Goal: Task Accomplishment & Management: Manage account settings

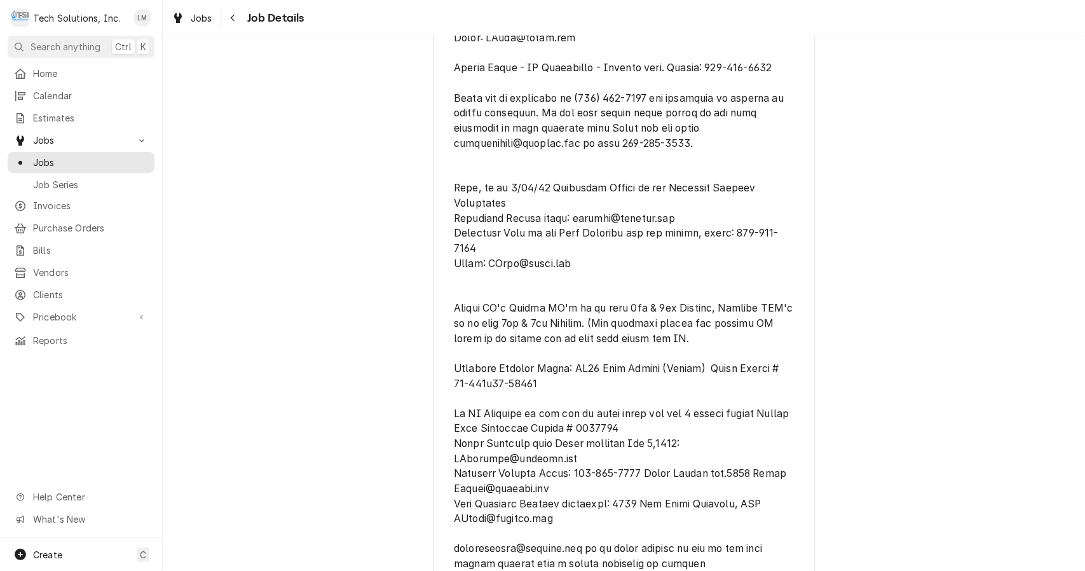
scroll to position [634, 0]
click at [67, 157] on span "Jobs" at bounding box center [90, 162] width 115 height 13
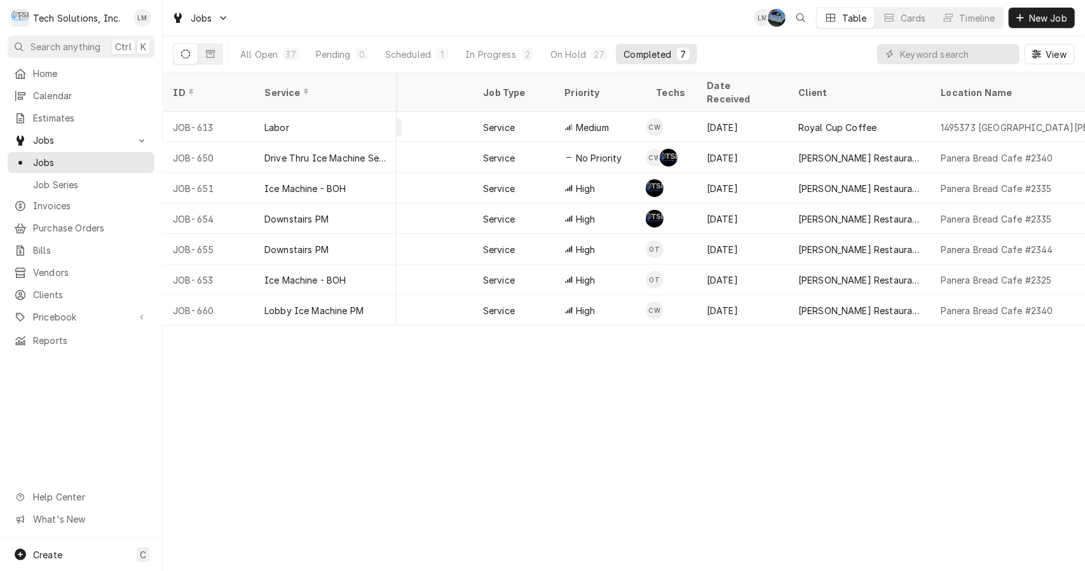
scroll to position [0, 235]
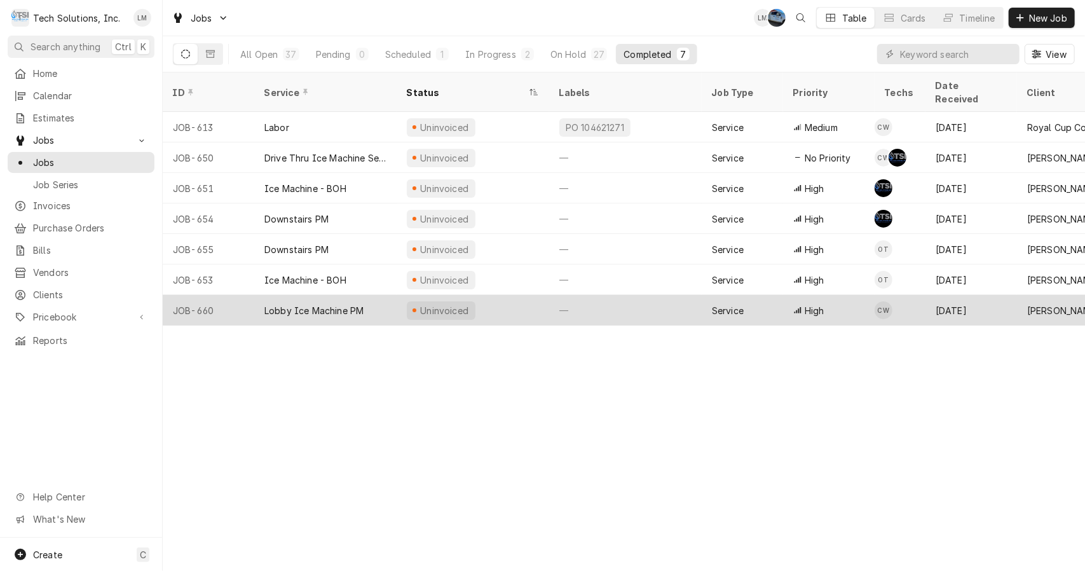
click at [315, 304] on div "Lobby Ice Machine PM" at bounding box center [313, 310] width 99 height 13
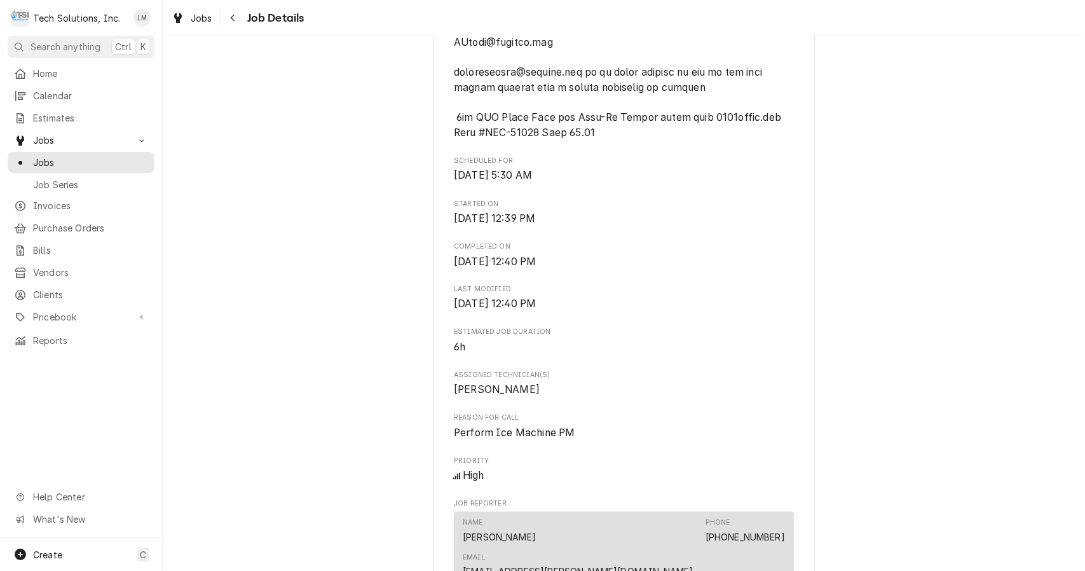
scroll to position [2215, 0]
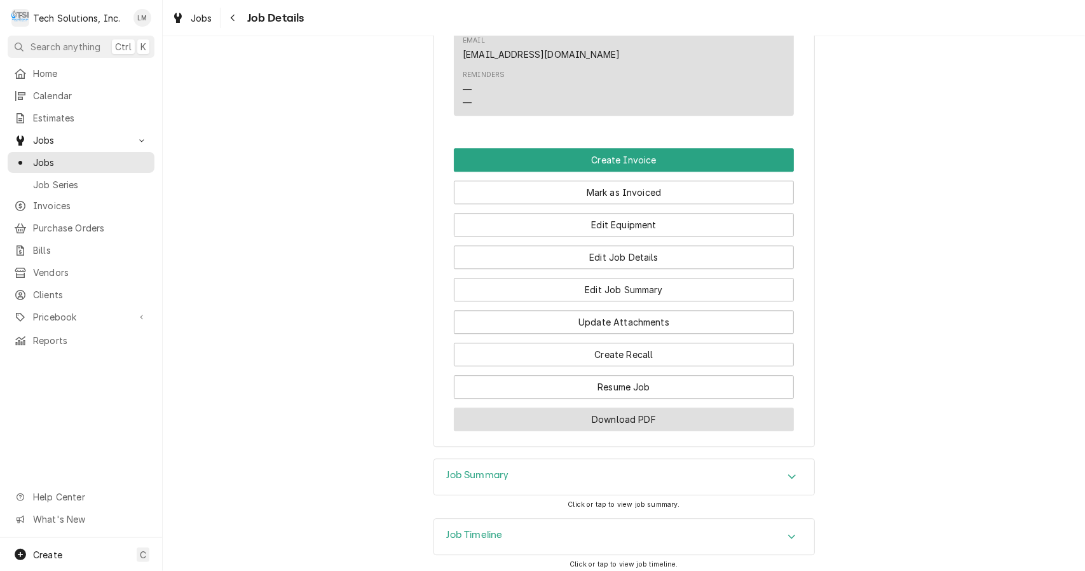
click at [688, 407] on button "Download PDF" at bounding box center [624, 419] width 340 height 24
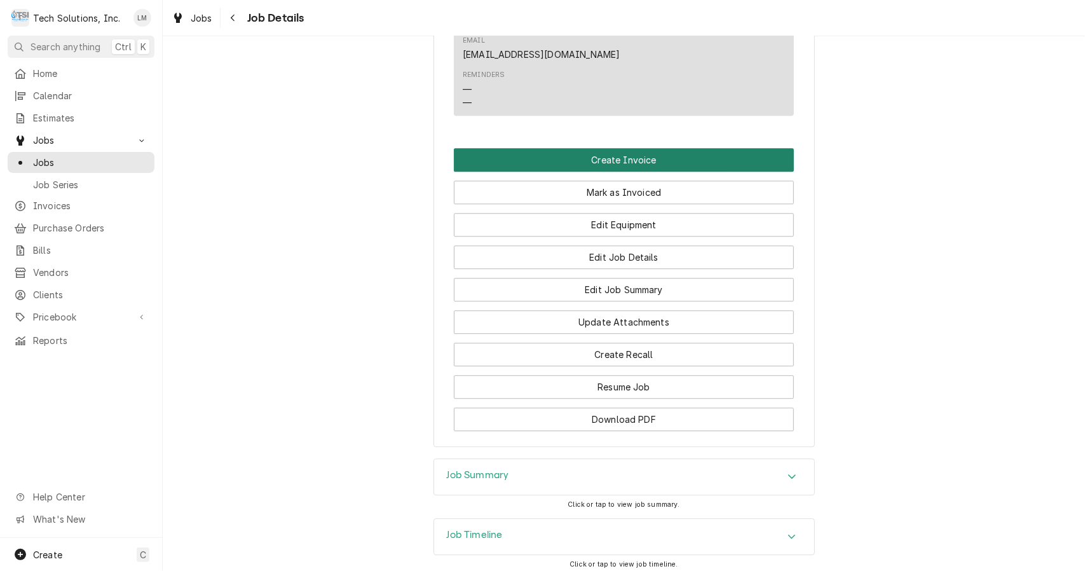
click at [632, 148] on button "Create Invoice" at bounding box center [624, 160] width 340 height 24
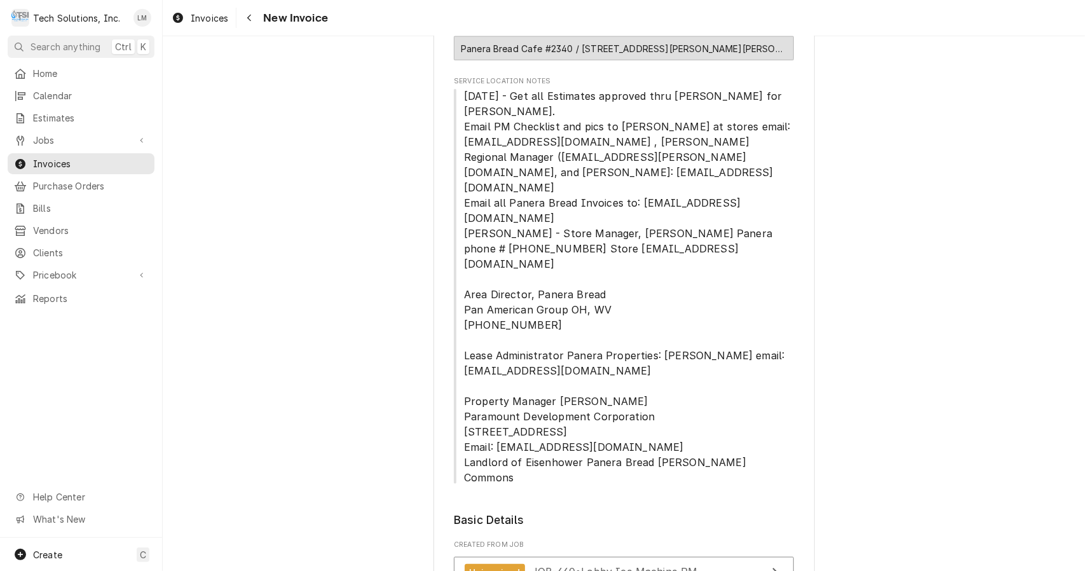
scroll to position [1683, 0]
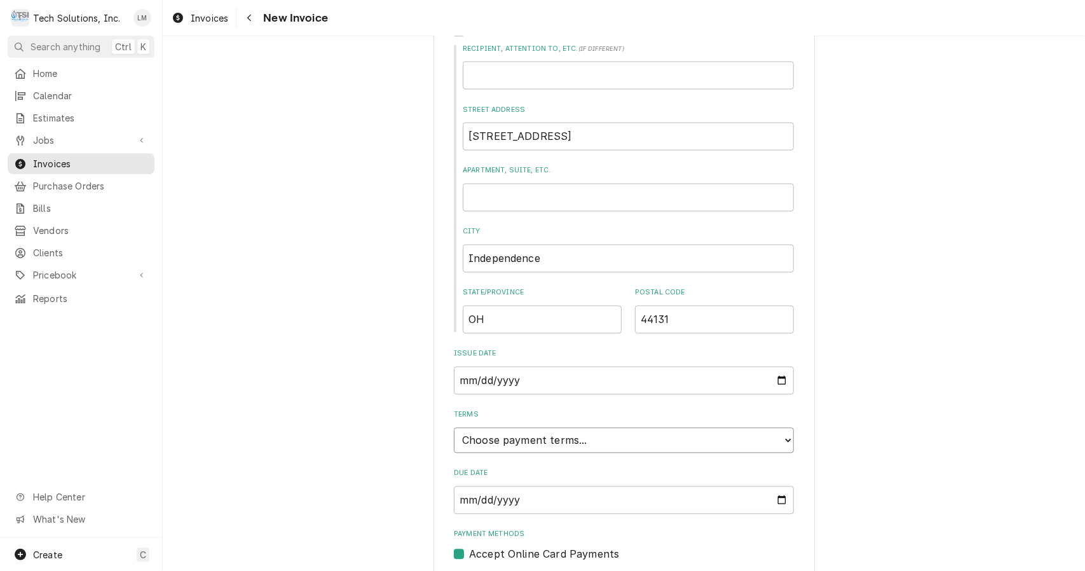
click at [686, 427] on select "Choose payment terms... Same Day Net 7 Net 14 Net 21 Net 30 Net 45 Net 60 Net 90" at bounding box center [624, 439] width 340 height 25
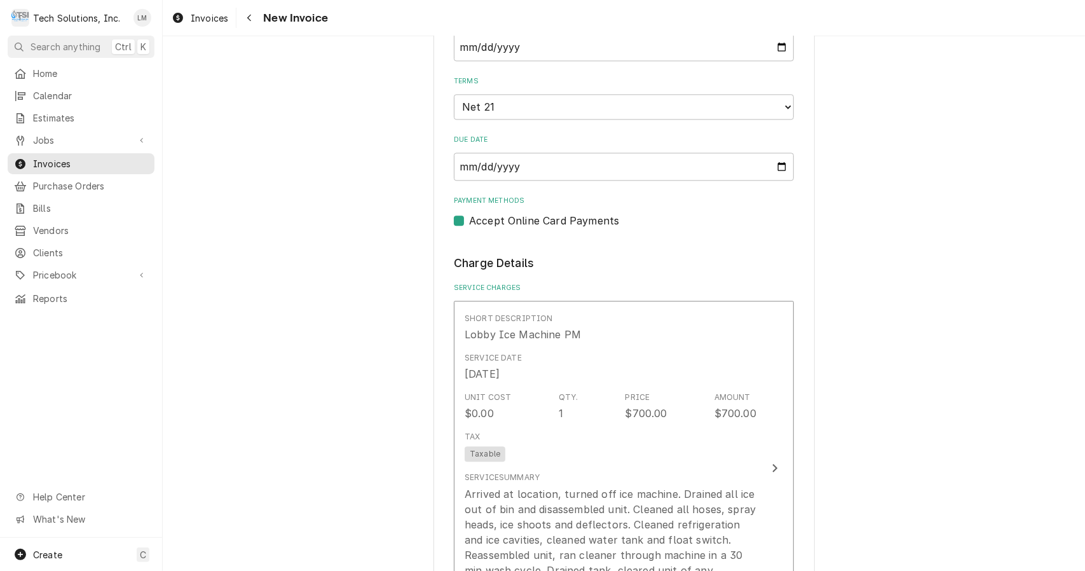
scroll to position [2017, 0]
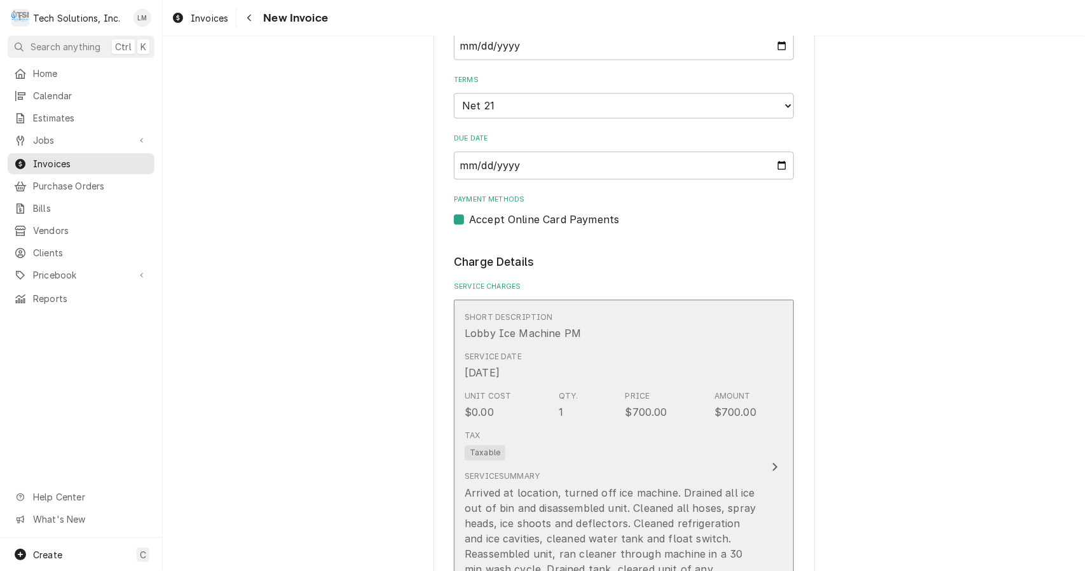
click at [751, 433] on button "Short Description Lobby Ice Machine PM Service Date [DATE] Unit Cost $0.00 Qty.…" at bounding box center [624, 466] width 340 height 335
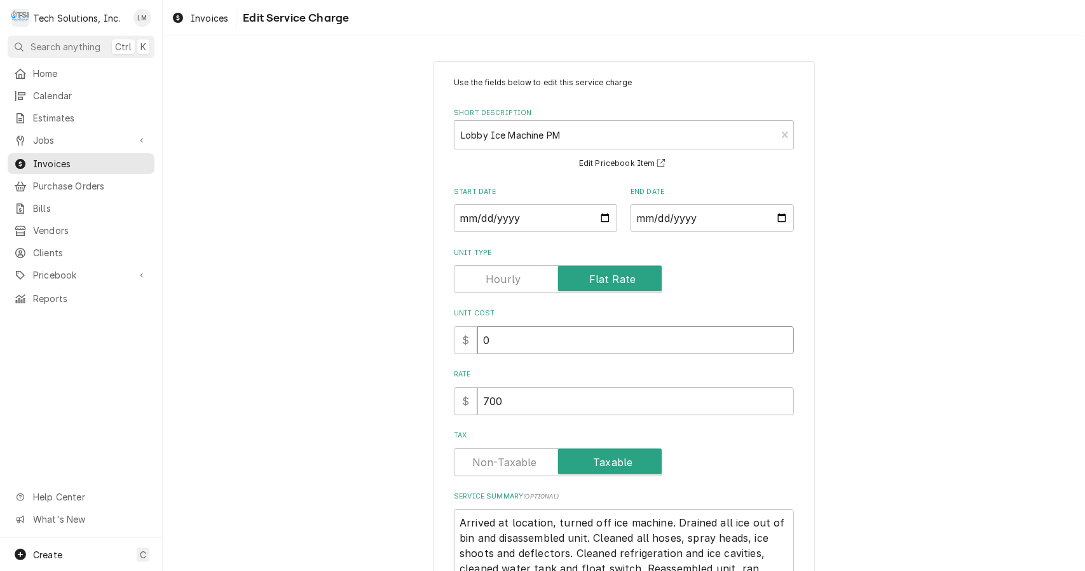
click at [687, 352] on input "0" at bounding box center [635, 340] width 317 height 28
type textarea "x"
type input "4"
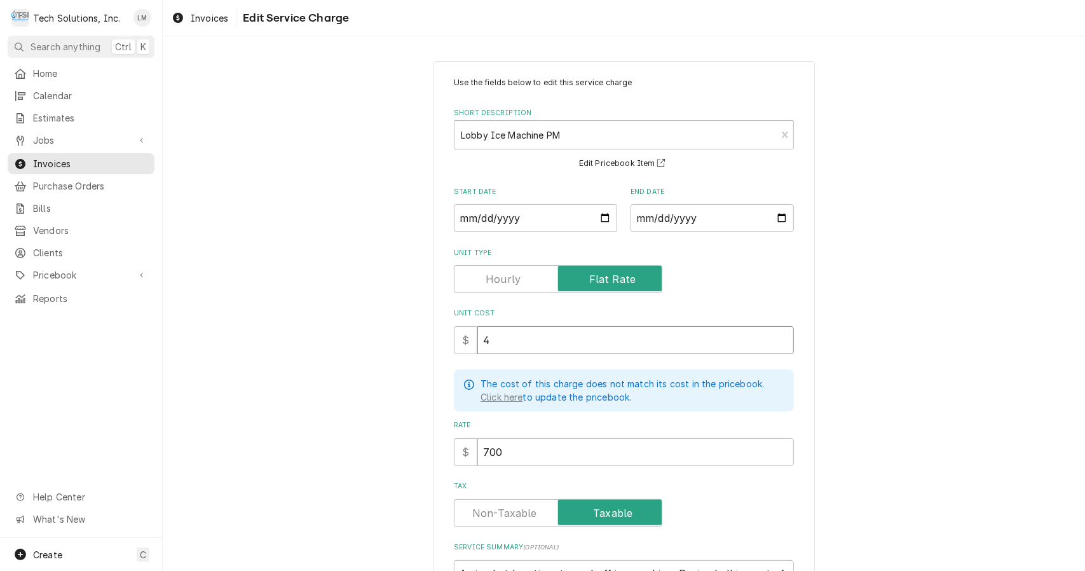
type textarea "x"
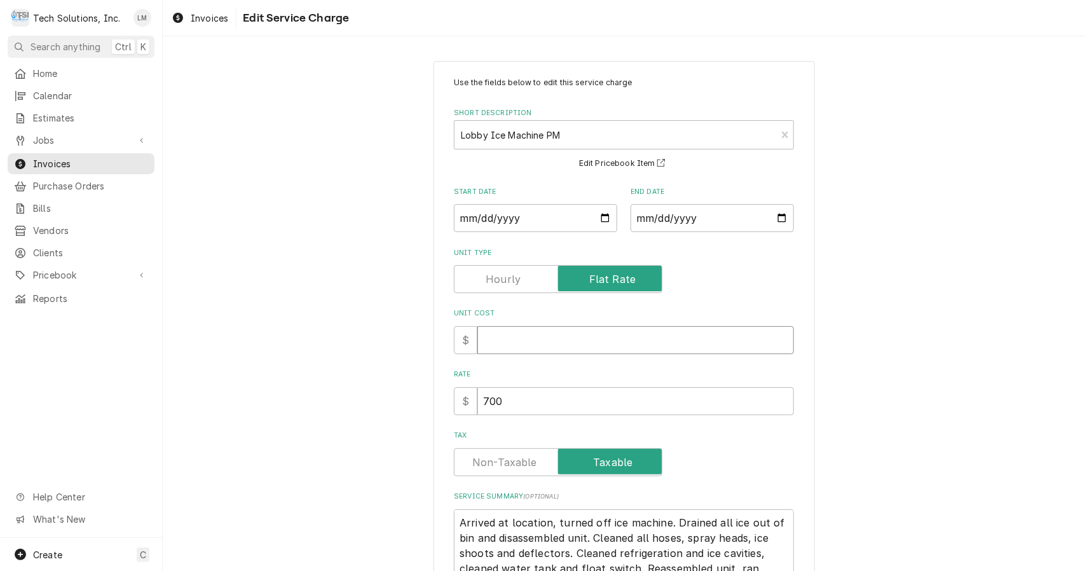
type textarea "x"
type input "7"
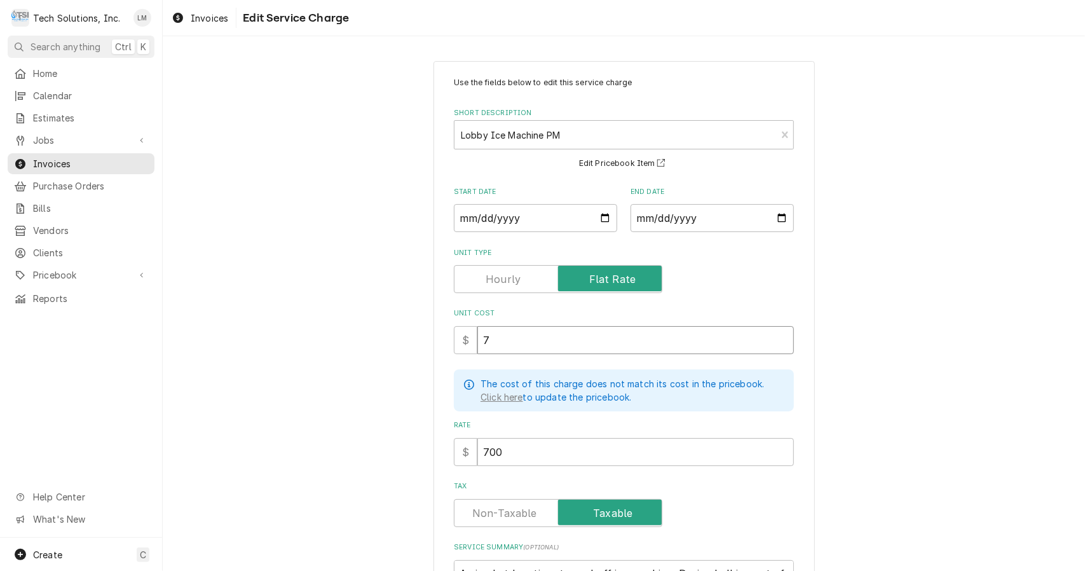
type textarea "x"
type input "70"
type textarea "x"
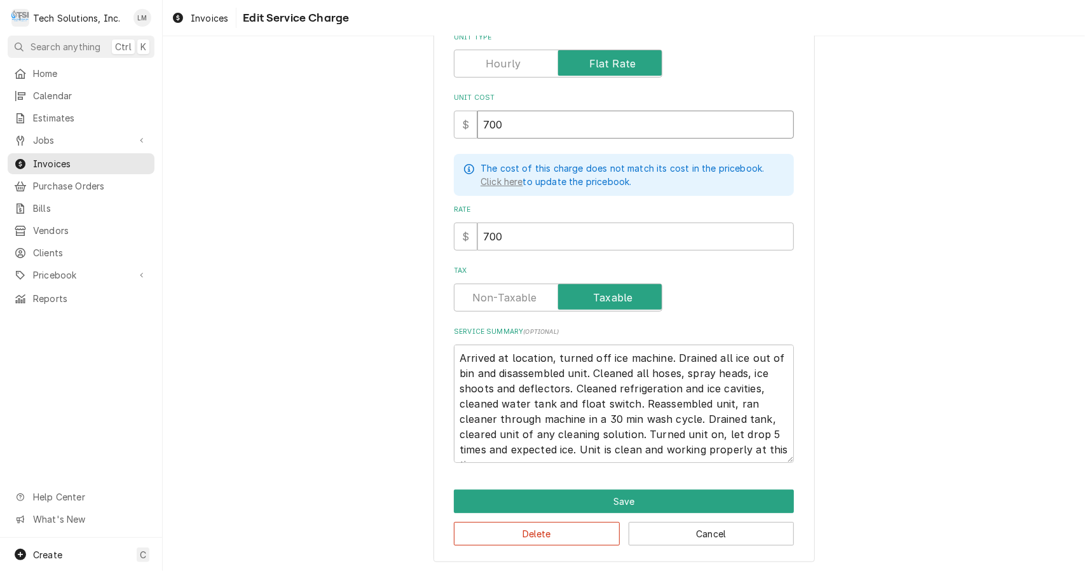
scroll to position [217, 0]
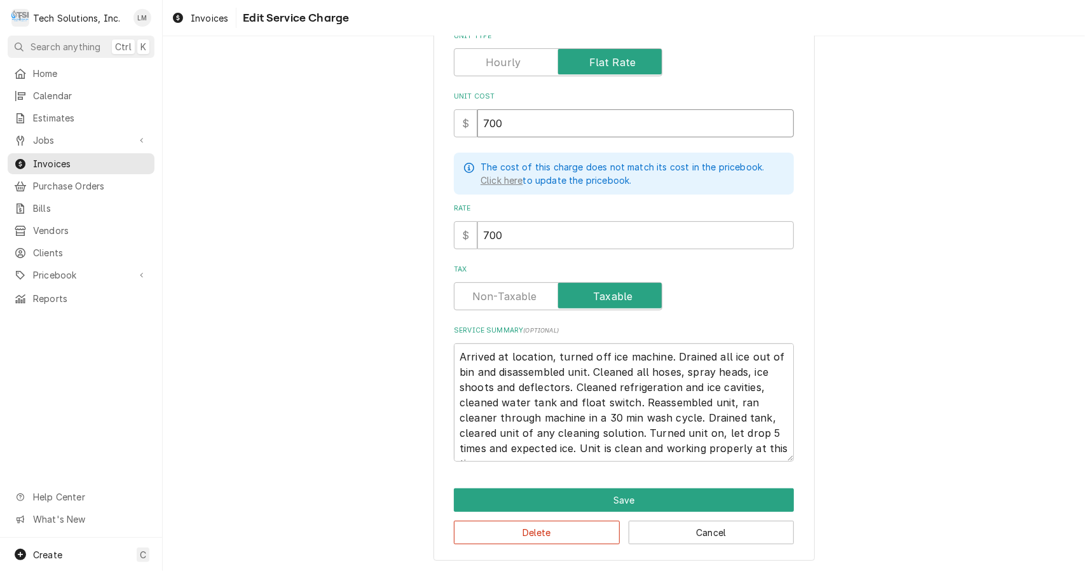
type input "700"
click at [552, 359] on textarea "Arrived at location, turned off ice machine. Drained all ice out of bin and dis…" at bounding box center [624, 402] width 340 height 119
type textarea "x"
type textarea "Arrived at location,turned off ice machine. Drained all ice out of bin and disa…"
type textarea "x"
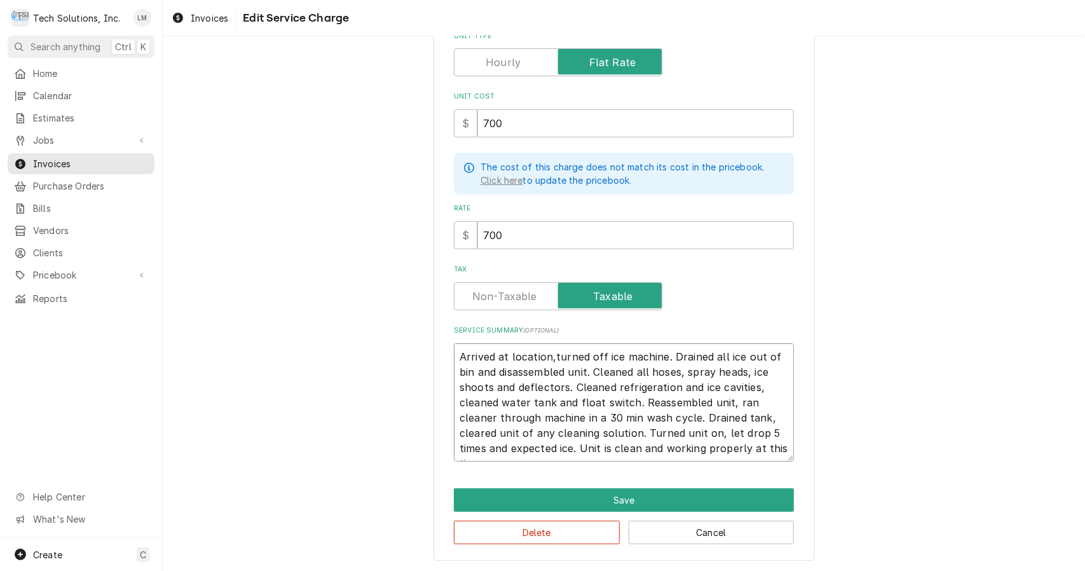
type textarea "Arrived at locationturned off ice machine. Drained all ice out of bin and disas…"
type textarea "x"
type textarea "Arrived at locatioturned off ice machine. Drained all ice out of bin and disass…"
type textarea "x"
type textarea "Arrived at locatiturned off ice machine. Drained all ice out of bin and disasse…"
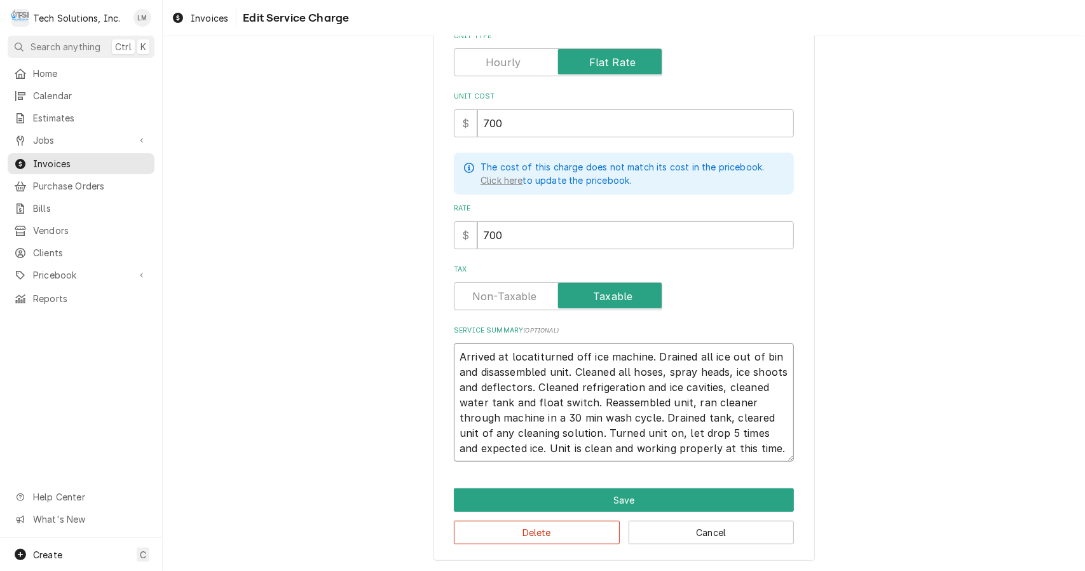
type textarea "x"
type textarea "Arrived at locatturned off ice machine. Drained all ice out of bin and disassem…"
type textarea "x"
type textarea "Arrived at locaturned off ice machine. Drained all ice out of bin and disassemb…"
type textarea "x"
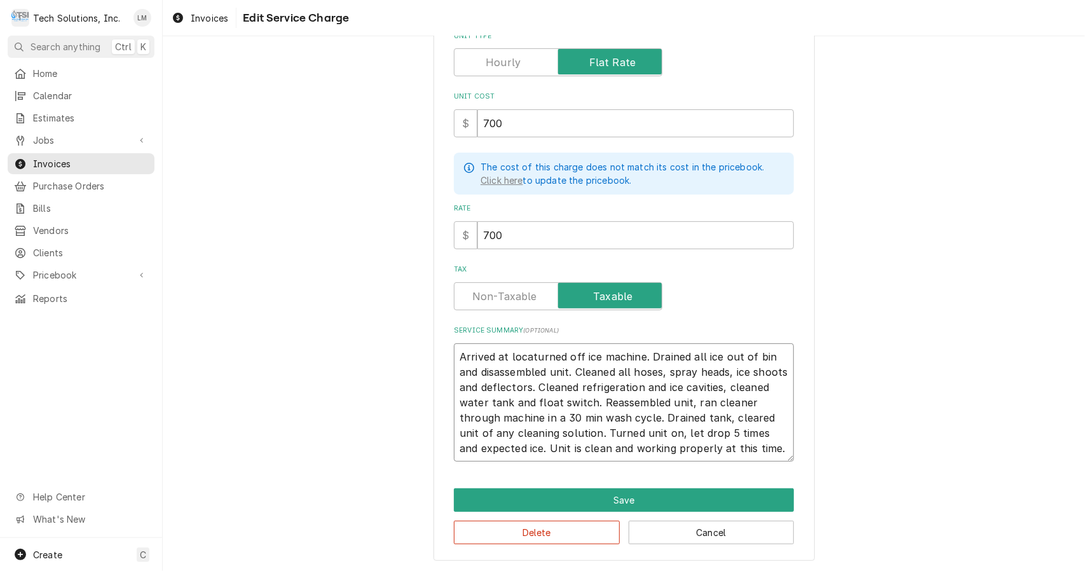
type textarea "Arrived at locturned off ice machine. Drained all ice out of bin and disassembl…"
type textarea "x"
type textarea "Arrived at loturned off ice machine. Drained all ice out of bin and disassemble…"
type textarea "x"
type textarea "Arrived at lturned off ice machine. Drained all ice out of bin and disassembled…"
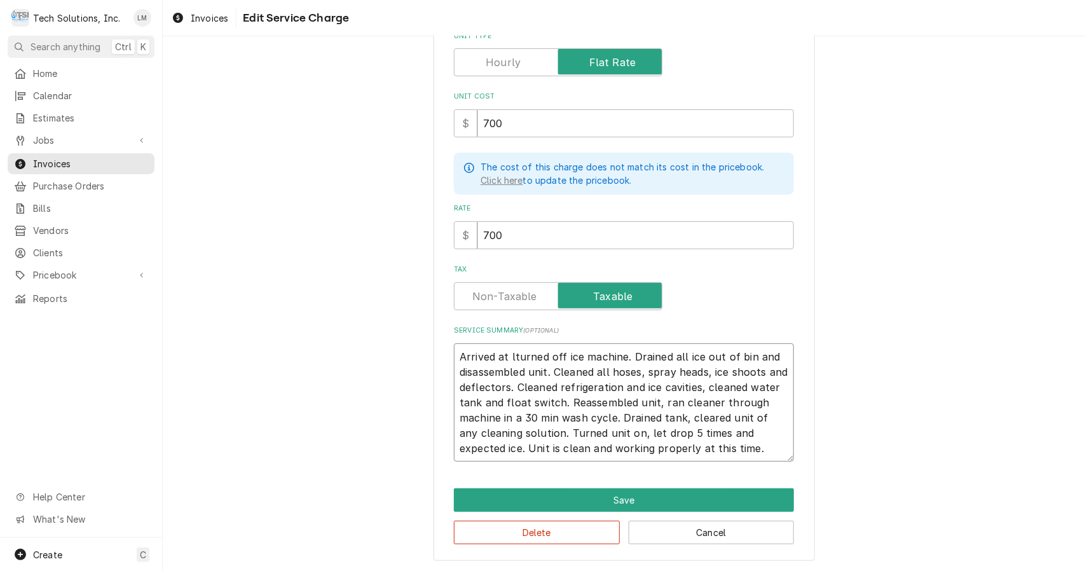
type textarea "x"
type textarea "Arrived at turned off ice machine. Drained all ice out of bin and disassembled …"
type textarea "x"
type textarea "Arrived atturned off ice machine. Drained all ice out of bin and disassembled u…"
type textarea "x"
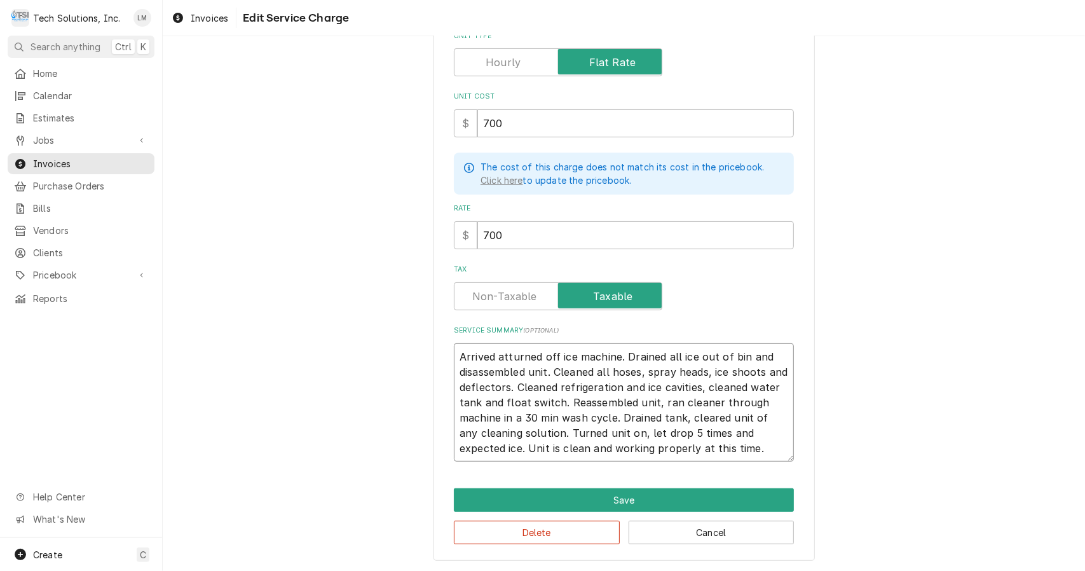
type textarea "Arrived aturned off ice machine. Drained all ice out of bin and disassembled un…"
type textarea "x"
type textarea "Arrived turned off ice machine. Drained all ice out of bin and disassembled uni…"
type textarea "x"
type textarea "Arrivedturned off ice machine. Drained all ice out of bin and disassembled unit…"
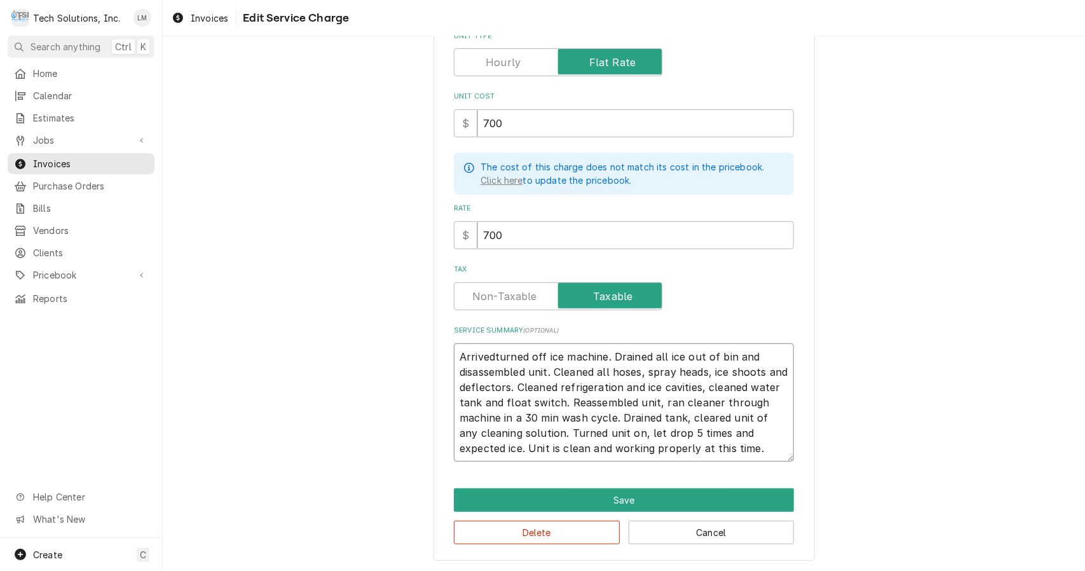
type textarea "x"
type textarea "Arriveturned off ice machine. Drained all ice out of bin and disassembled unit.…"
type textarea "x"
type textarea "Arrivturned off ice machine. Drained all ice out of bin and disassembled unit. …"
type textarea "x"
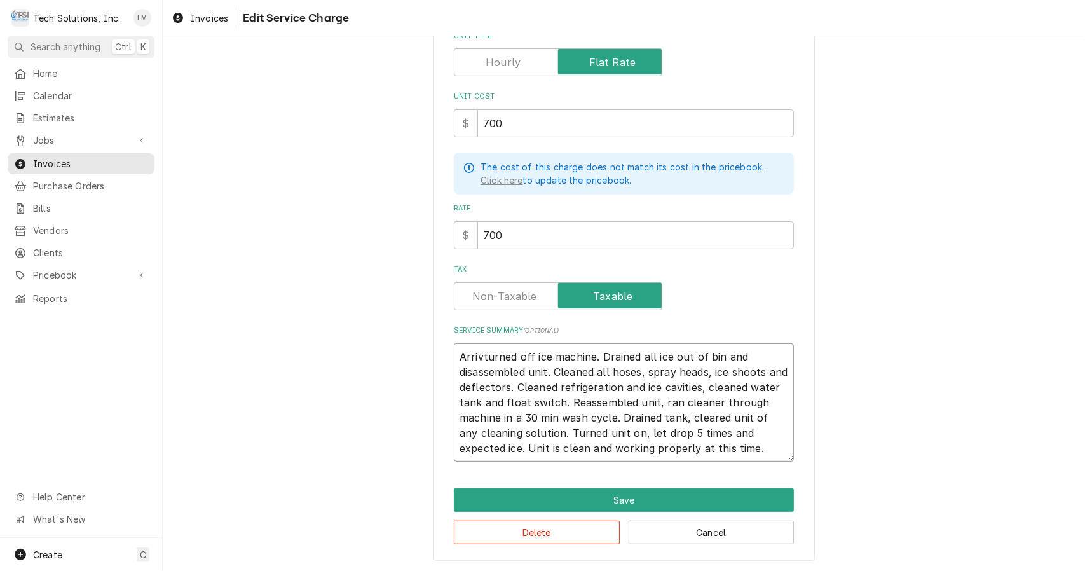
type textarea "Arriturned off ice machine. Drained all ice out of bin and disassembled unit. C…"
type textarea "x"
type textarea "Arrturned off ice machine. Drained all ice out of bin and disassembled unit. Cl…"
type textarea "x"
type textarea "Arturned off ice machine. Drained all ice out of bin and disassembled unit. Cle…"
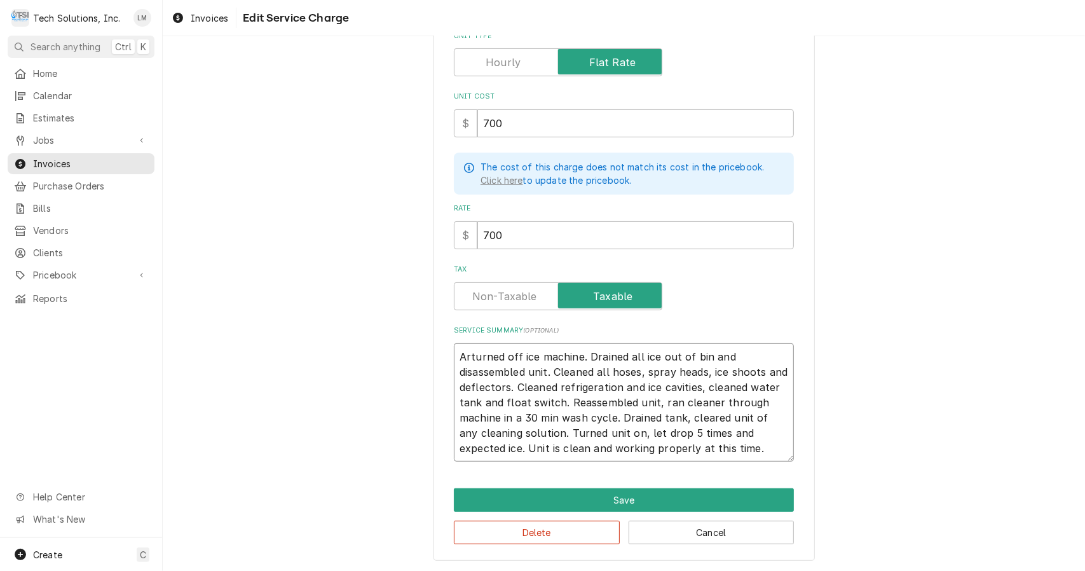
type textarea "x"
type textarea "Aturned off ice machine. Drained all ice out of bin and disassembled unit. Clea…"
type textarea "x"
type textarea "turned off ice machine. Drained all ice out of bin and disassembled unit. Clean…"
type textarea "x"
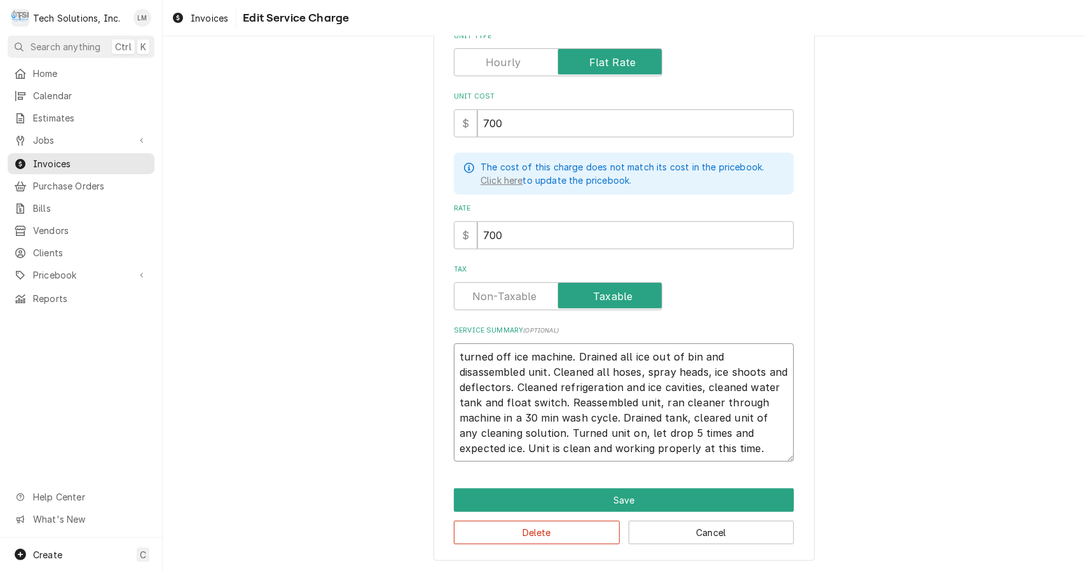
type textarea "Tturned off ice machine. Drained all ice out of bin and disassembled unit. Clea…"
type textarea "x"
type textarea "Turned off ice machine. Drained all ice out of bin and disassembled unit. Clean…"
type textarea "x"
type textarea "Turned off ice machine. Drained all ice out of bin and disassembled unit. Clean…"
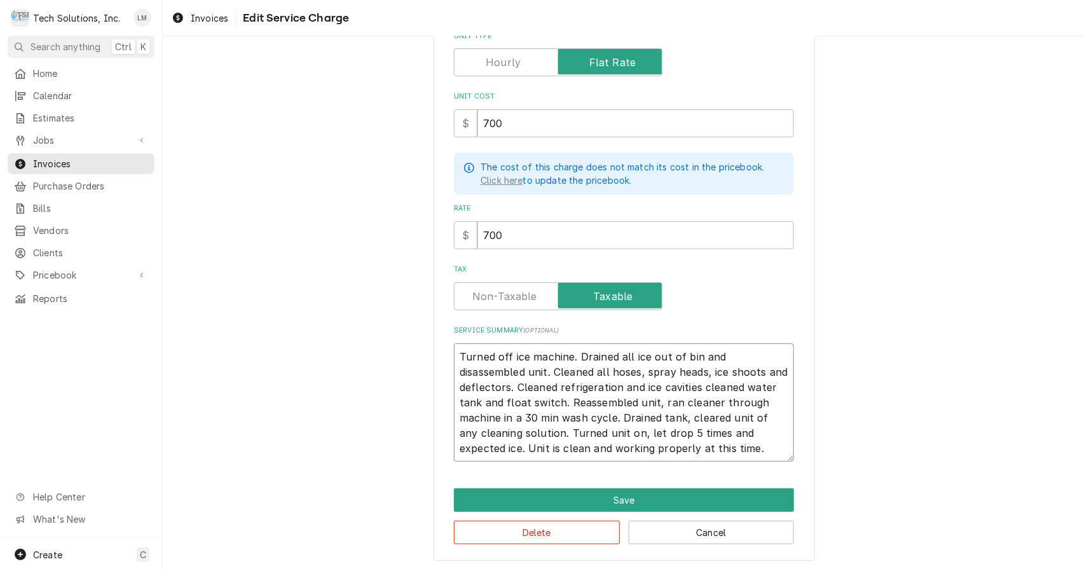
type textarea "x"
type textarea "Turned off ice machine. Drained all ice out of bin and disassembled unit. Clean…"
type textarea "x"
type textarea "Turned off ice machine. Drained all ice out of bin and disassembled unit. Clean…"
type textarea "x"
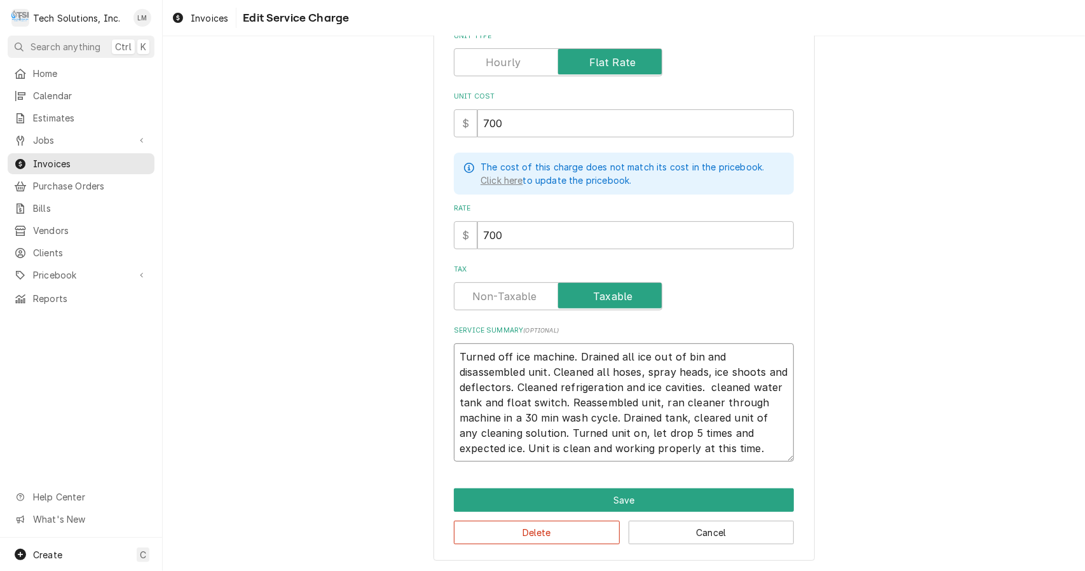
type textarea "Turned off ice machine. Drained all ice out of bin and disassembled unit. Clean…"
type textarea "x"
type textarea "Turned off ice machine. Drained all ice out of bin and disassembled unit. Clean…"
type textarea "x"
type textarea "Turned off ice machine. Drained all ice out of bin and disassembled unit. Clean…"
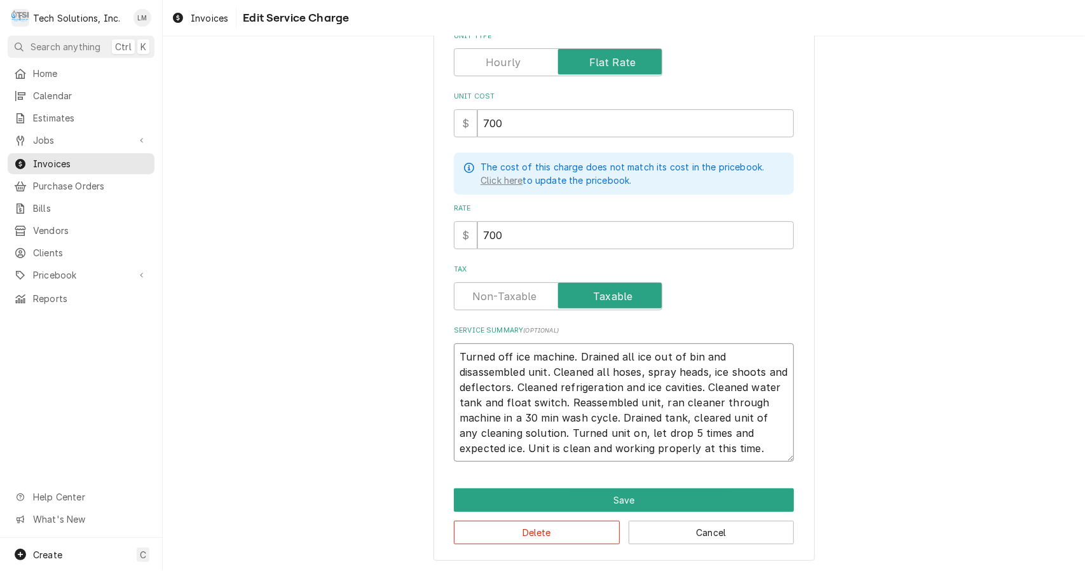
type textarea "x"
type textarea "Turned off ice machine. Drained all ice out of bin and disassembled unit. Clean…"
type textarea "x"
type textarea "Turned off ice machine. Drained all ice out of bin and disassembled unit. Clean…"
type textarea "x"
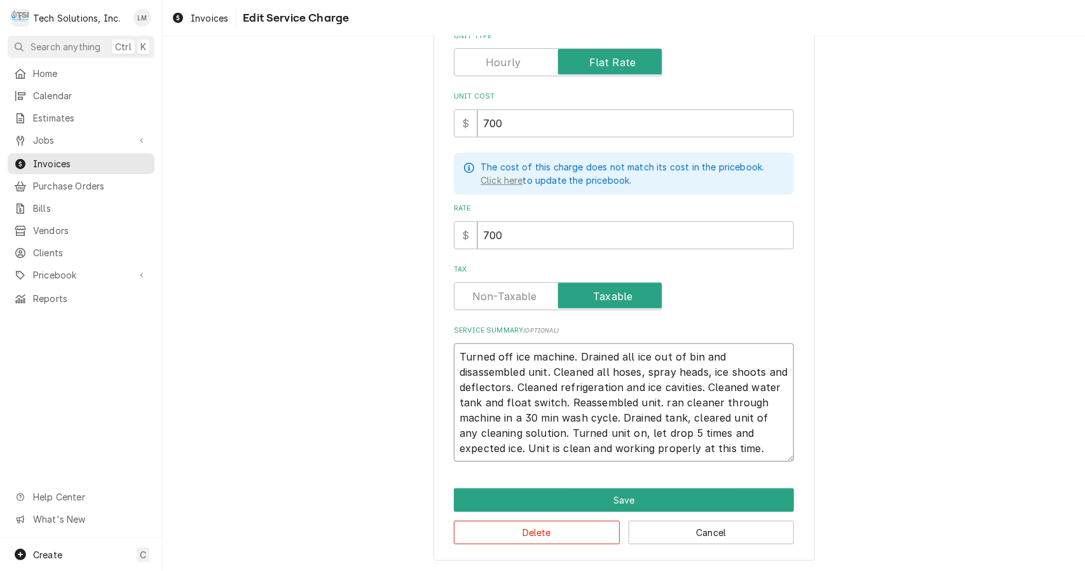
type textarea "Turned off ice machine. Drained all ice out of bin and disassembled unit. Clean…"
type textarea "x"
type textarea "Turned off ice machine. Drained all ice out of bin and disassembled unit. Clean…"
type textarea "x"
type textarea "Turned off ice machine. Drained all ice out of bin and disassembled unit. Clean…"
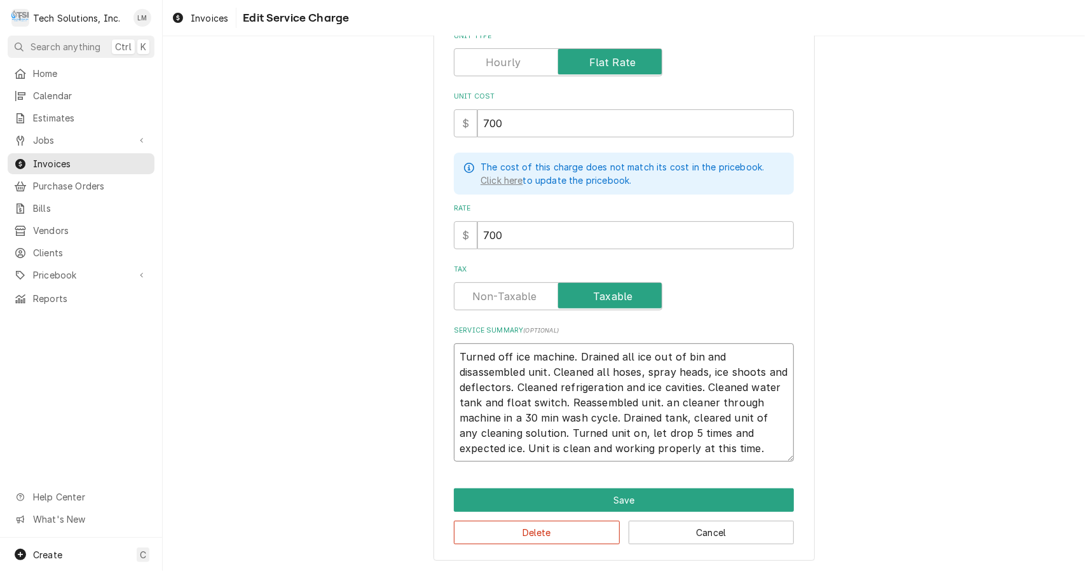
type textarea "x"
type textarea "Turned off ice machine. Drained all ice out of bin and disassembled unit. Clean…"
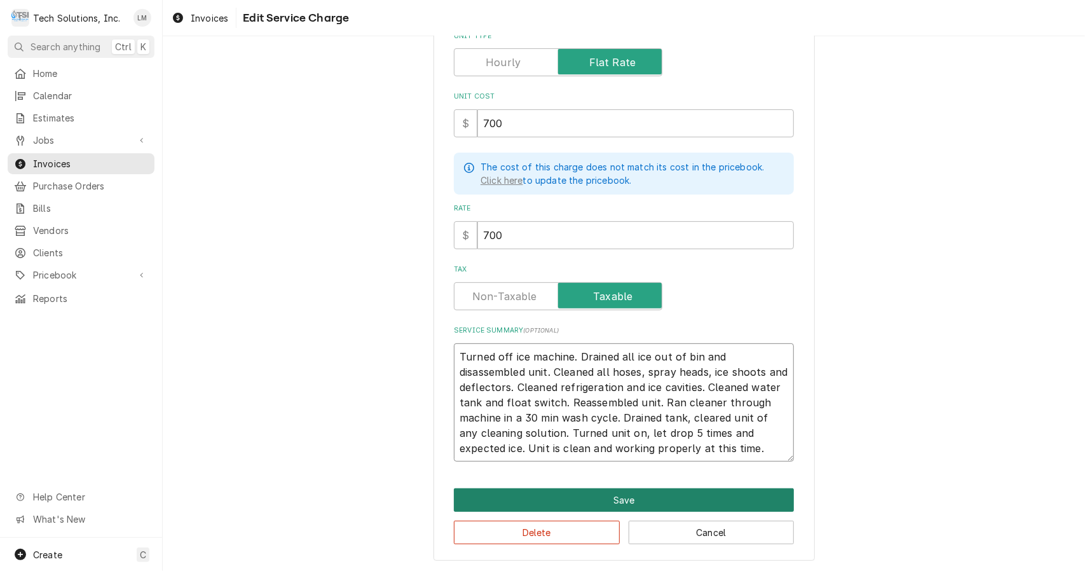
click at [660, 498] on button "Save" at bounding box center [624, 500] width 340 height 24
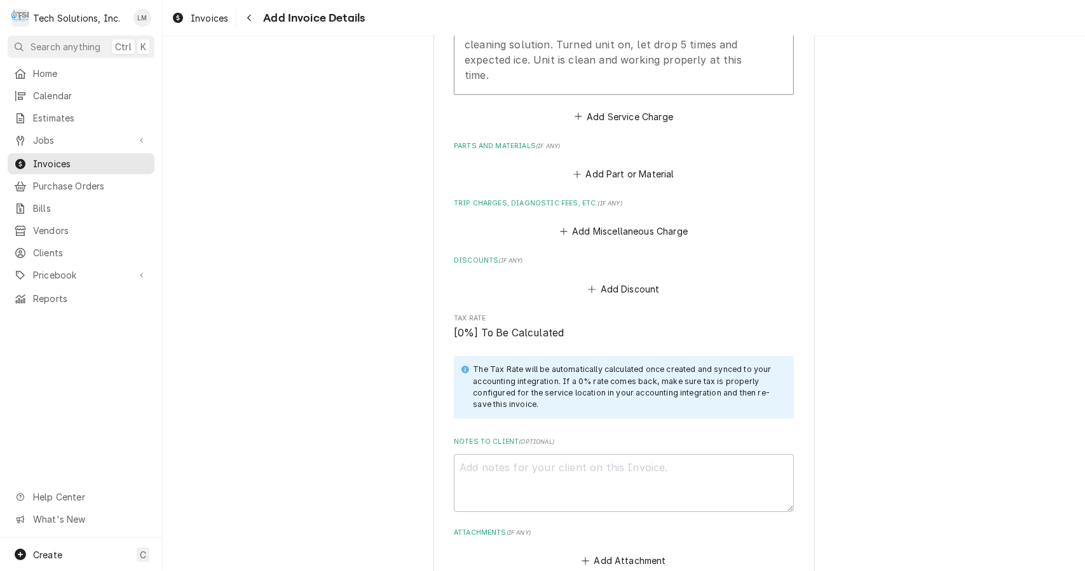
scroll to position [2561, 0]
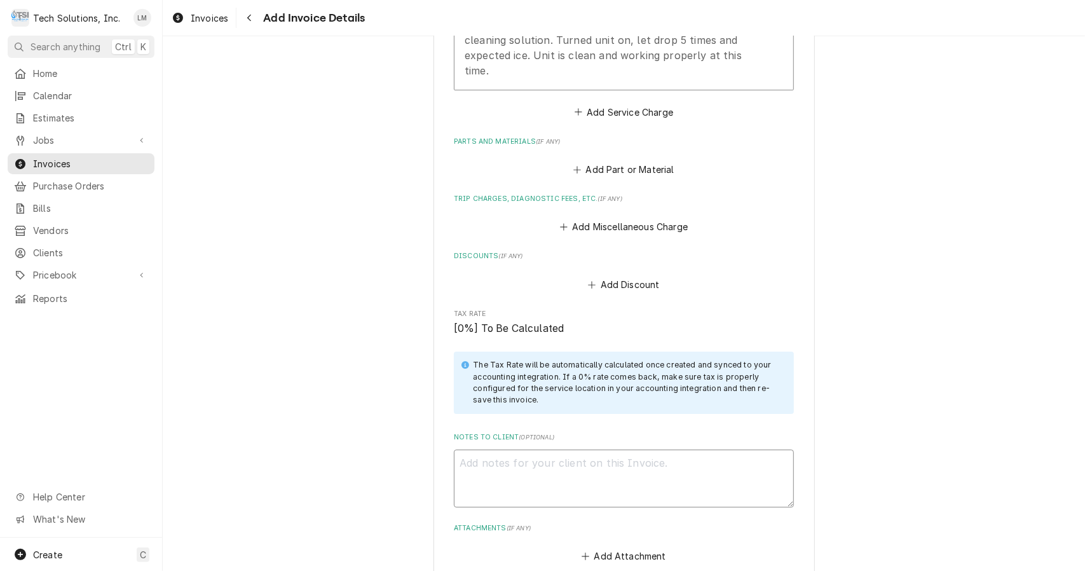
click at [666, 449] on textarea "Notes to Client ( optional )" at bounding box center [624, 478] width 340 height 58
type textarea "x"
type textarea "V"
type textarea "x"
type textarea "Ve"
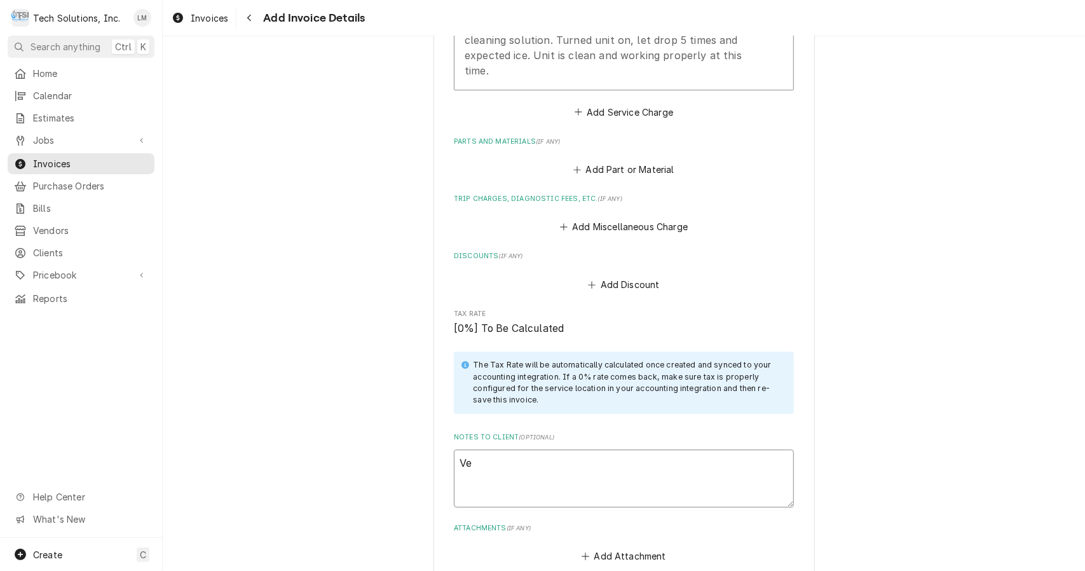
type textarea "x"
type textarea "Vem"
type textarea "x"
type textarea "Ve"
type textarea "x"
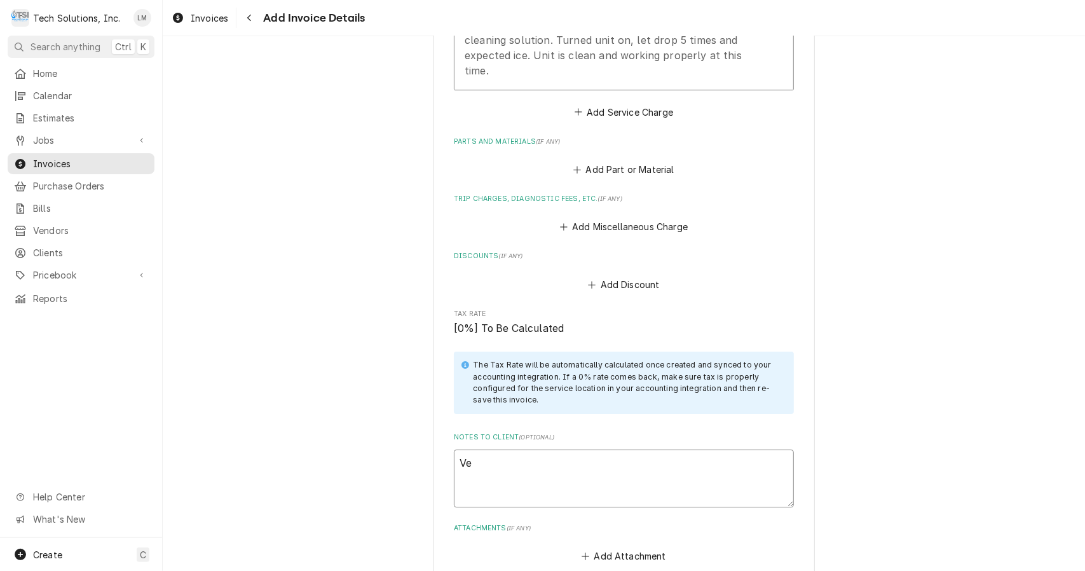
type textarea "Ven"
type textarea "x"
type textarea "Vend"
type textarea "x"
type textarea "Vendo"
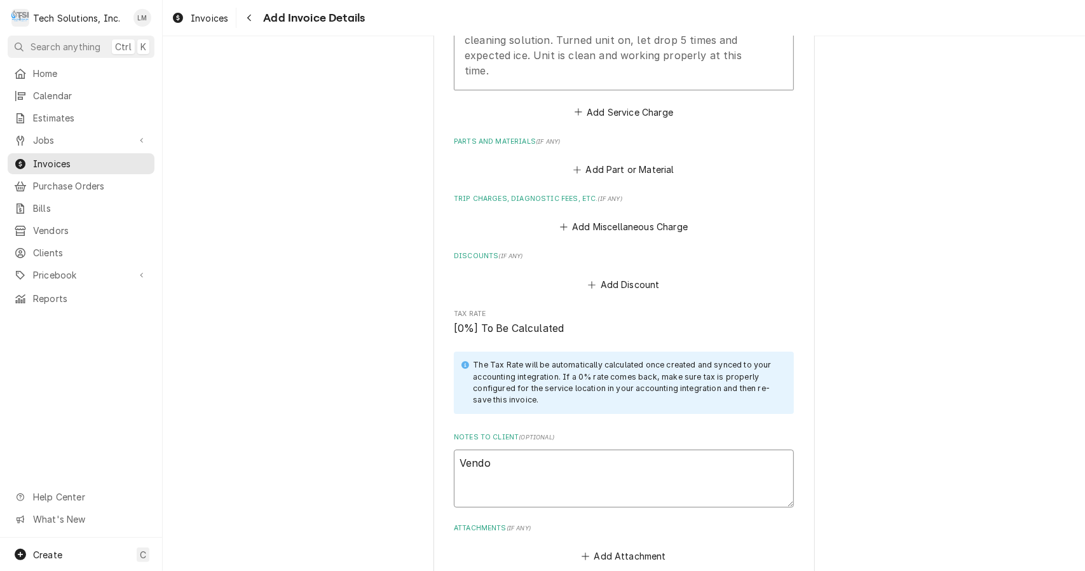
type textarea "x"
type textarea "Vendor"
type textarea "x"
type textarea "Vendor"
type textarea "x"
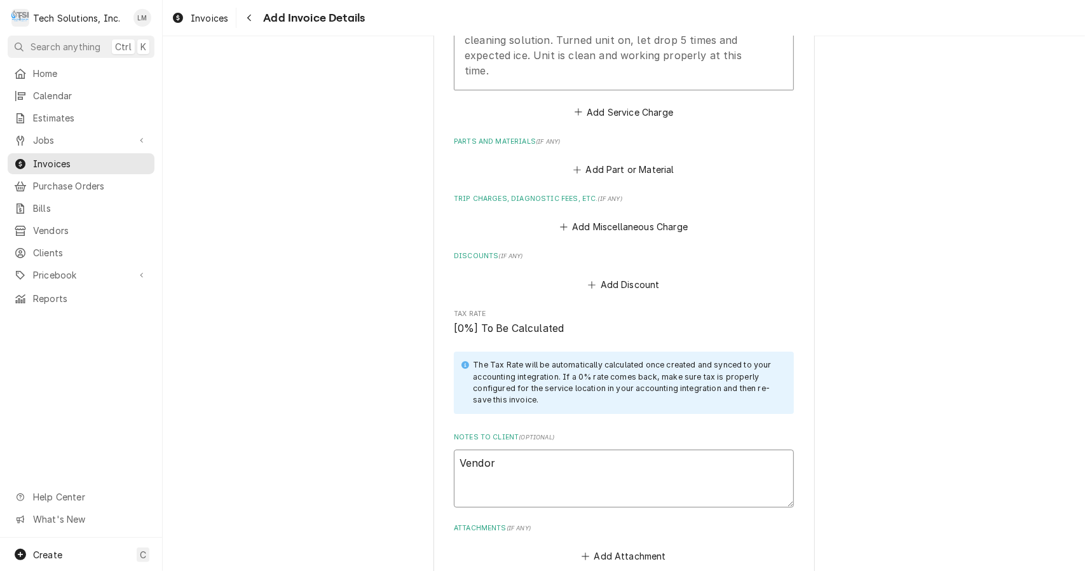
type textarea "Vendor I"
type textarea "x"
type textarea "Vendor ID"
type textarea "x"
type textarea "Vendor ID:"
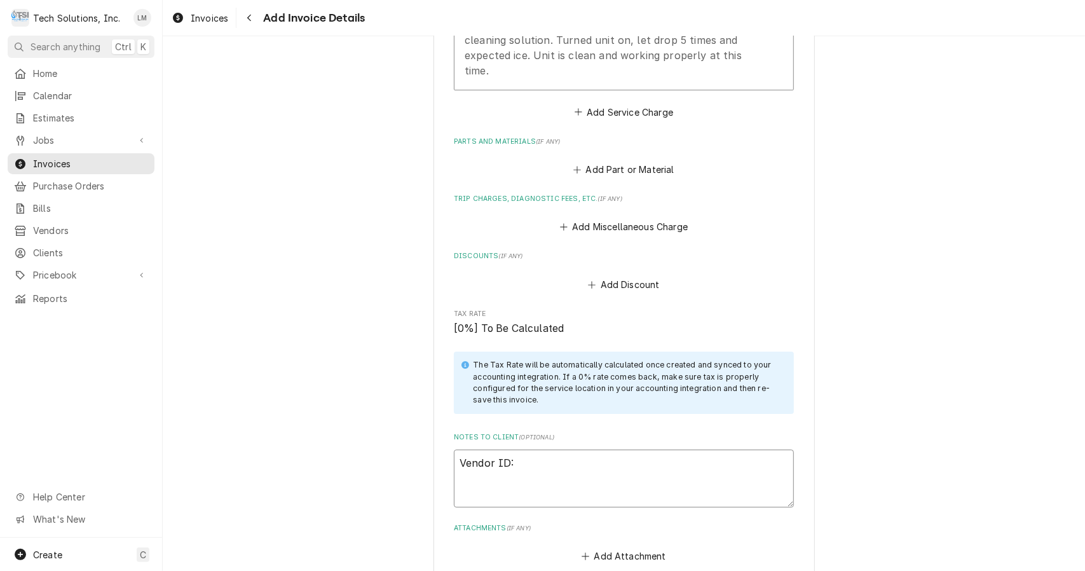
type textarea "x"
type textarea "Vendor ID:"
type textarea "x"
type textarea "Vendor ID: 1"
type textarea "x"
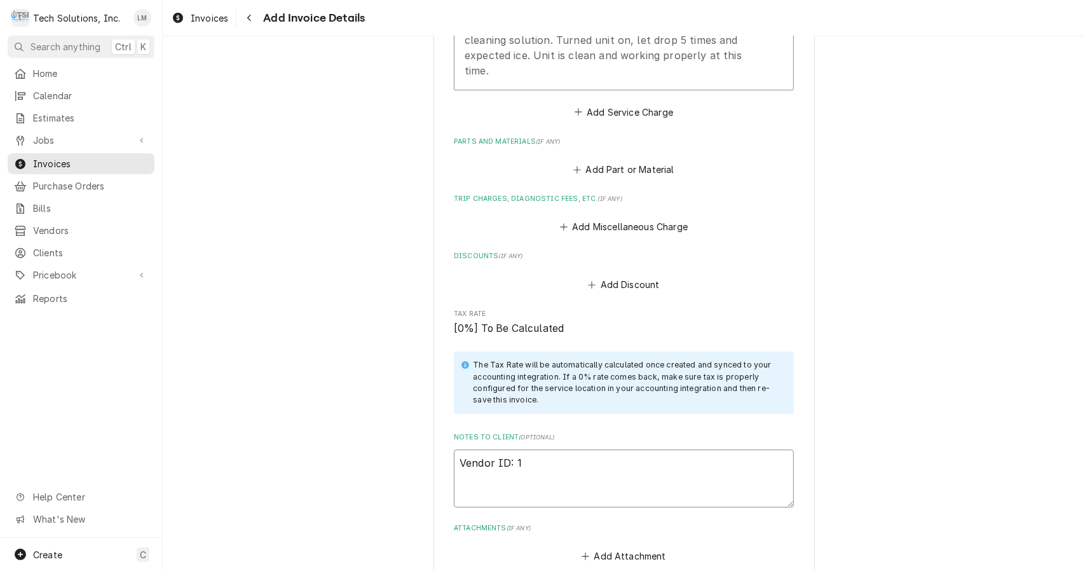
type textarea "Vendor ID: 10"
type textarea "x"
type textarea "Vendor ID: 102"
type textarea "x"
type textarea "Vendor ID: 1024"
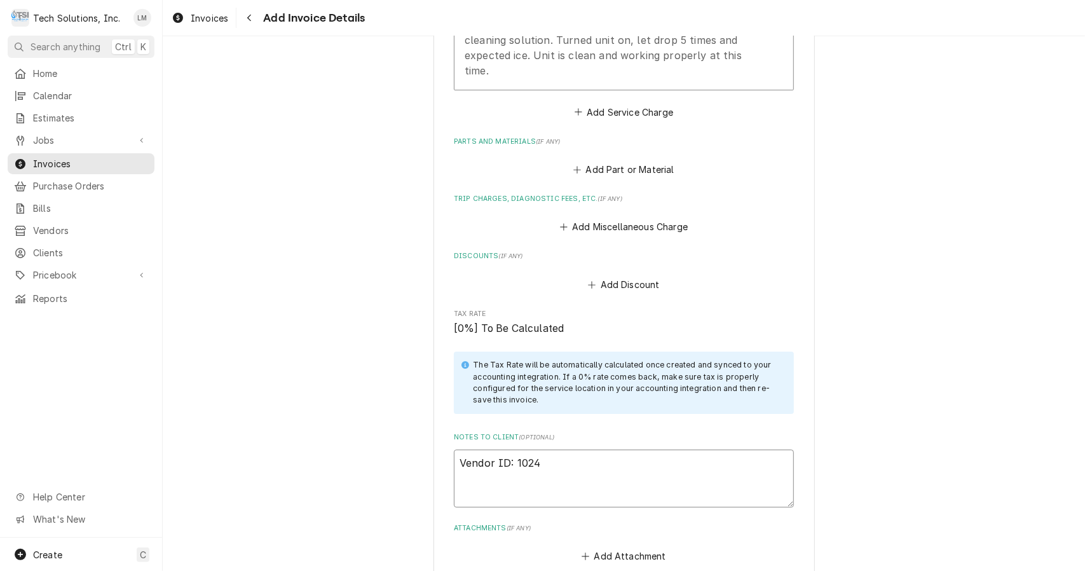
type textarea "x"
type textarea "Vendor ID: 10242"
type textarea "x"
type textarea "Vendor ID: 102423"
type textarea "x"
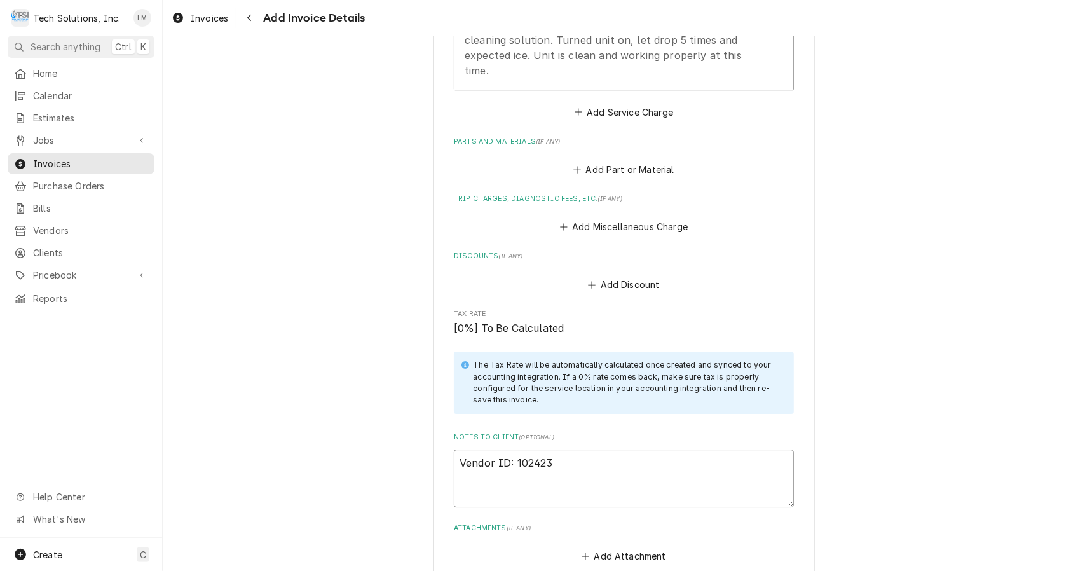
type textarea "Vendor ID: 1024231"
type textarea "x"
type textarea "Vendor ID: 1024231"
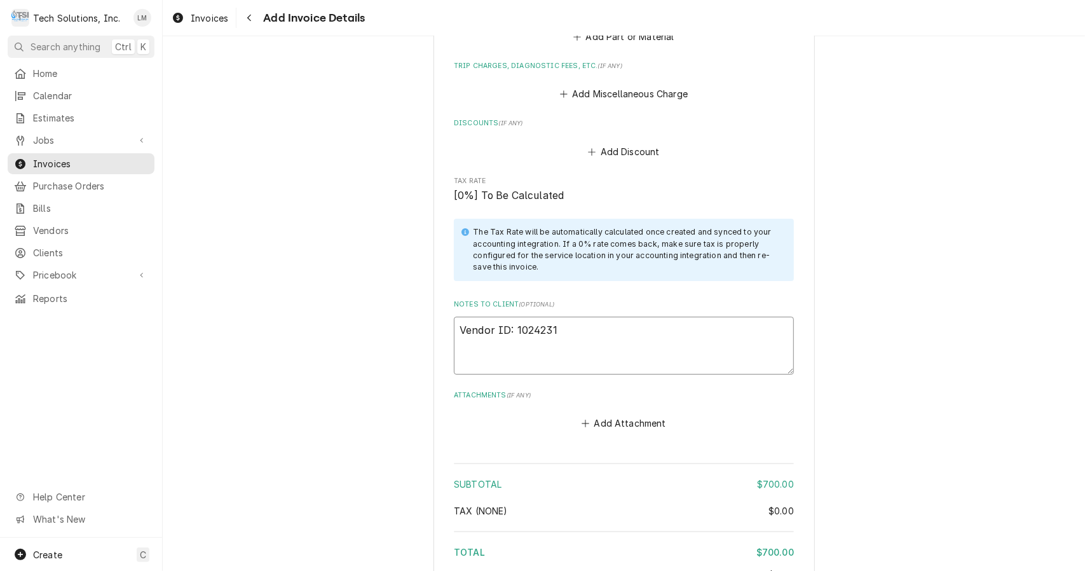
scroll to position [2764, 0]
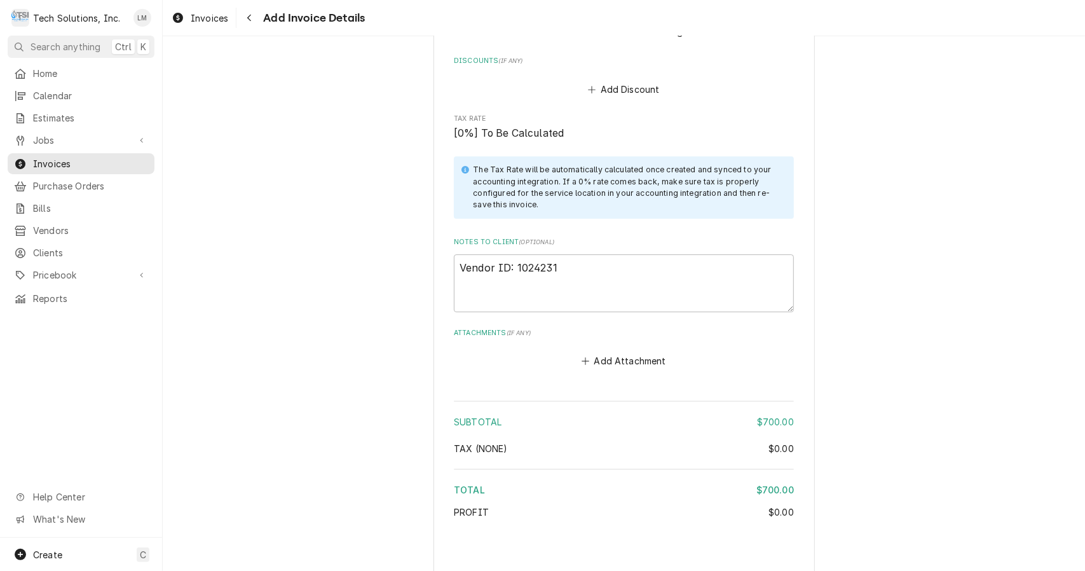
type textarea "x"
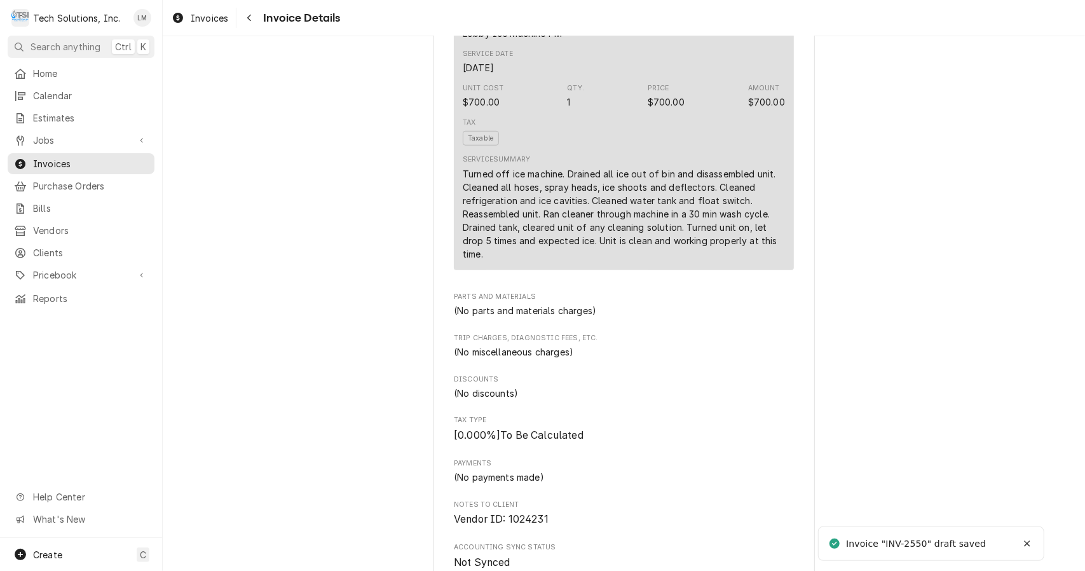
scroll to position [1137, 0]
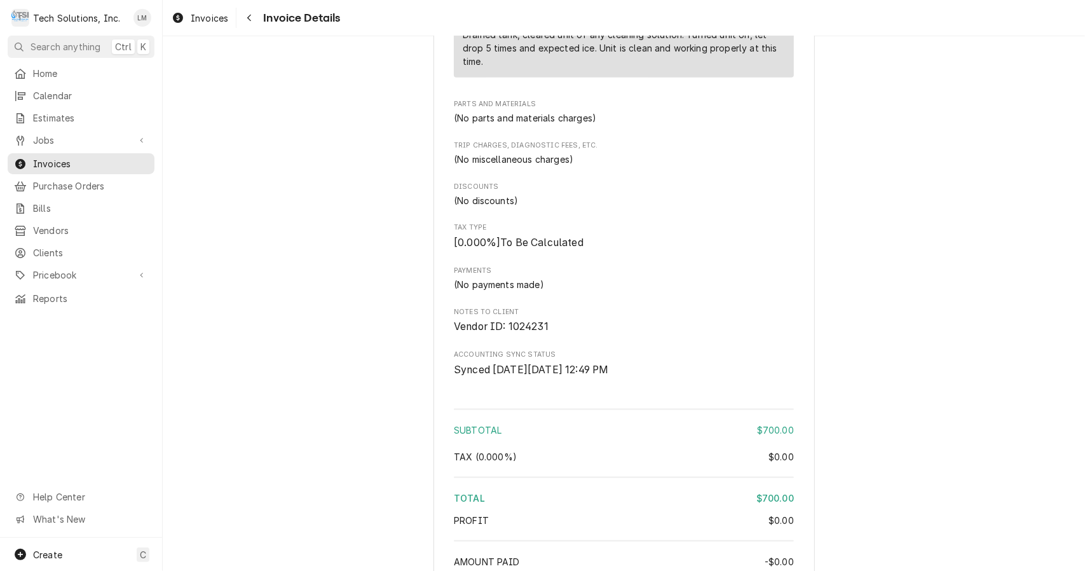
scroll to position [1137, 0]
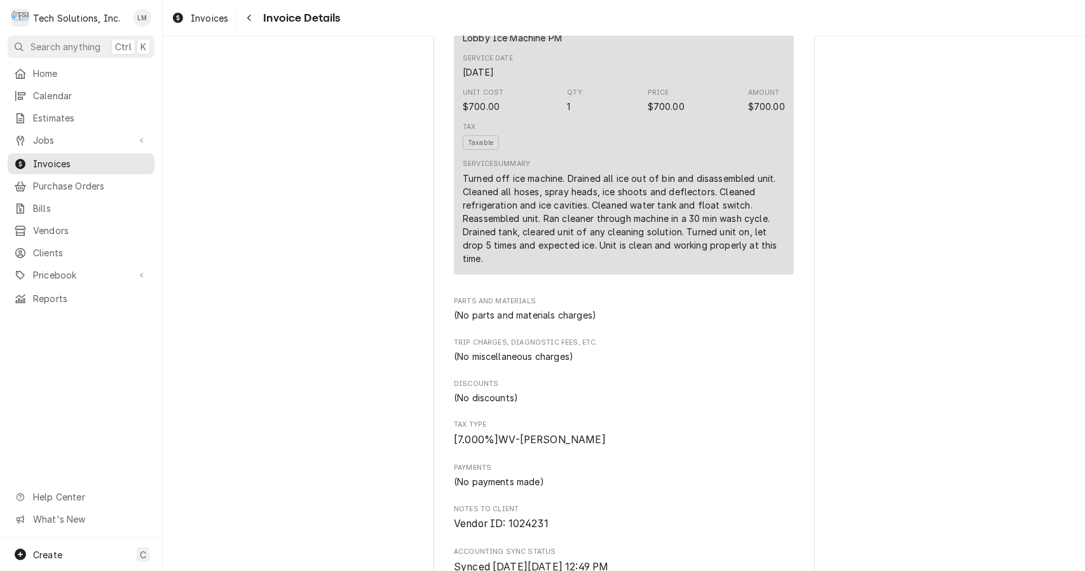
scroll to position [1137, 0]
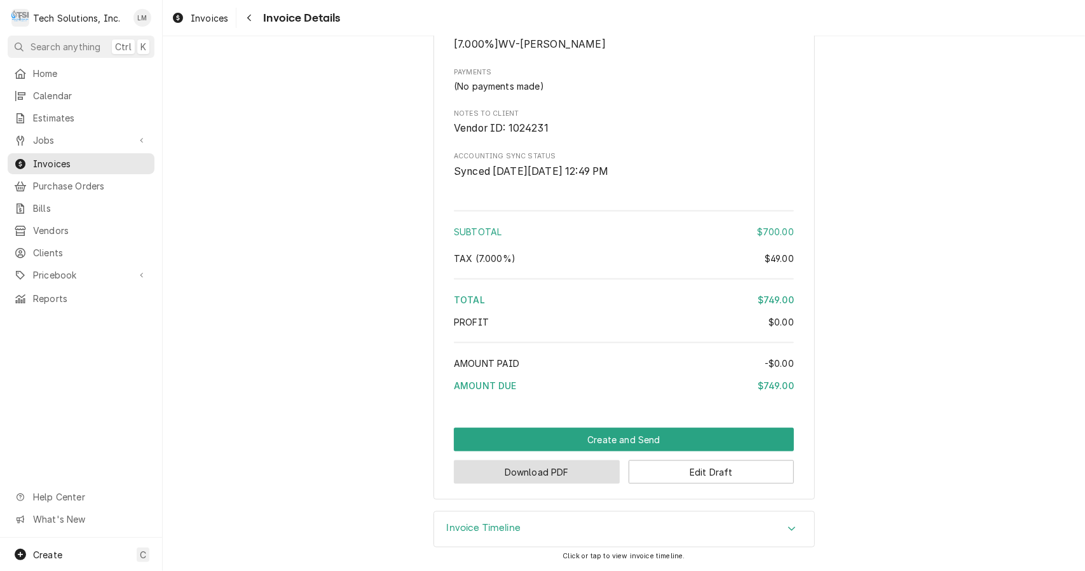
click at [570, 469] on button "Download PDF" at bounding box center [537, 472] width 166 height 24
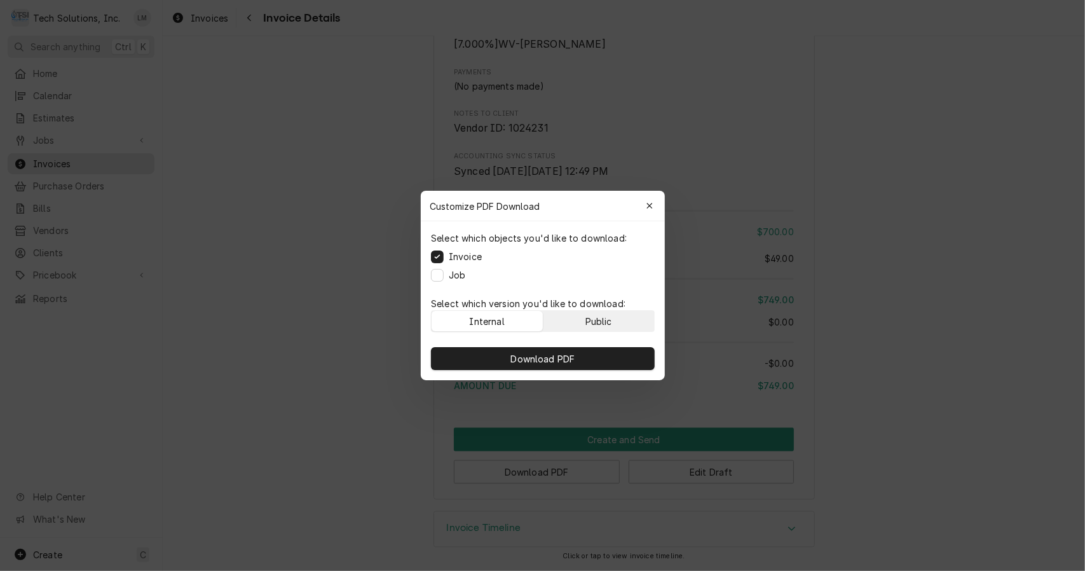
click at [611, 322] on div "Public" at bounding box center [598, 321] width 27 height 13
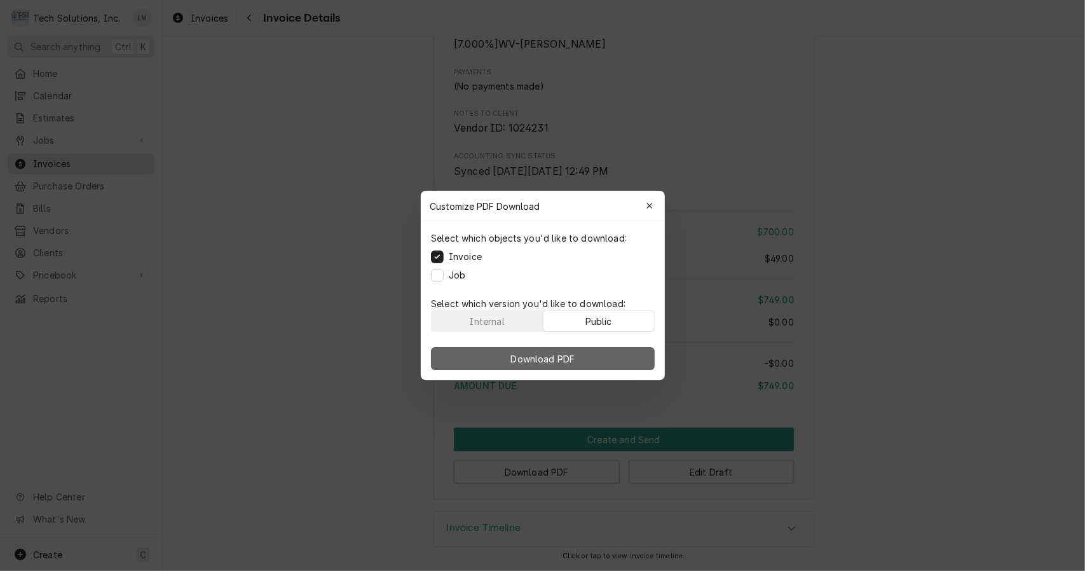
click at [571, 362] on span "Download PDF" at bounding box center [542, 358] width 69 height 13
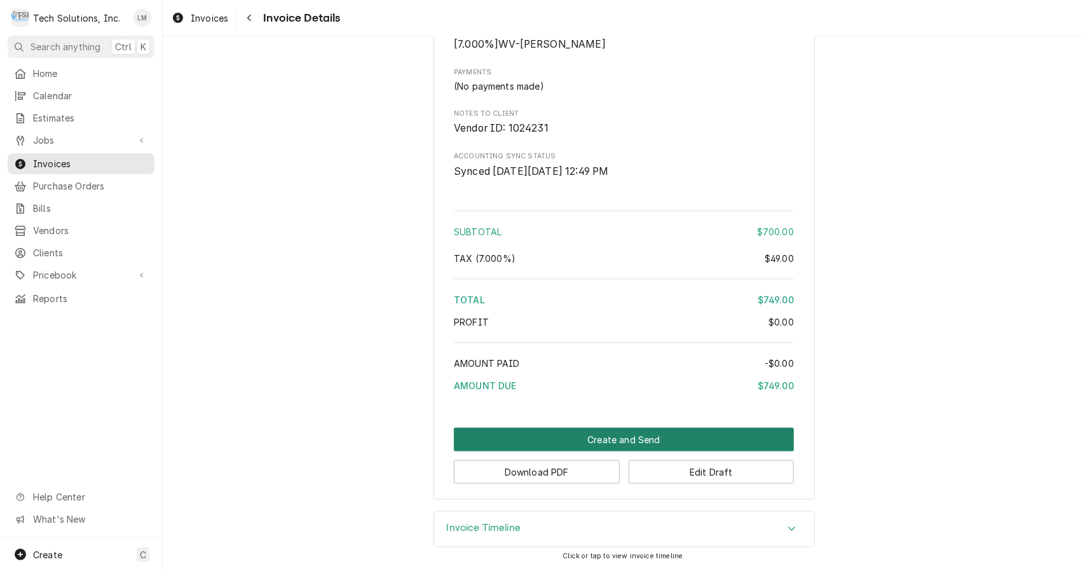
click at [604, 440] on button "Create and Send" at bounding box center [624, 440] width 340 height 24
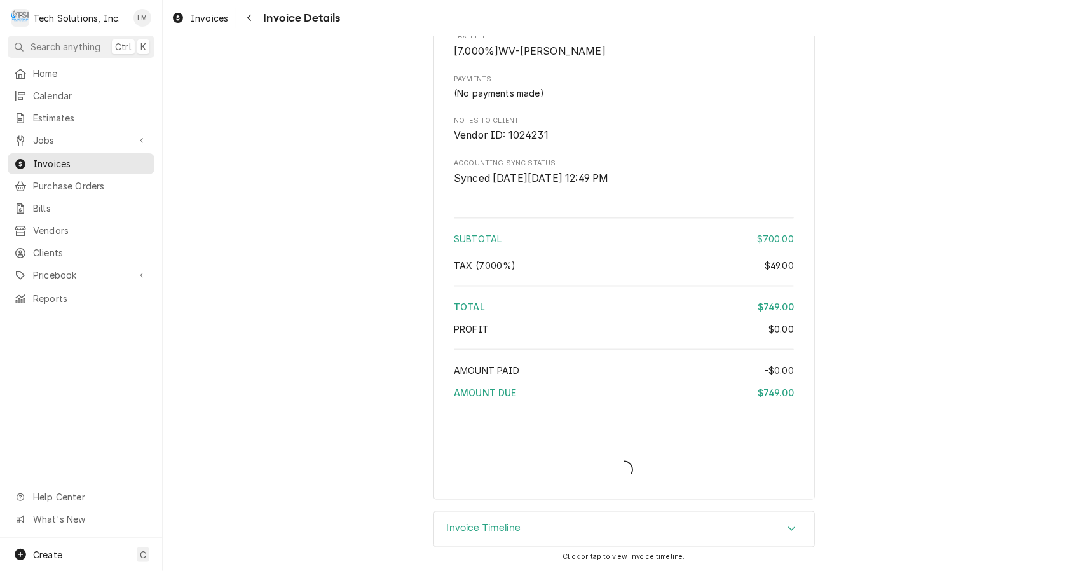
scroll to position [1130, 0]
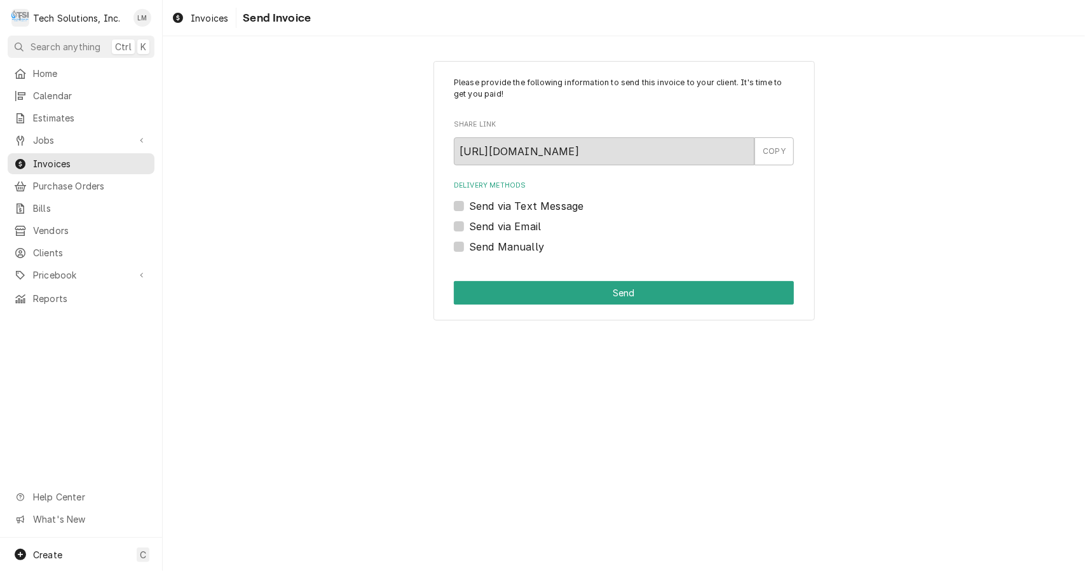
click at [531, 248] on label "Send Manually" at bounding box center [506, 246] width 75 height 15
click at [531, 248] on input "Send Manually" at bounding box center [639, 253] width 340 height 28
checkbox input "true"
click at [549, 292] on button "Send" at bounding box center [624, 293] width 340 height 24
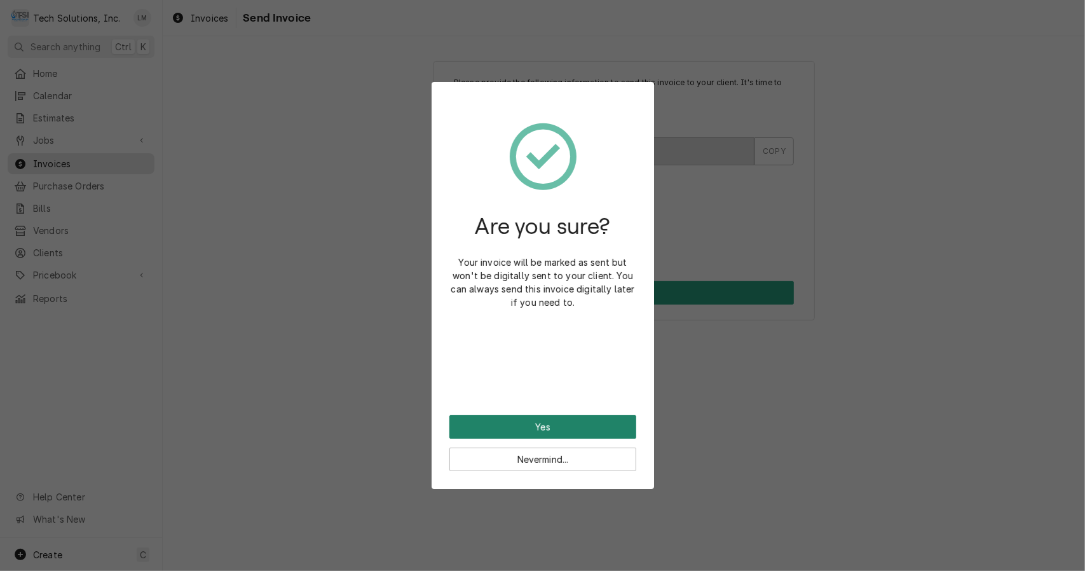
click at [560, 429] on button "Yes" at bounding box center [542, 427] width 187 height 24
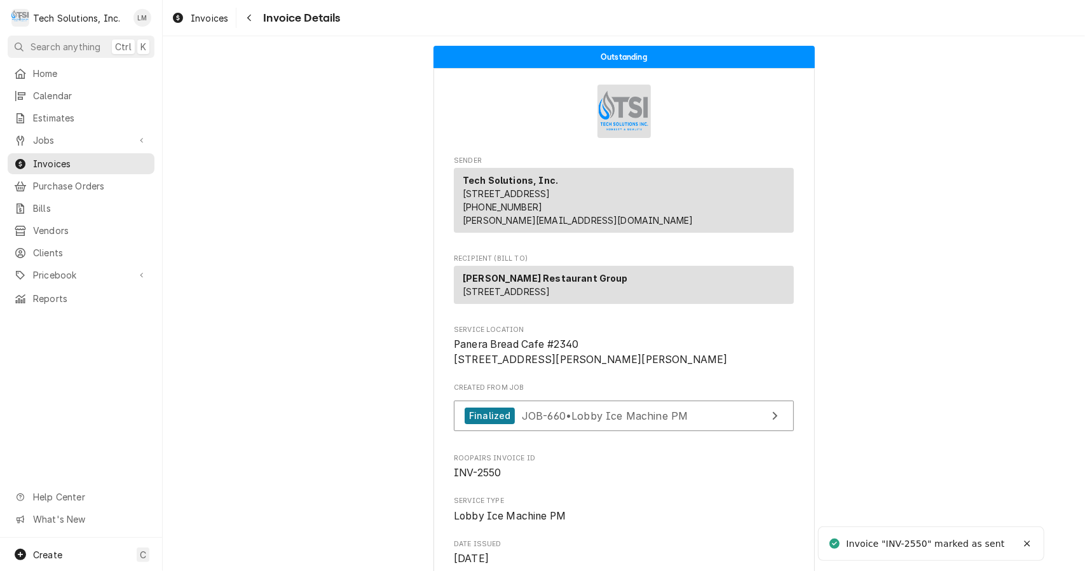
click at [61, 136] on span "Jobs" at bounding box center [81, 139] width 96 height 13
click at [58, 157] on span "Jobs" at bounding box center [90, 162] width 115 height 13
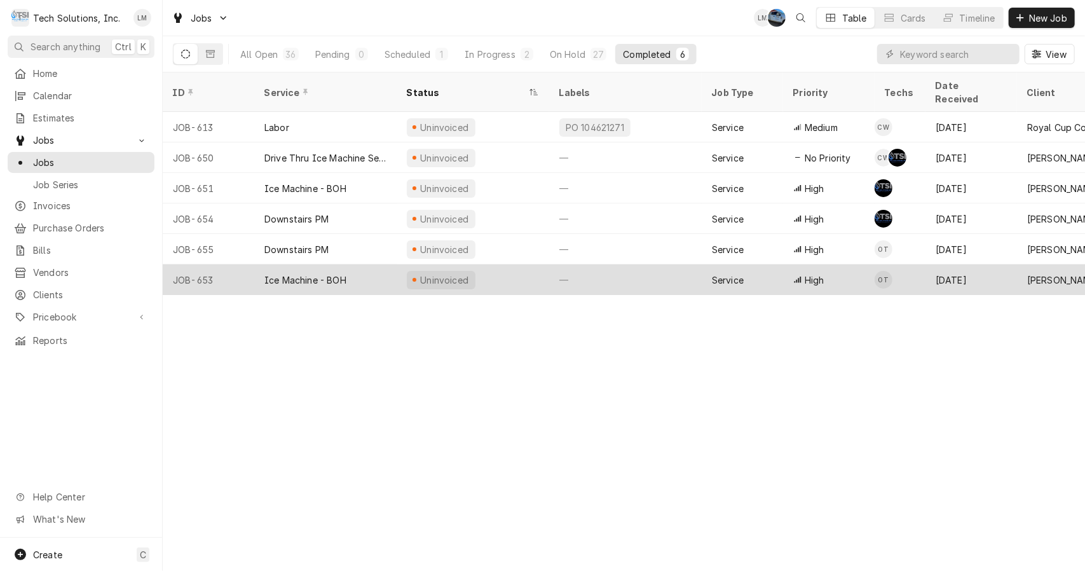
click at [326, 273] on div "Ice Machine - BOH" at bounding box center [305, 279] width 82 height 13
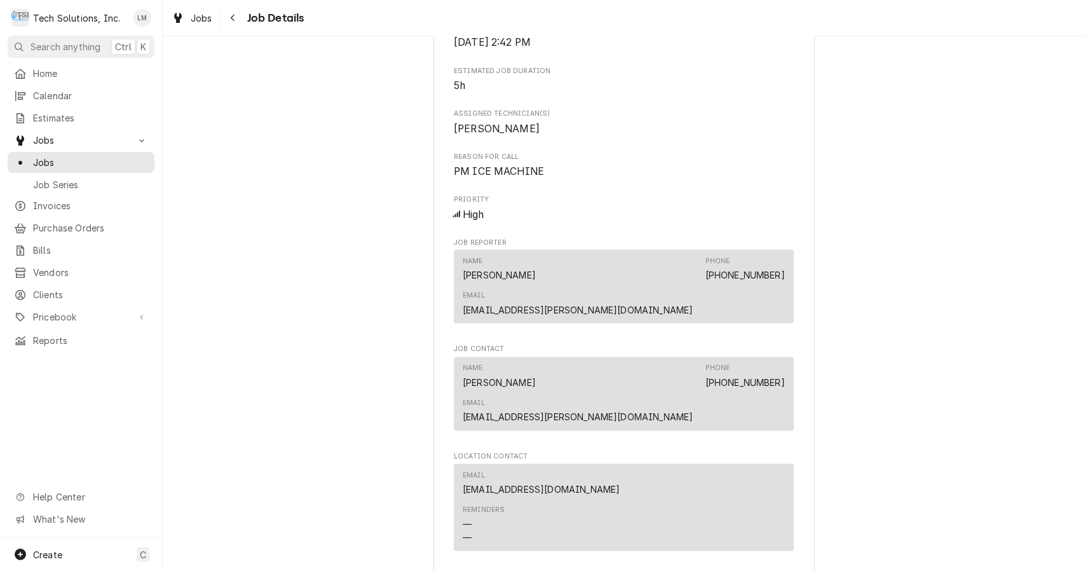
scroll to position [1944, 0]
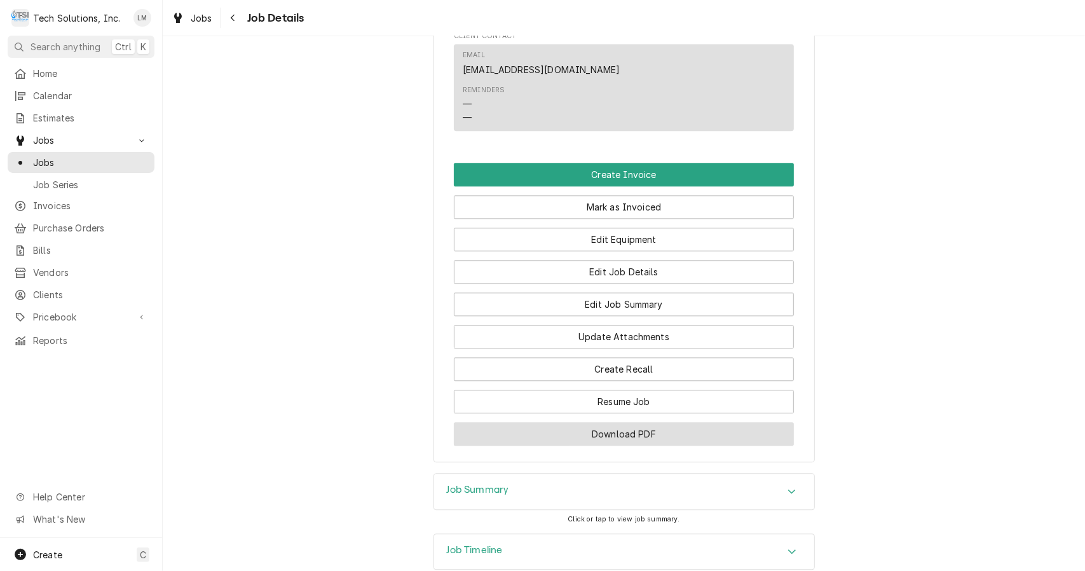
click at [629, 422] on button "Download PDF" at bounding box center [624, 434] width 340 height 24
click at [620, 163] on button "Create Invoice" at bounding box center [624, 175] width 340 height 24
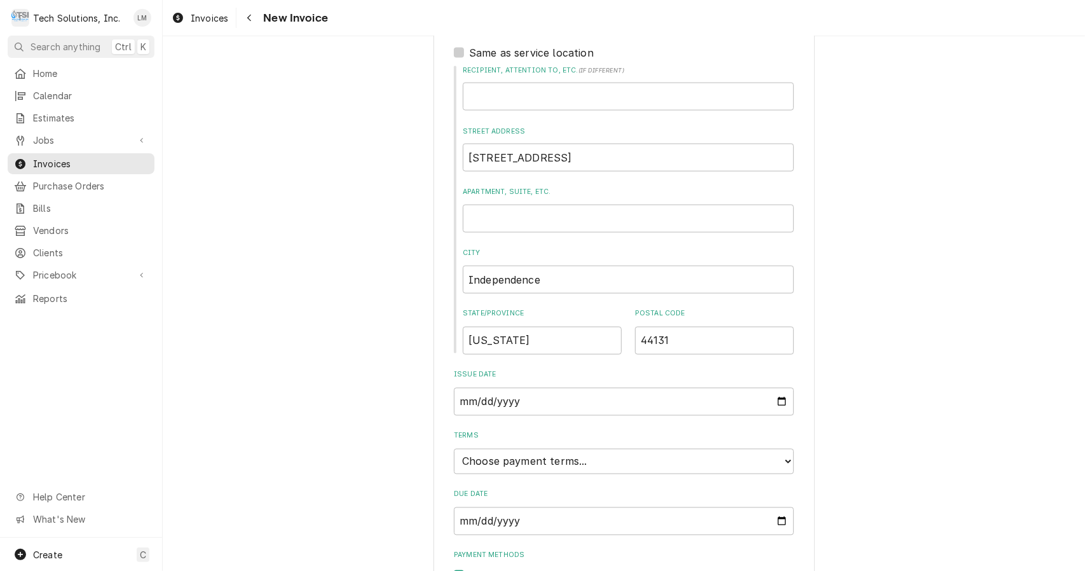
scroll to position [1408, 0]
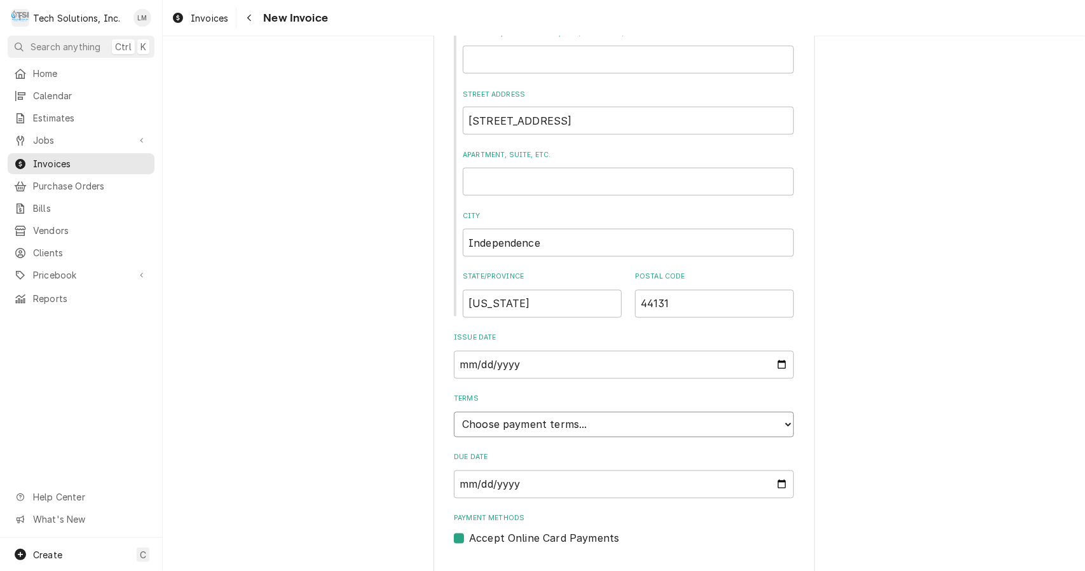
click at [765, 412] on select "Choose payment terms... Same Day Net 7 Net 14 Net 21 Net 30 Net 45 Net 60 Net 90" at bounding box center [624, 424] width 340 height 25
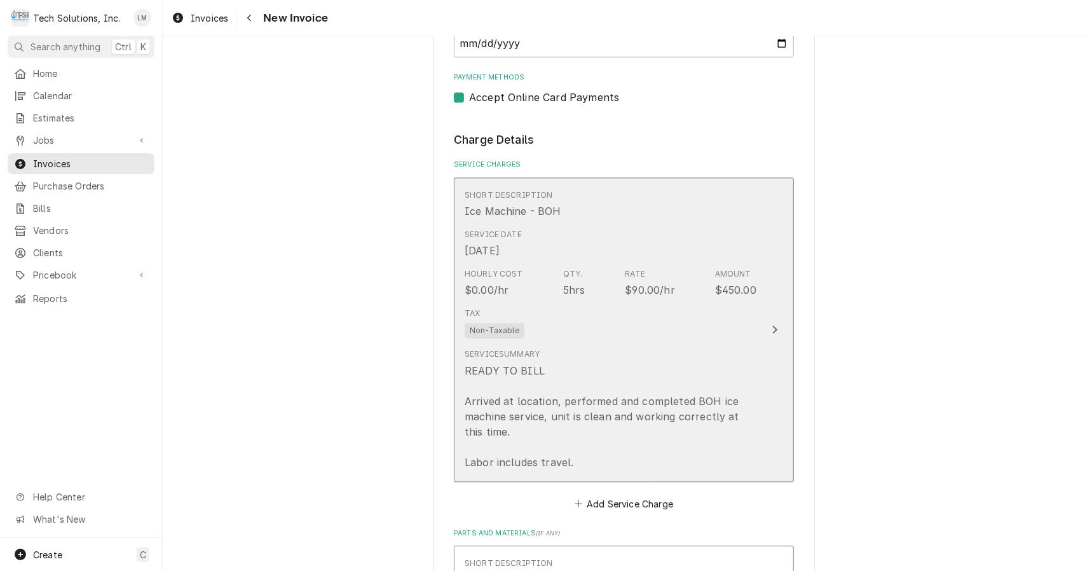
click at [765, 317] on button "Short Description Ice Machine - BOH Service Date [DATE] Hourly Cost $0.00/hr Qt…" at bounding box center [624, 329] width 340 height 304
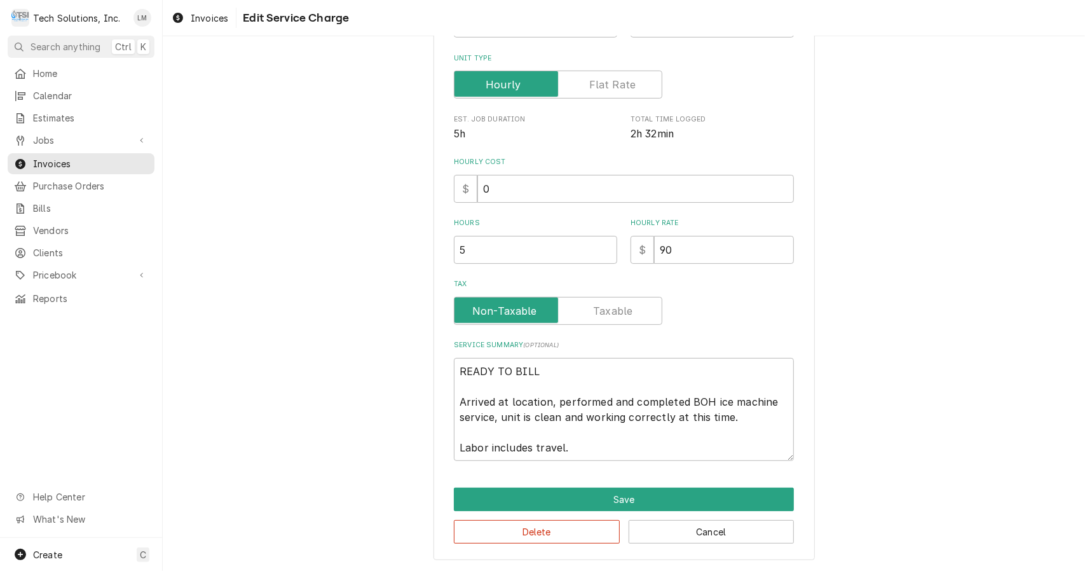
scroll to position [109, 0]
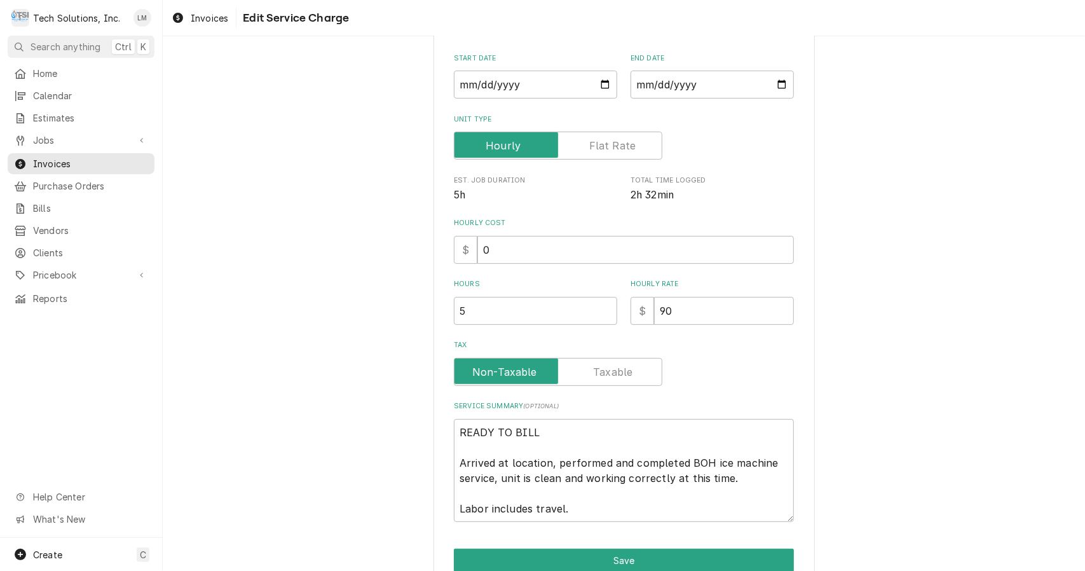
type textarea "x"
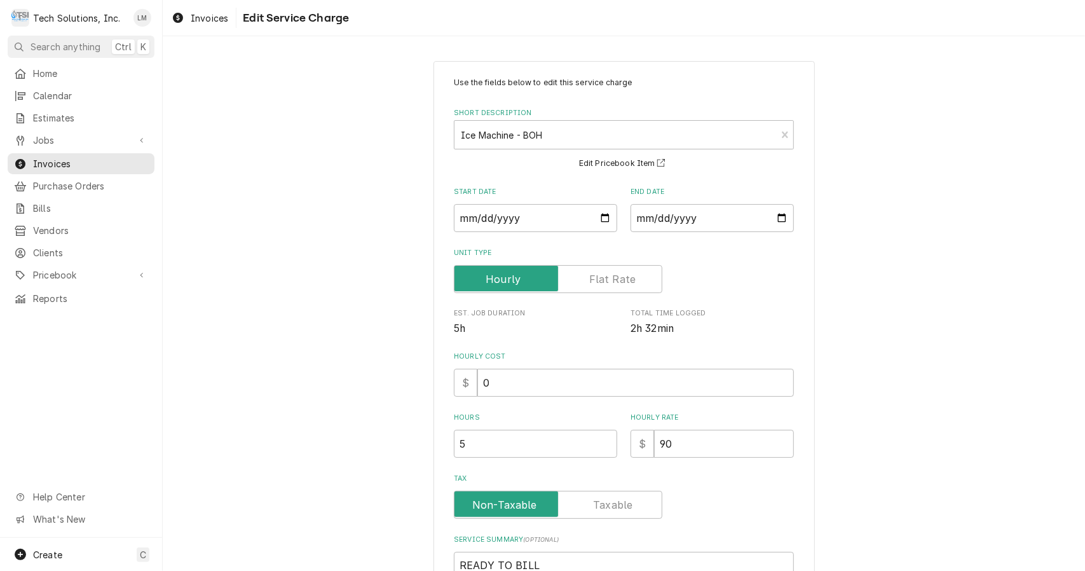
click at [605, 512] on label "Tax" at bounding box center [558, 505] width 208 height 28
click at [605, 512] on input "Tax" at bounding box center [558, 505] width 197 height 28
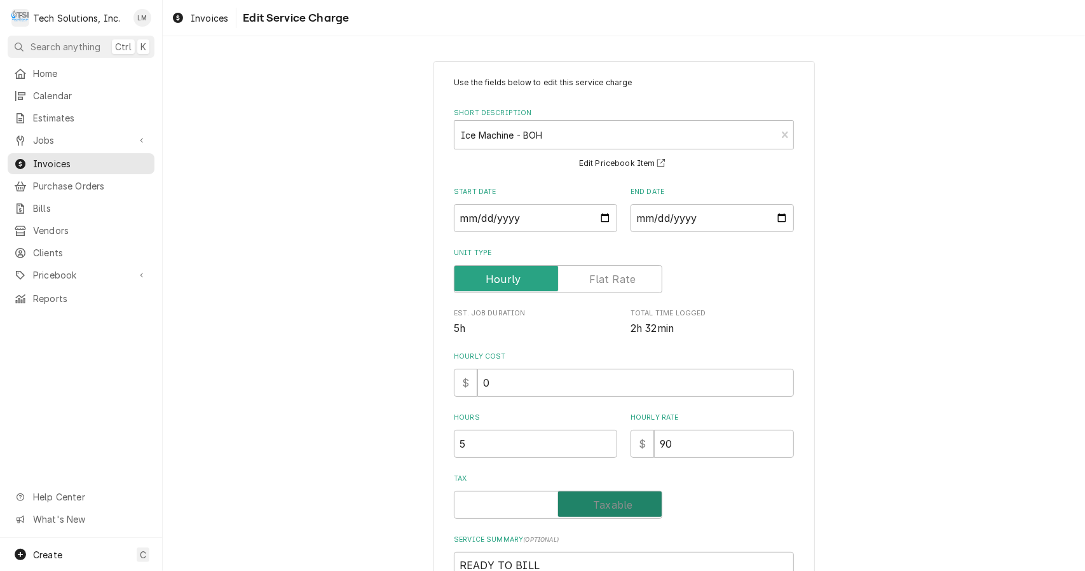
checkbox input "true"
click at [641, 388] on input "0" at bounding box center [635, 383] width 317 height 28
type textarea "x"
type input "9"
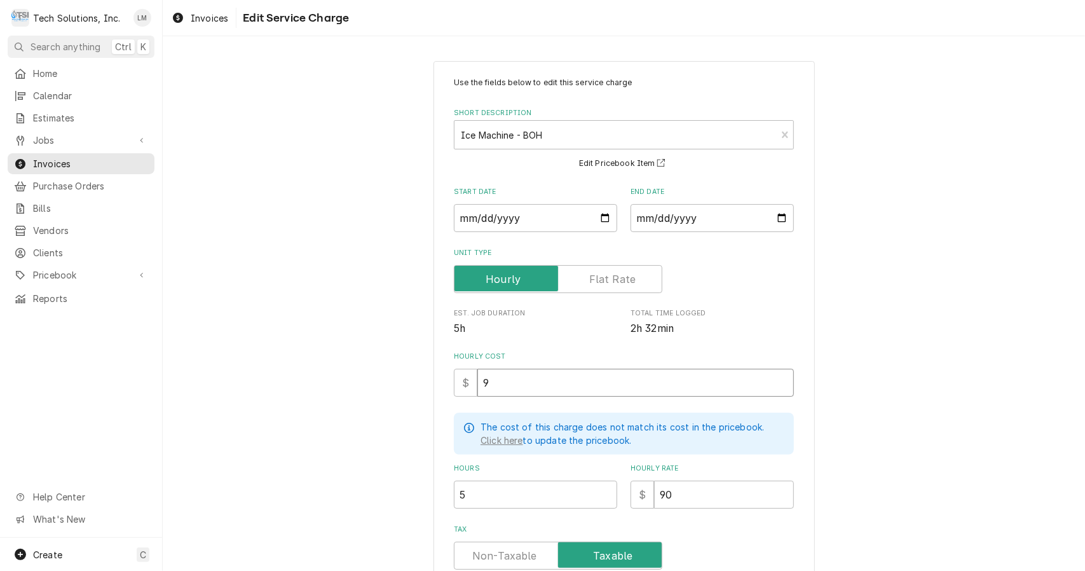
type textarea "x"
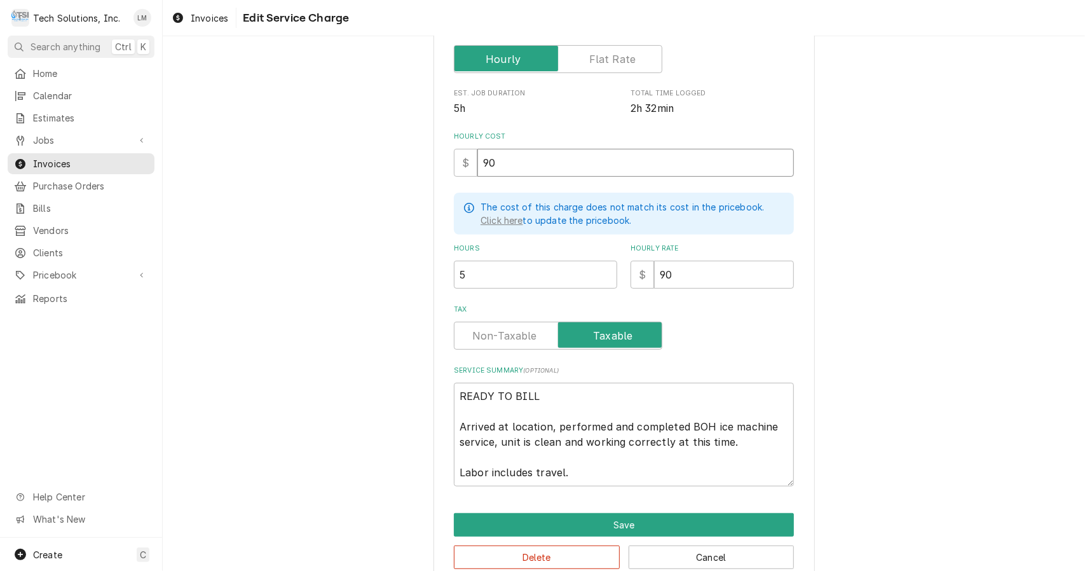
scroll to position [227, 0]
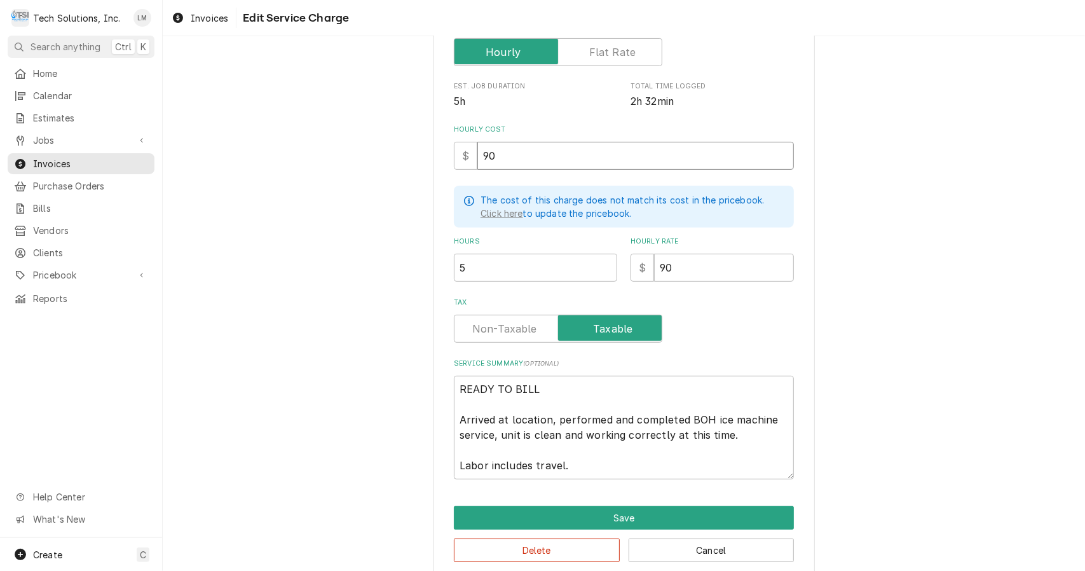
type input "90"
click at [635, 395] on textarea "READY TO BILL Arrived at location, performed and completed BOH ice machine serv…" at bounding box center [624, 428] width 340 height 104
type textarea "x"
type textarea "READY TO BIL Arrived at location, performed and completed BOH ice machine servi…"
type textarea "x"
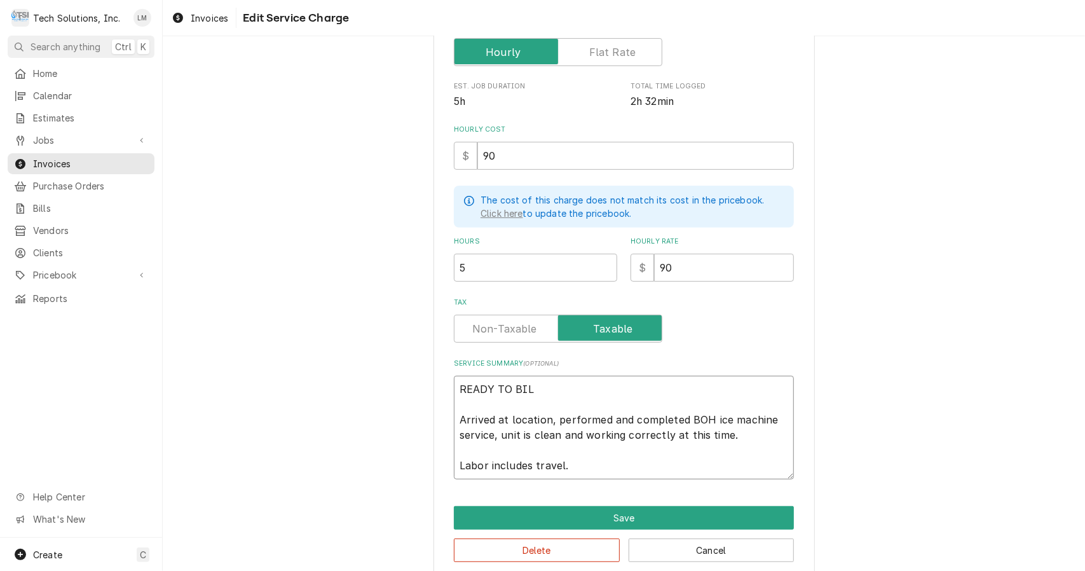
type textarea "READY TO BI Arrived at location, performed and completed BOH ice machine servic…"
type textarea "x"
type textarea "READY TO B Arrived at location, performed and completed BOH ice machine service…"
type textarea "x"
type textarea "READY TO Arrived at location, performed and completed BOH ice machine service, …"
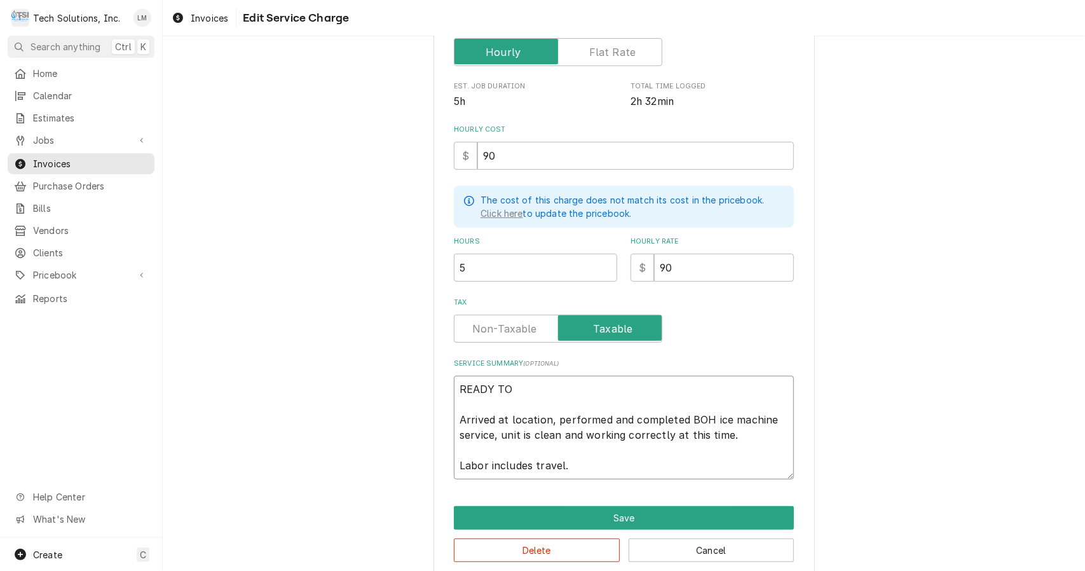
type textarea "x"
type textarea "READY TO Arrived at location, performed and completed BOH ice machine service, …"
type textarea "x"
type textarea "READY T Arrived at location, performed and completed BOH ice machine service, u…"
type textarea "x"
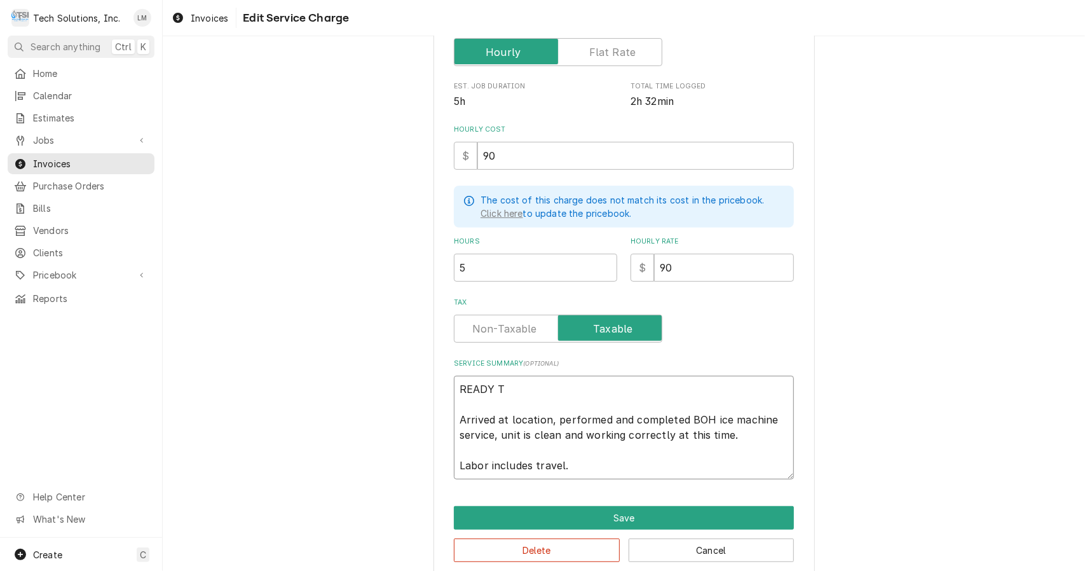
type textarea "READY Arrived at location, performed and completed BOH ice machine service, uni…"
type textarea "x"
type textarea "READY Arrived at location, performed and completed BOH ice machine service, uni…"
type textarea "x"
type textarea "READ Arrived at location, performed and completed BOH ice machine service, unit…"
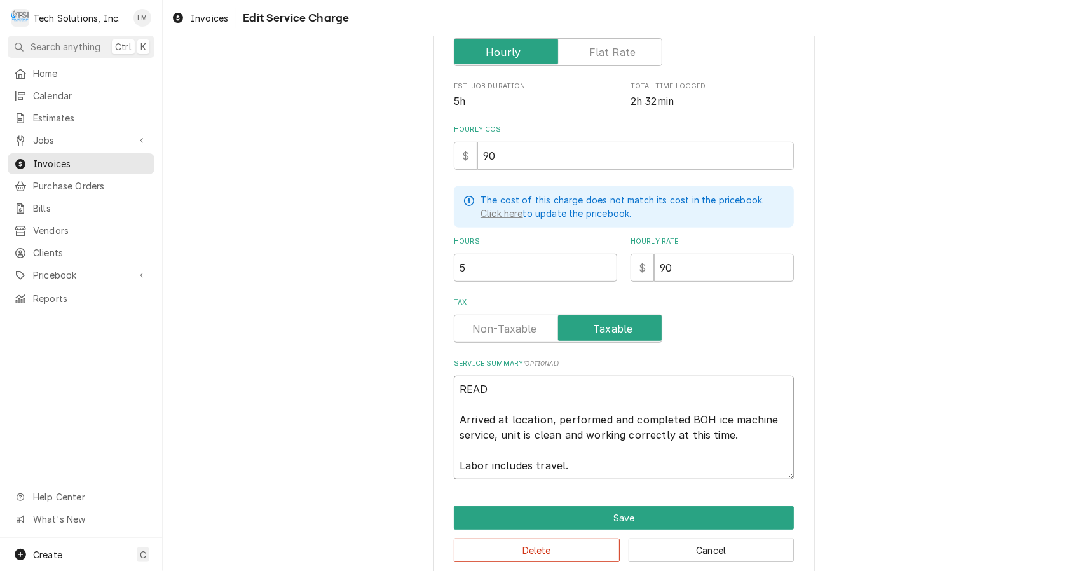
type textarea "x"
type textarea "REA Arrived at location, performed and completed BOH ice machine service, unit …"
type textarea "x"
type textarea "RE Arrived at location, performed and completed BOH ice machine service, unit i…"
type textarea "x"
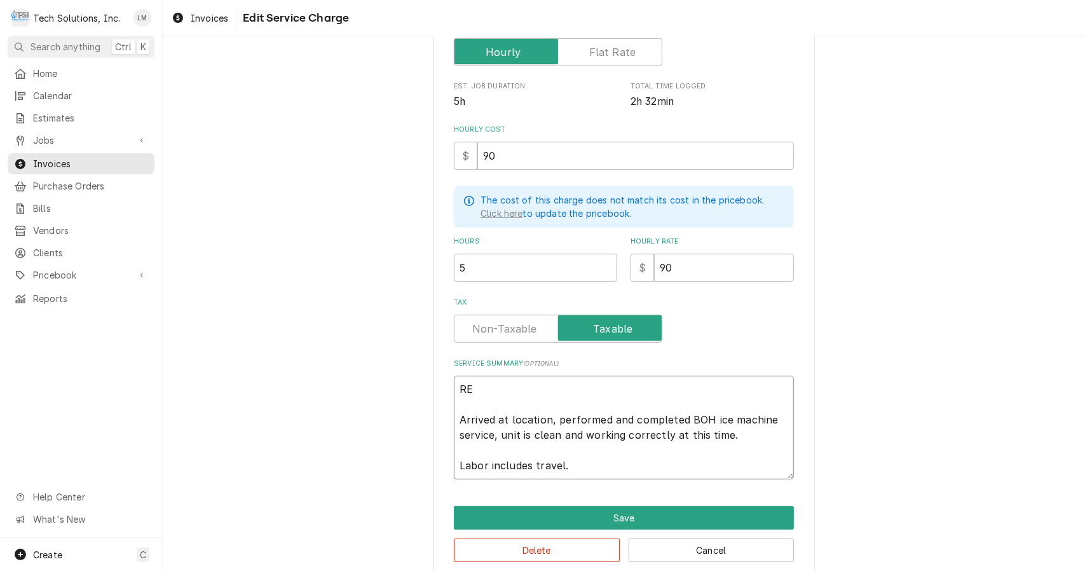
type textarea "R Arrived at location, performed and completed BOH ice machine service, unit is…"
type textarea "x"
type textarea "Arrived at location, performed and completed BOH ice machine service, unit is c…"
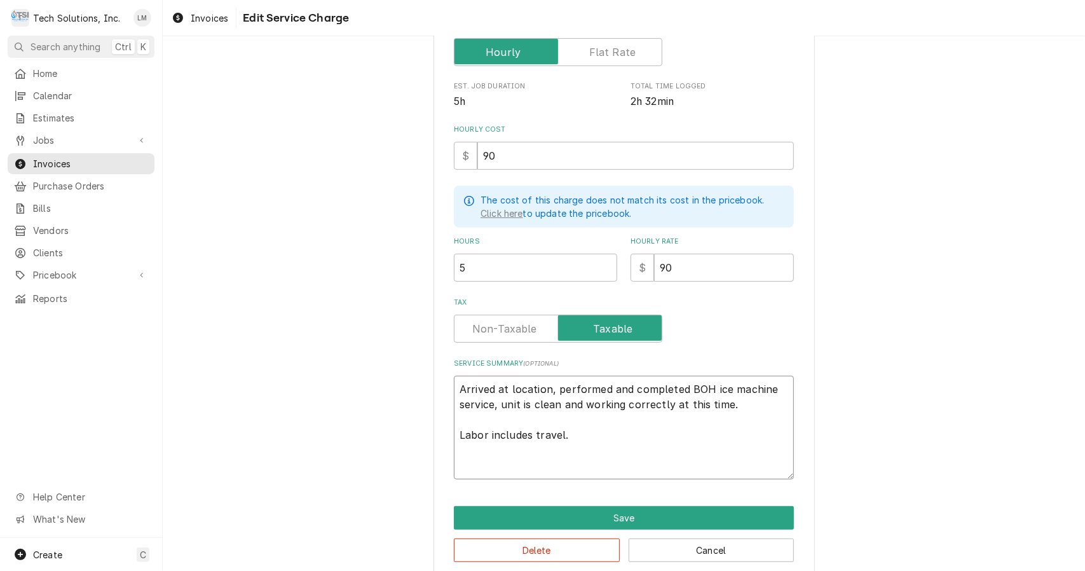
type textarea "x"
type textarea "Arrived at location, performed and completed BOH ice machine service, unit is c…"
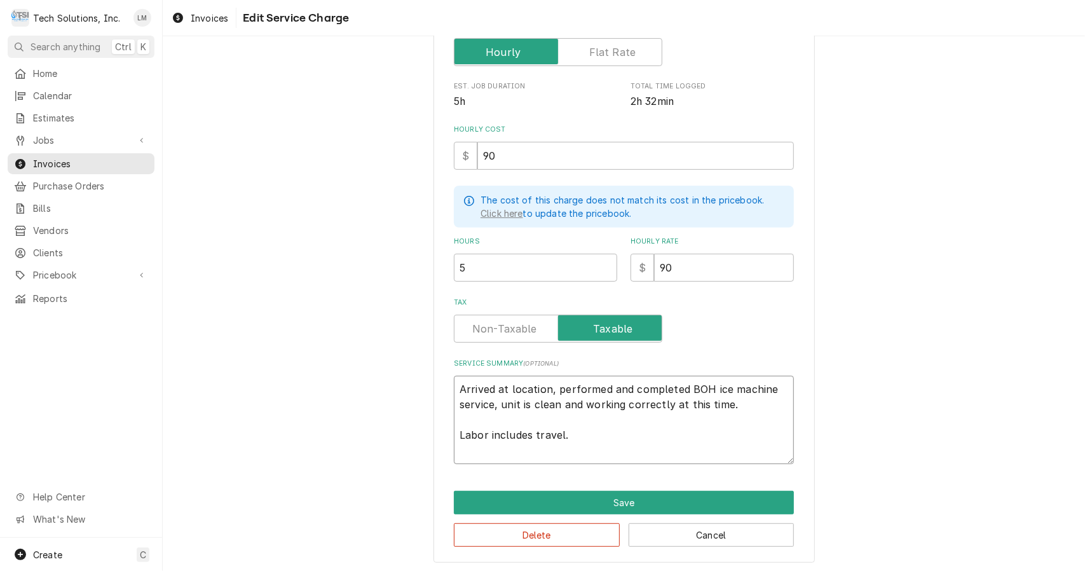
type textarea "x"
type textarea "Arrived at location, performed and completed BOH ice machine service, unit is c…"
type textarea "x"
type textarea "rrived at location, performed and completed BOH ice machine service, unit is cl…"
type textarea "x"
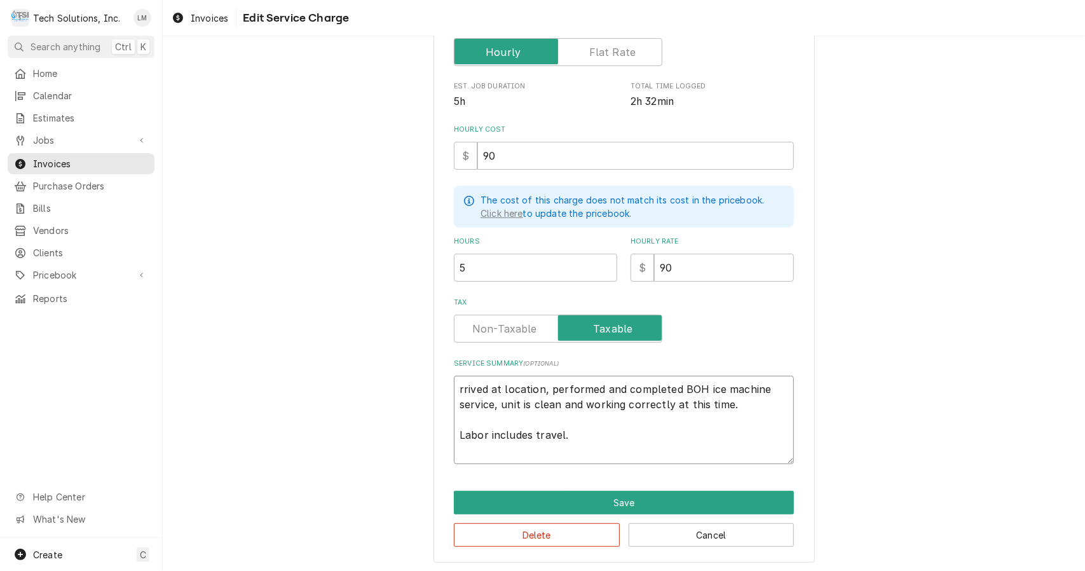
type textarea "rived at location, performed and completed BOH ice machine service, unit is cle…"
type textarea "x"
type textarea "ived at location, performed and completed BOH ice machine service, unit is clea…"
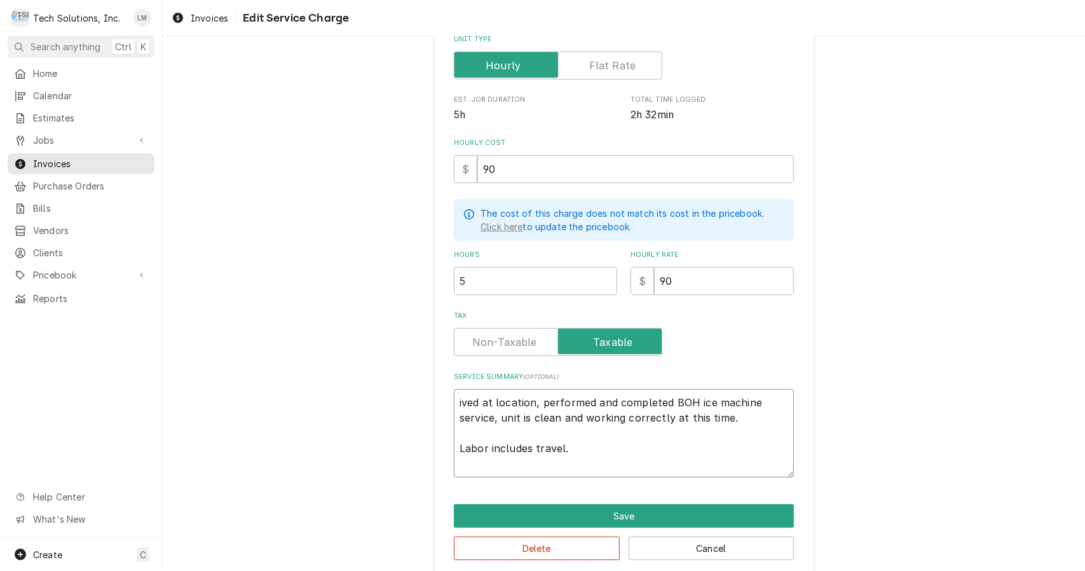
type textarea "x"
type textarea "ved at location, performed and completed BOH ice machine service, unit is clean…"
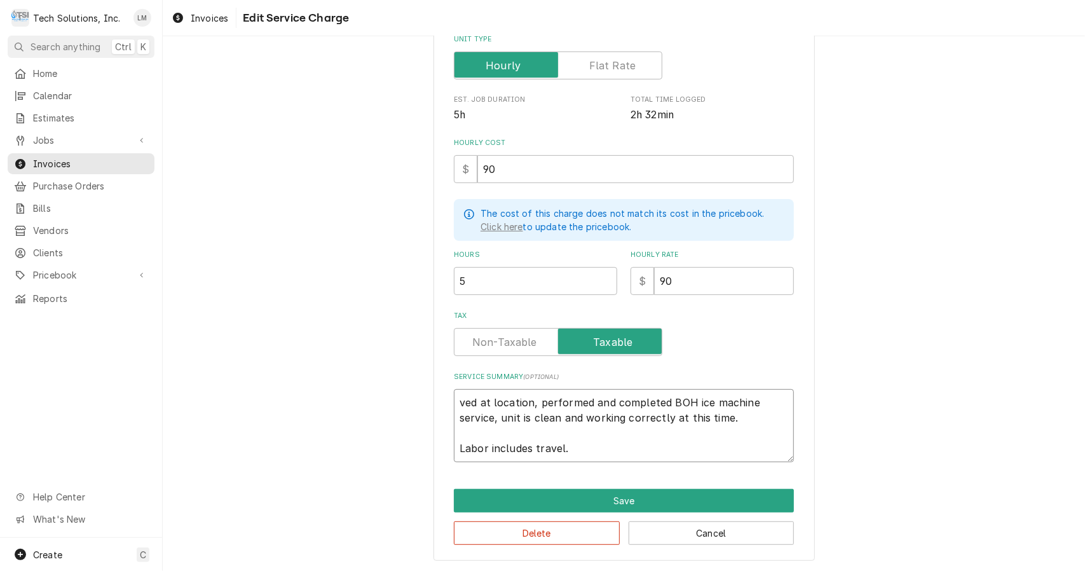
type textarea "x"
type textarea "ed at location, performed and completed BOH ice machine service, unit is clean …"
type textarea "x"
type textarea "d at location, performed and completed BOH ice machine service, unit is clean a…"
type textarea "x"
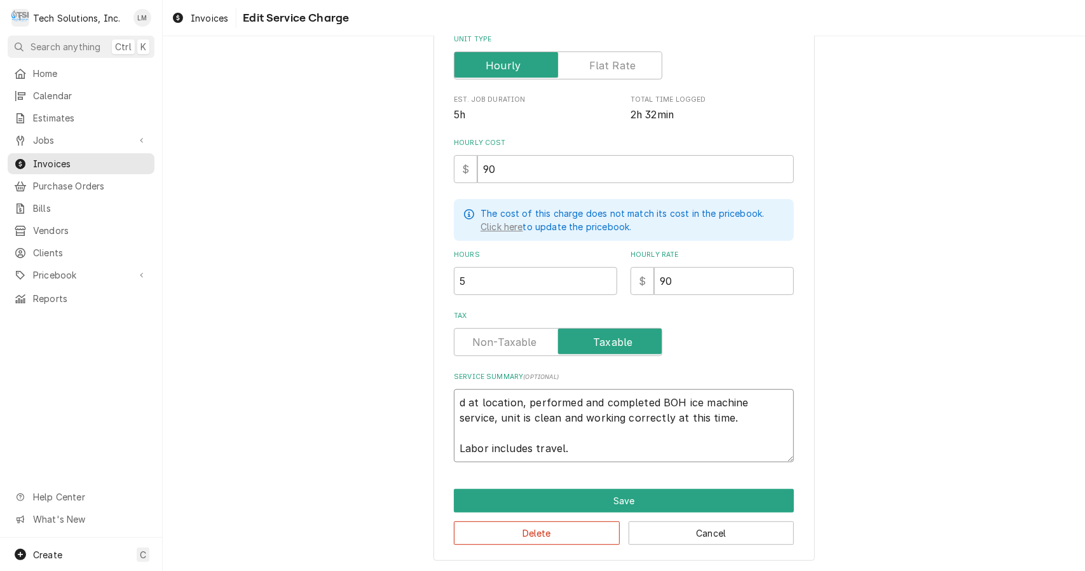
type textarea "at location, performed and completed BOH ice machine service, unit is clean and…"
type textarea "x"
type textarea "at location, performed and completed BOH ice machine service, unit is clean and…"
type textarea "x"
type textarea "t location, performed and completed BOH ice machine service, unit is clean and …"
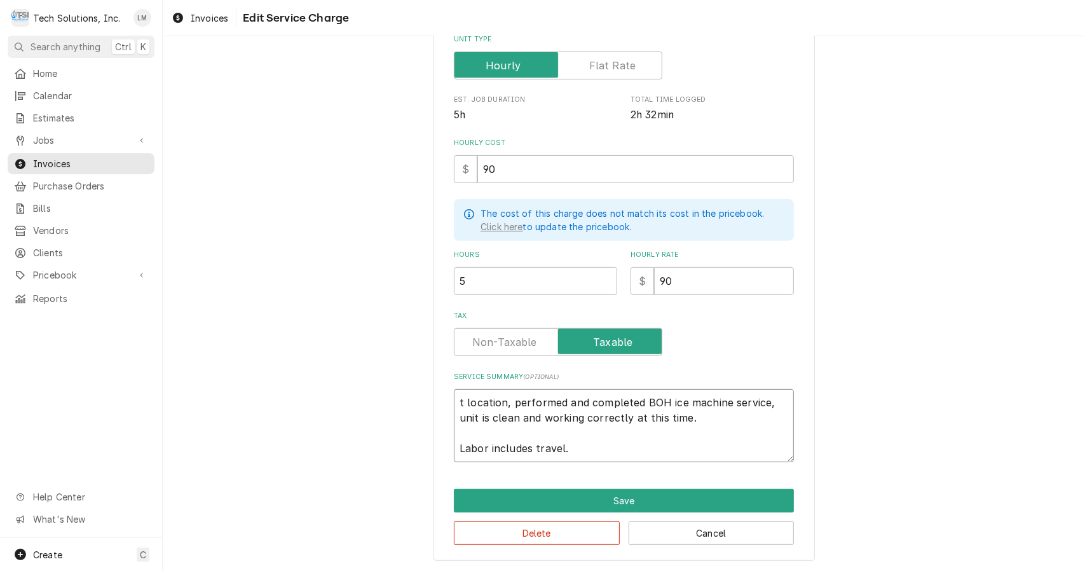
type textarea "x"
type textarea "location, performed and completed BOH ice machine service, unit is clean and wo…"
type textarea "x"
type textarea "location, performed and completed BOH ice machine service, unit is clean and wo…"
type textarea "x"
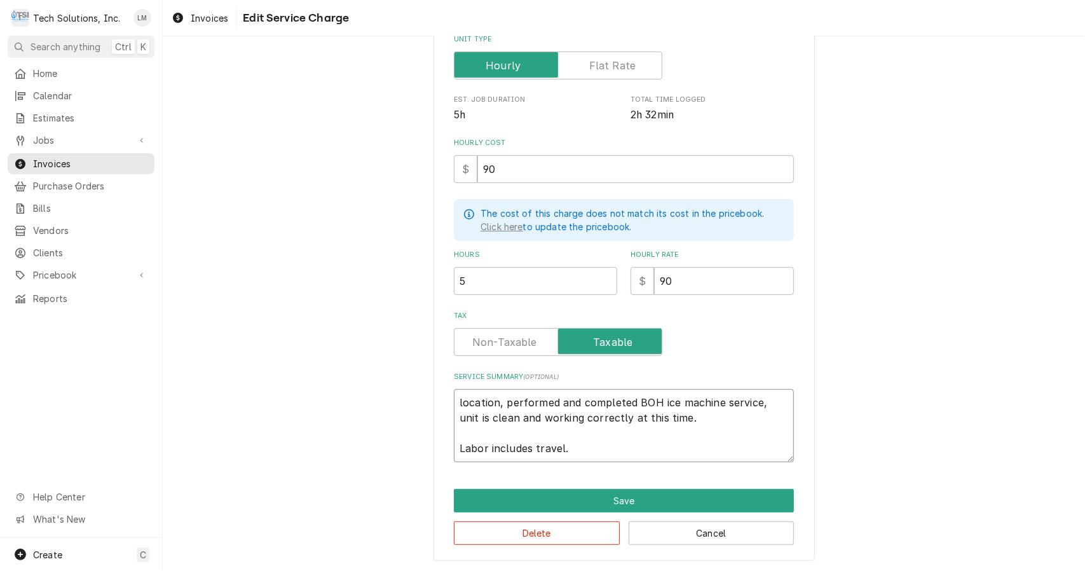
type textarea "ocation, performed and completed BOH ice machine service, unit is clean and wor…"
type textarea "x"
type textarea "cation, performed and completed BOH ice machine service, unit is clean and work…"
type textarea "x"
type textarea "ation, performed and completed BOH ice machine service, unit is clean and worki…"
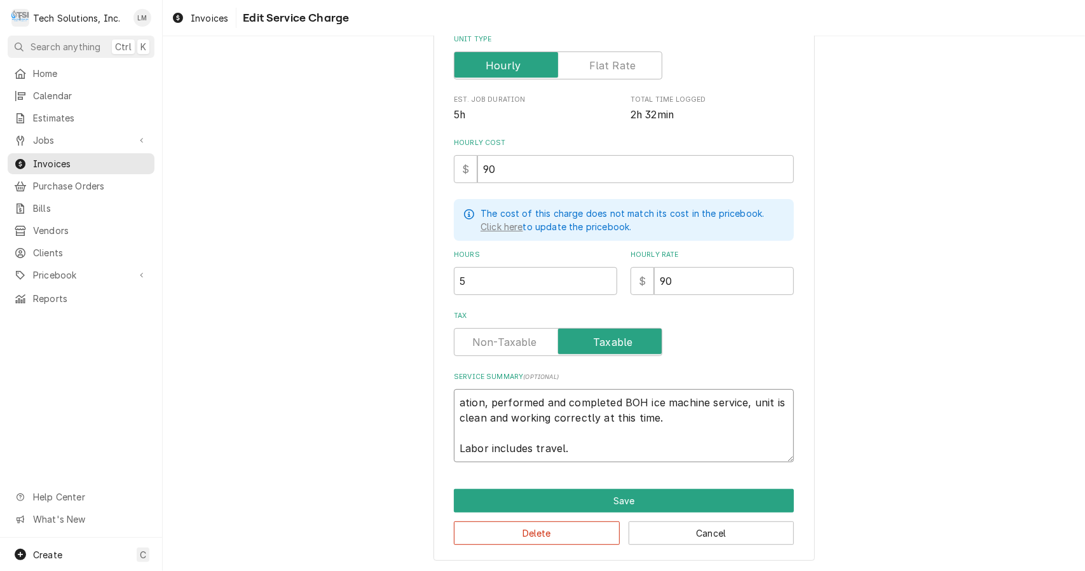
type textarea "x"
type textarea "tion, performed and completed BOH ice machine service, unit is clean and workin…"
type textarea "x"
type textarea "ion, performed and completed BOH ice machine service, unit is clean and working…"
type textarea "x"
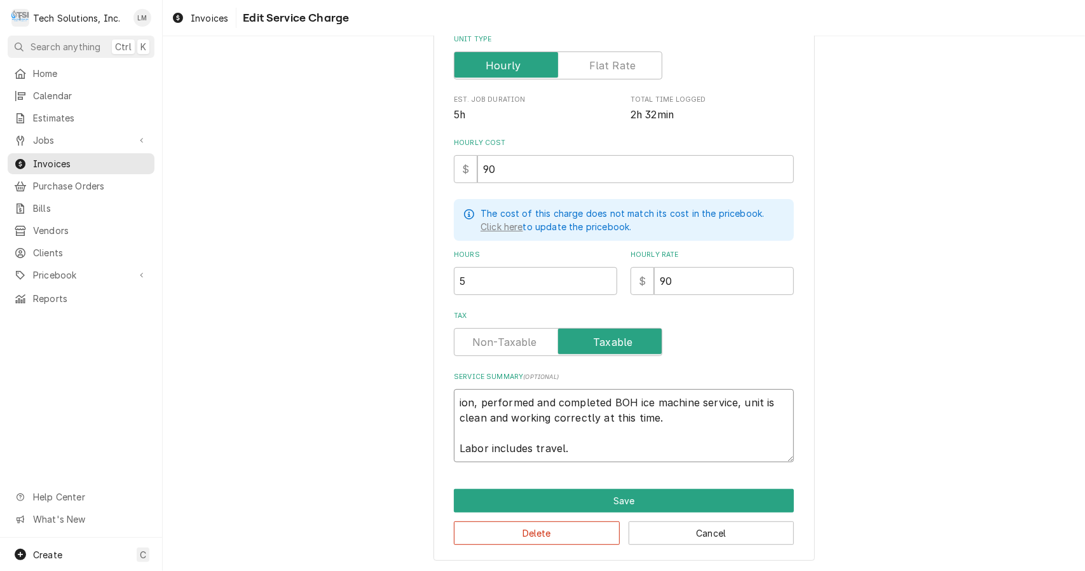
type textarea "on, performed and completed BOH ice machine service, unit is clean and working …"
type textarea "x"
type textarea "n, performed and completed BOH ice machine service, unit is clean and working c…"
type textarea "x"
type textarea ", performed and completed BOH ice machine service, unit is clean and working co…"
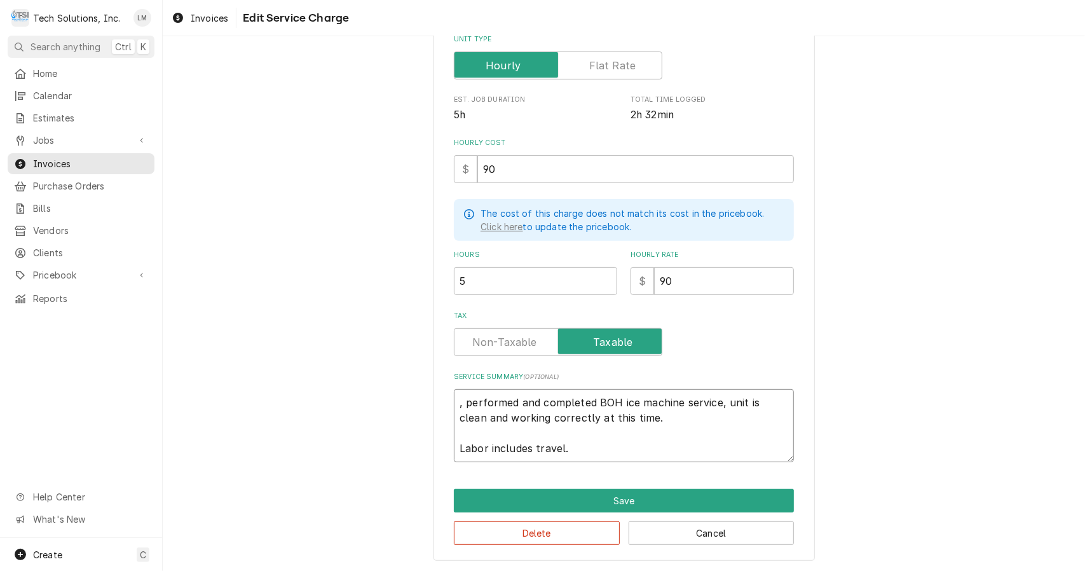
type textarea "x"
type textarea "performed and completed BOH ice machine service, unit is clean and working corr…"
type textarea "x"
type textarea "performed and completed BOH ice machine service, unit is clean and working corr…"
type textarea "x"
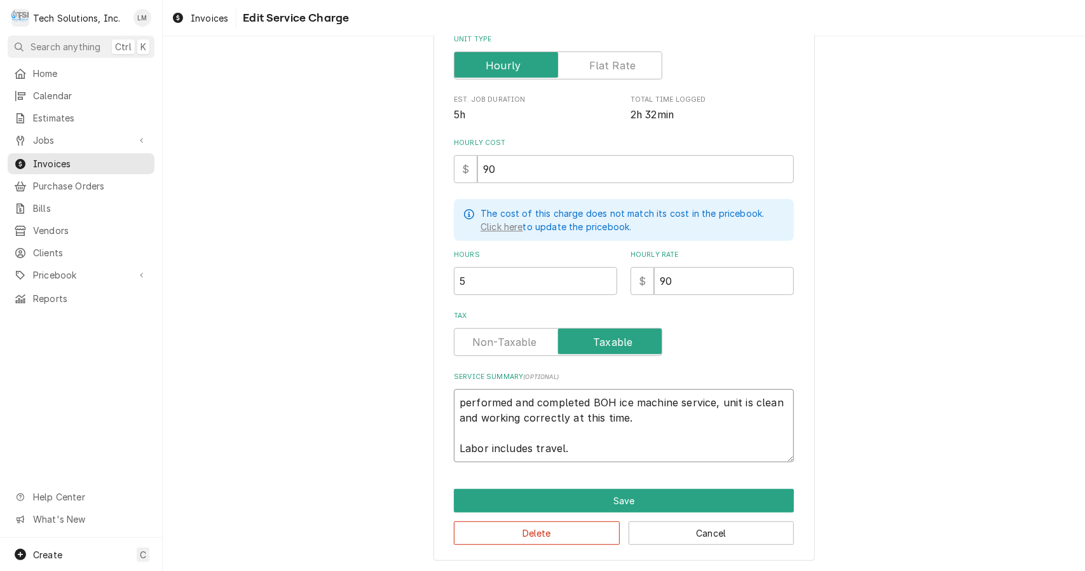
type textarea "erformed and completed BOH ice machine service, unit is clean and working corre…"
type textarea "x"
type textarea "Performed and completed BOH ice machine service, unit is clean and working corr…"
type textarea "x"
type textarea "Performed and completed BOH ice machine service, unit is clean and working corr…"
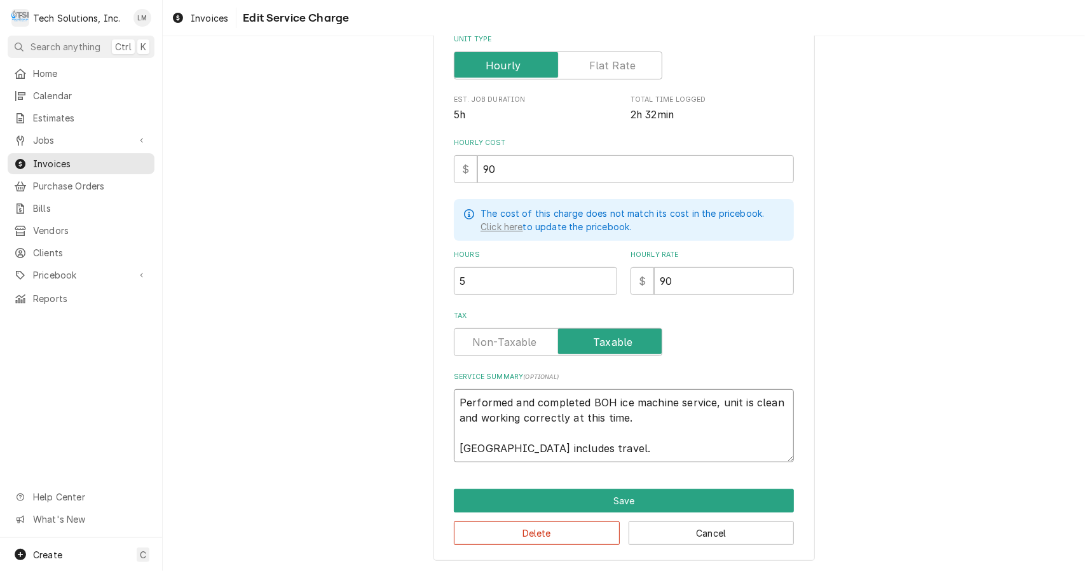
type textarea "x"
type textarea "Performed and completed BOH ice machine service, unit is clean and working corr…"
type textarea "x"
type textarea "Performed and completed BOH ice machine service, unit is clean and working corr…"
type textarea "x"
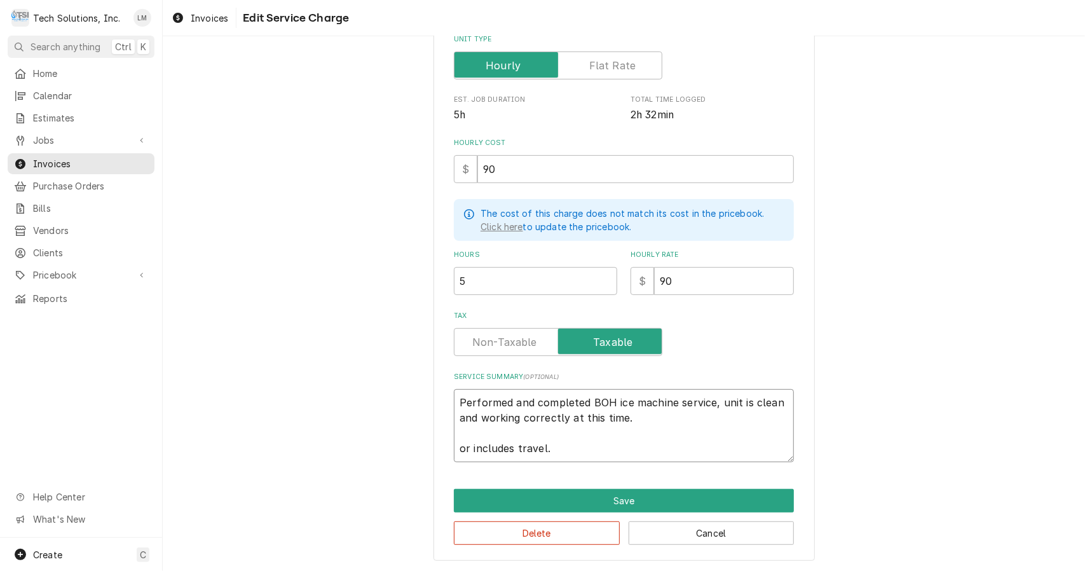
type textarea "Performed and completed BOH ice machine service, unit is clean and working corr…"
type textarea "x"
type textarea "Performed and completed BOH ice machine service, unit is clean and working corr…"
type textarea "x"
type textarea "Performed and completed BOH ice machine service, unit is clean and working corr…"
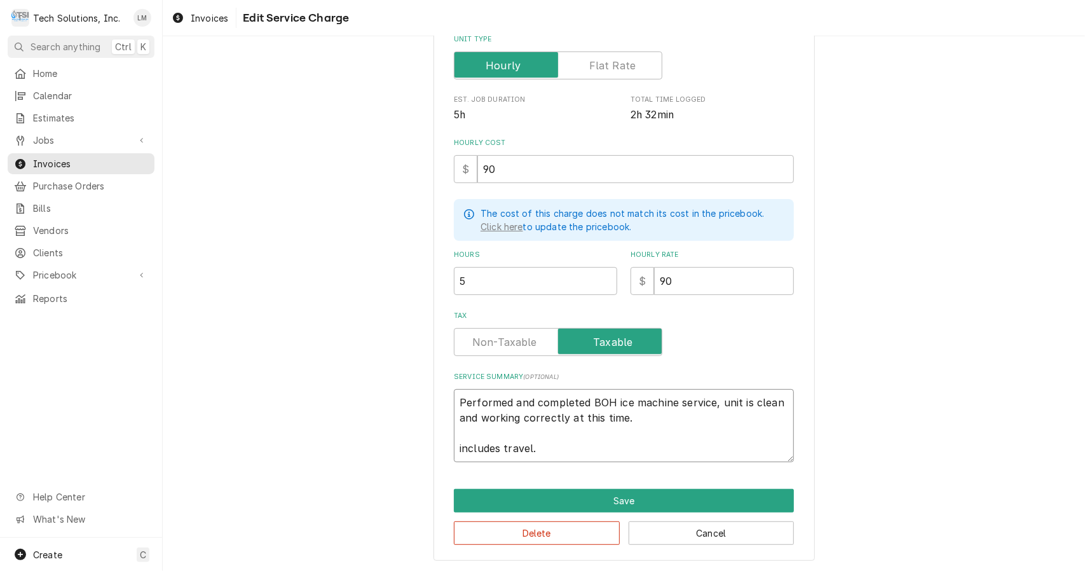
type textarea "x"
type textarea "Performed and completed BOH ice machine service, unit is clean and working corr…"
type textarea "x"
type textarea "Performed and completed BOH ice machine service, unit is clean and working corr…"
type textarea "x"
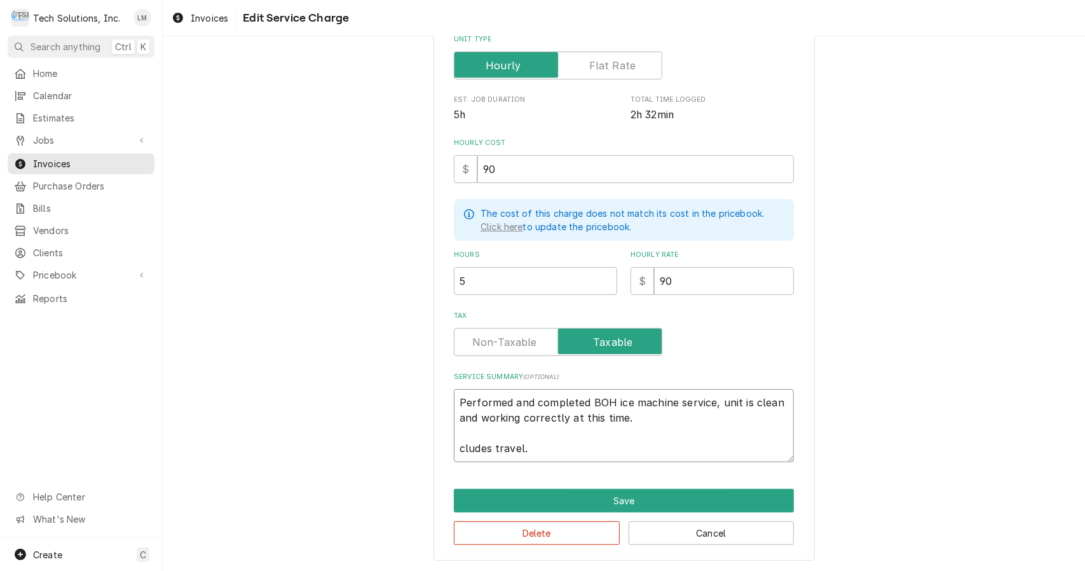
type textarea "Performed and completed BOH ice machine service, unit is clean and working corr…"
type textarea "x"
type textarea "Performed and completed BOH ice machine service, unit is clean and working corr…"
type textarea "x"
type textarea "Performed and completed BOH ice machine service, unit is clean and working corr…"
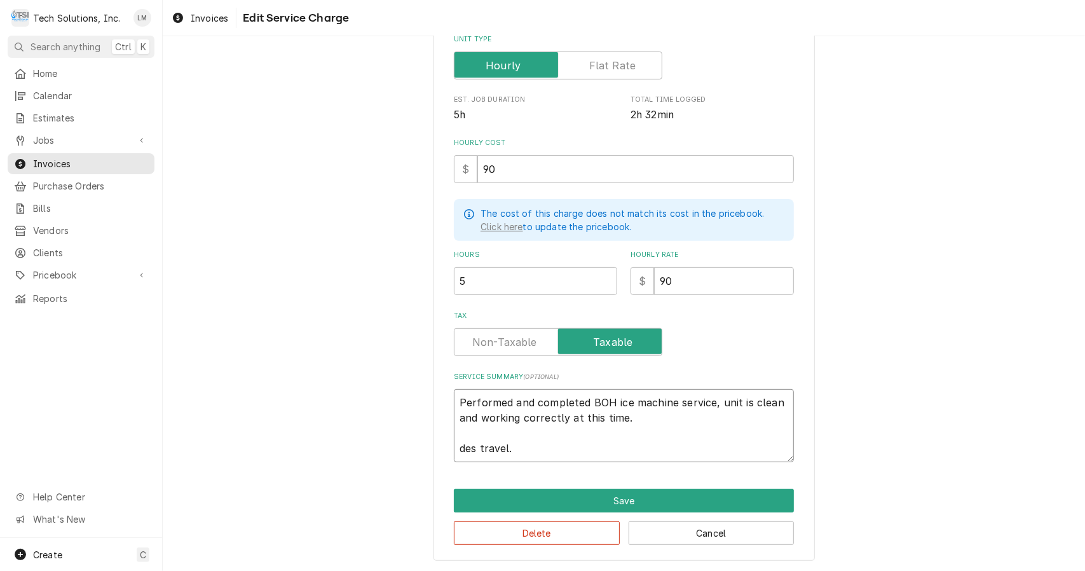
type textarea "x"
type textarea "Performed and completed BOH ice machine service, unit is clean and working corr…"
type textarea "x"
type textarea "Performed and completed BOH ice machine service, unit is clean and working corr…"
type textarea "x"
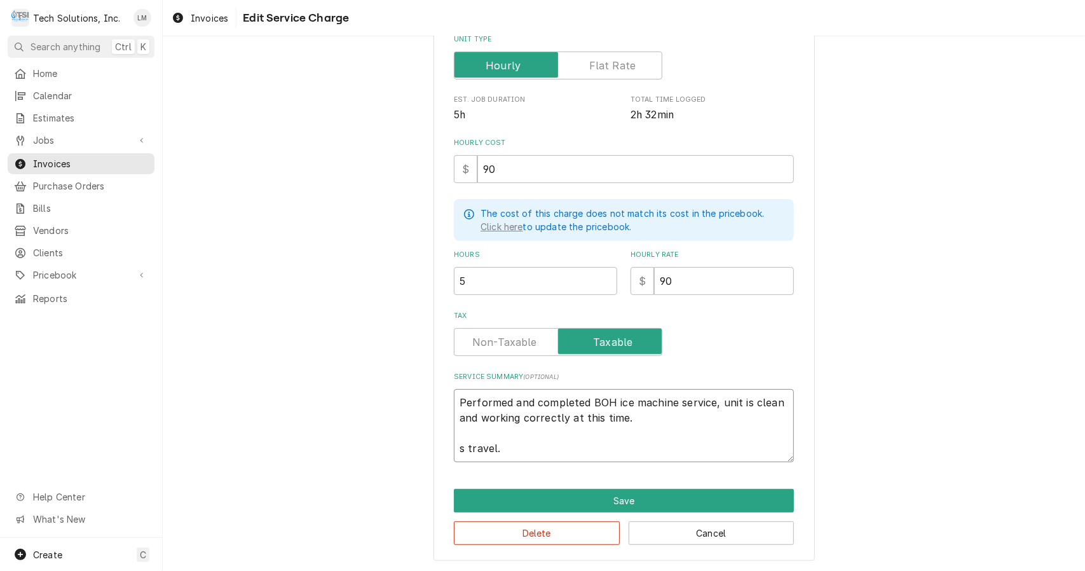
type textarea "Performed and completed BOH ice machine service, unit is clean and working corr…"
type textarea "x"
type textarea "Performed and completed BOH ice machine service, unit is clean and working corr…"
type textarea "x"
type textarea "Performed and completed BOH ice machine service, unit is clean and working corr…"
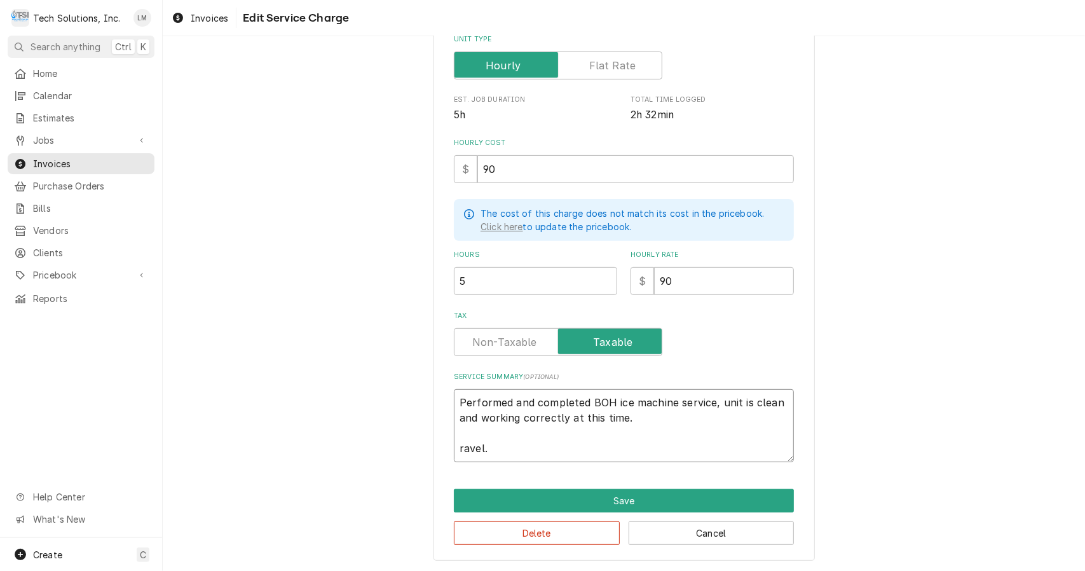
type textarea "x"
type textarea "Performed and completed BOH ice machine service, unit is clean and working corr…"
type textarea "x"
type textarea "Performed and completed BOH ice machine service, unit is clean and working corr…"
type textarea "x"
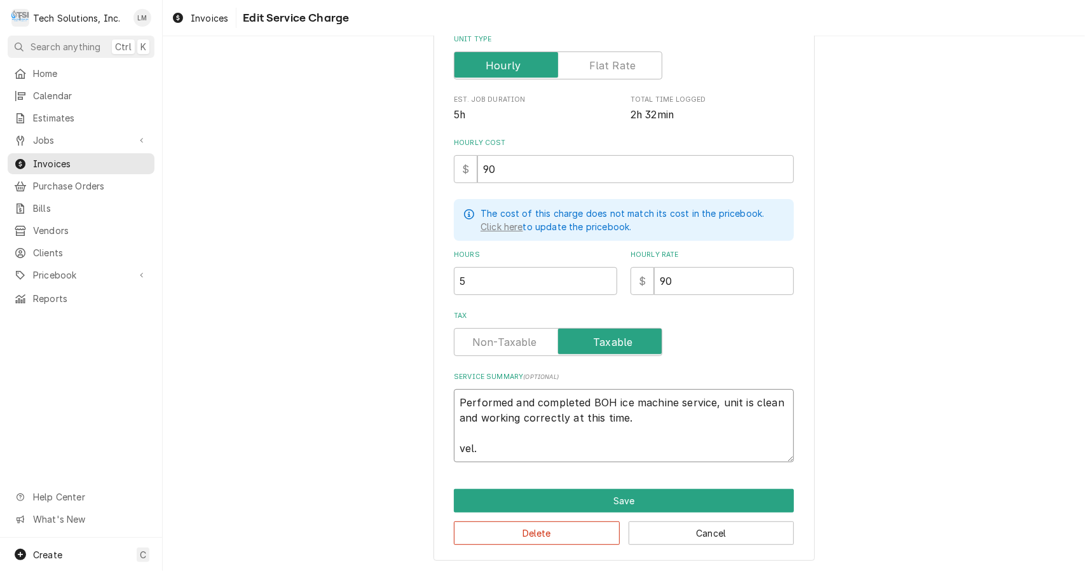
type textarea "Performed and completed BOH ice machine service, unit is clean and working corr…"
type textarea "x"
type textarea "Performed and completed BOH ice machine service, unit is clean and working corr…"
type textarea "x"
type textarea "Performed and completed BOH ice machine service, unit is clean and working corr…"
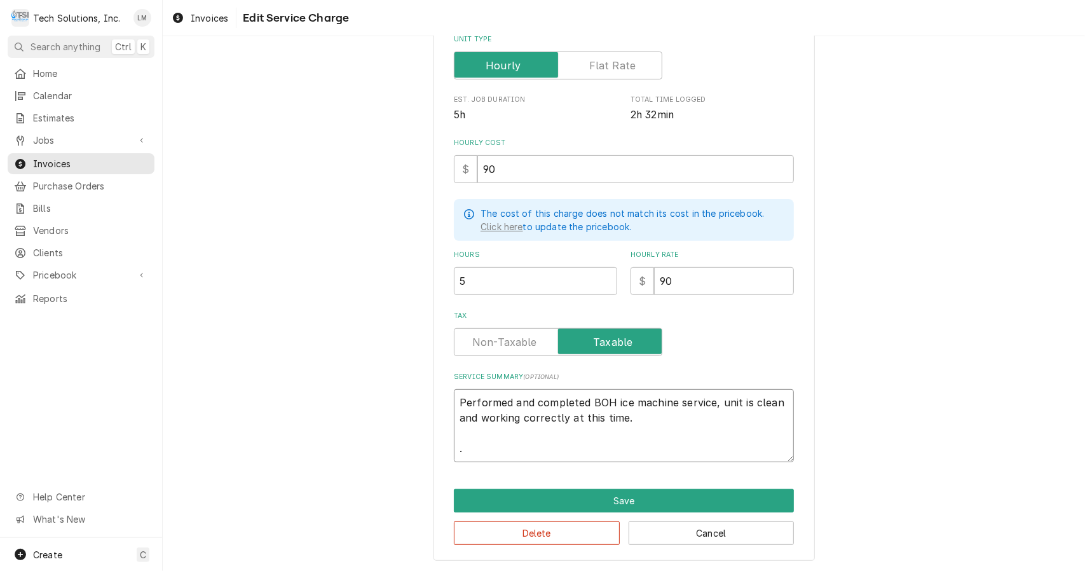
type textarea "x"
type textarea "Performed and completed BOH ice machine service, unit is clean and working corr…"
type textarea "x"
type textarea "Performed and completed BOH ice machine service unit is clean and working corre…"
type textarea "x"
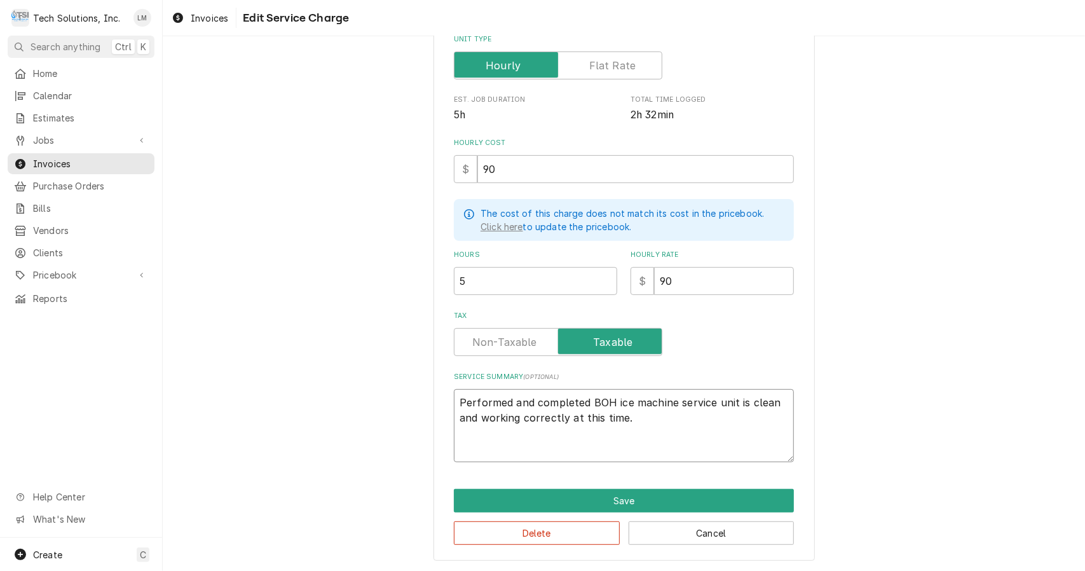
type textarea "Performed and completed BOH ice machine service. unit is clean and working corr…"
type textarea "x"
type textarea "Performed and completed BOH ice machine service. unit is clean and working corr…"
type textarea "x"
type textarea "Performed and completed BOH ice machine service. unit is clean and working corr…"
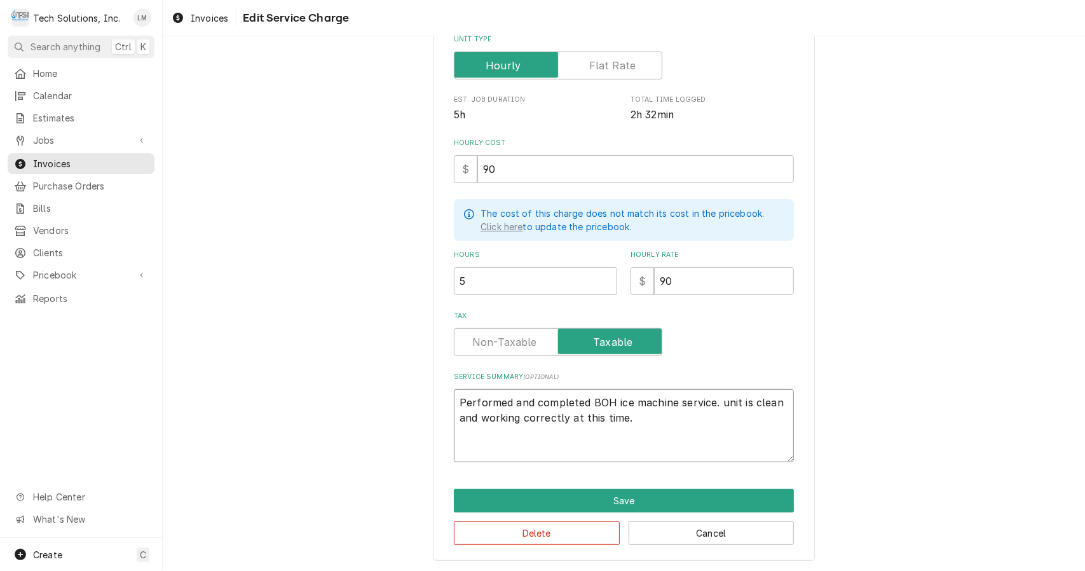
type textarea "x"
type textarea "Performed and completed BOH ice machine service. nit is clean and working corre…"
type textarea "x"
type textarea "Performed and completed BOH ice machine service. Init is clean and working corr…"
type textarea "x"
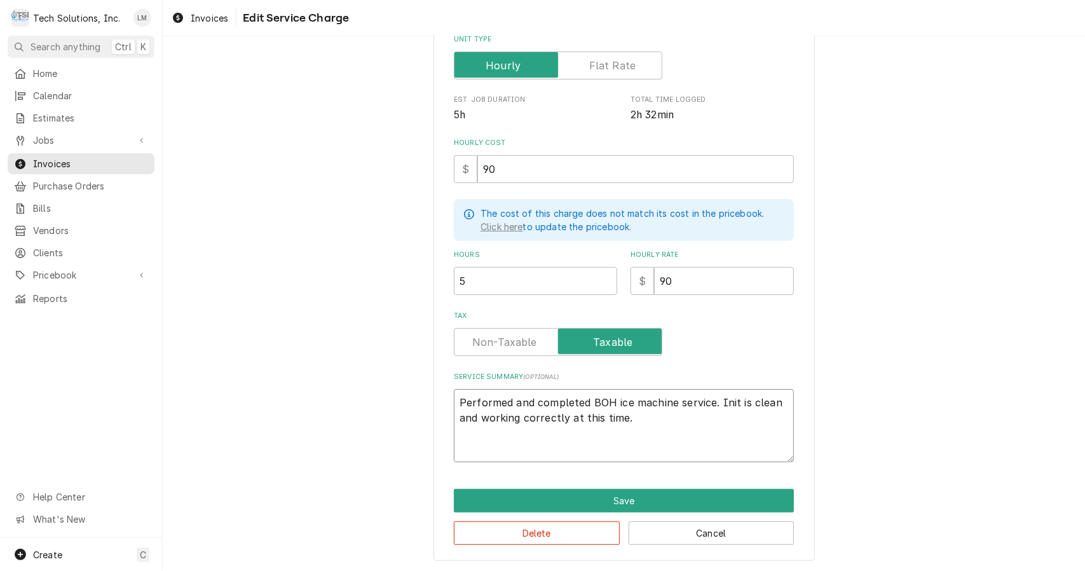
type textarea "Performed and completed BOH ice machine service. nit is clean and working corre…"
type textarea "x"
type textarea "Performed and completed BOH ice machine service. Unit is clean and working corr…"
type textarea "x"
type textarea "Performed Pand completed BOH ice machine service. Unit is clean and working cor…"
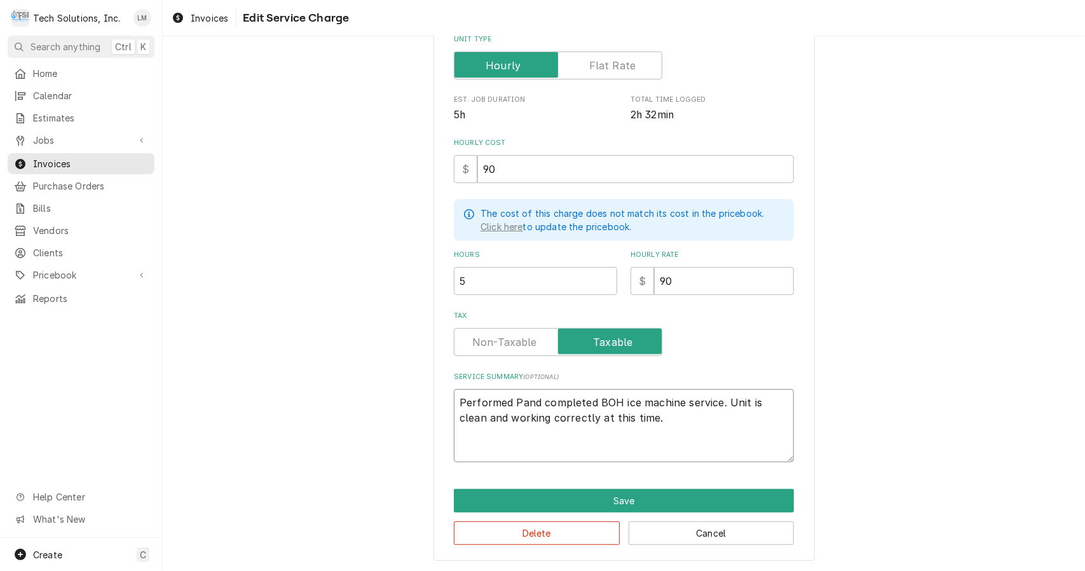
type textarea "x"
type textarea "Performed PMand completed BOH ice machine service. Unit is clean and working co…"
type textarea "x"
type textarea "Performed PM and completed BOH ice machine service. Unit is clean and working c…"
type textarea "x"
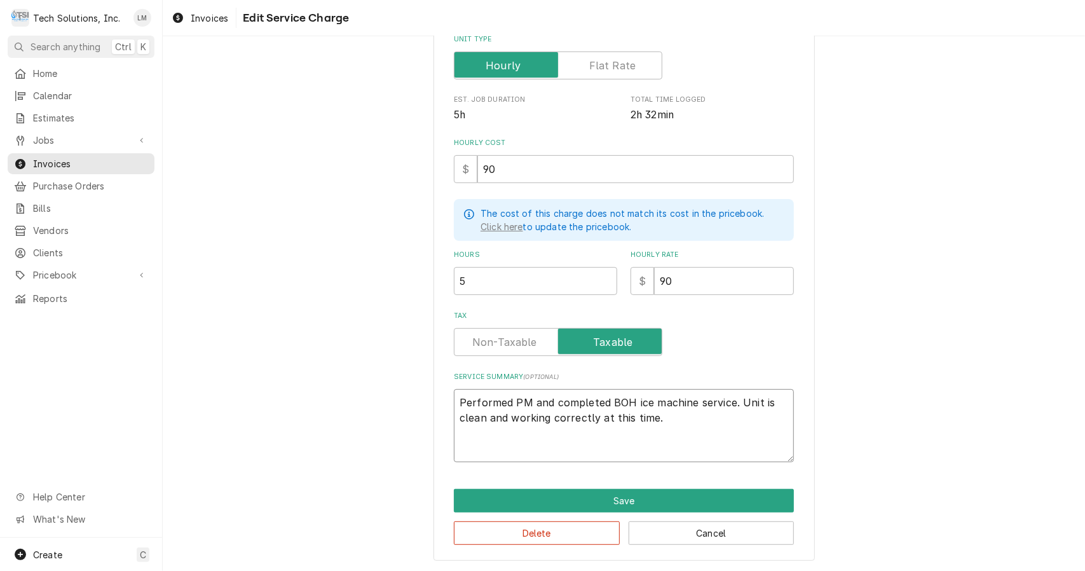
type textarea "Performed PM and completed BOH ice machine service. Unit is clean and working c…"
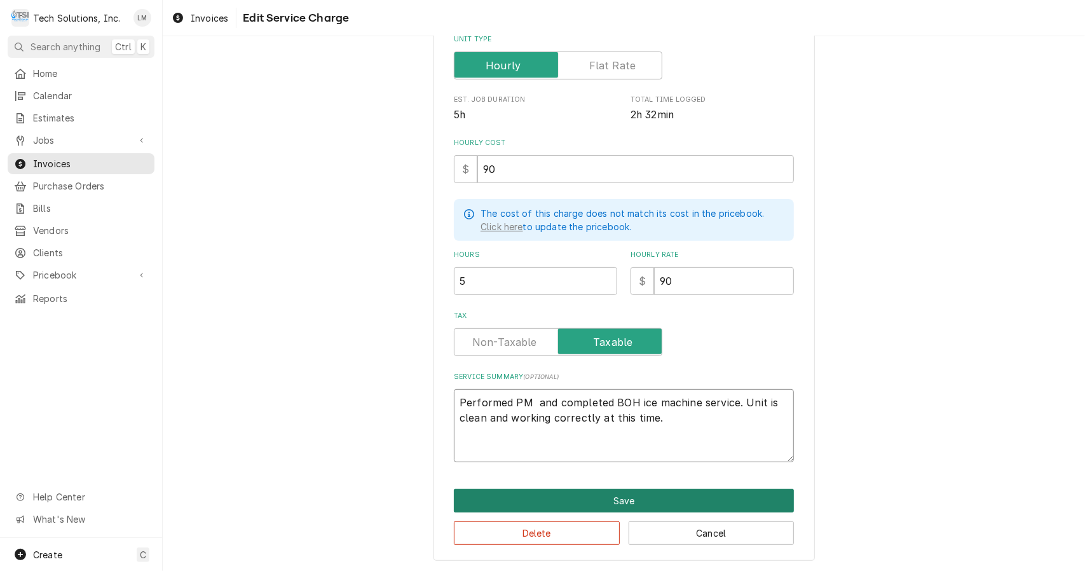
click at [608, 495] on button "Save" at bounding box center [624, 501] width 340 height 24
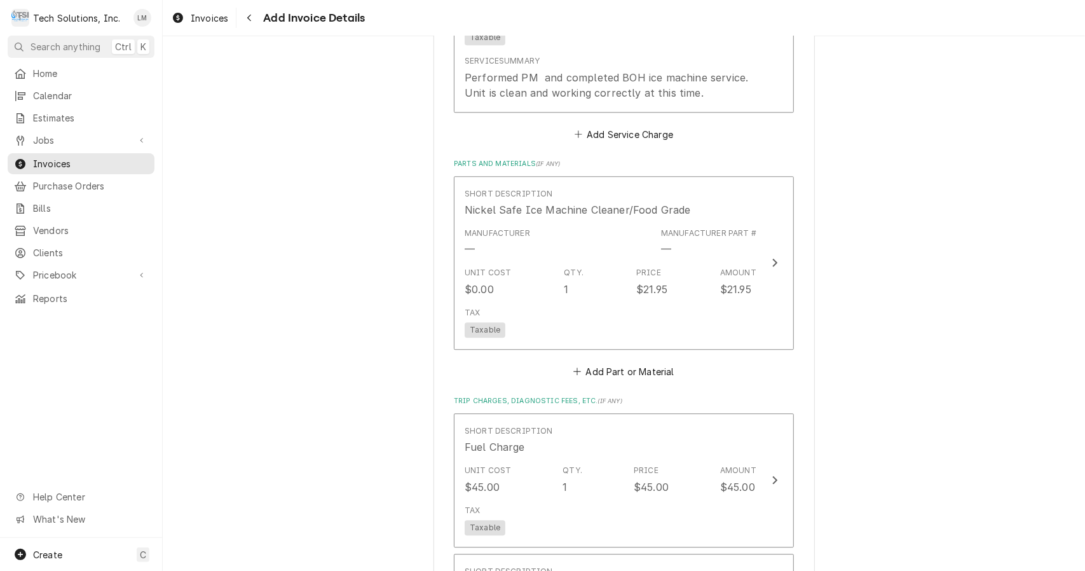
scroll to position [2143, 0]
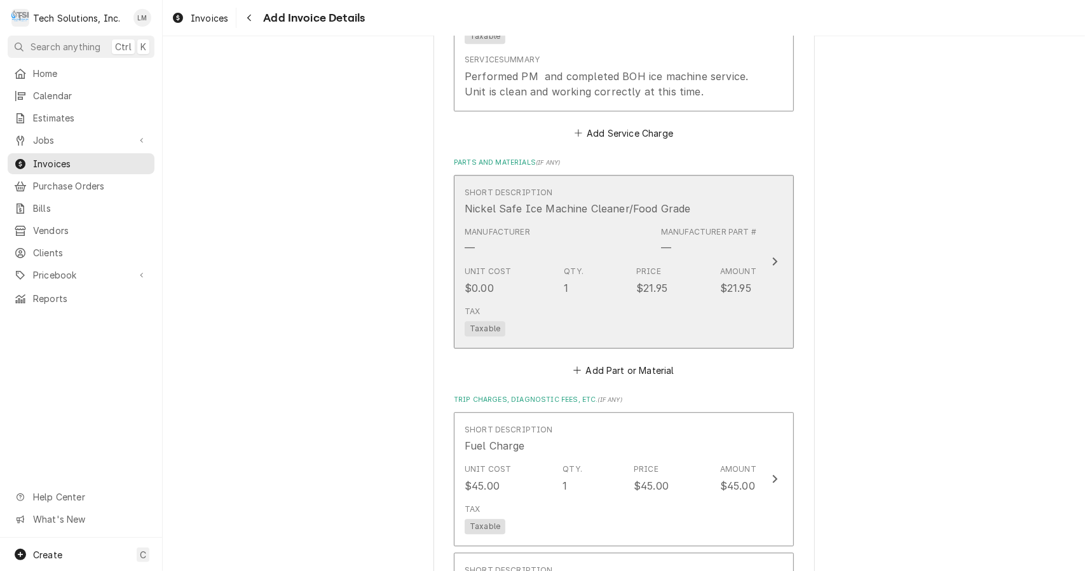
click at [767, 254] on div "Update Line Item" at bounding box center [775, 261] width 17 height 15
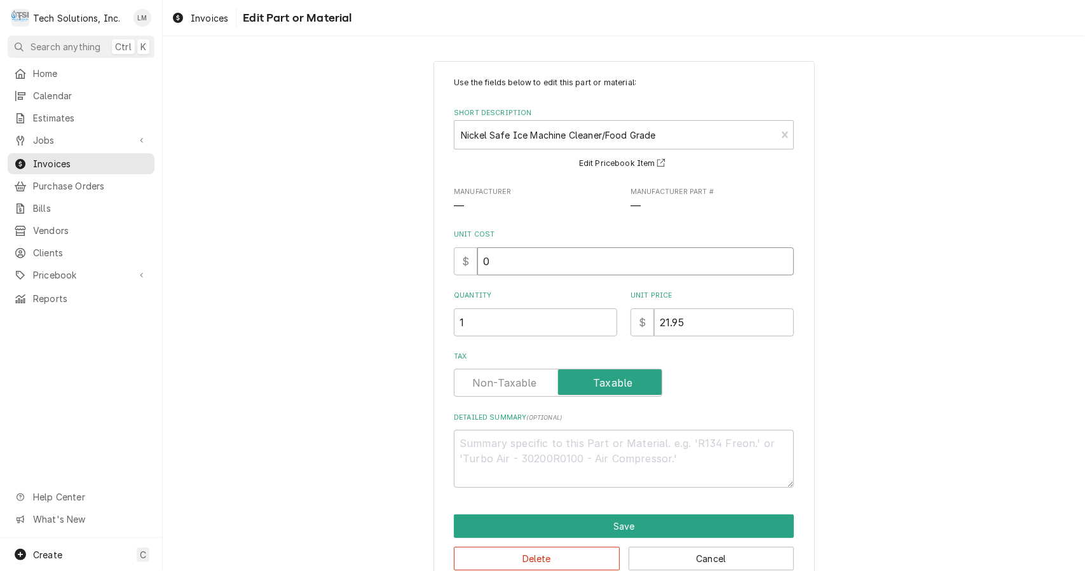
click at [585, 264] on input "0" at bounding box center [635, 261] width 317 height 28
type textarea "x"
type input "1"
type textarea "x"
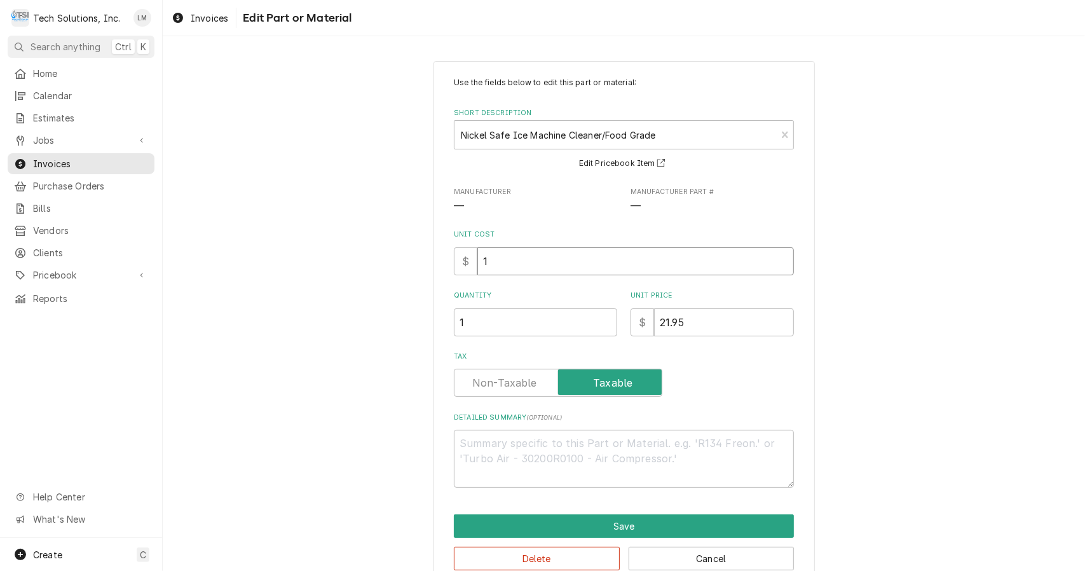
type input "10"
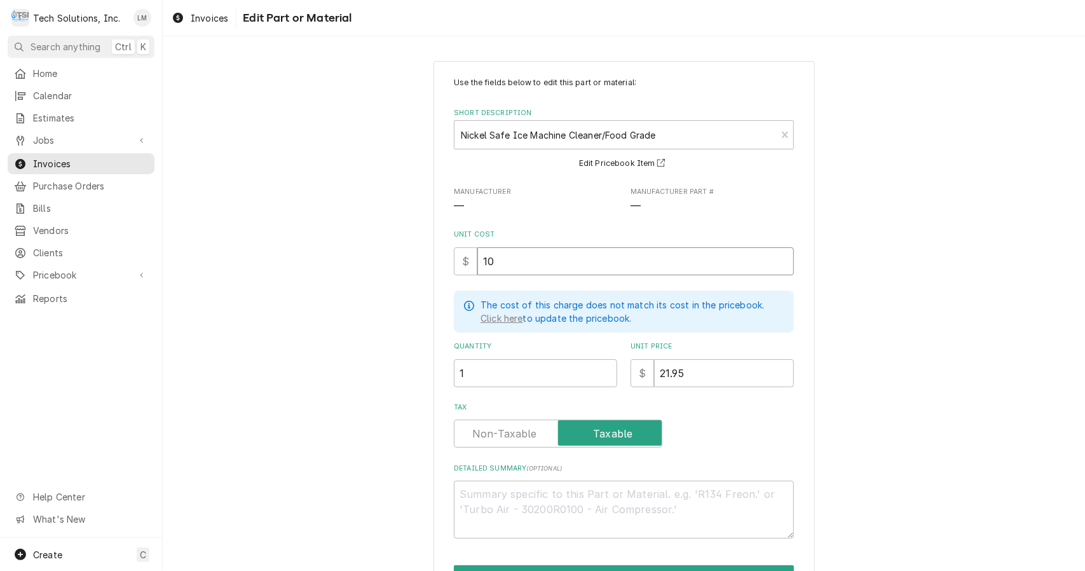
type textarea "x"
type input "10.9"
type textarea "x"
type input "10.98"
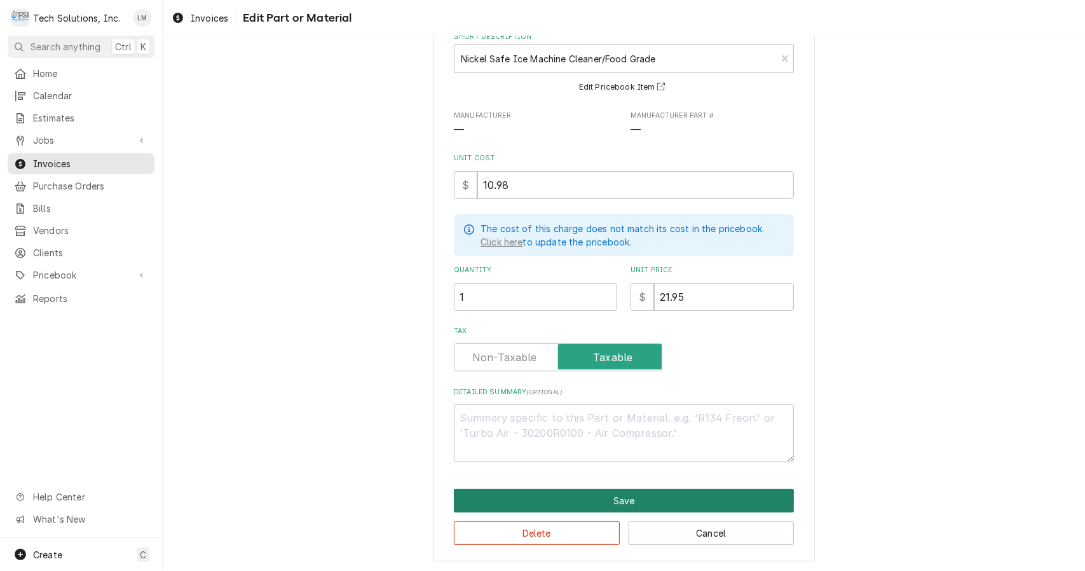
click at [679, 503] on button "Save" at bounding box center [624, 501] width 340 height 24
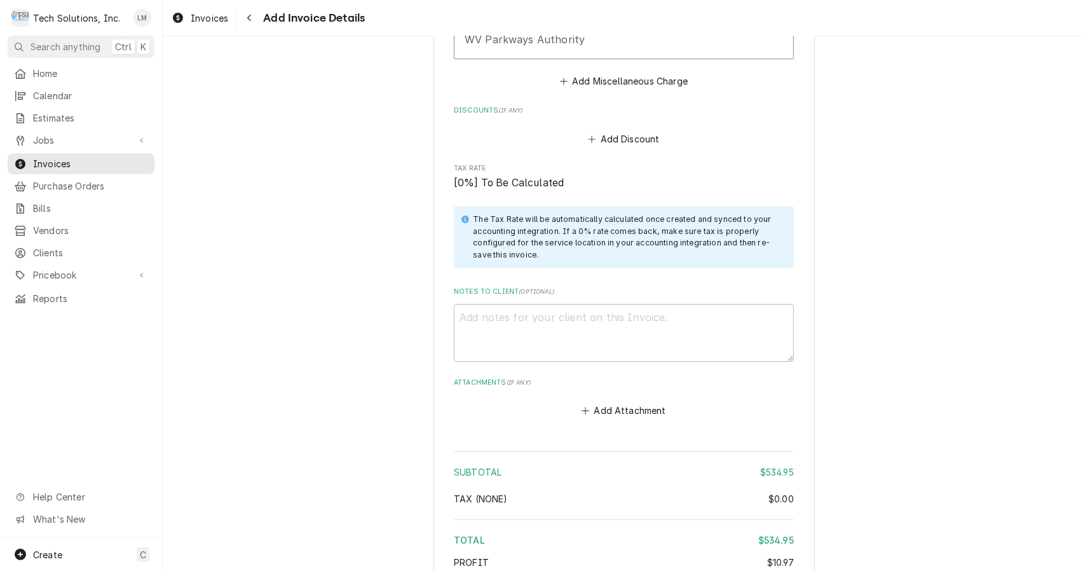
scroll to position [2811, 0]
click at [657, 324] on textarea "Notes to Client ( optional )" at bounding box center [624, 332] width 340 height 58
type textarea "x"
type textarea "V"
type textarea "x"
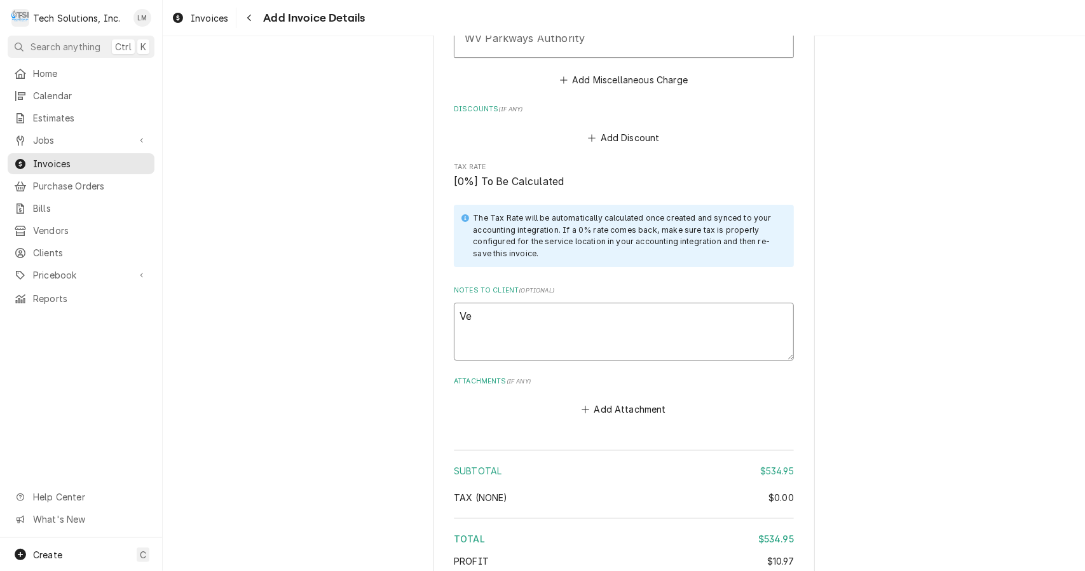
type textarea "Ven"
type textarea "x"
type textarea "Vend"
type textarea "x"
type textarea "Vendo"
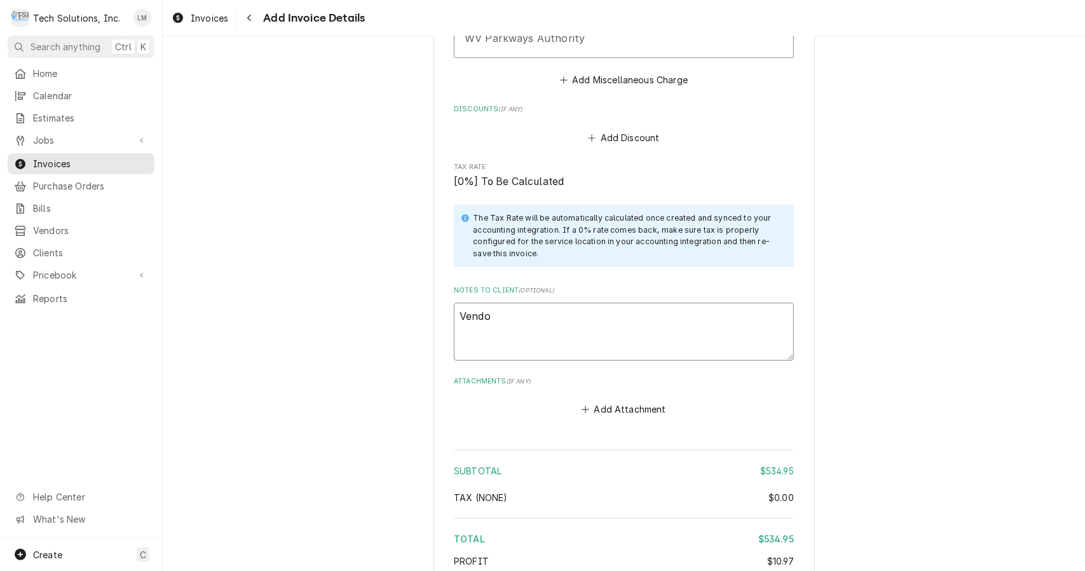
type textarea "x"
type textarea "Vendor"
type textarea "x"
type textarea "VendorI"
type textarea "x"
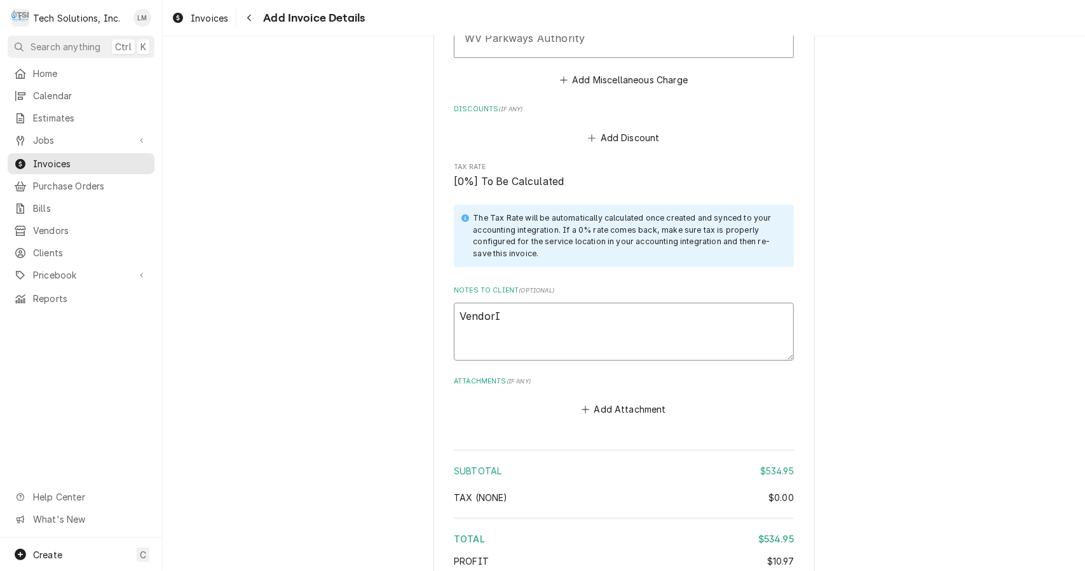
type textarea "Vendor"
type textarea "x"
type textarea "Vendor"
type textarea "x"
type textarea "Vendor I"
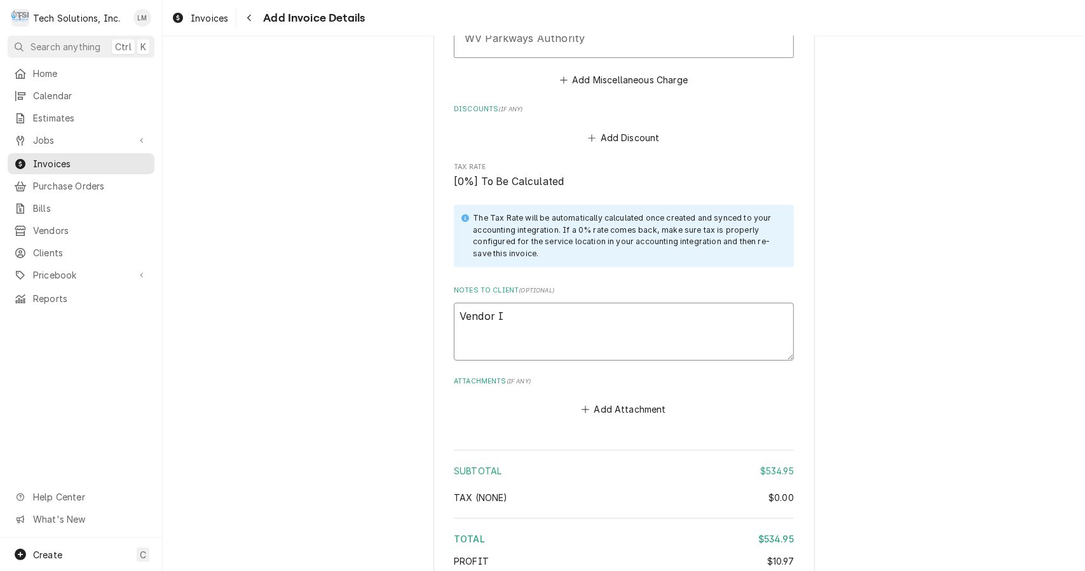
type textarea "x"
type textarea "Vendor ID"
type textarea "x"
type textarea "Vendor ID:"
type textarea "x"
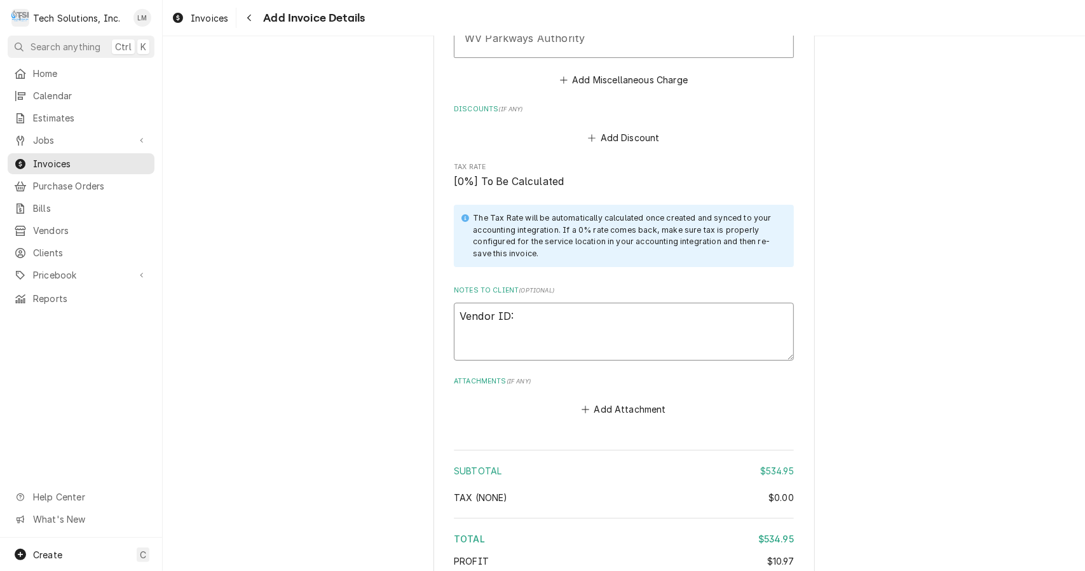
type textarea "Vendor ID:"
type textarea "x"
type textarea "Vendor ID: 1"
type textarea "x"
type textarea "Vendor ID: 10"
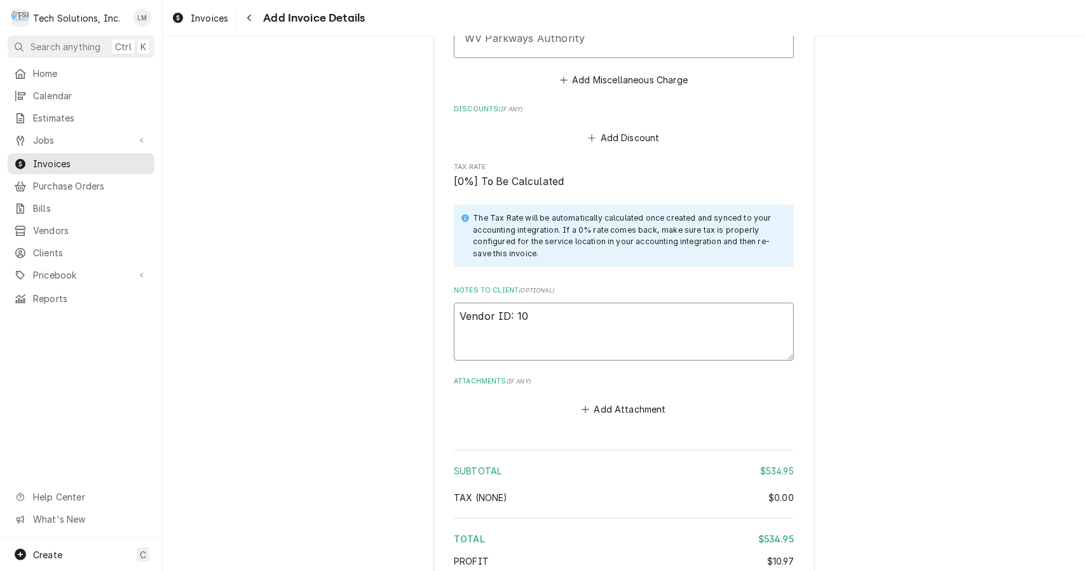
type textarea "x"
type textarea "Vendor ID: 102"
type textarea "x"
type textarea "Vendor ID: 1024"
type textarea "x"
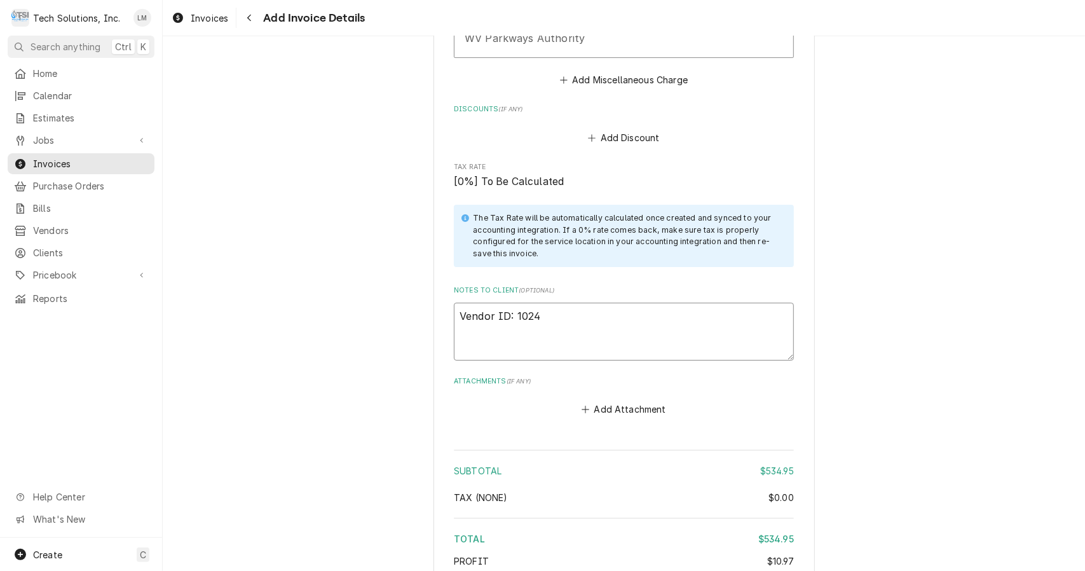
type textarea "Vendor ID: 10242"
type textarea "x"
type textarea "Vendor ID: 102423"
type textarea "x"
type textarea "Vendor ID: 1024231"
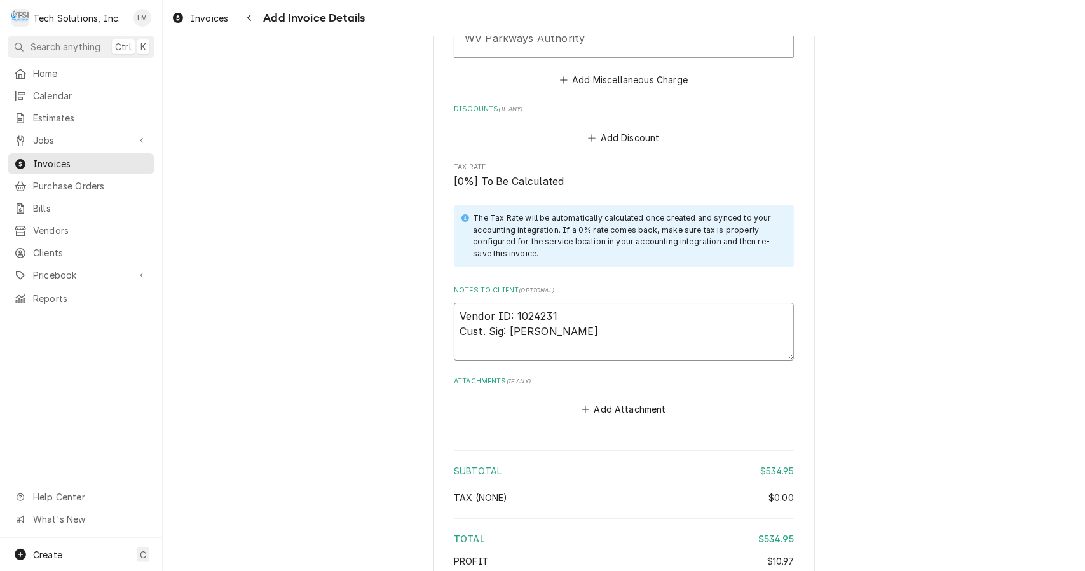
scroll to position [2912, 0]
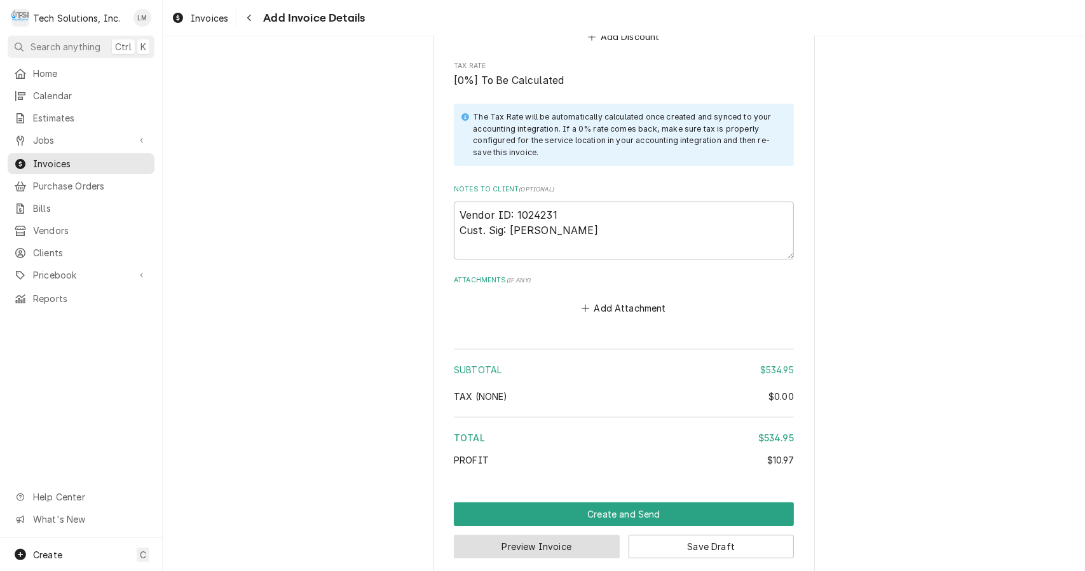
click at [554, 539] on button "Preview Invoice" at bounding box center [537, 547] width 166 height 24
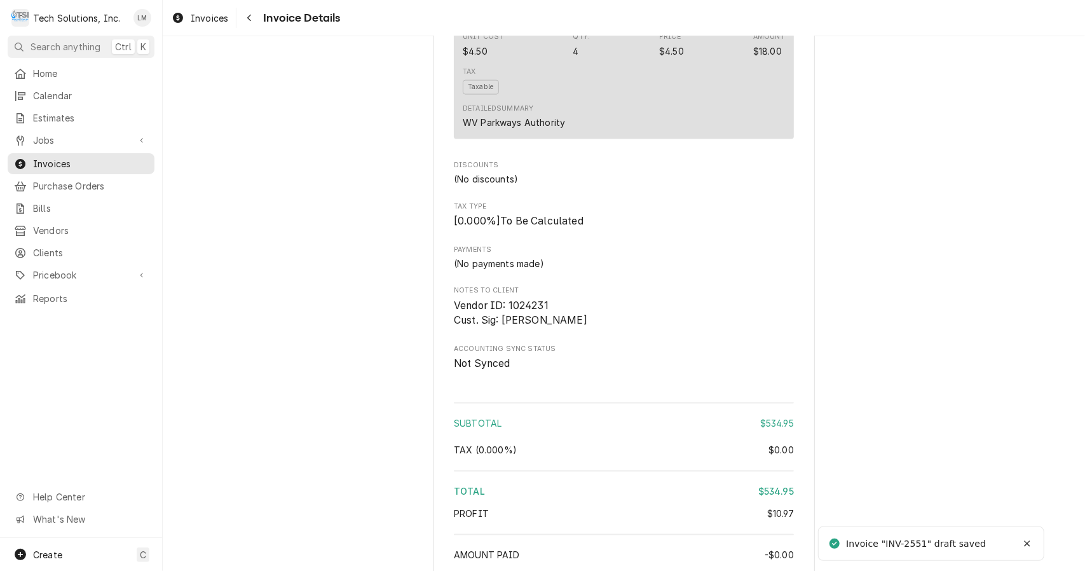
scroll to position [1506, 0]
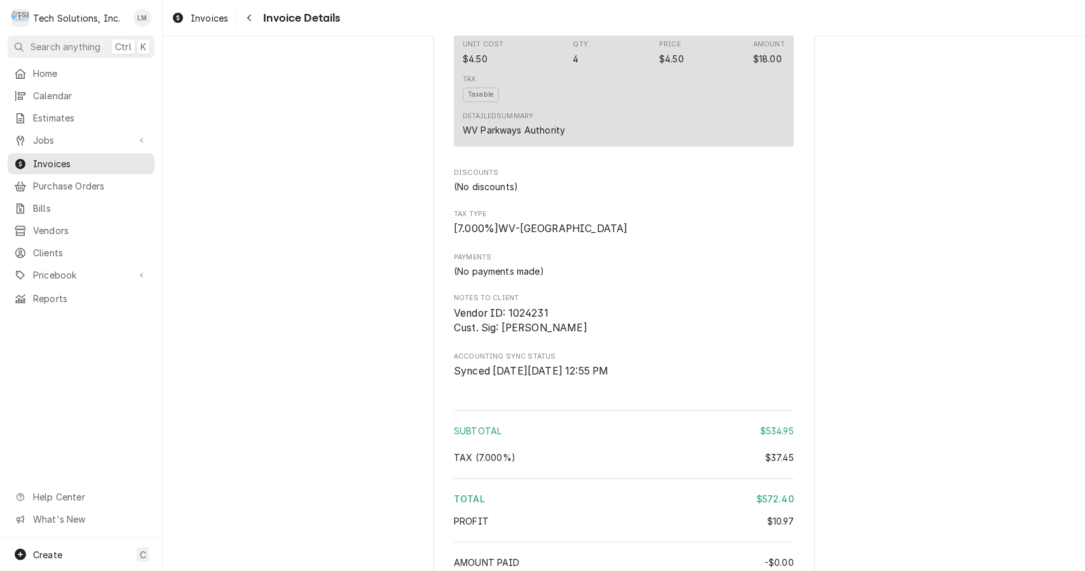
scroll to position [1506, 0]
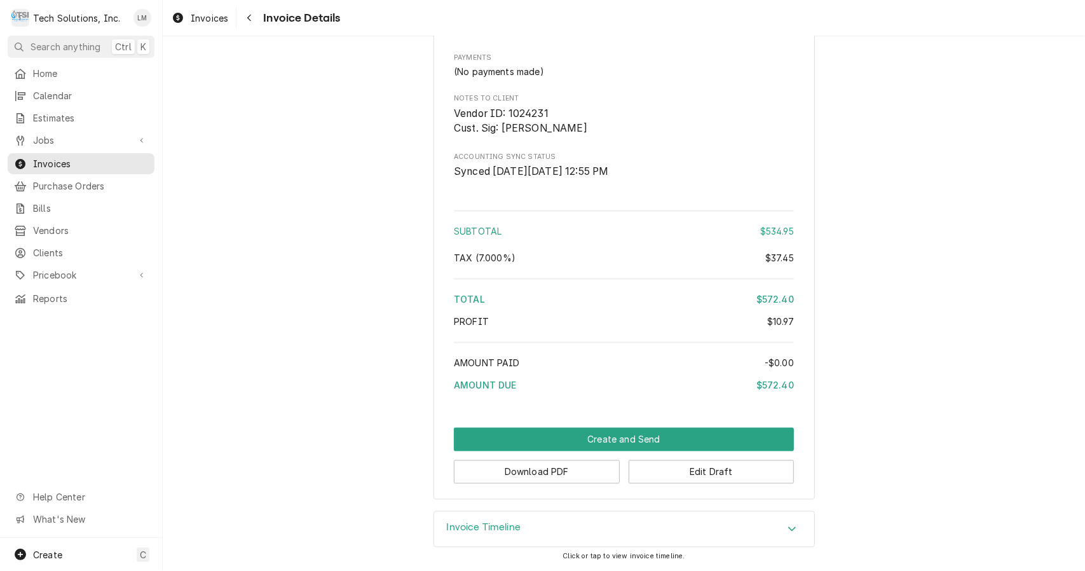
click at [564, 473] on button "Download PDF" at bounding box center [537, 472] width 166 height 24
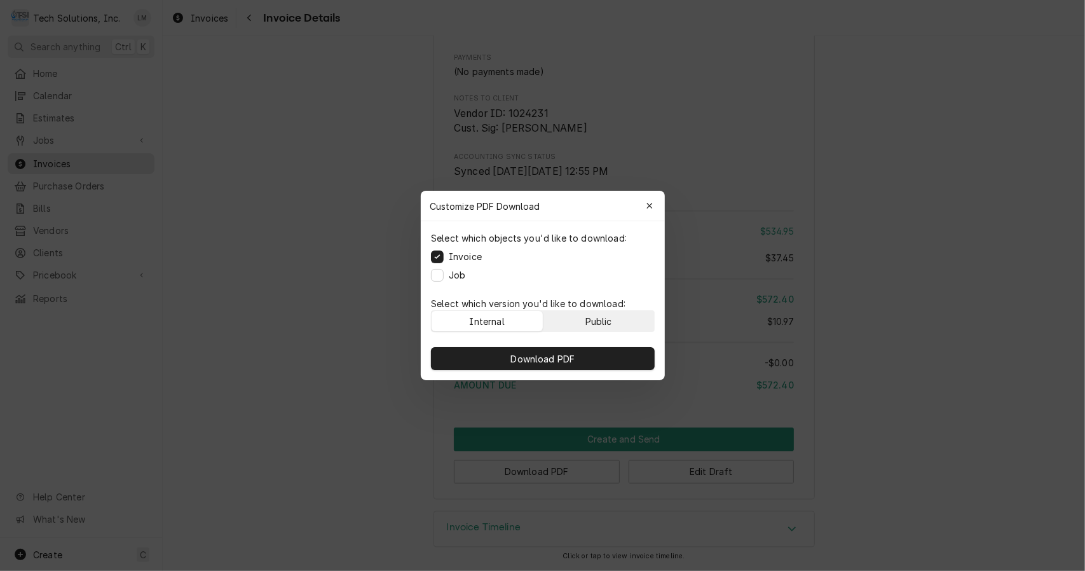
click at [604, 320] on div "Public" at bounding box center [598, 321] width 27 height 13
click at [598, 356] on button "Download PDF" at bounding box center [543, 358] width 224 height 23
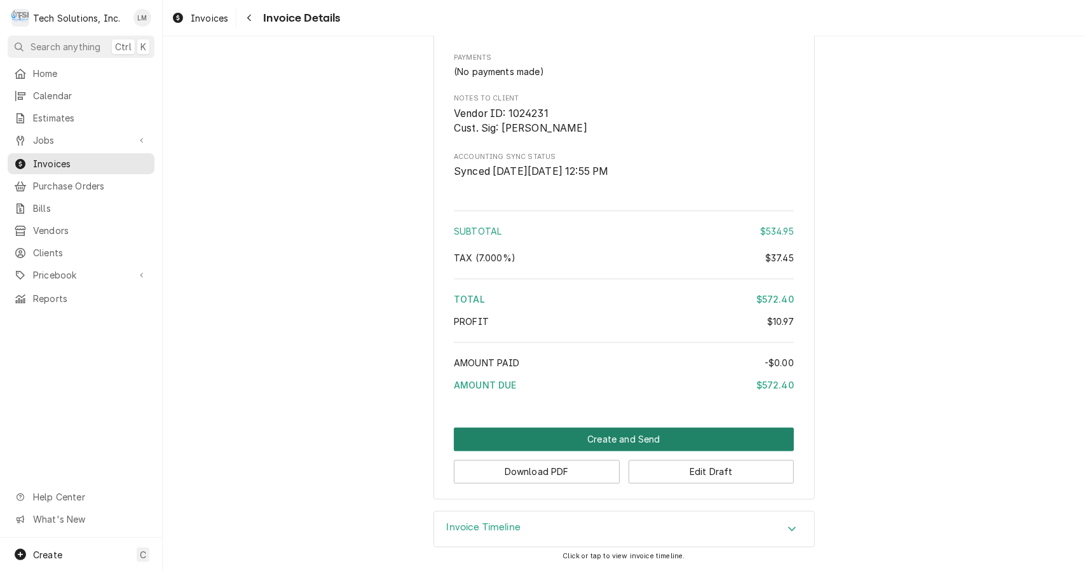
click at [593, 442] on button "Create and Send" at bounding box center [624, 440] width 340 height 24
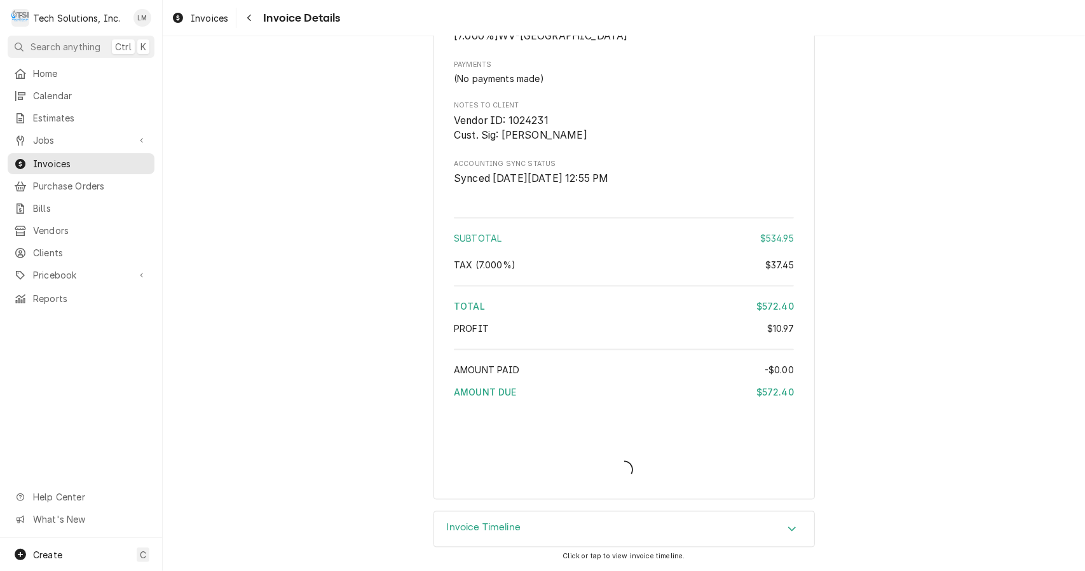
scroll to position [1499, 0]
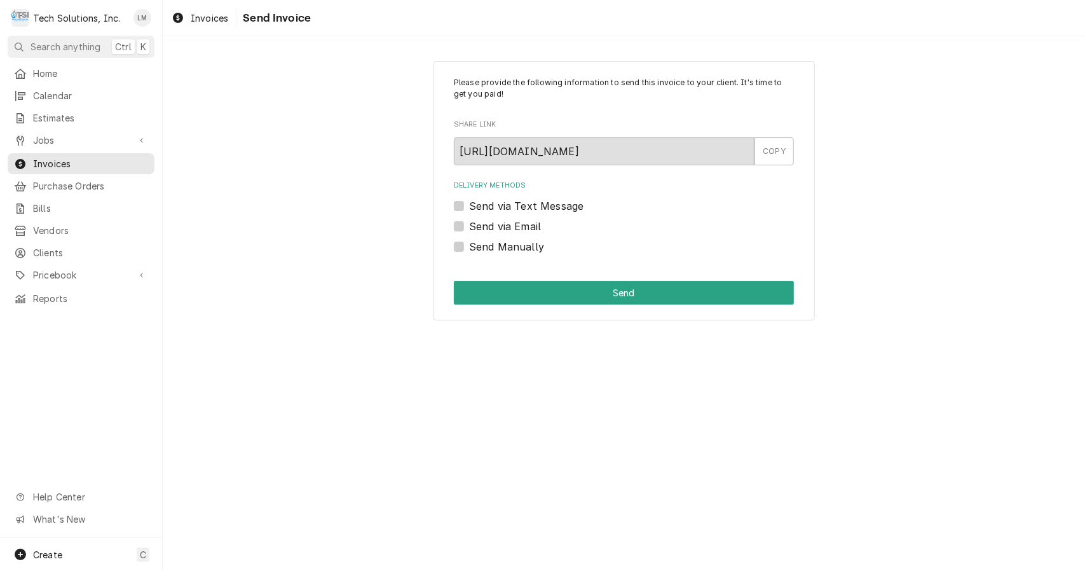
click at [530, 250] on label "Send Manually" at bounding box center [506, 246] width 75 height 15
click at [530, 250] on input "Send Manually" at bounding box center [639, 253] width 340 height 28
checkbox input "true"
click at [543, 297] on button "Send" at bounding box center [624, 293] width 340 height 24
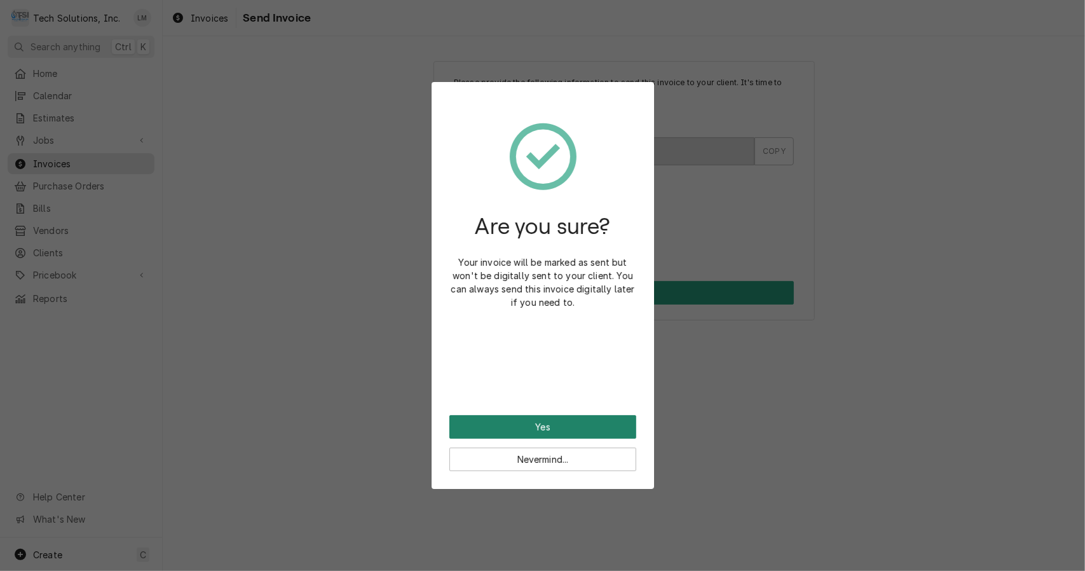
click at [572, 428] on button "Yes" at bounding box center [542, 427] width 187 height 24
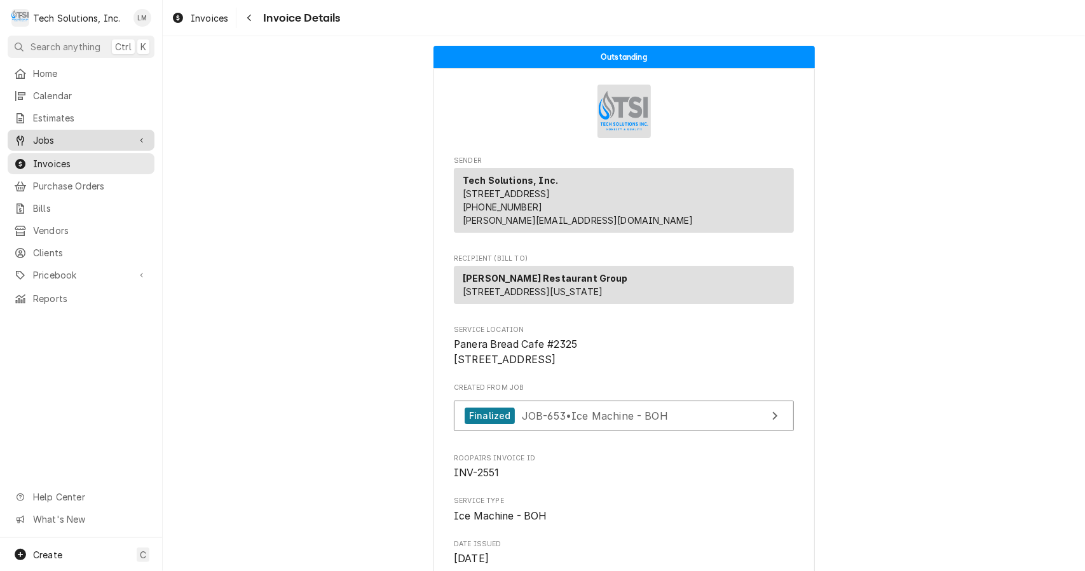
click at [65, 139] on span "Jobs" at bounding box center [81, 139] width 96 height 13
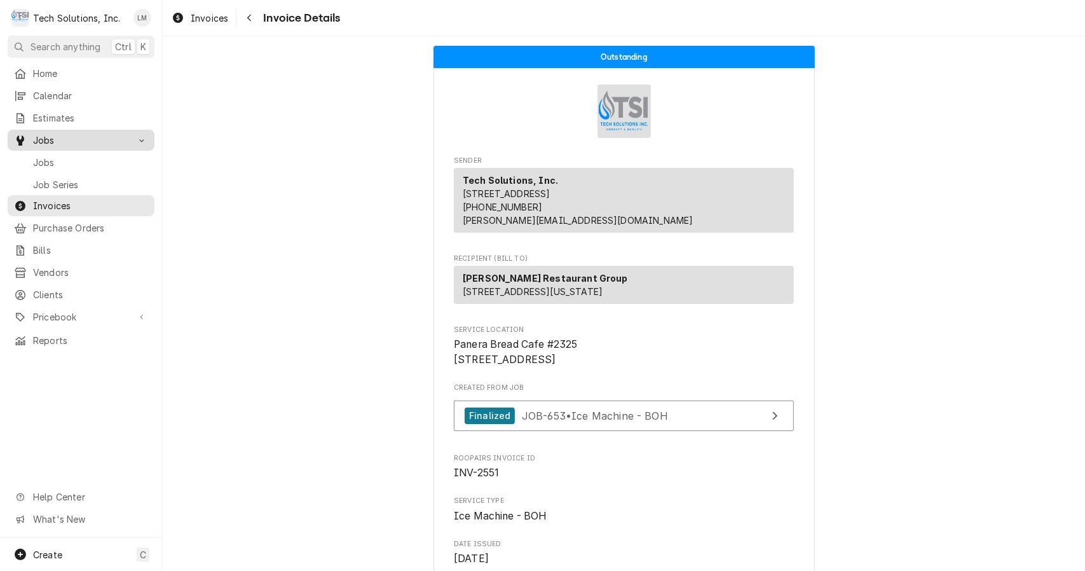
click at [69, 159] on span "Jobs" at bounding box center [90, 162] width 115 height 13
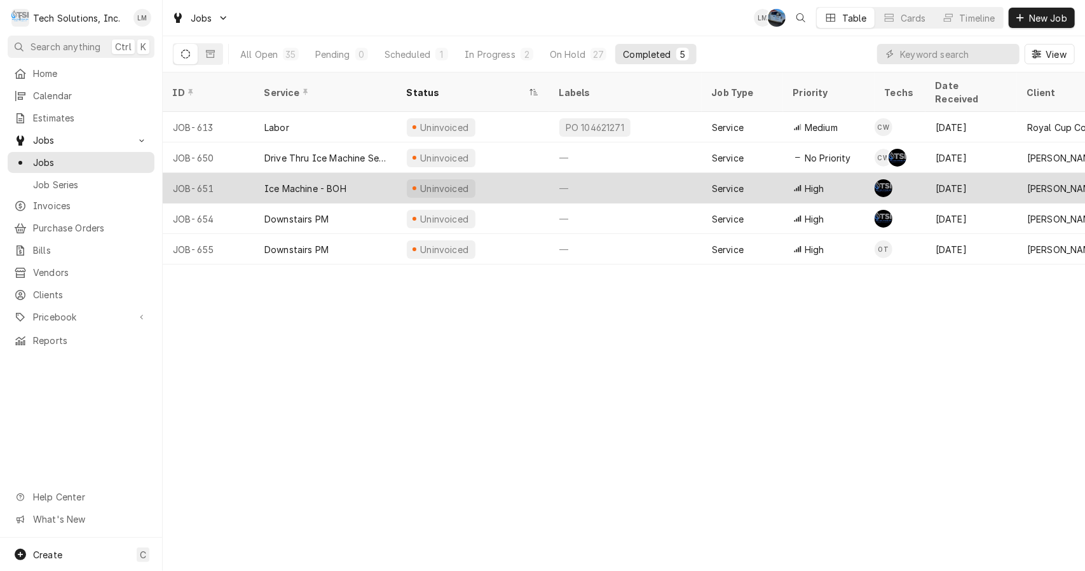
click at [306, 173] on div "Ice Machine - BOH" at bounding box center [325, 188] width 142 height 31
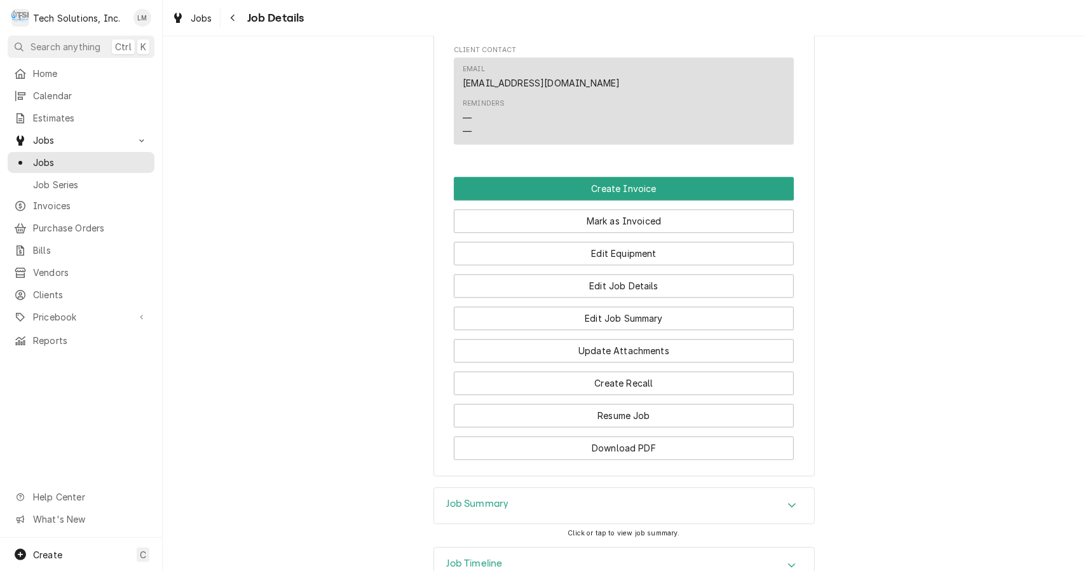
scroll to position [1901, 0]
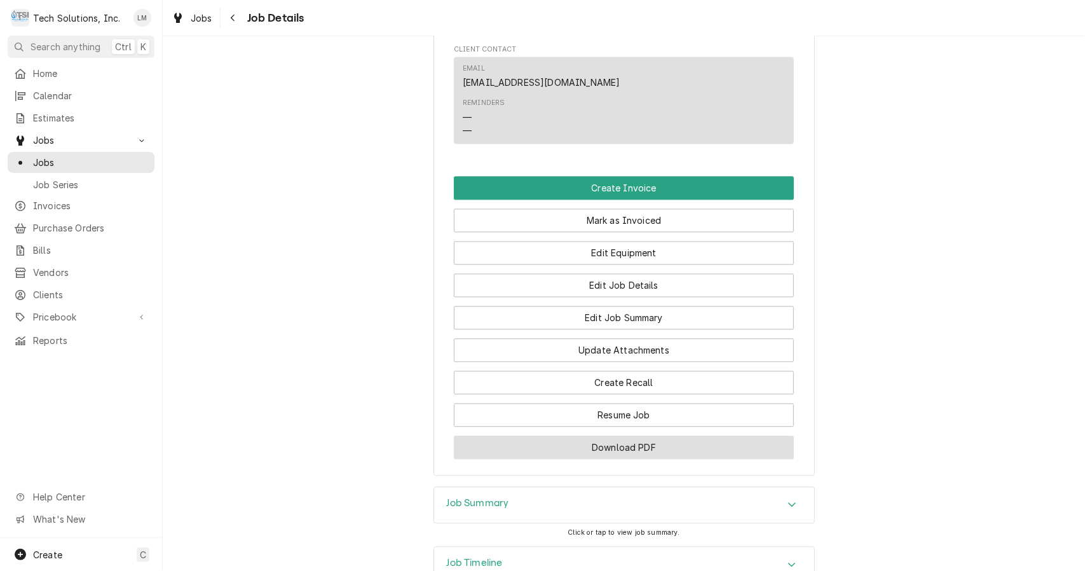
click at [694, 435] on button "Download PDF" at bounding box center [624, 447] width 340 height 24
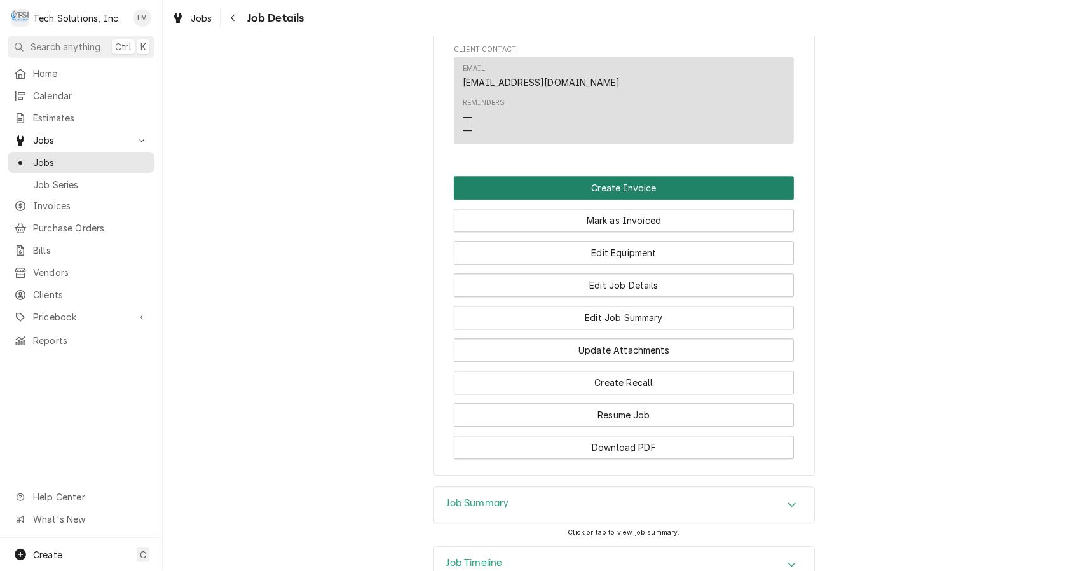
click at [628, 176] on button "Create Invoice" at bounding box center [624, 188] width 340 height 24
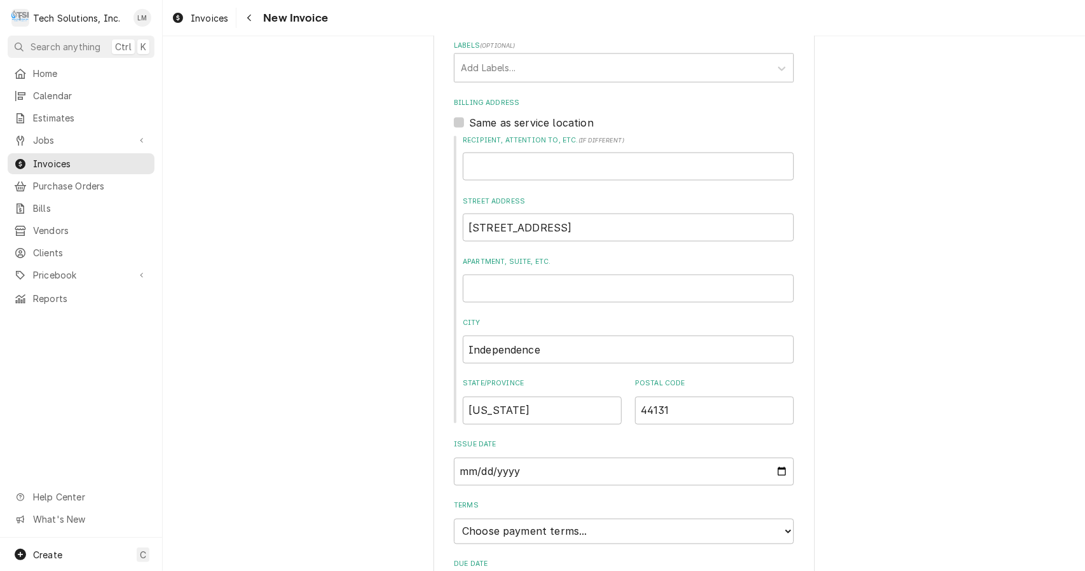
scroll to position [1408, 0]
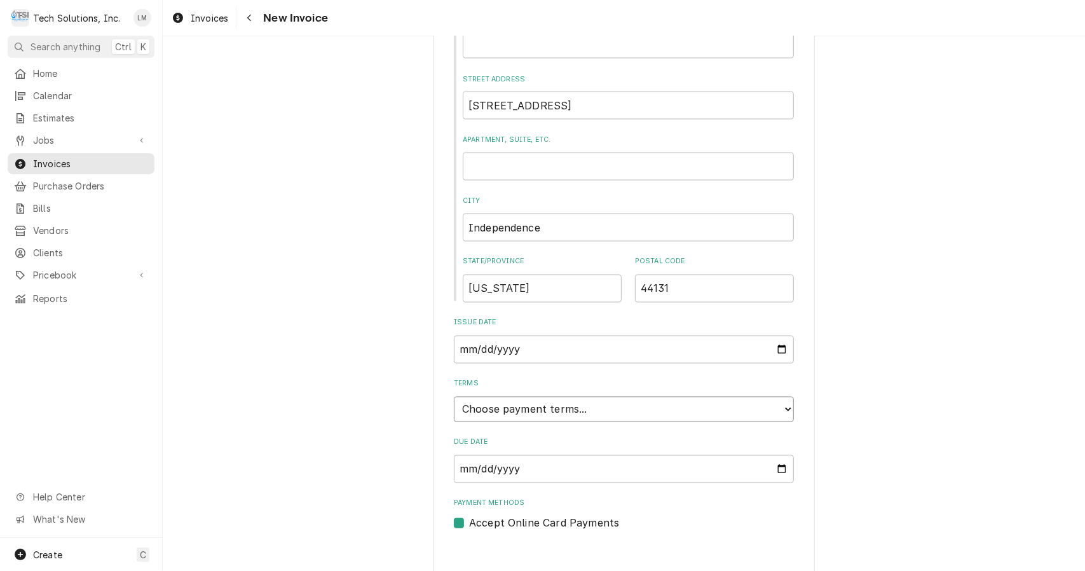
click at [780, 398] on select "Choose payment terms... Same Day Net 7 Net 14 Net 21 Net 30 Net 45 Net 60 Net 90" at bounding box center [624, 409] width 340 height 25
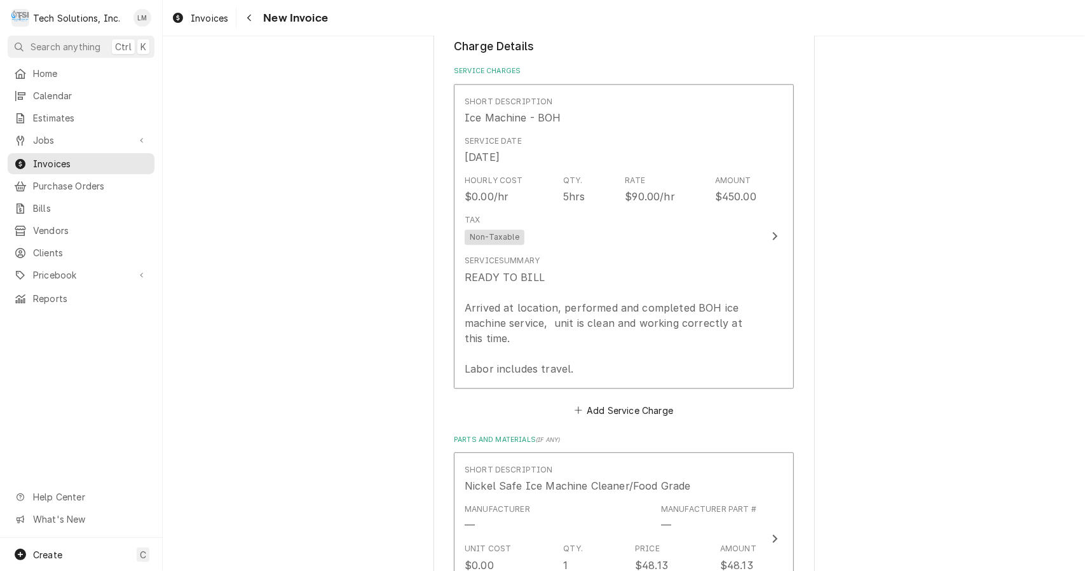
scroll to position [1930, 0]
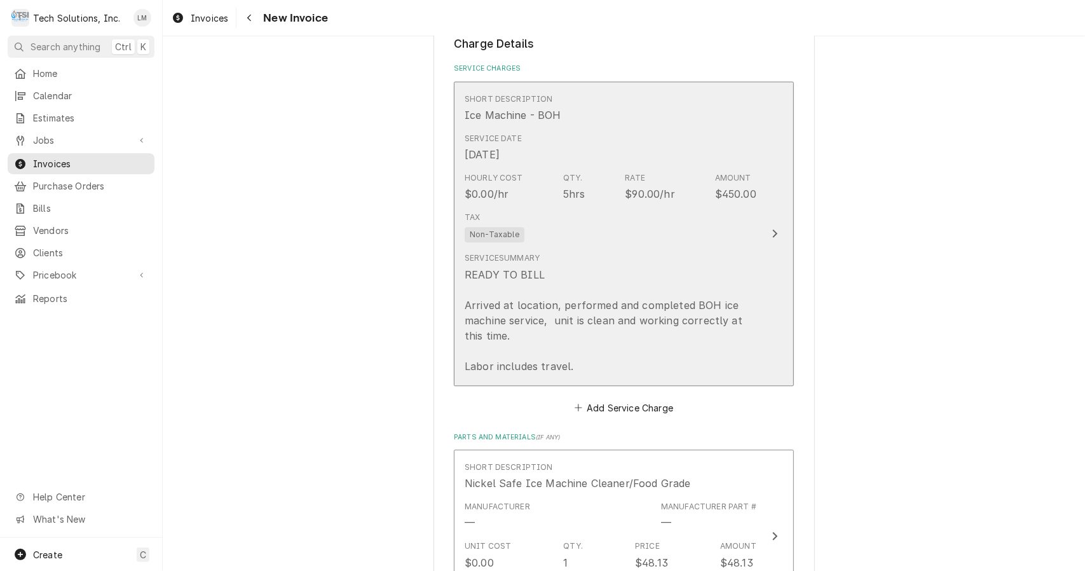
click at [767, 226] on div "Update Line Item" at bounding box center [775, 233] width 17 height 15
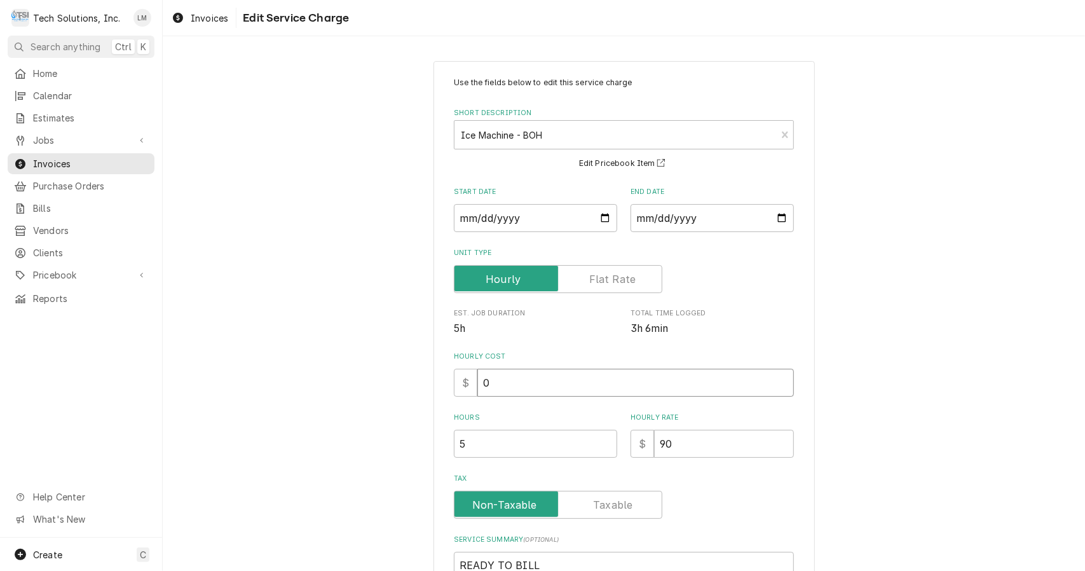
click at [725, 388] on input "0" at bounding box center [635, 383] width 317 height 28
type textarea "x"
type input "9"
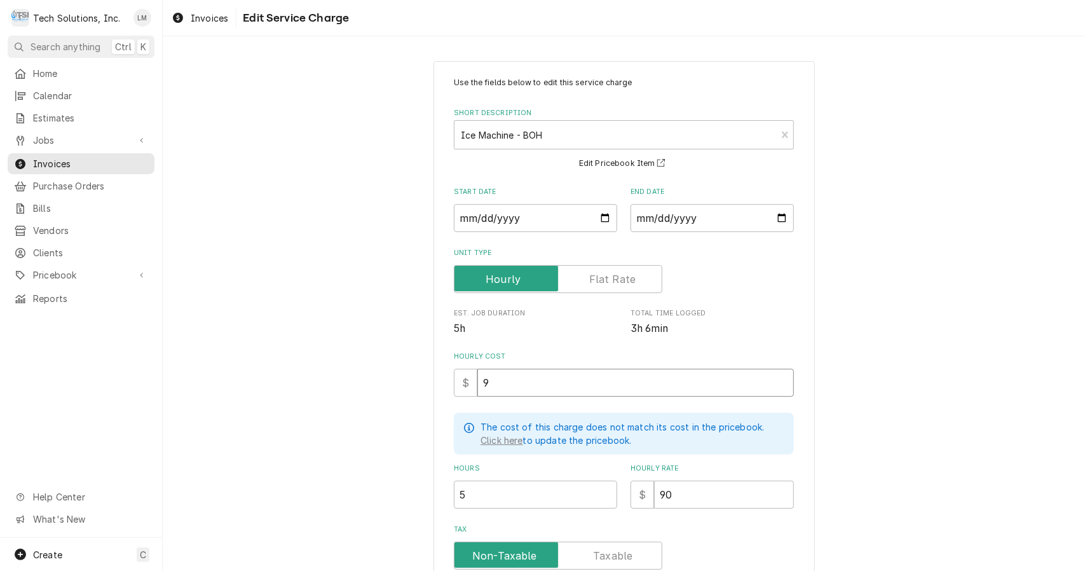
type textarea "x"
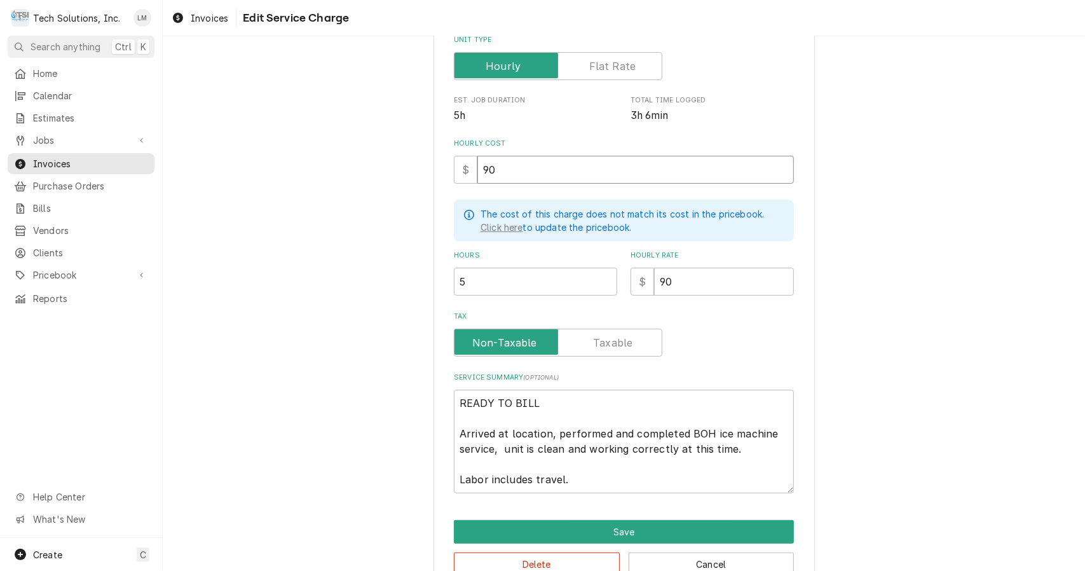
scroll to position [217, 0]
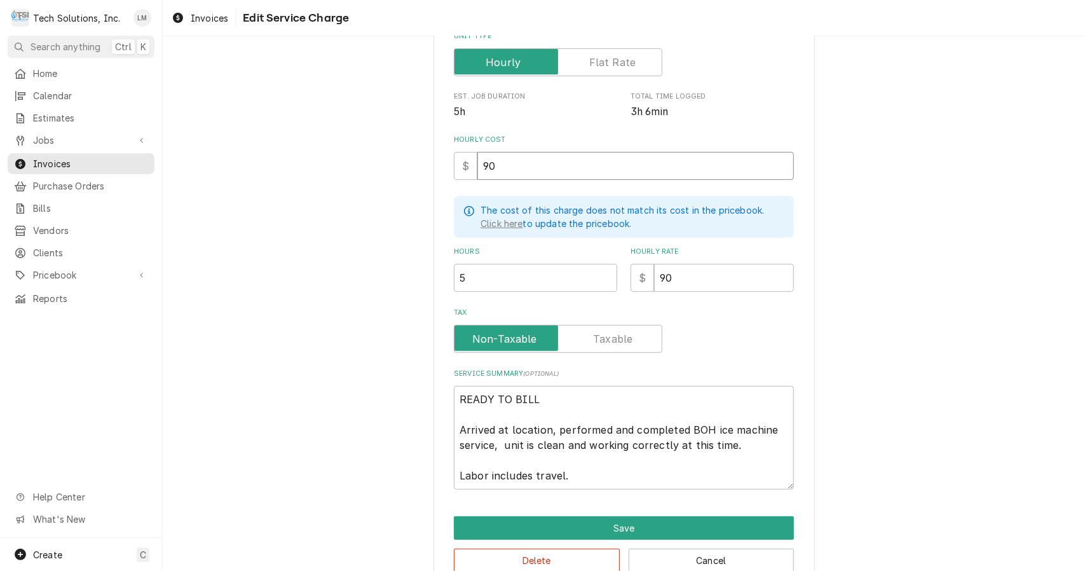
type input "90"
click at [636, 413] on textarea "READY TO BILL Arrived at location, performed and completed BOH ice machine serv…" at bounding box center [624, 438] width 340 height 104
type textarea "x"
type textarea "READY TO BILL Arrived at location, performed and completed BOH ice machine serv…"
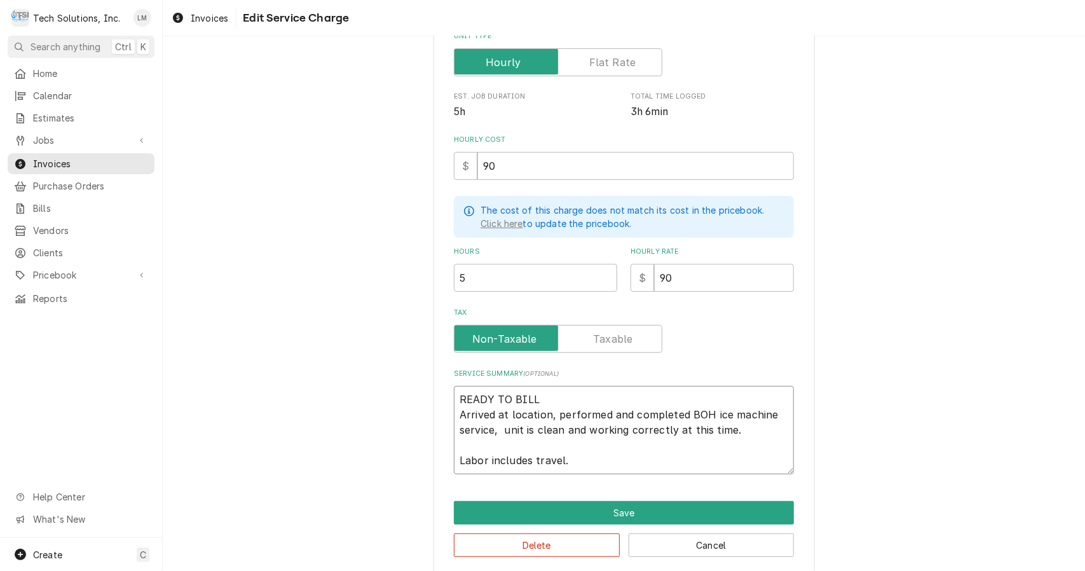
type textarea "x"
type textarea "READY TO BIL Arrived at location, performed and completed BOH ice machine servi…"
type textarea "x"
type textarea "READY TO BI Arrived at location, performed and completed BOH ice machine servic…"
type textarea "x"
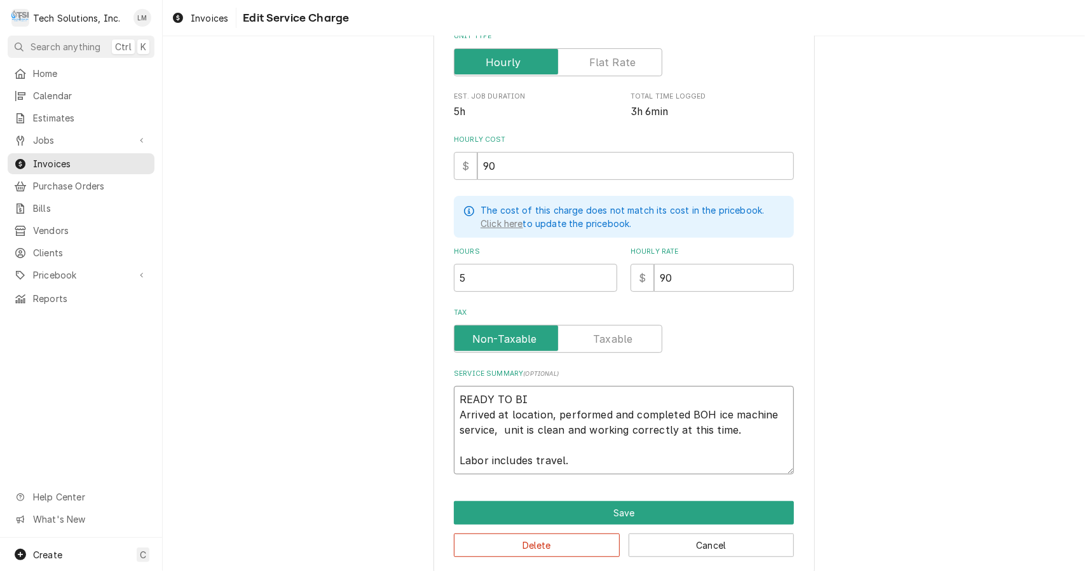
type textarea "READY TO B Arrived at location, performed and completed BOH ice machine service…"
type textarea "x"
type textarea "READY TO Arrived at location, performed and completed BOH ice machine service, …"
type textarea "x"
type textarea "READY TO Arrived at location, performed and completed BOH ice machine service, …"
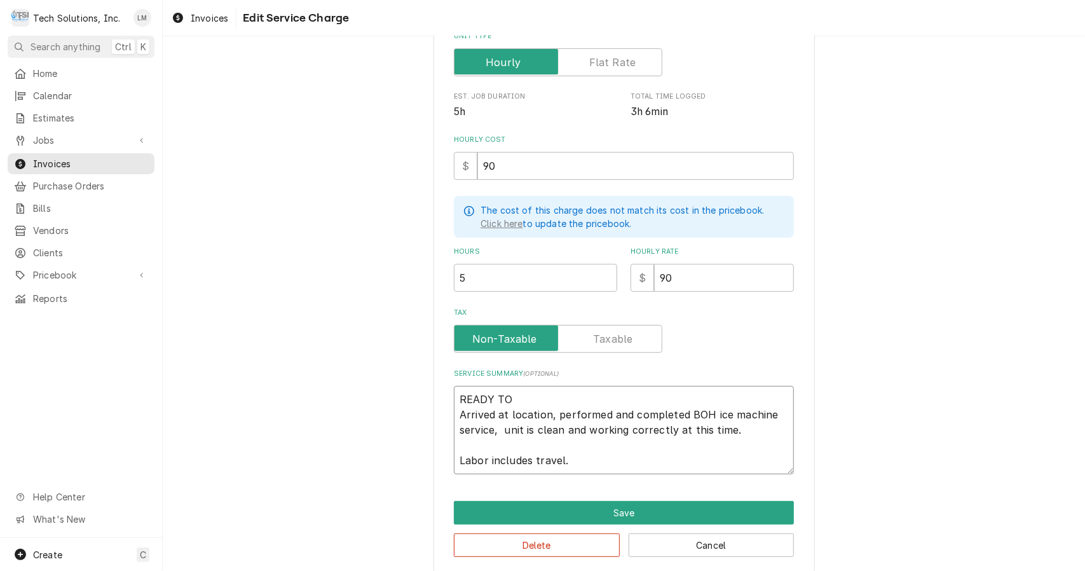
type textarea "x"
type textarea "READY T Arrived at location, performed and completed BOH ice machine service, u…"
type textarea "x"
type textarea "READY Arrived at location, performed and completed BOH ice machine service, uni…"
type textarea "x"
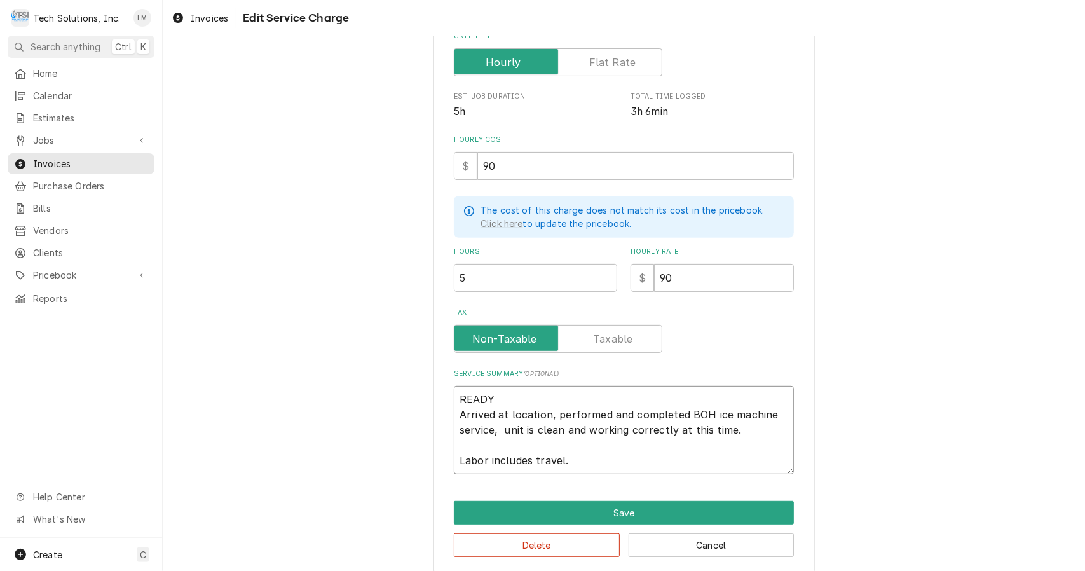
type textarea "READY Arrived at location, performed and completed BOH ice machine service, uni…"
type textarea "x"
type textarea "READ Arrived at location, performed and completed BOH ice machine service, unit…"
type textarea "x"
type textarea "REA Arrived at location, performed and completed BOH ice machine service, unit …"
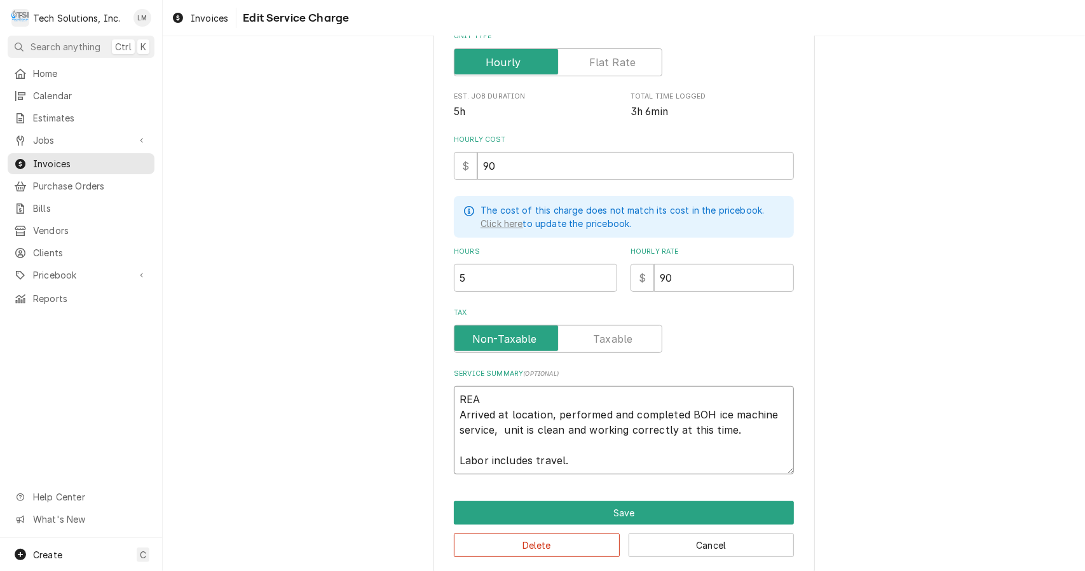
type textarea "x"
type textarea "RE Arrived at location, performed and completed BOH ice machine service, unit i…"
type textarea "x"
type textarea "R Arrived at location, performed and completed BOH ice machine service, unit is…"
type textarea "x"
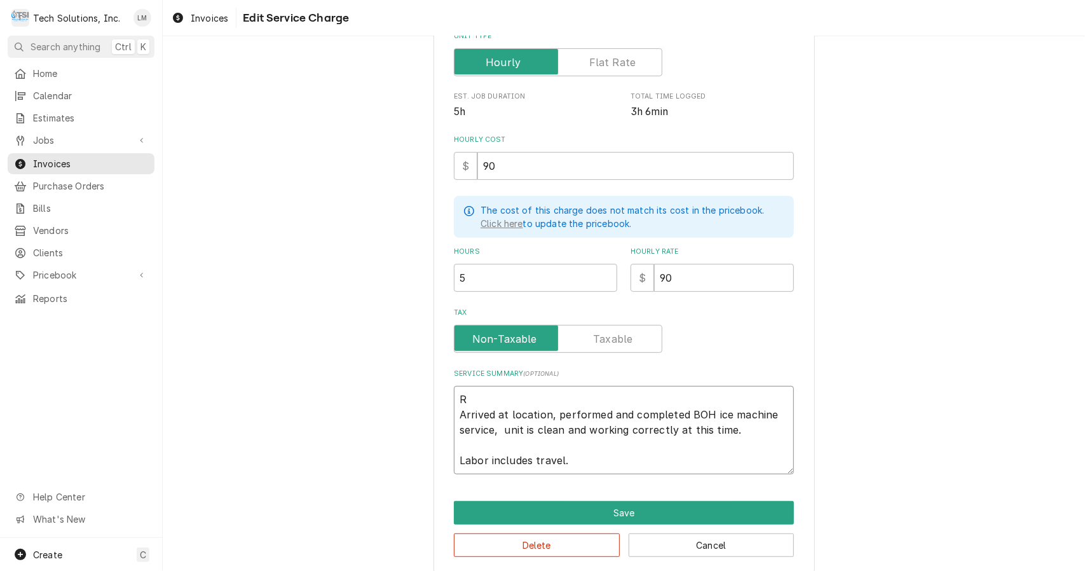
type textarea "Arrived at location, performed and completed BOH ice machine service, unit is c…"
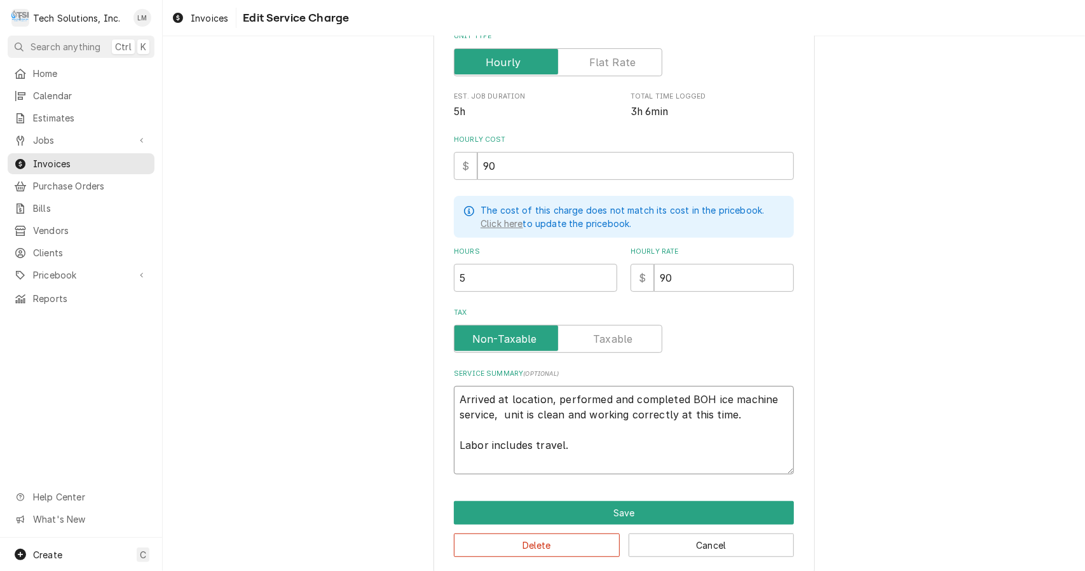
type textarea "x"
type textarea "Arrived at location, performed and completed BOH ice machine service, unit is c…"
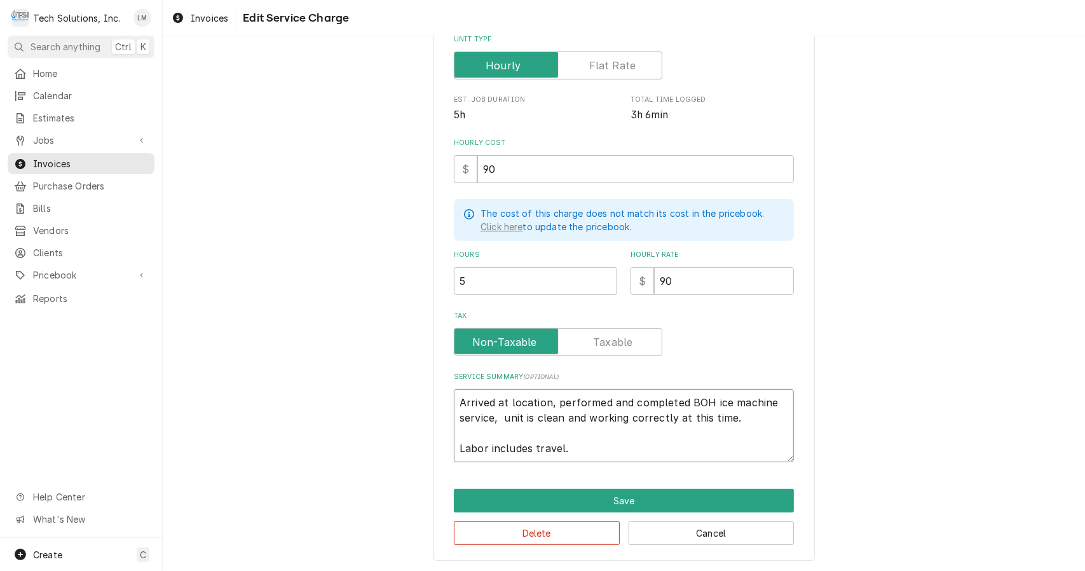
type textarea "x"
type textarea "rrived at location, performed and completed BOH ice machine service, unit is cl…"
type textarea "x"
type textarea "rived at location, performed and completed BOH ice machine service, unit is cle…"
type textarea "x"
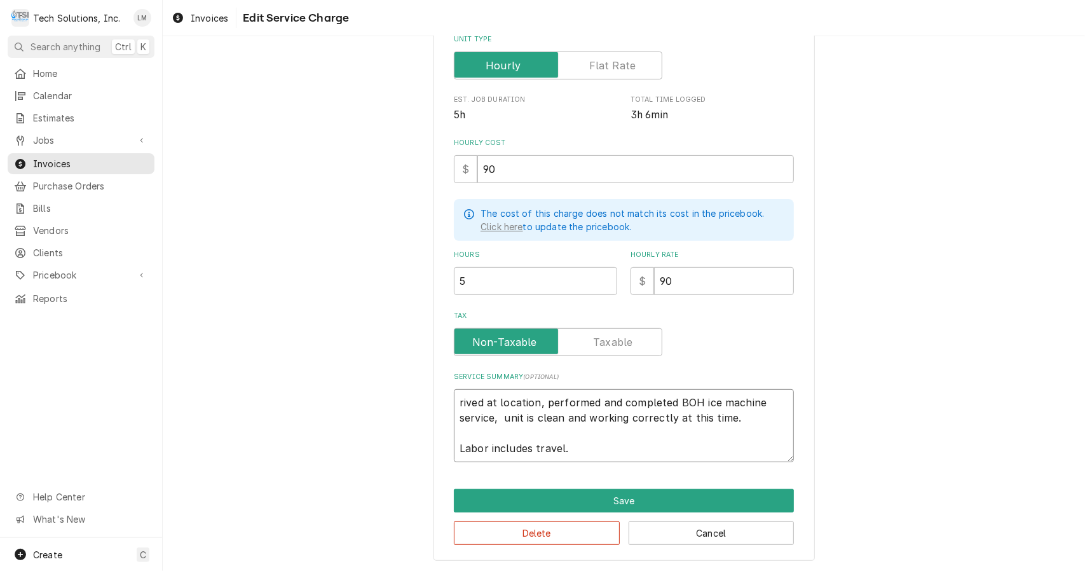
type textarea "ived at location, performed and completed BOH ice machine service, unit is clea…"
type textarea "x"
type textarea "ved at location, performed and completed BOH ice machine service, unit is clean…"
type textarea "x"
type textarea "ed at location, performed and completed BOH ice machine service, unit is clean …"
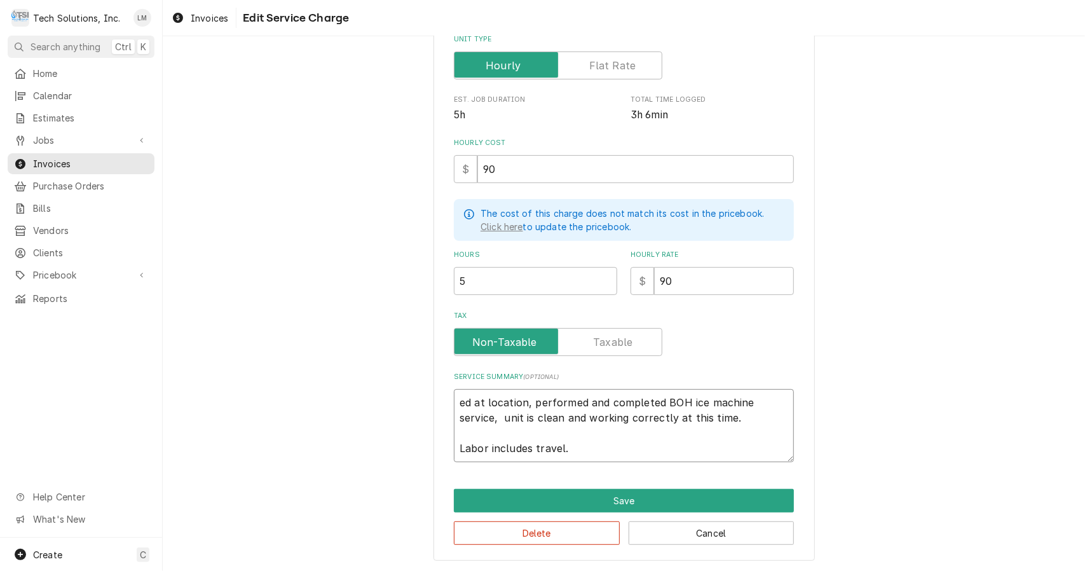
type textarea "x"
type textarea "d at location, performed and completed BOH ice machine service, unit is clean a…"
type textarea "x"
type textarea "at location, performed and completed BOH ice machine service, unit is clean and…"
type textarea "x"
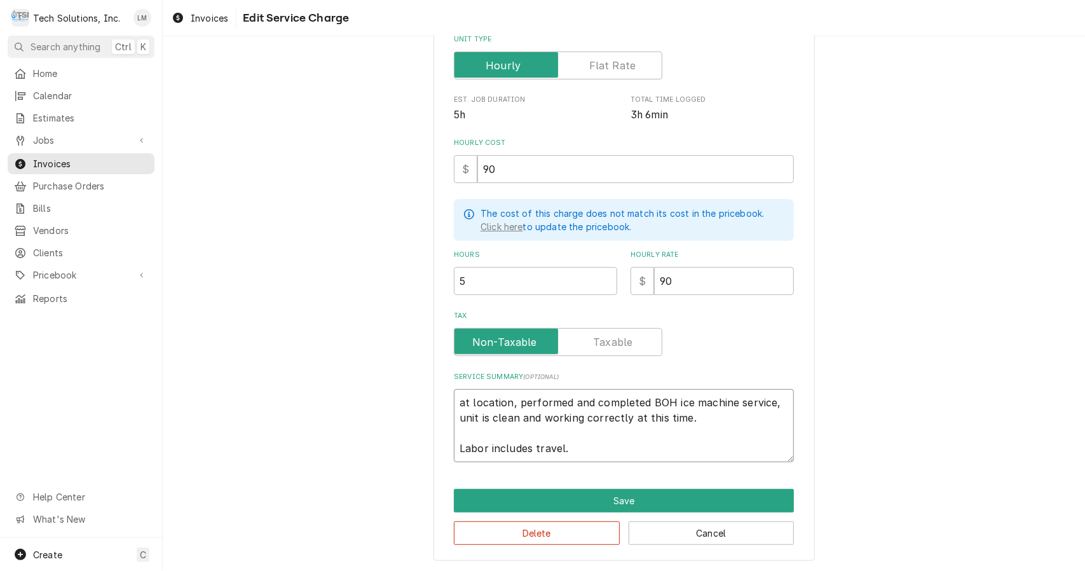
type textarea "at location, performed and completed BOH ice machine service, unit is clean and…"
type textarea "x"
type textarea "t location, performed and completed BOH ice machine service, unit is clean and …"
type textarea "x"
type textarea "location, performed and completed BOH ice machine service, unit is clean and wo…"
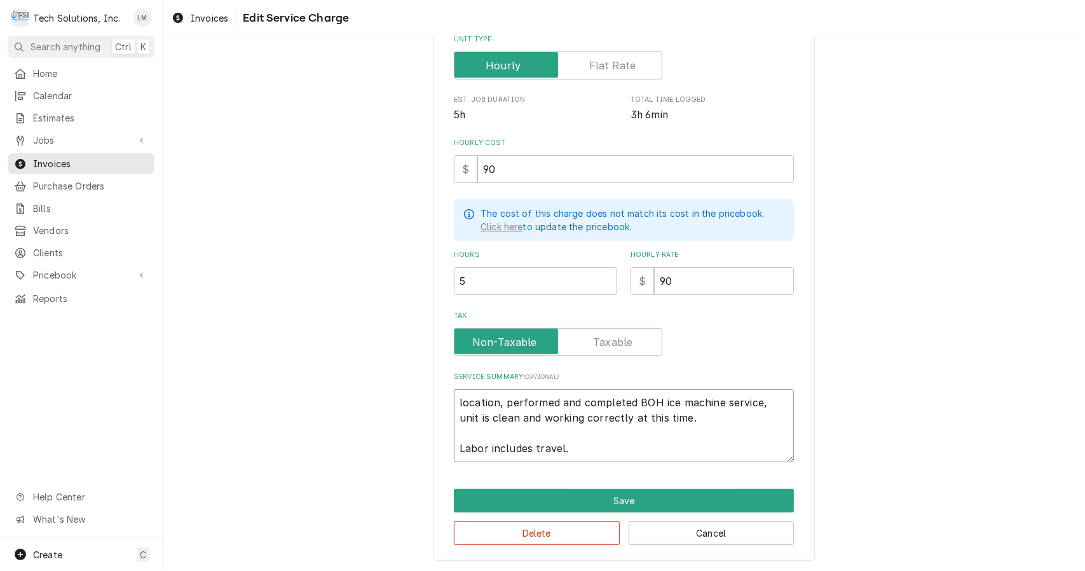
type textarea "x"
type textarea "location, performed and completed BOH ice machine service, unit is clean and wo…"
type textarea "x"
type textarea "ocation, performed and completed BOH ice machine service, unit is clean and wor…"
type textarea "x"
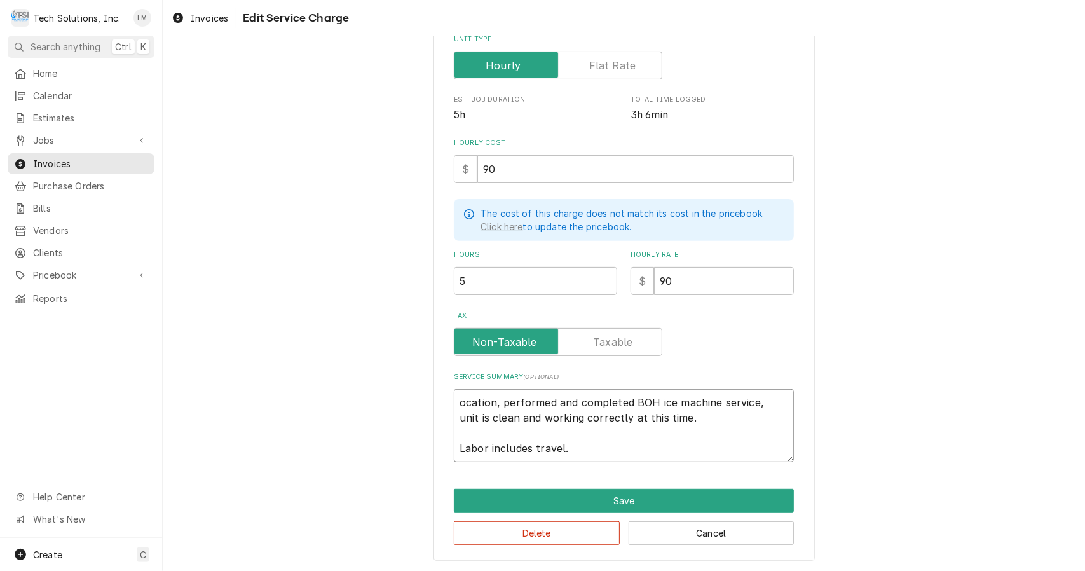
type textarea "cation, performed and completed BOH ice machine service, unit is clean and work…"
type textarea "x"
type textarea "ation, performed and completed BOH ice machine service, unit is clean and worki…"
type textarea "x"
type textarea "tion, performed and completed BOH ice machine service, unit is clean and workin…"
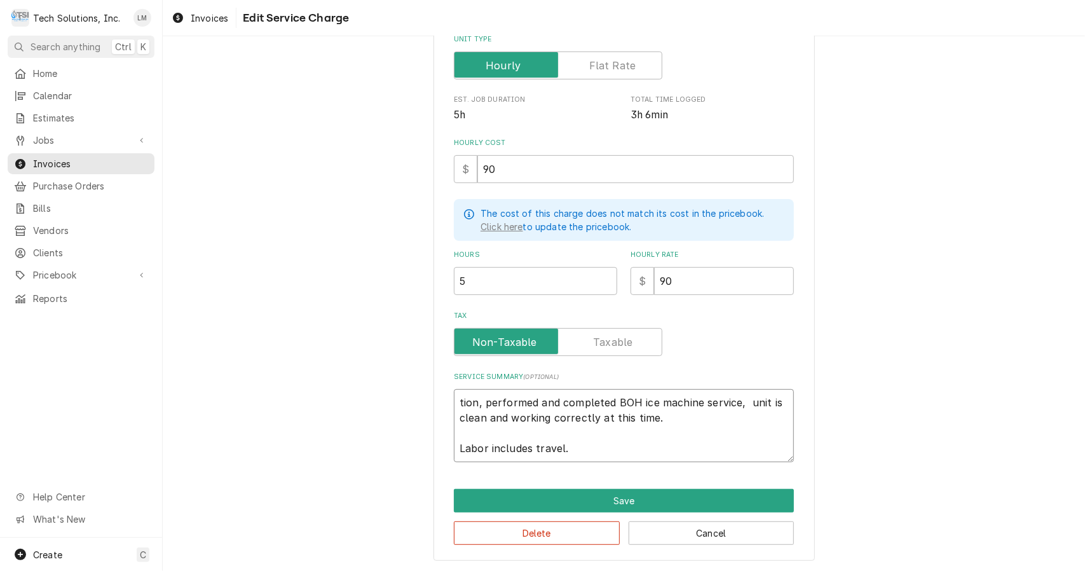
type textarea "x"
type textarea "ion, performed and completed BOH ice machine service, unit is clean and working…"
type textarea "x"
type textarea "on, performed and completed BOH ice machine service, unit is clean and working …"
type textarea "x"
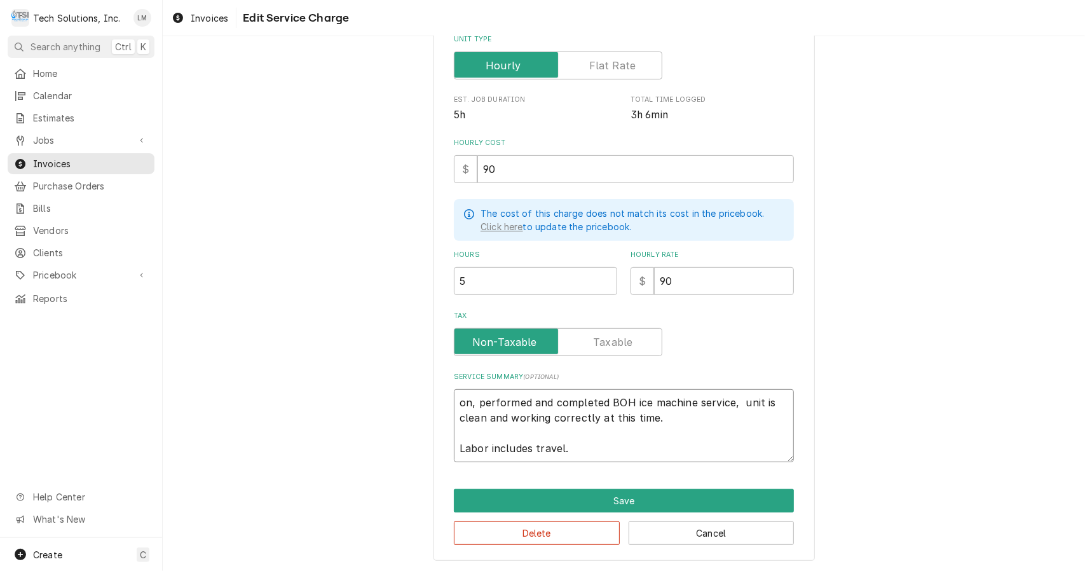
type textarea "n, performed and completed BOH ice machine service, unit is clean and working c…"
type textarea "x"
type textarea ", performed and completed BOH ice machine service, unit is clean and working co…"
type textarea "x"
type textarea "performed and completed BOH ice machine service, unit is clean and working corr…"
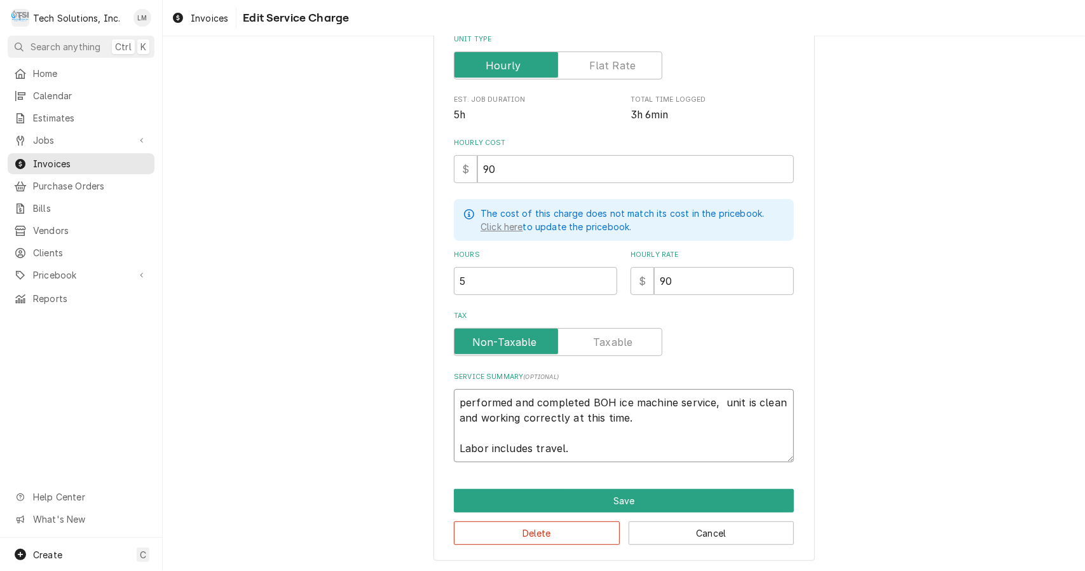
type textarea "x"
type textarea "performed and completed BOH ice machine service, unit is clean and working corr…"
type textarea "x"
type textarea "erformed and completed BOH ice machine service, unit is clean and working corre…"
type textarea "x"
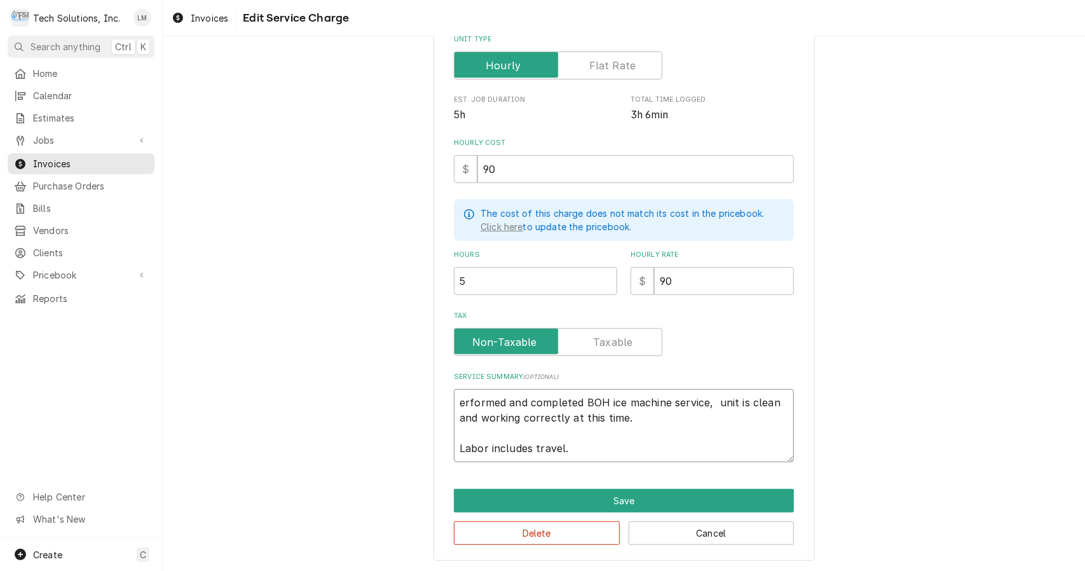
type textarea "Performed and completed BOH ice machine service, unit is clean and working corr…"
type textarea "x"
type textarea "Performed and completed BOH ice machine service unit is clean and working corre…"
type textarea "x"
type textarea "Performed and completed BOH ice machine service. unit is clean and working corr…"
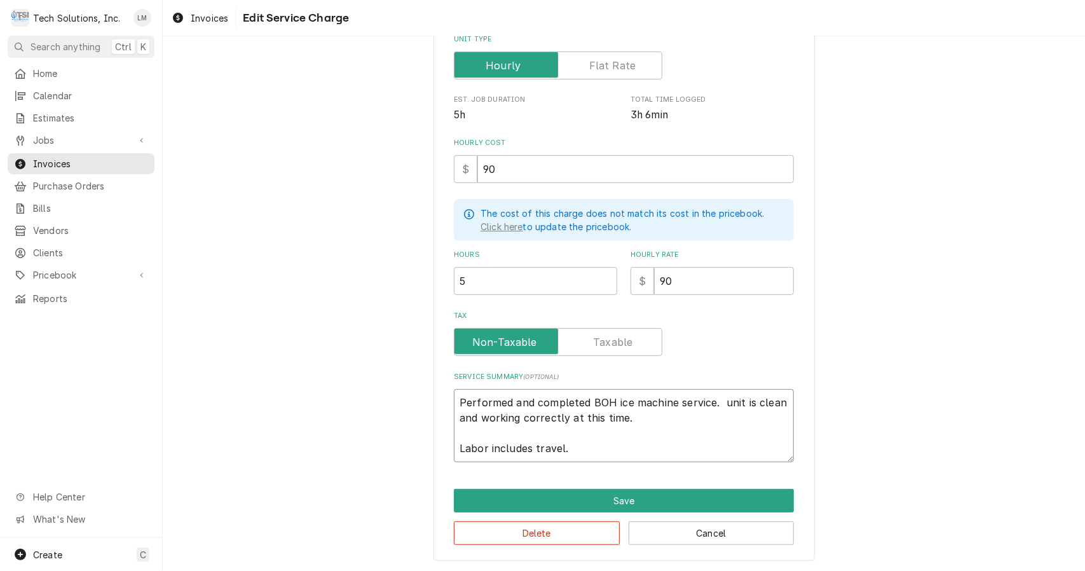
type textarea "x"
type textarea "Performed and completed BOH ice machine service. unit is clean and working corr…"
type textarea "x"
type textarea "Performed and completed BOH ice machine service. unit is clean and working corr…"
type textarea "x"
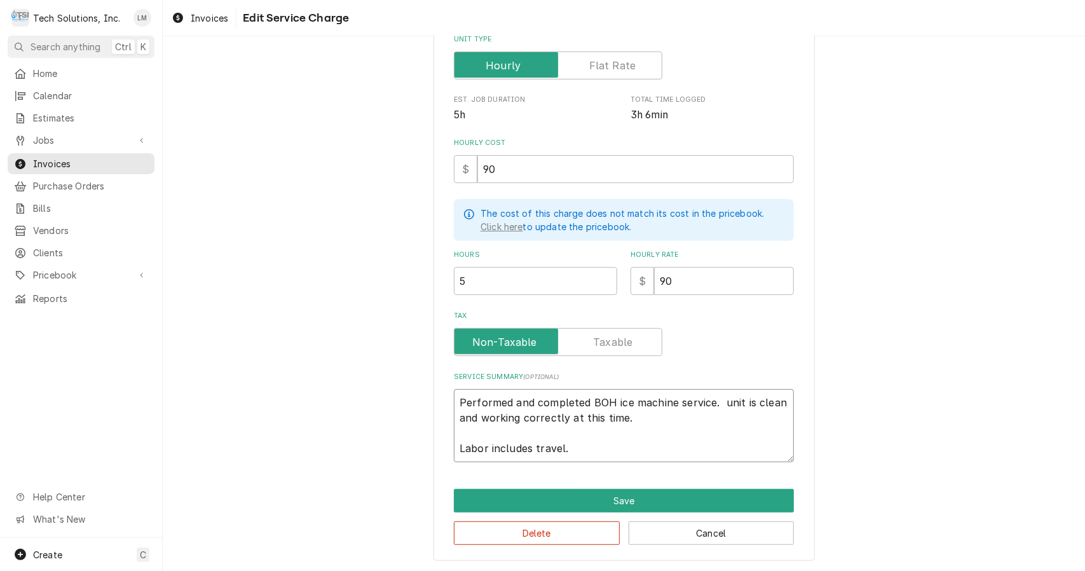
type textarea "Performed and completed BOH ice machine service. unit is clean and working corr…"
type textarea "x"
type textarea "Performed and completed BOH ice machine service. nit is clean and working corre…"
type textarea "x"
type textarea "Performed and completed BOH ice machine service. Unit is clean and working corr…"
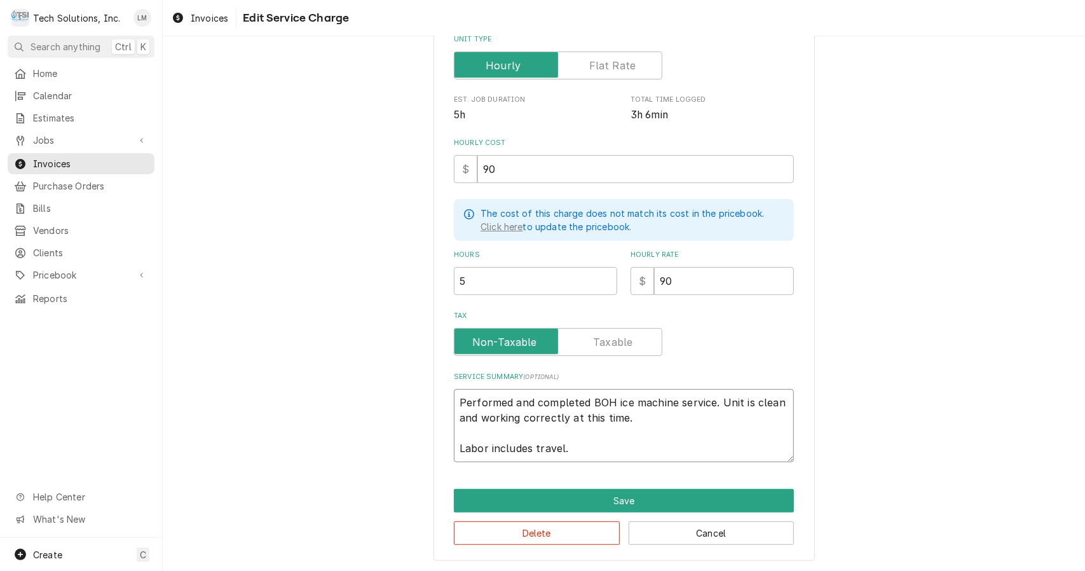
type textarea "x"
type textarea "Performed and completed BOH ice machine service. Unit is clean and working corr…"
type textarea "x"
type textarea "Performed and completed BOH ice machine service. Unit is clean and working corr…"
type textarea "x"
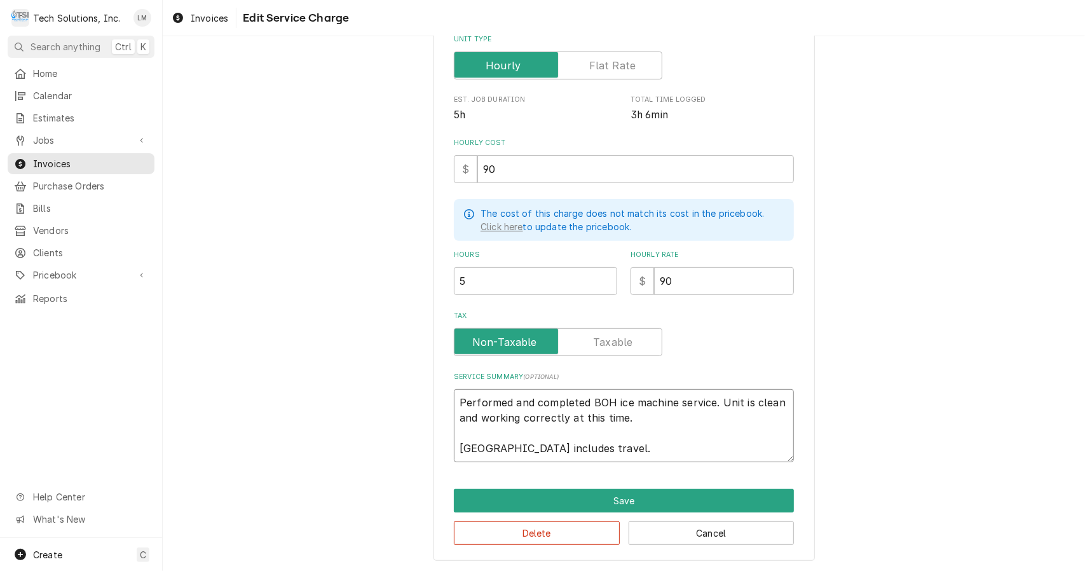
type textarea "Performed and completed BOH ice machine service. Unit is clean and working corr…"
type textarea "x"
type textarea "Performed and completed BOH ice machine service. Unit is clean and working corr…"
type textarea "x"
type textarea "Performed and completed BOH ice machine service. Unit is clean and working corr…"
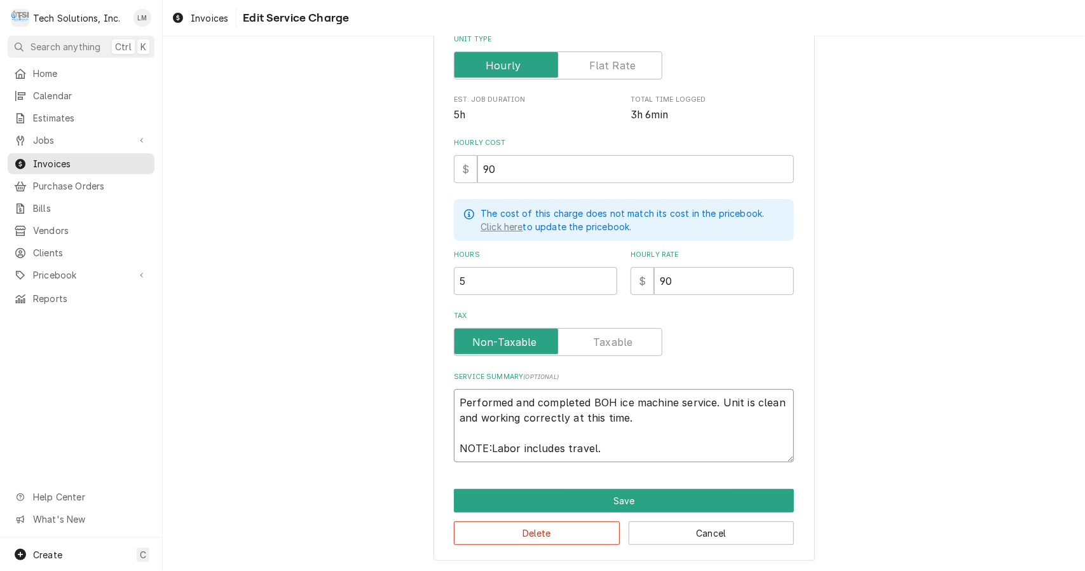
type textarea "x"
type textarea "Performed and completed BOH ice machine service. Unit is clean and working corr…"
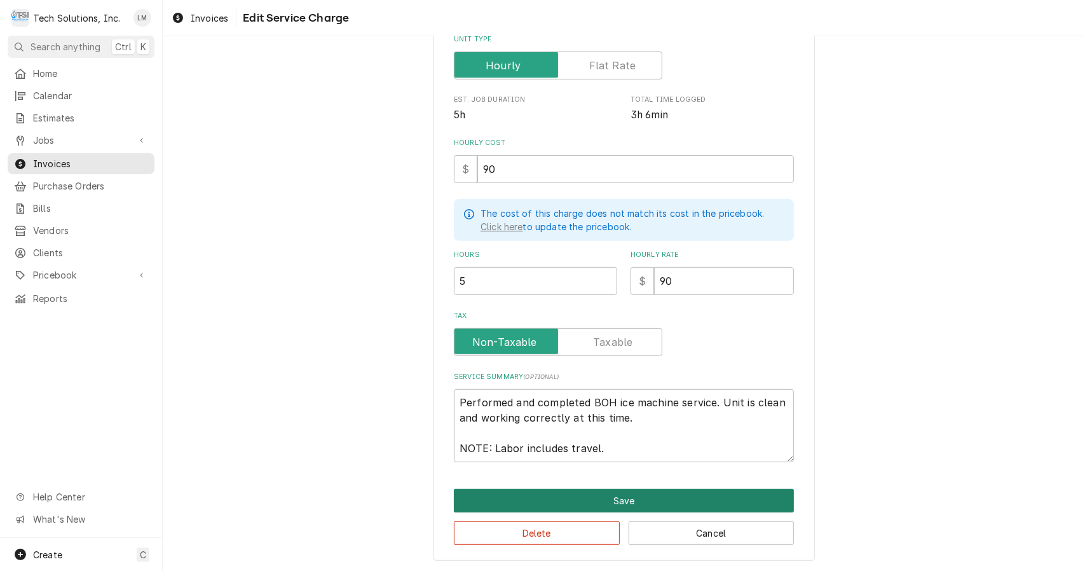
click at [643, 500] on button "Save" at bounding box center [624, 501] width 340 height 24
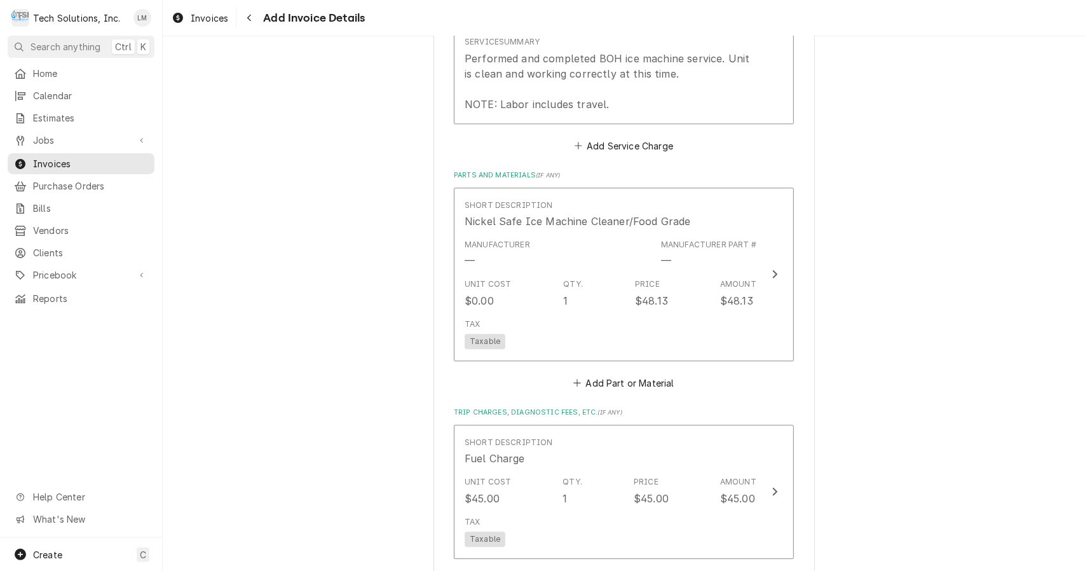
scroll to position [2147, 0]
click at [773, 269] on icon "Update Line Item" at bounding box center [775, 273] width 5 height 8
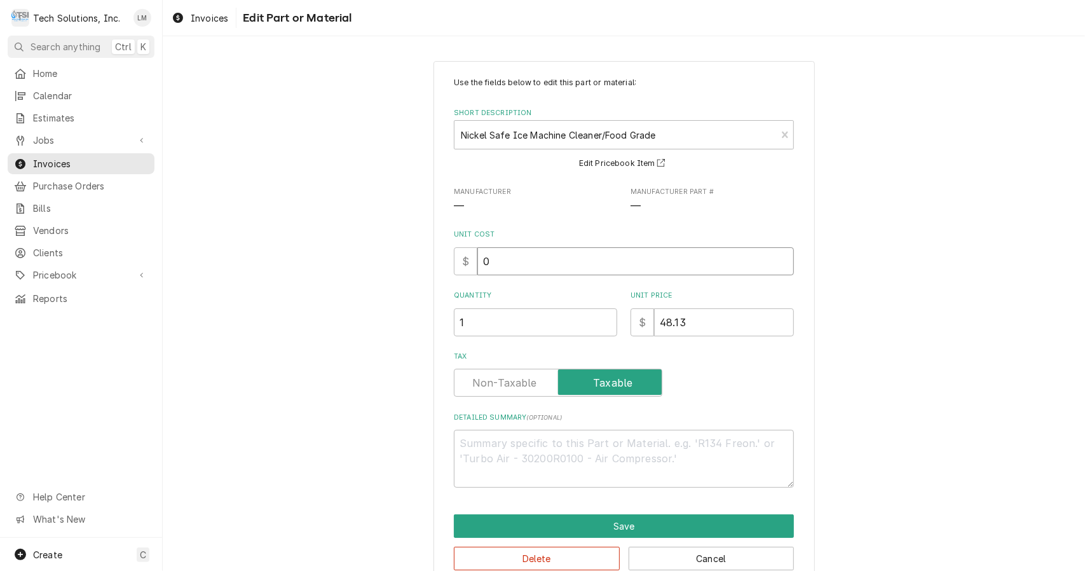
click at [583, 262] on input "0" at bounding box center [635, 261] width 317 height 28
type textarea "x"
type input "2"
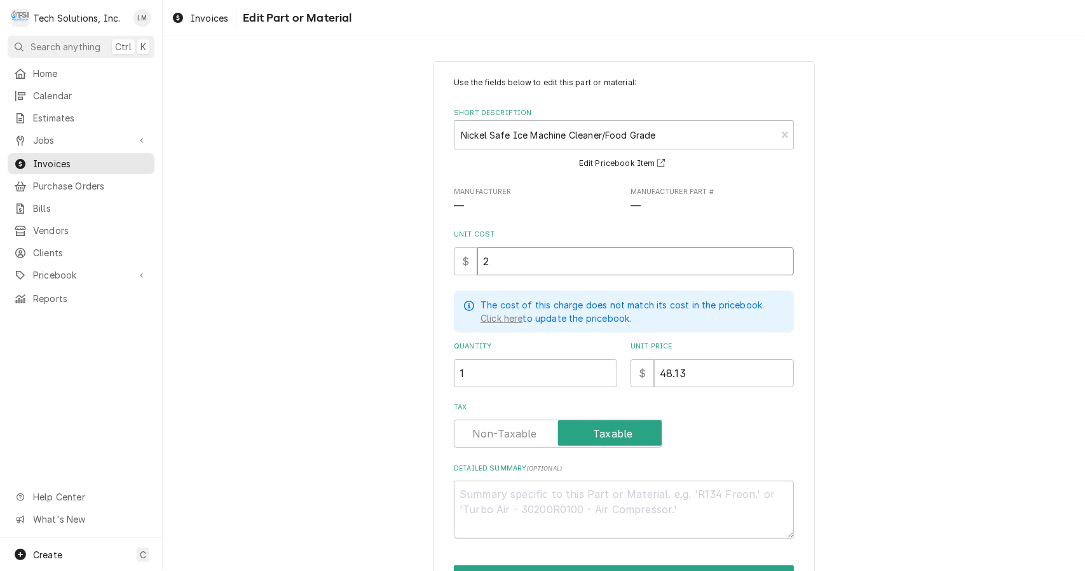
type textarea "x"
type input "24"
type textarea "x"
type input "24.0"
type textarea "x"
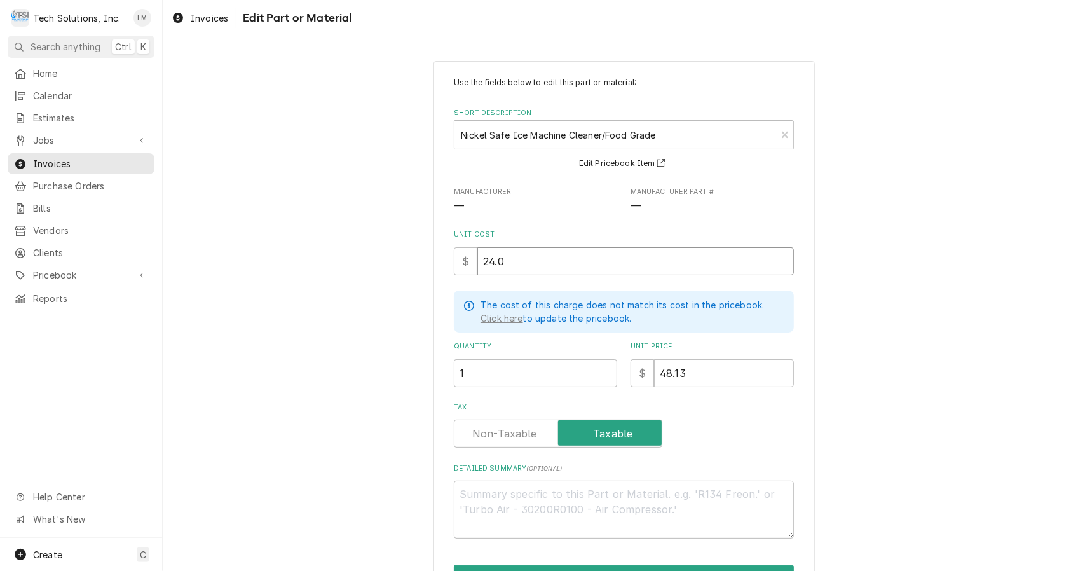
type input "24.07"
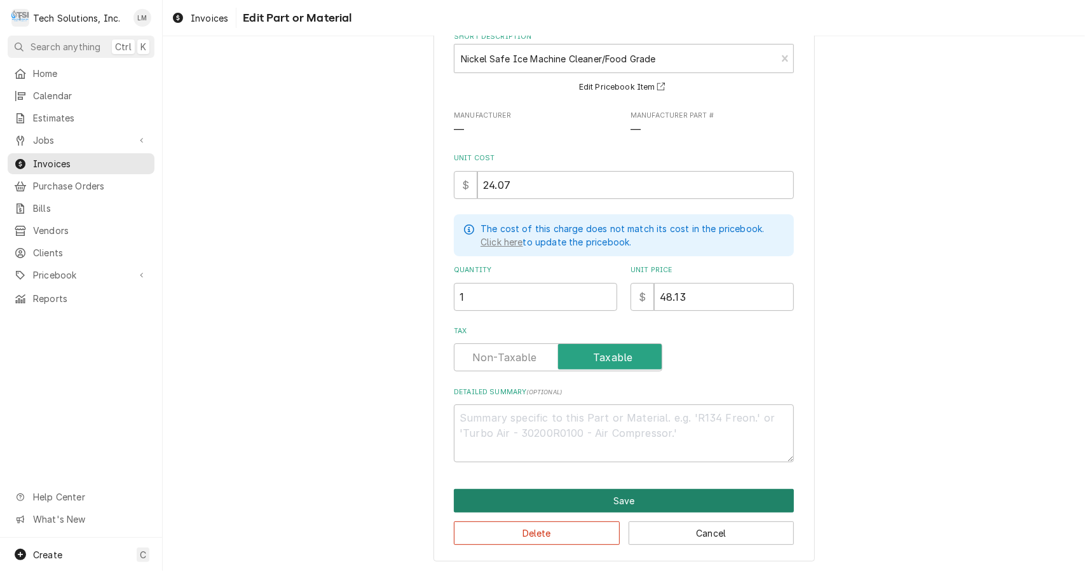
click at [667, 503] on button "Save" at bounding box center [624, 501] width 340 height 24
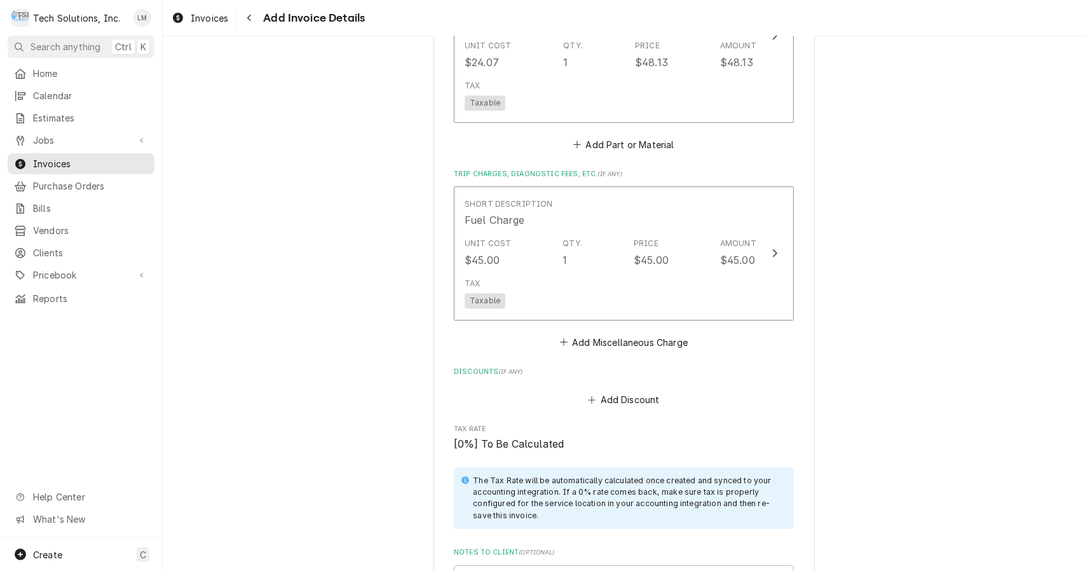
scroll to position [2395, 0]
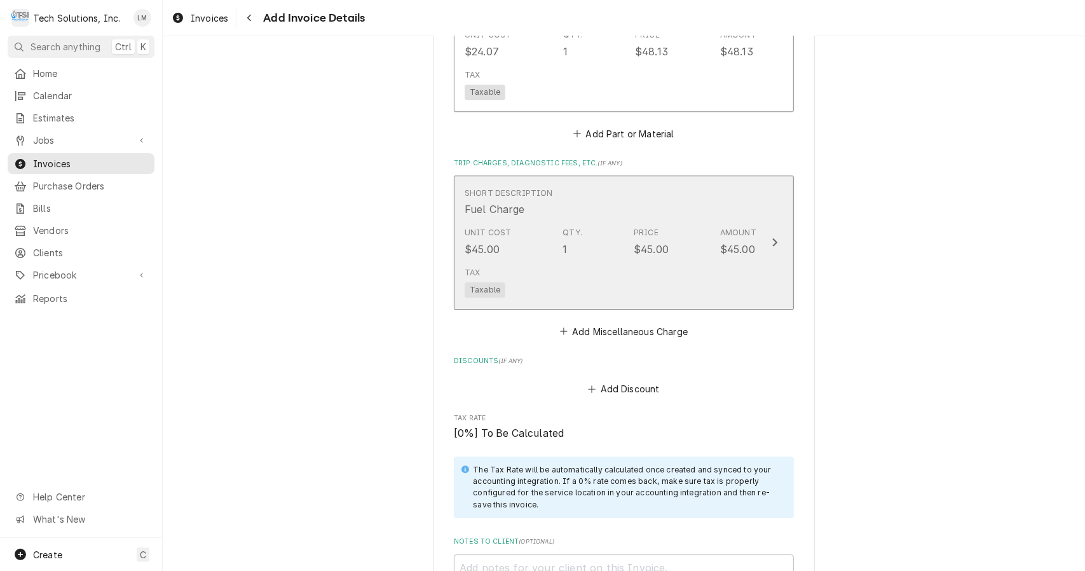
click at [784, 229] on button "Short Description Fuel Charge Unit Cost $45.00 Qty. 1 Price $45.00 Amount $45.0…" at bounding box center [624, 242] width 340 height 134
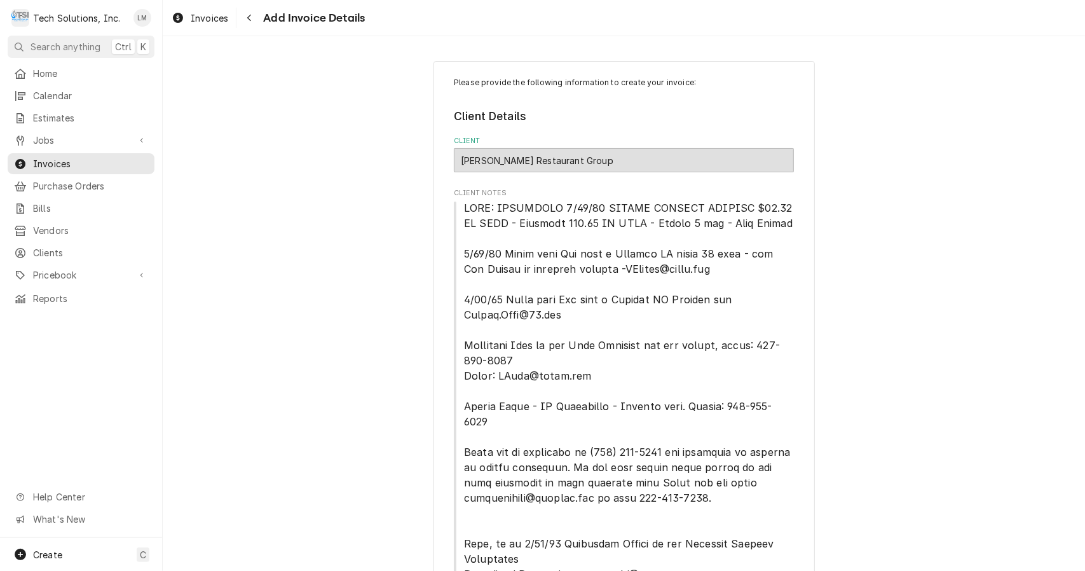
type textarea "x"
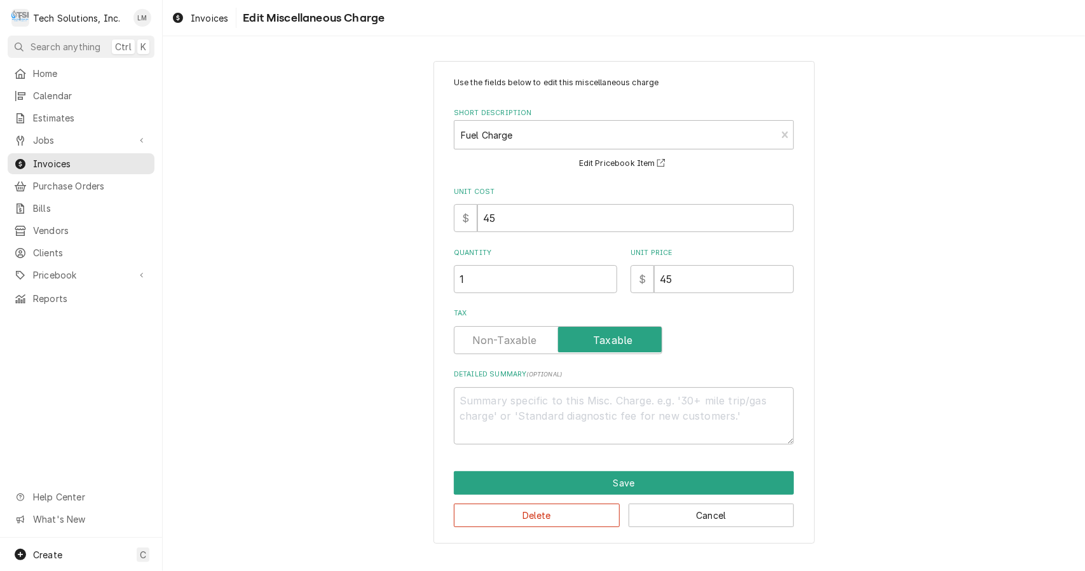
click at [529, 341] on label "Tax" at bounding box center [558, 340] width 208 height 28
click at [529, 341] on input "Tax" at bounding box center [558, 340] width 197 height 28
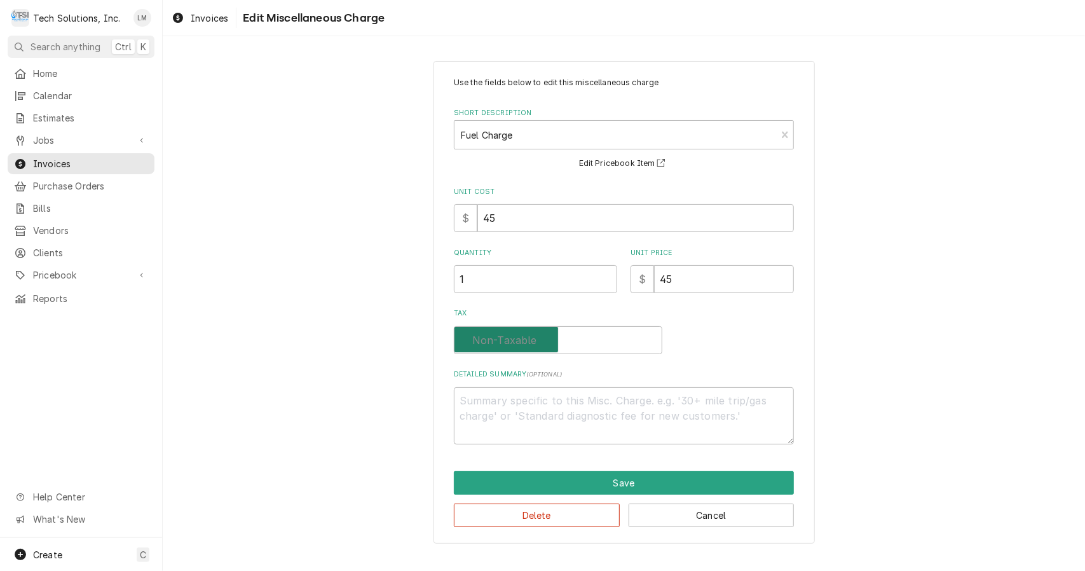
checkbox input "false"
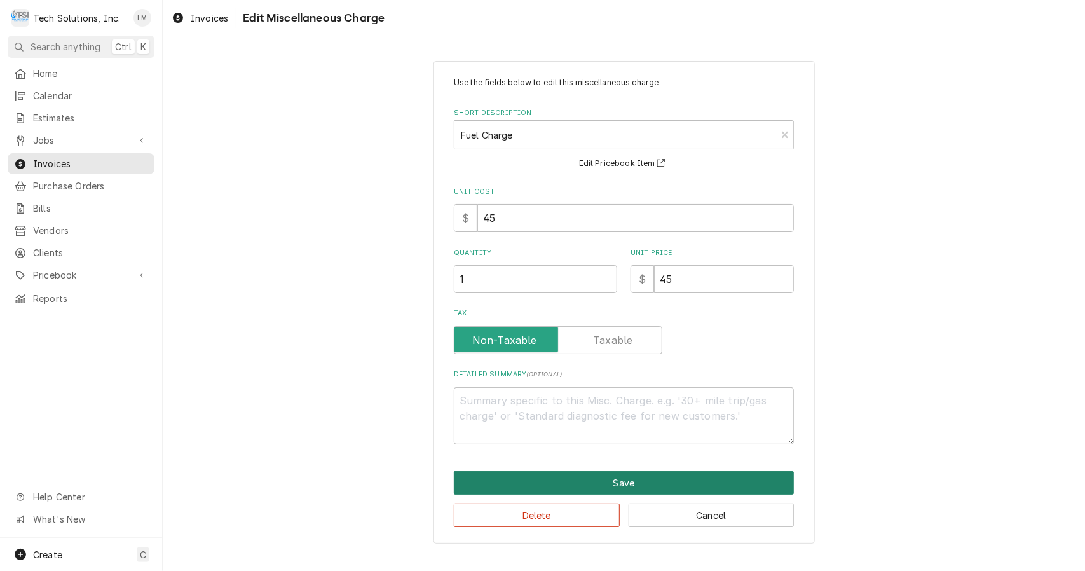
click at [637, 480] on button "Save" at bounding box center [624, 483] width 340 height 24
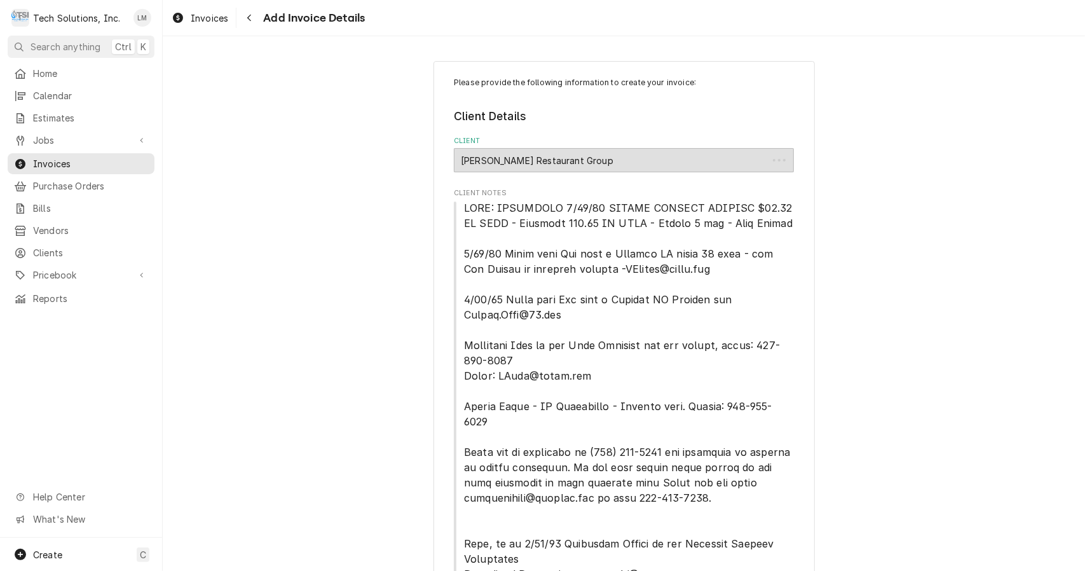
scroll to position [2380, 0]
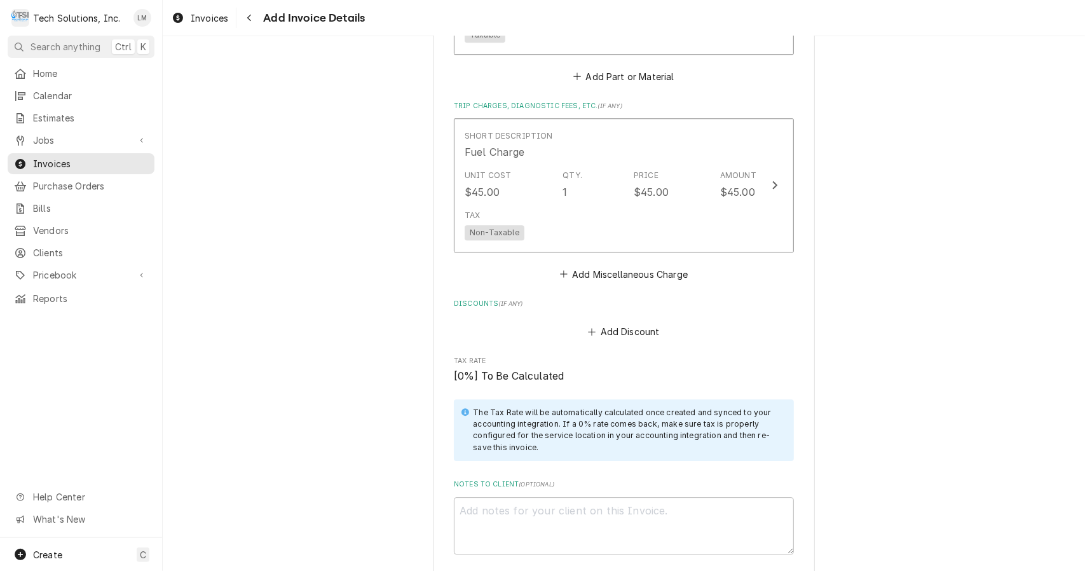
scroll to position [2453, 0]
click at [619, 499] on textarea "Notes to Client ( optional )" at bounding box center [624, 525] width 340 height 58
type textarea "x"
type textarea "f"
type textarea "x"
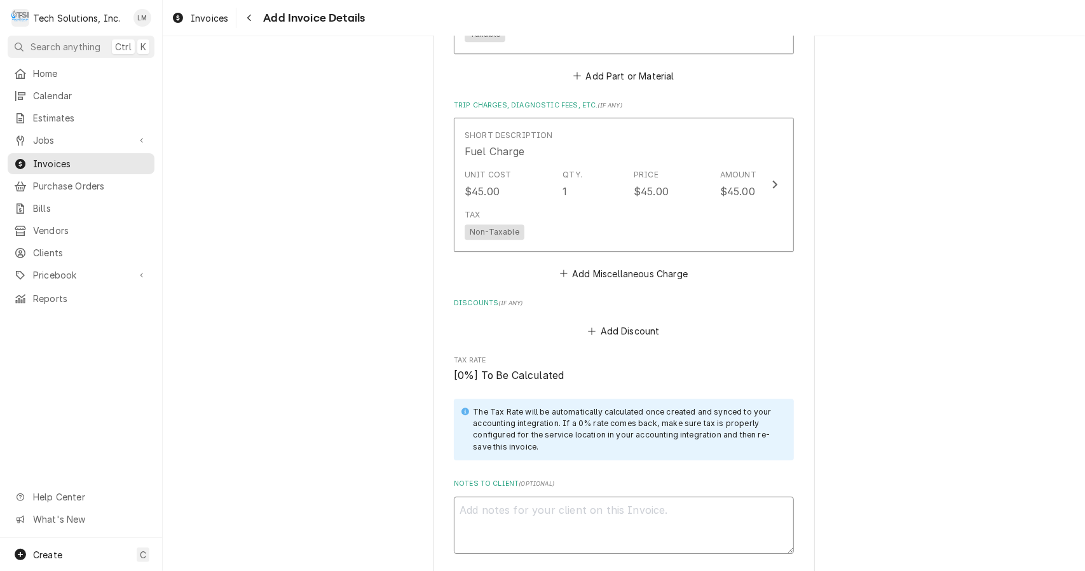
type textarea "x"
type textarea "V"
type textarea "x"
type textarea "VE"
type textarea "x"
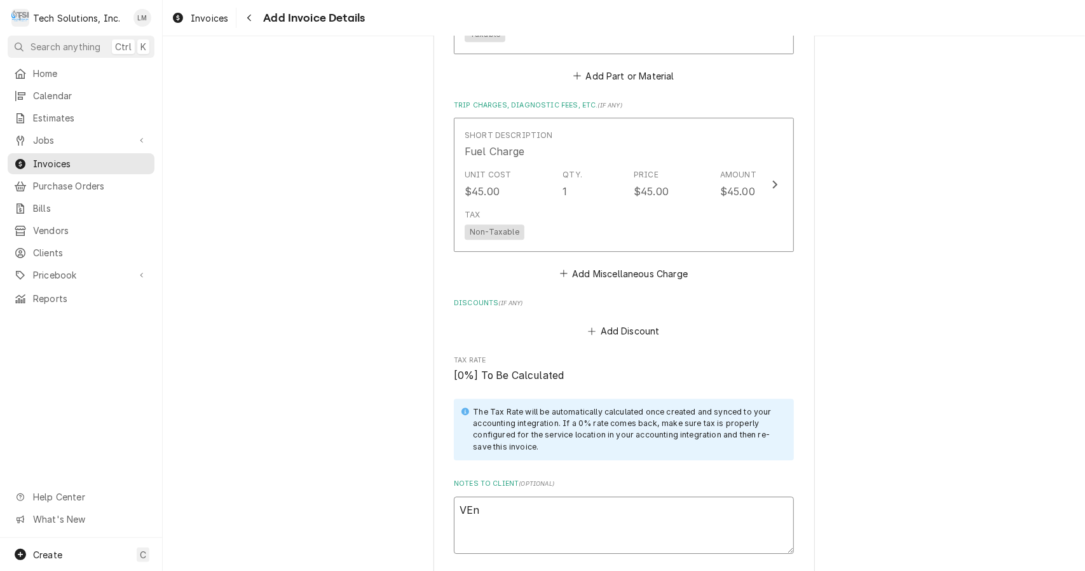
type textarea "VEnd"
type textarea "x"
type textarea "VEndo"
type textarea "x"
type textarea "VEndor"
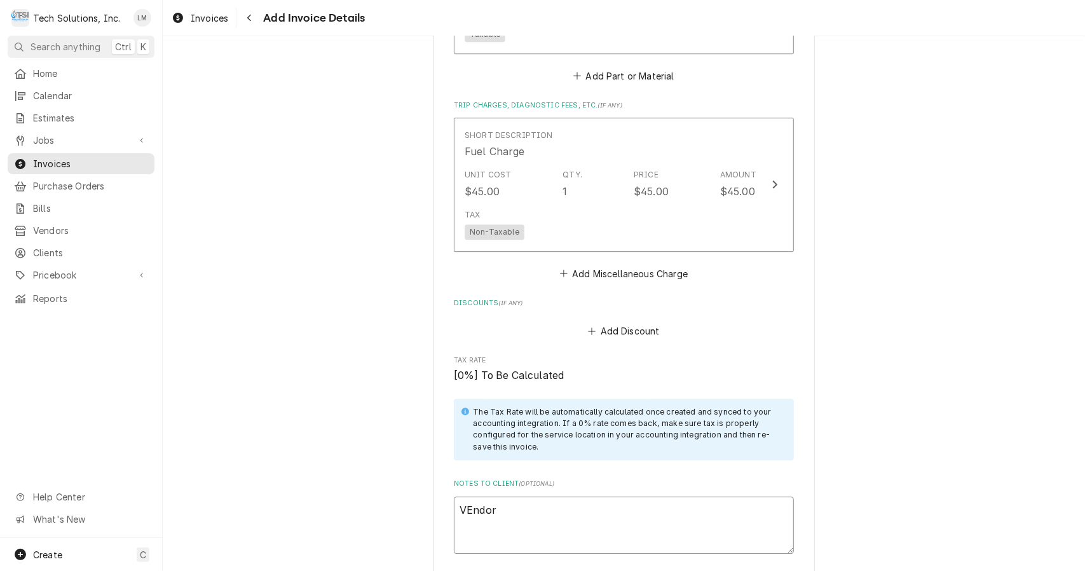
type textarea "x"
type textarea "VEndo"
type textarea "x"
type textarea "VEnd"
type textarea "x"
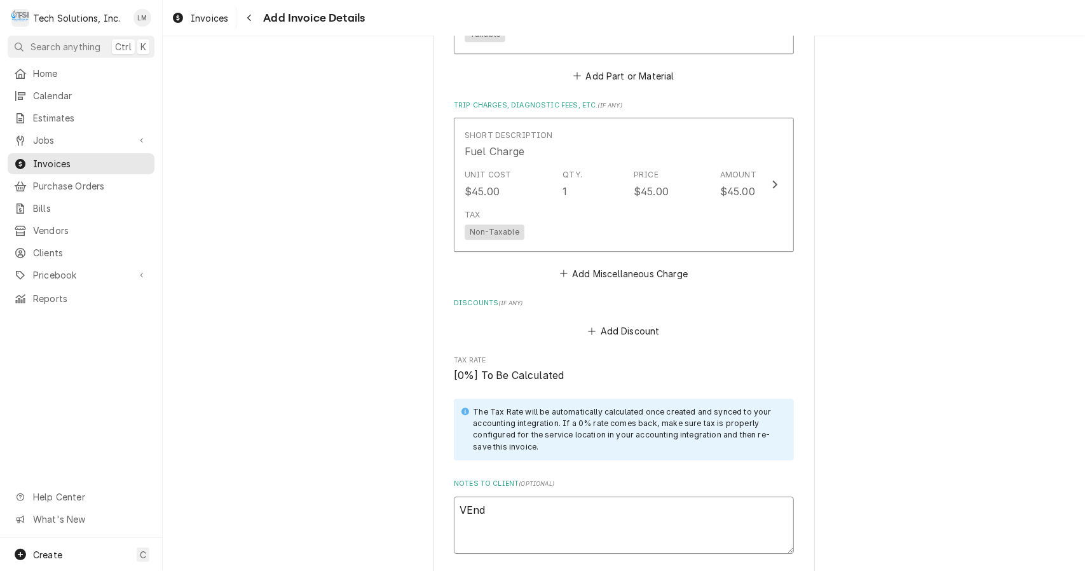
type textarea "VEn"
type textarea "x"
type textarea "VE"
type textarea "x"
type textarea "V"
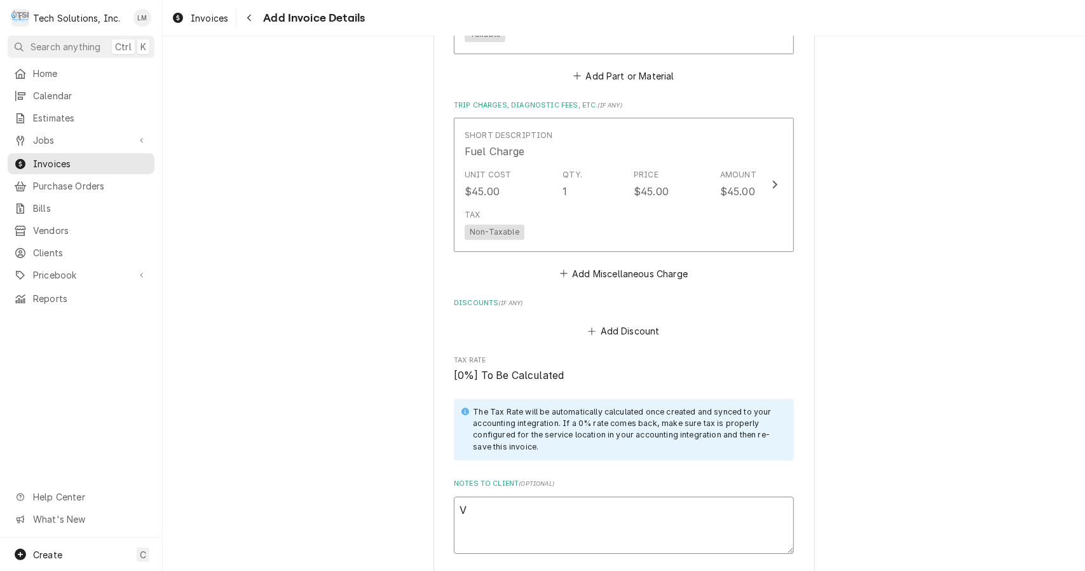
type textarea "x"
type textarea "Ve"
type textarea "x"
type textarea "Ven"
type textarea "x"
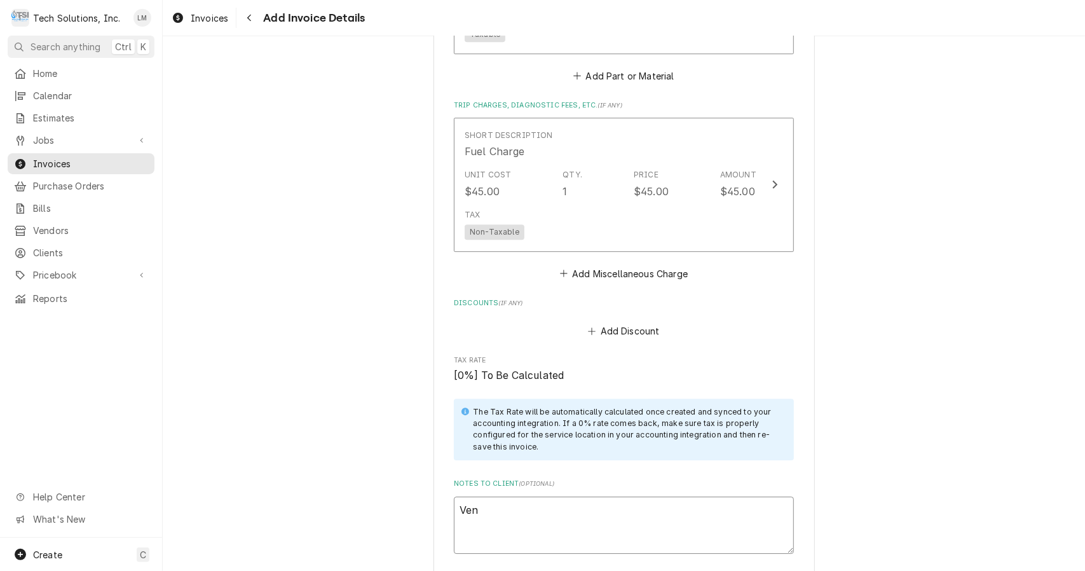
type textarea "Vend"
type textarea "x"
type textarea "Vendo"
type textarea "x"
type textarea "Vendor"
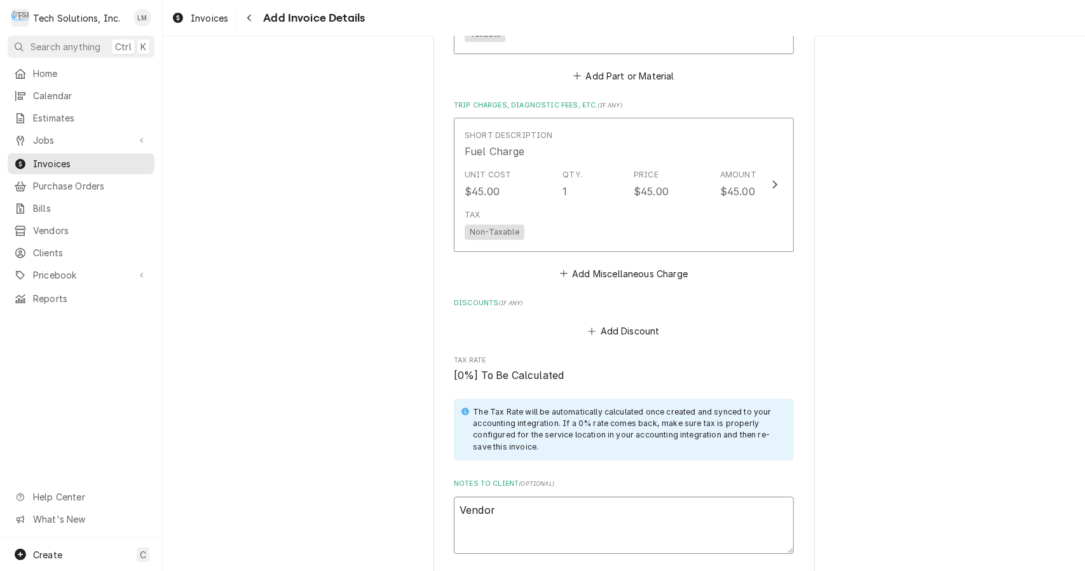
type textarea "x"
type textarea "Vendor"
type textarea "x"
type textarea "Vendor I"
type textarea "x"
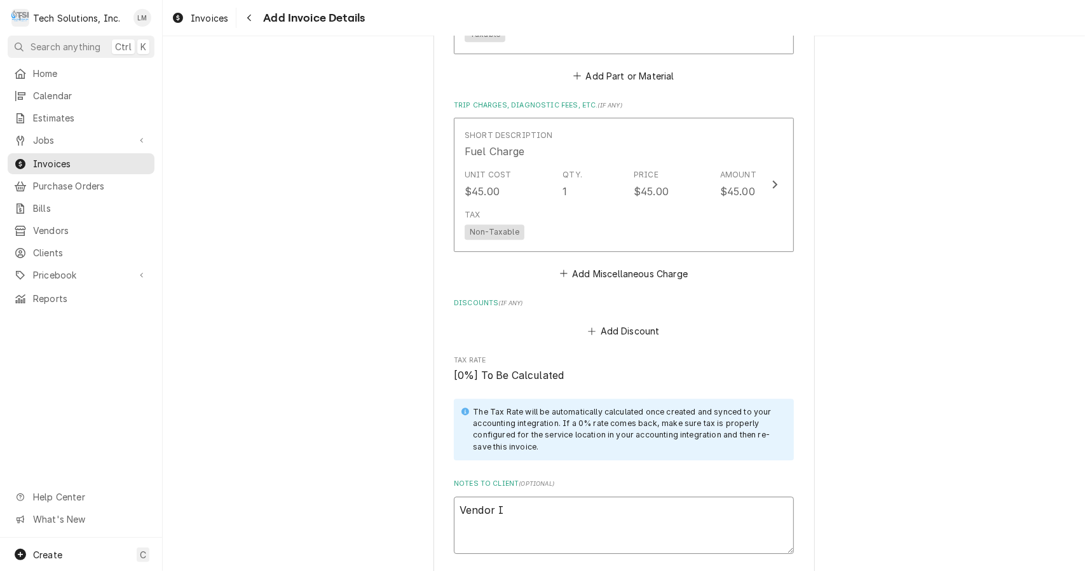
type textarea "Vendor ID"
type textarea "x"
type textarea "Vendor ID:"
type textarea "x"
type textarea "Vendor ID:"
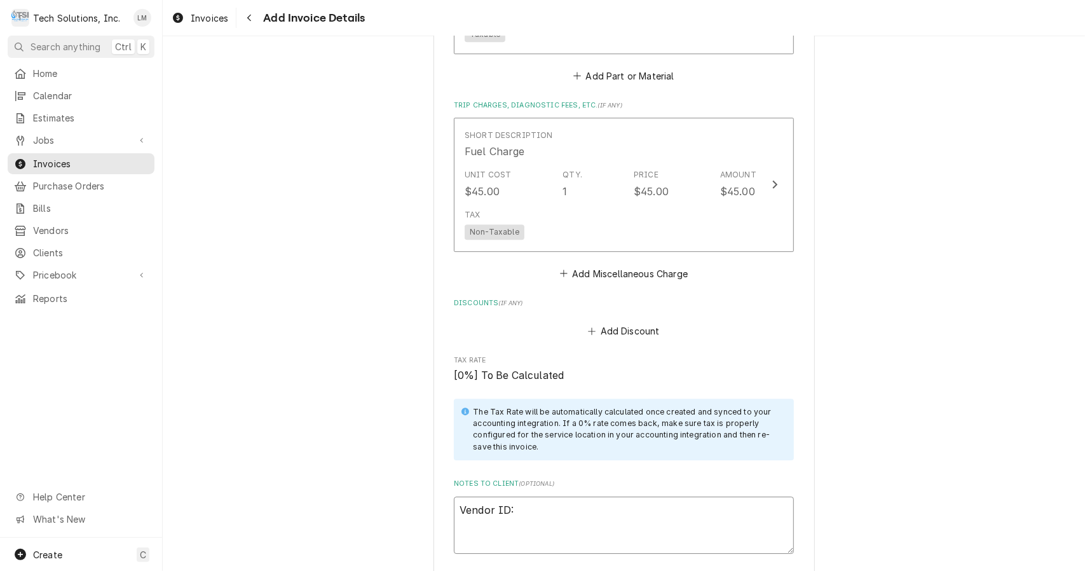
type textarea "x"
type textarea "Vendor ID: 1"
type textarea "x"
type textarea "Vendor ID: 10"
type textarea "x"
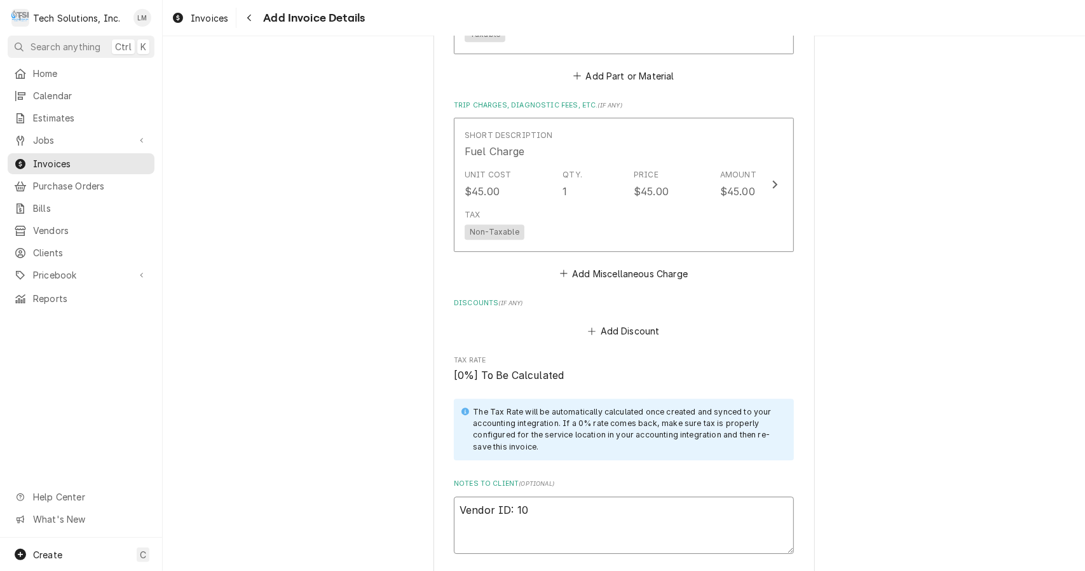
type textarea "Vendor ID: 102"
type textarea "x"
type textarea "Vendor ID: 1024"
type textarea "x"
type textarea "Vendor ID: 10242"
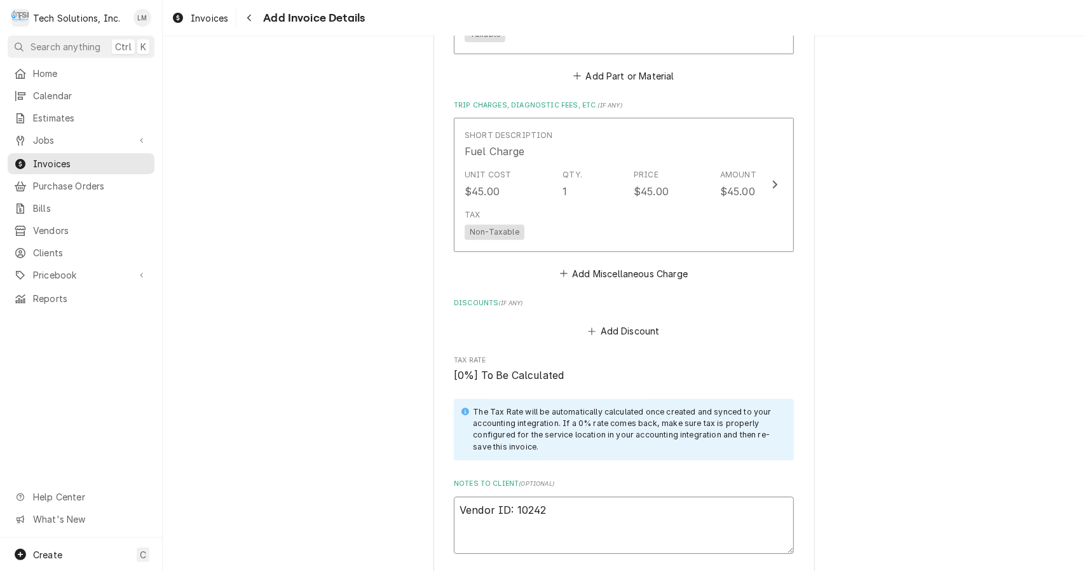
type textarea "x"
type textarea "Vendor ID: 102423"
type textarea "x"
type textarea "Vendor ID: 1024231"
type textarea "x"
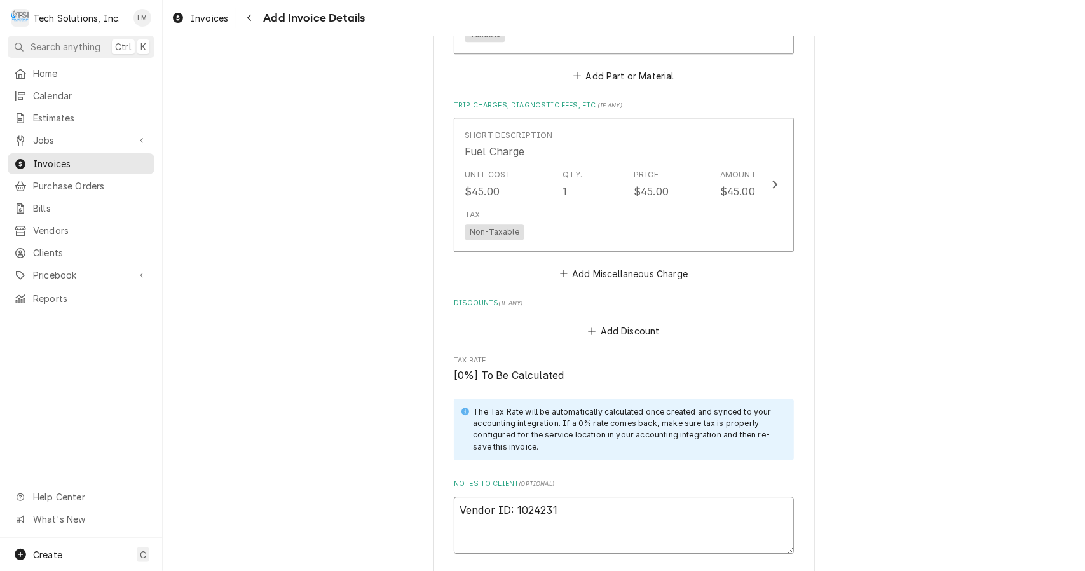
type textarea "Vendor ID: 1024231"
type textarea "x"
type textarea "Vendor ID: 1024231 C"
type textarea "x"
type textarea "Vendor ID: 1024231 Cu"
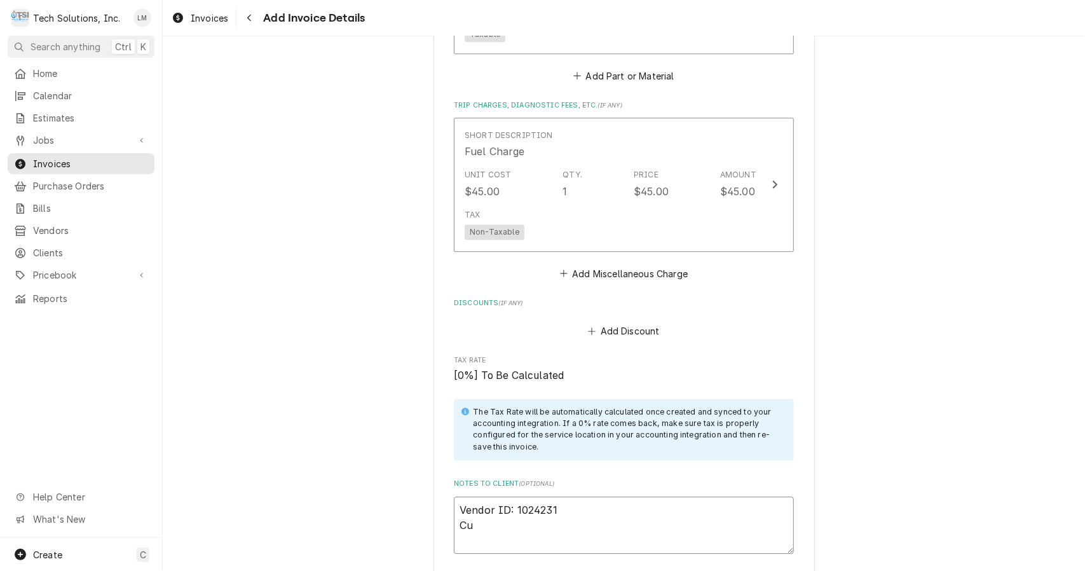
type textarea "x"
type textarea "Vendor ID: 1024231 Cus"
type textarea "x"
type textarea "Vendor ID: 1024231 Cust"
type textarea "x"
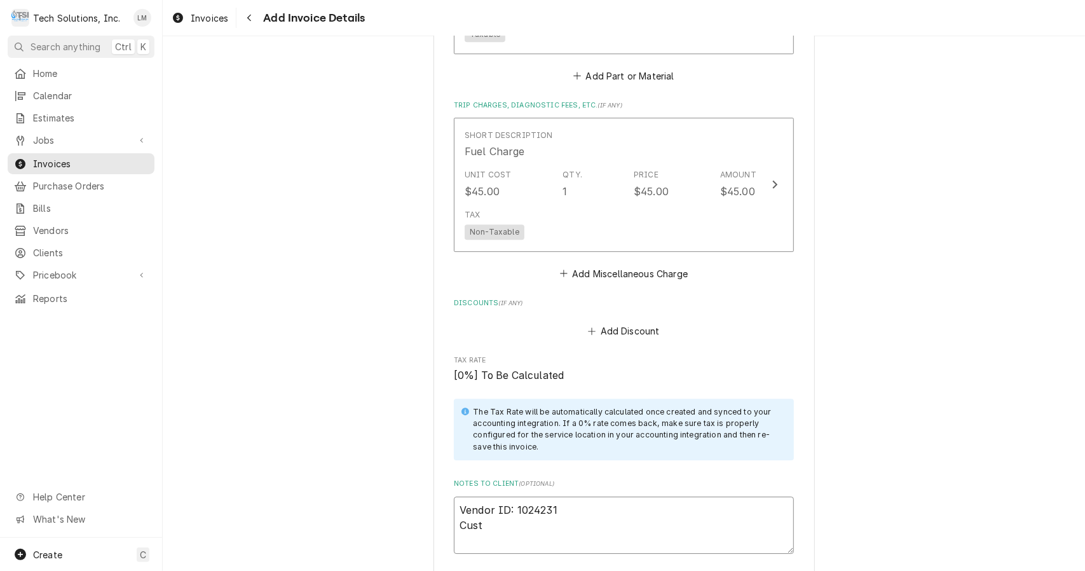
type textarea "Vendor ID: 1024231 Cust."
type textarea "x"
type textarea "Vendor ID: 1024231 Cust."
type textarea "x"
type textarea "Vendor ID: 1024231 Cust. S"
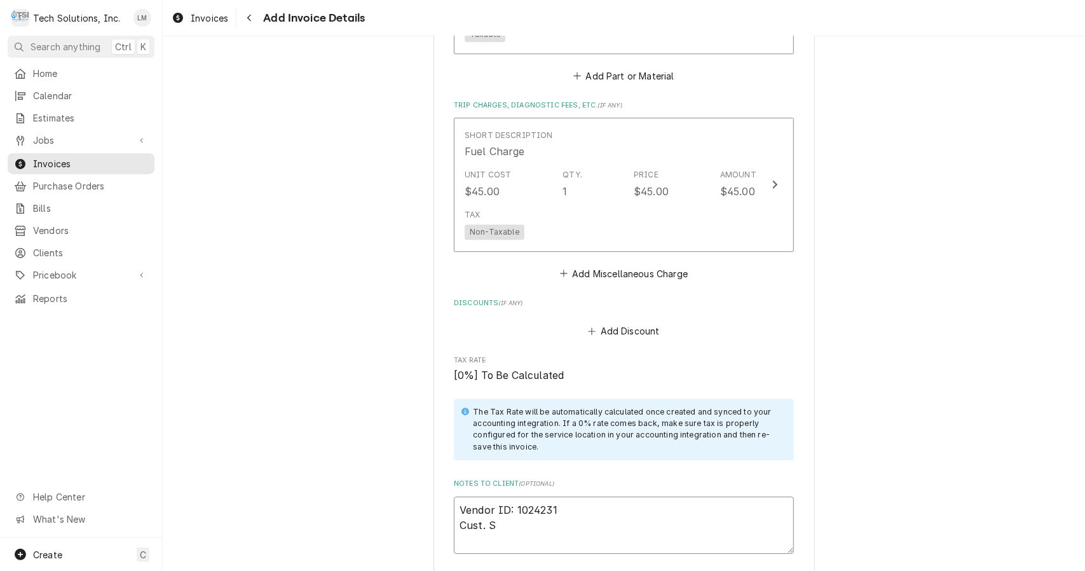
type textarea "x"
type textarea "Vendor ID: 1024231 Cust. Si"
type textarea "x"
type textarea "Vendor ID: 1024231 Cust. Sig"
type textarea "x"
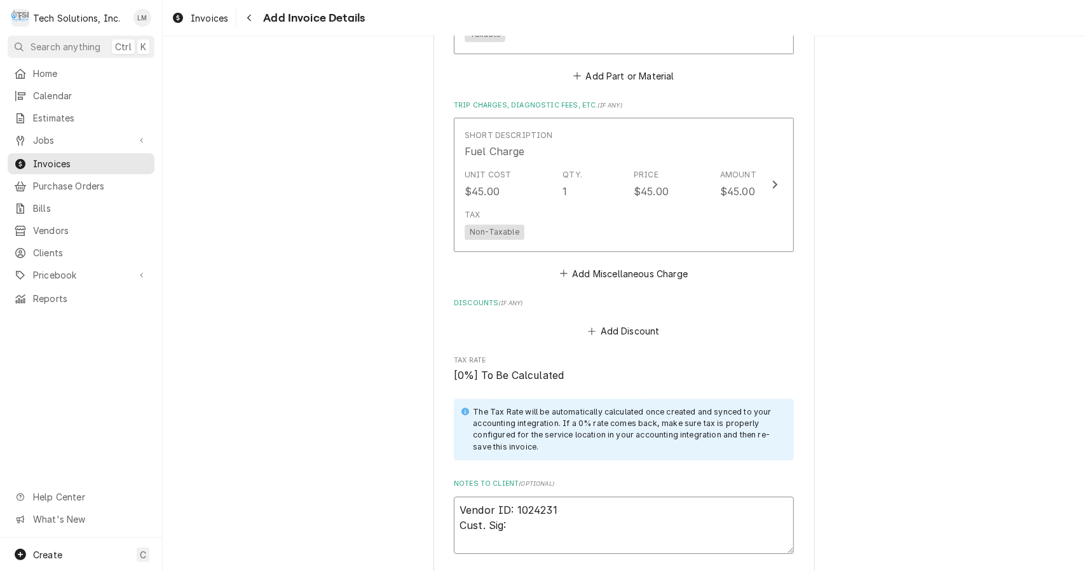
type textarea "Vendor ID: 1024231 Cust. Sig:"
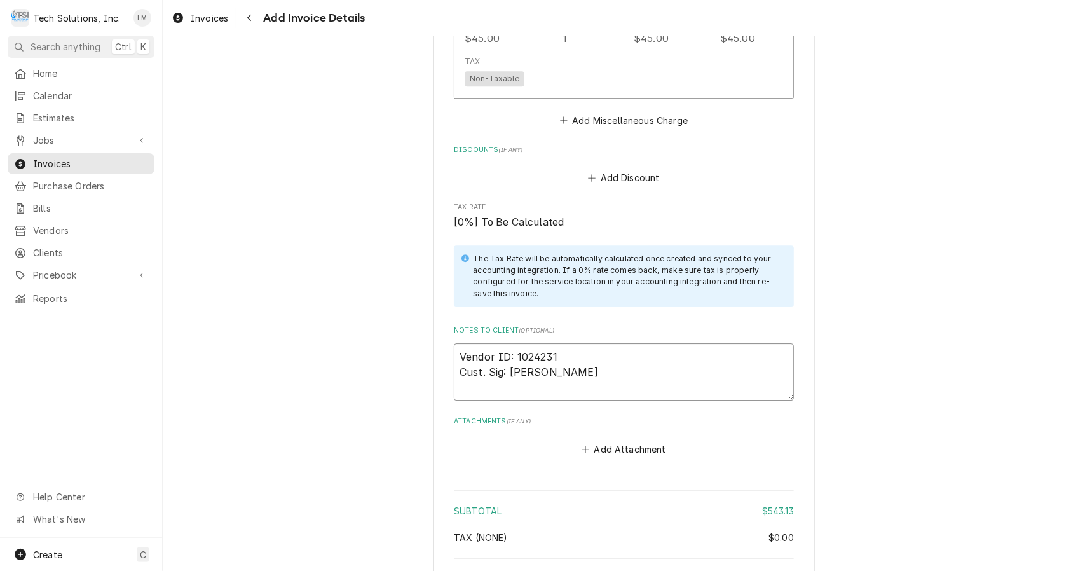
scroll to position [2747, 0]
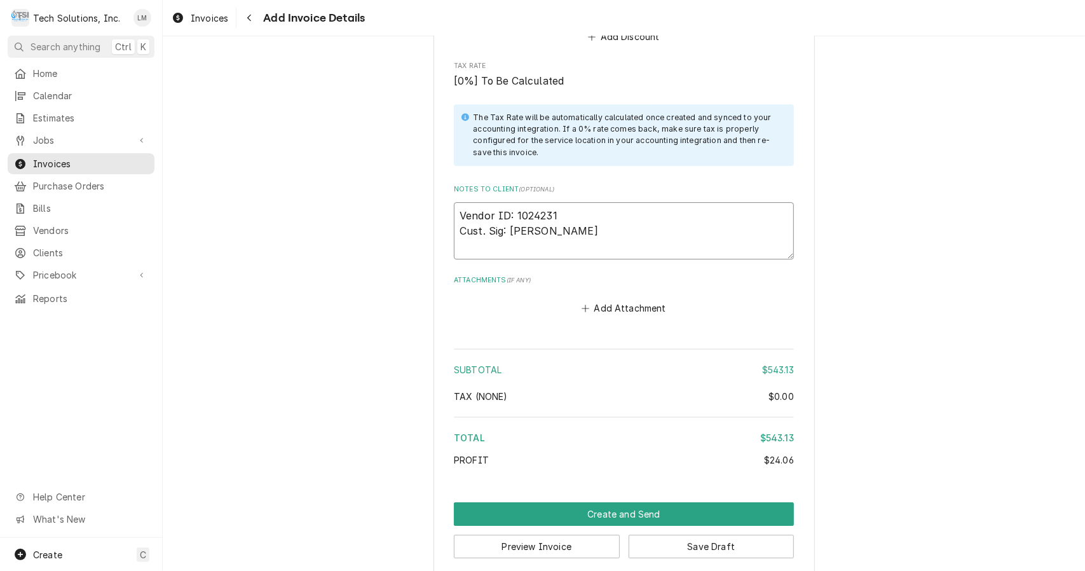
click at [559, 539] on button "Preview Invoice" at bounding box center [537, 547] width 166 height 24
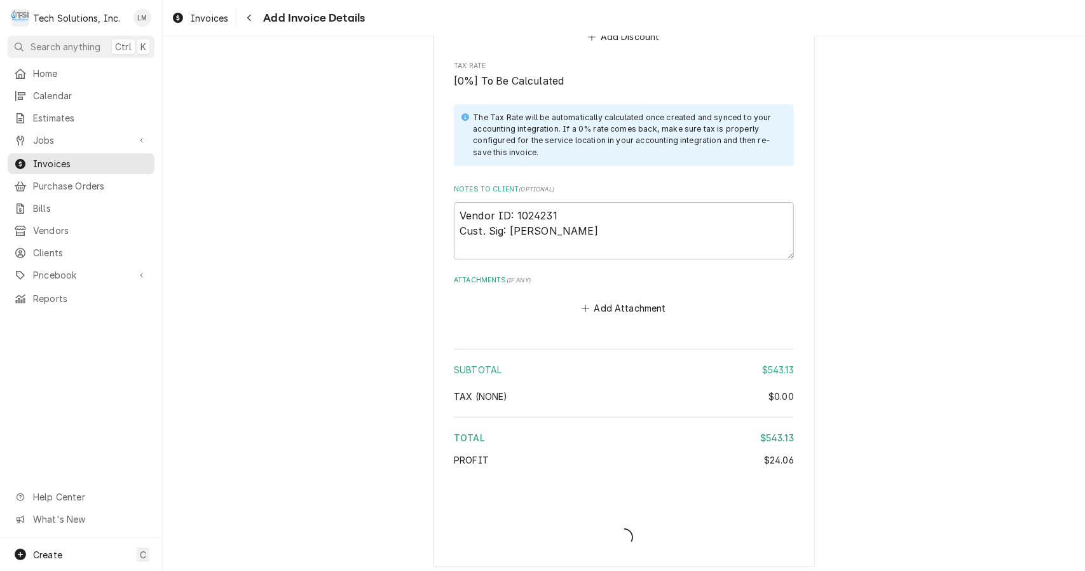
scroll to position [2740, 0]
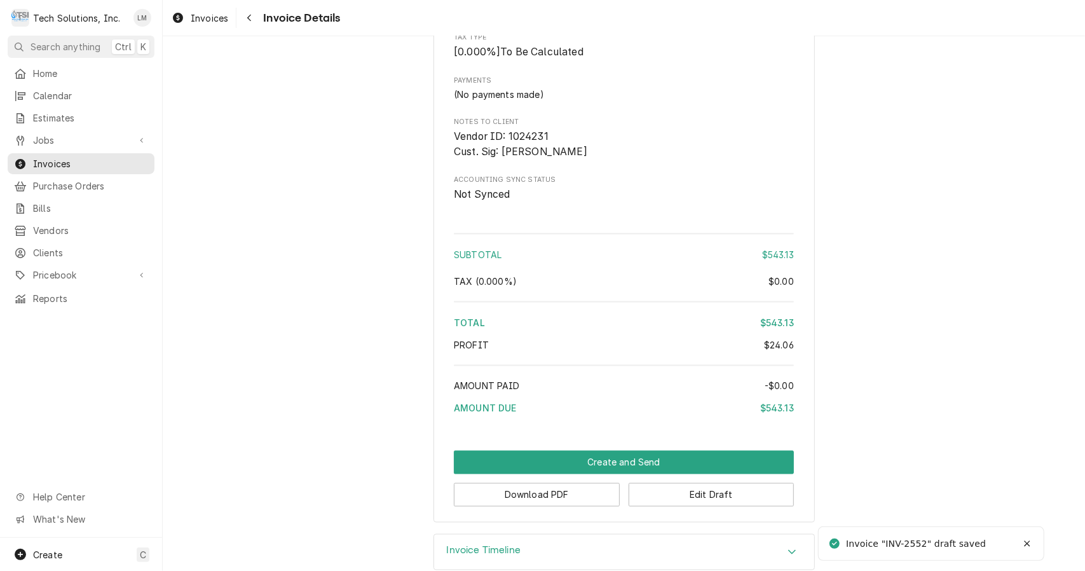
scroll to position [1377, 0]
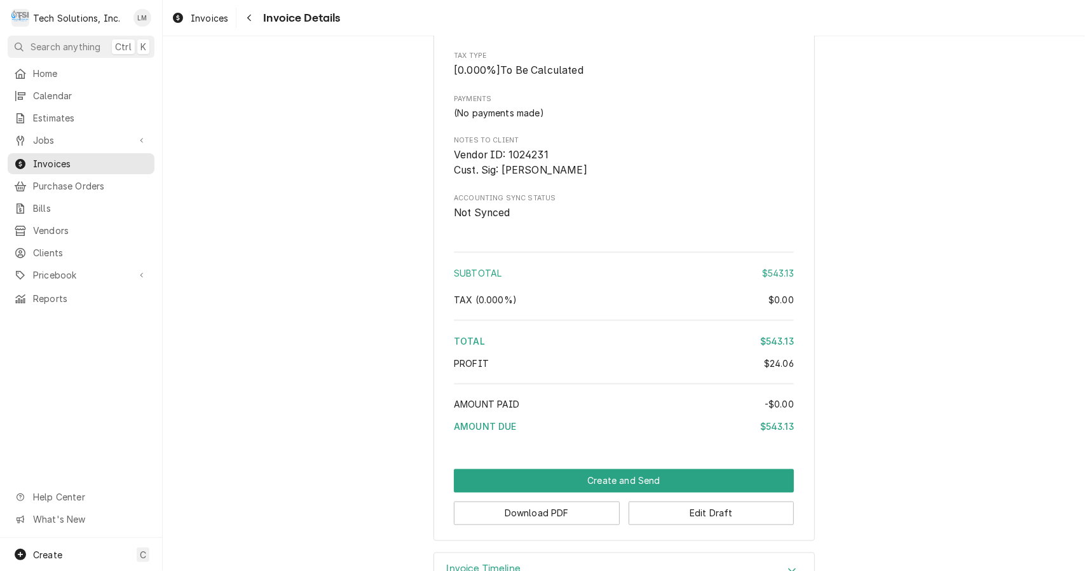
scroll to position [1377, 0]
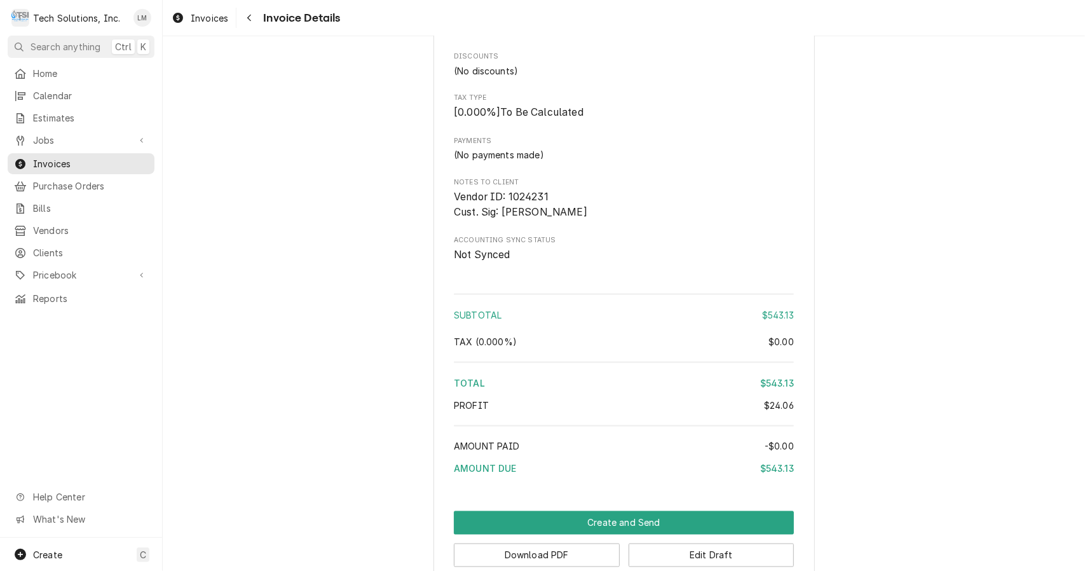
scroll to position [1377, 0]
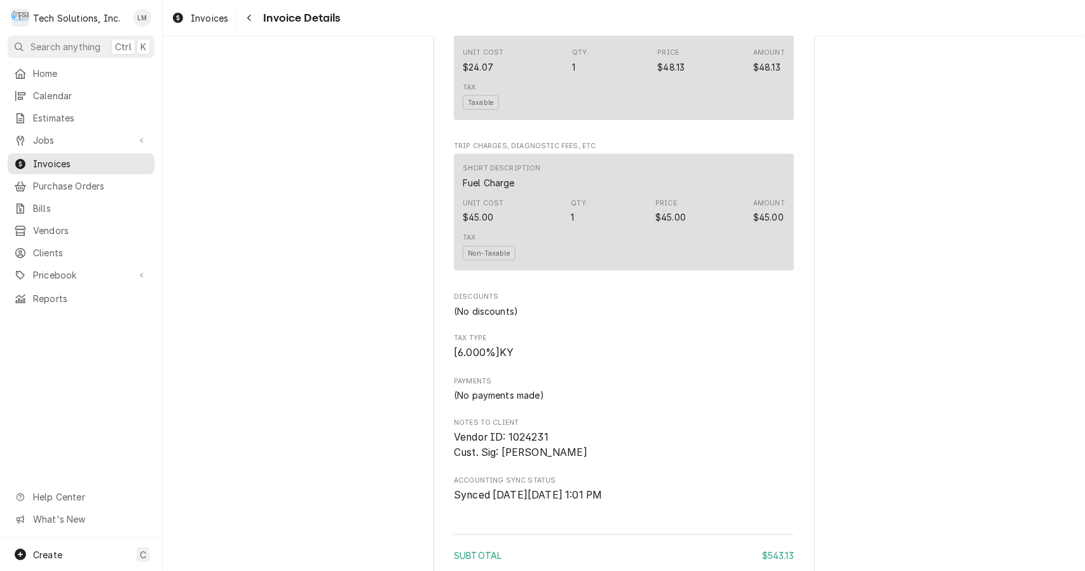
scroll to position [1377, 0]
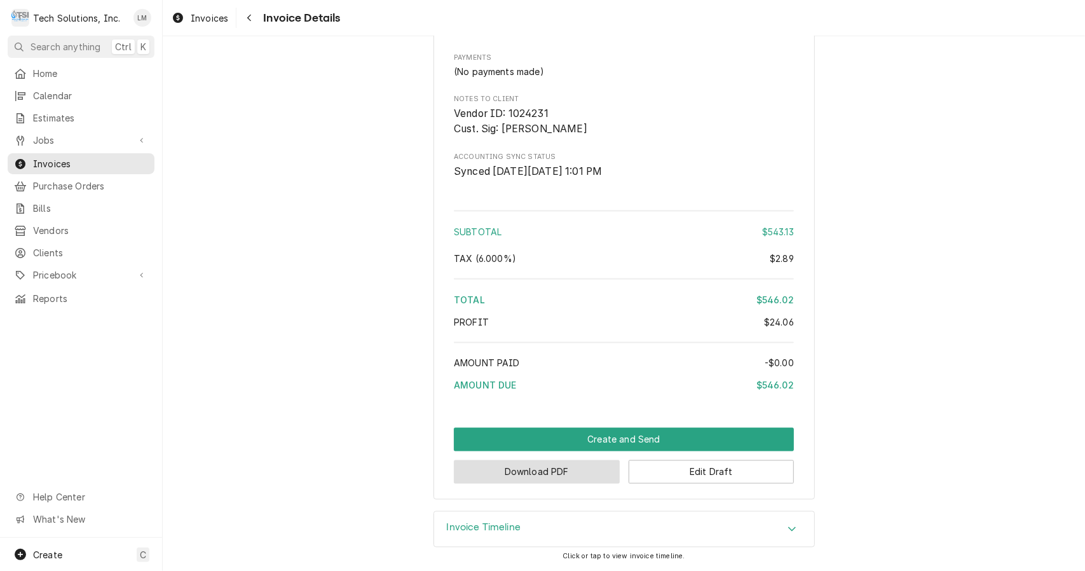
click at [572, 473] on button "Download PDF" at bounding box center [537, 472] width 166 height 24
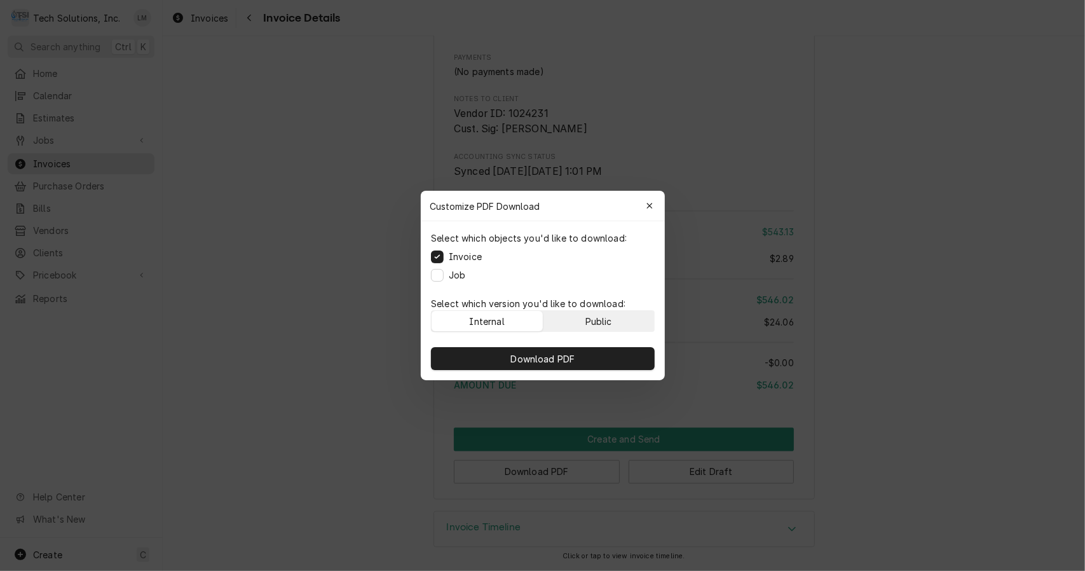
click at [613, 316] on button "Public" at bounding box center [598, 321] width 111 height 20
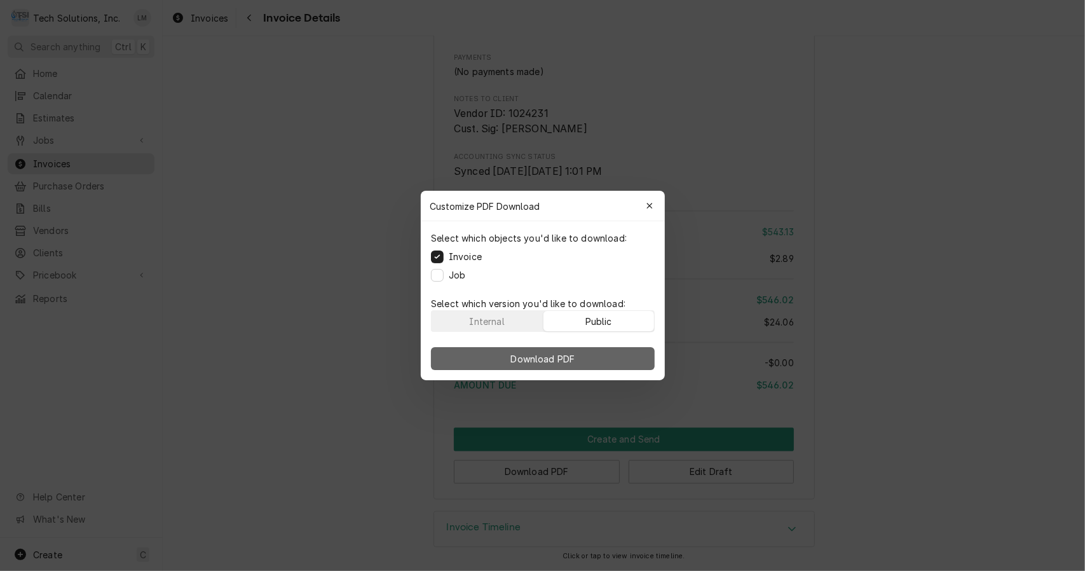
click at [601, 355] on button "Download PDF" at bounding box center [543, 358] width 224 height 23
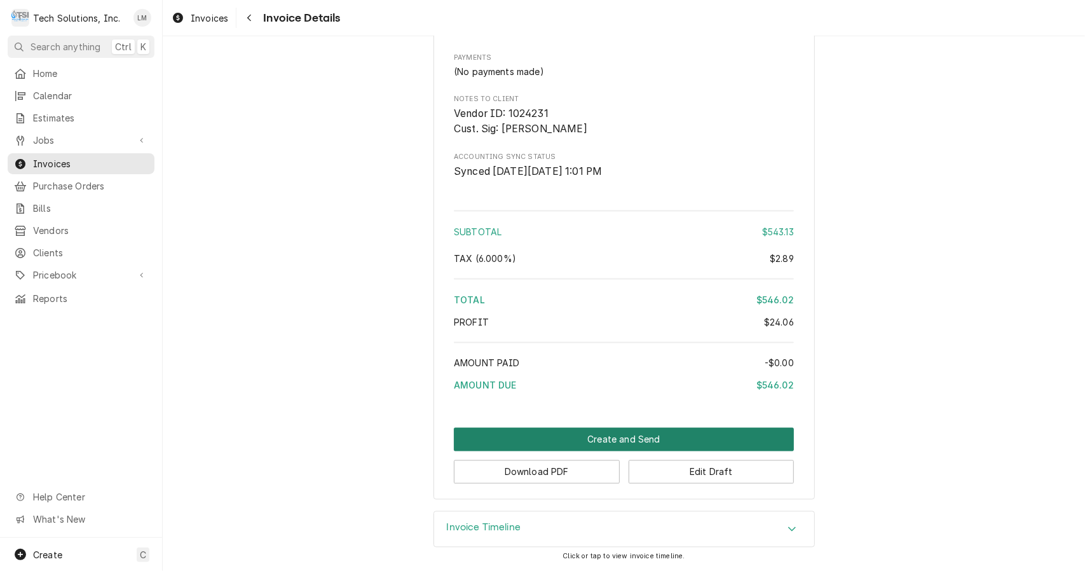
click at [628, 440] on button "Create and Send" at bounding box center [624, 440] width 340 height 24
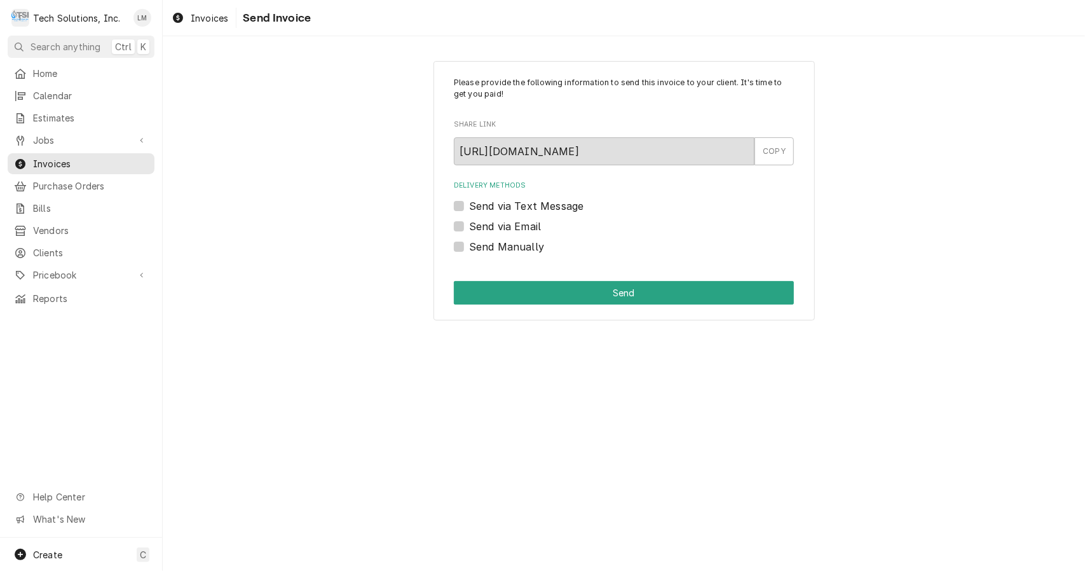
click at [528, 253] on label "Send Manually" at bounding box center [506, 246] width 75 height 15
click at [528, 253] on input "Send Manually" at bounding box center [639, 253] width 340 height 28
checkbox input "true"
click at [540, 287] on button "Send" at bounding box center [624, 293] width 340 height 24
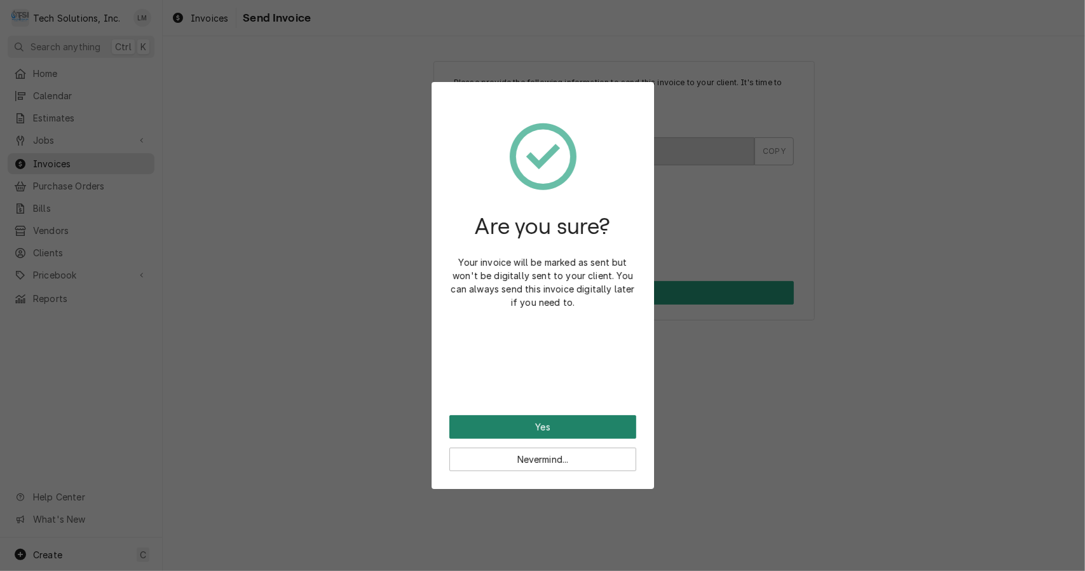
click at [553, 423] on button "Yes" at bounding box center [542, 427] width 187 height 24
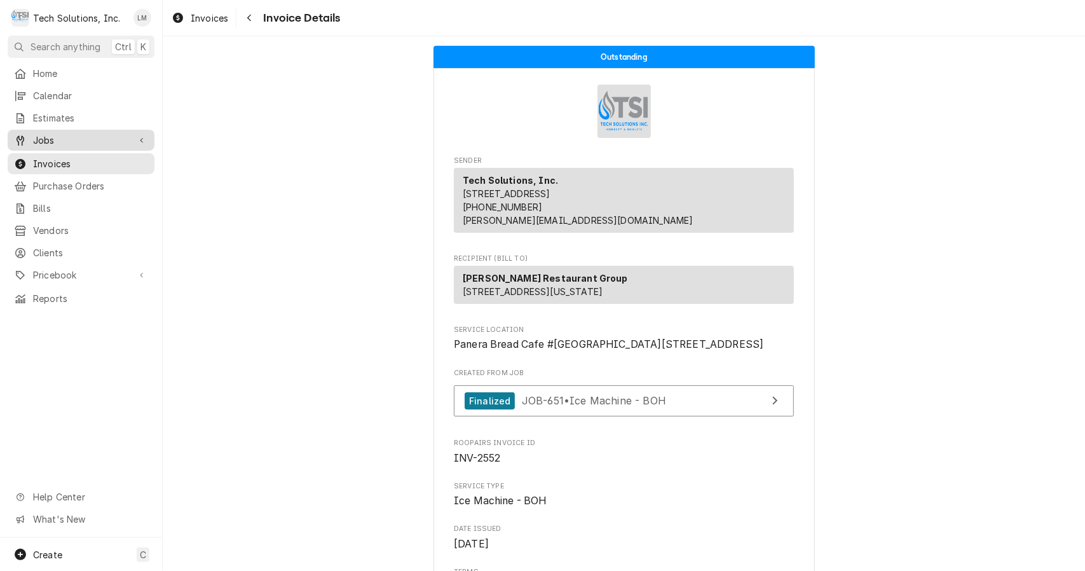
click at [44, 139] on span "Jobs" at bounding box center [81, 139] width 96 height 13
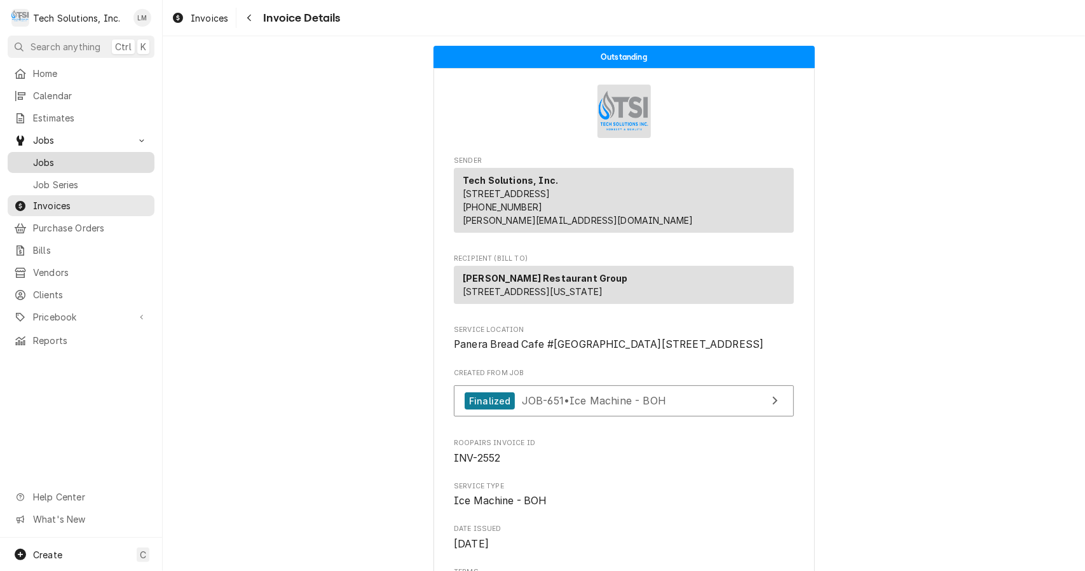
click at [57, 164] on div "Jobs" at bounding box center [81, 162] width 142 height 16
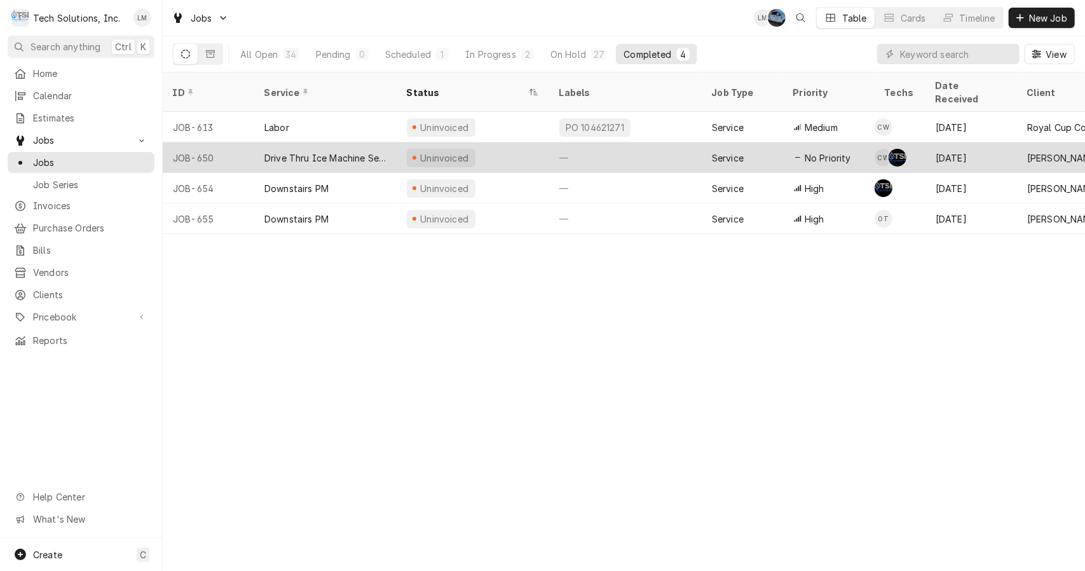
click at [352, 151] on div "Drive Thru Ice Machine Service" at bounding box center [325, 157] width 122 height 13
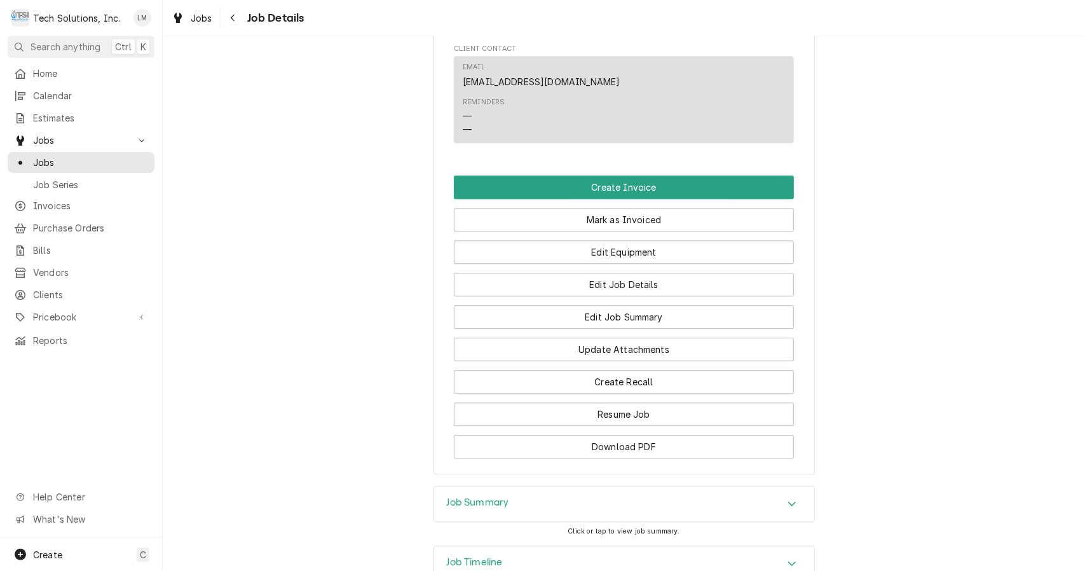
scroll to position [2230, 0]
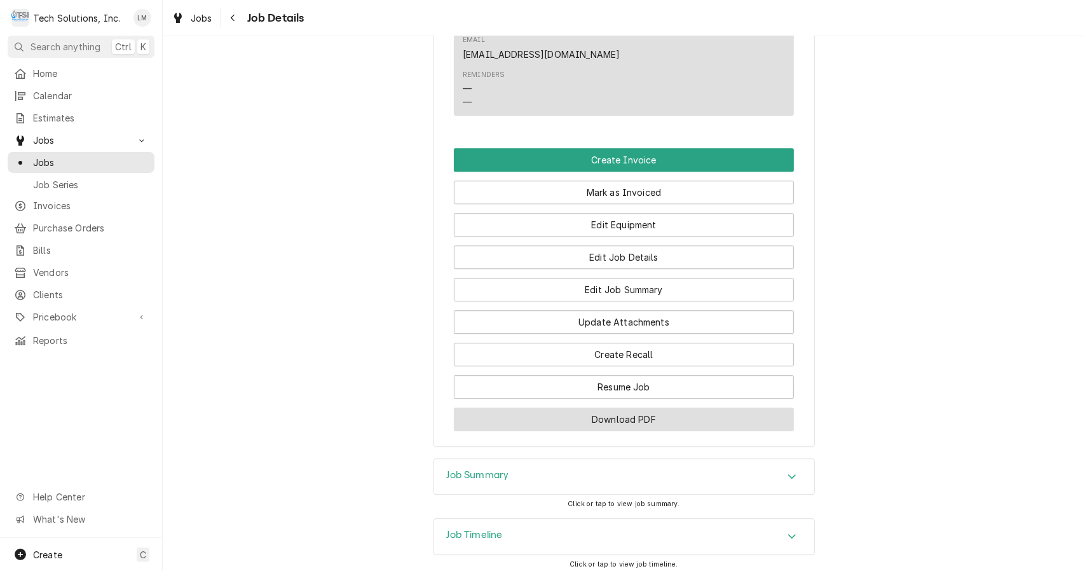
click at [692, 407] on button "Download PDF" at bounding box center [624, 419] width 340 height 24
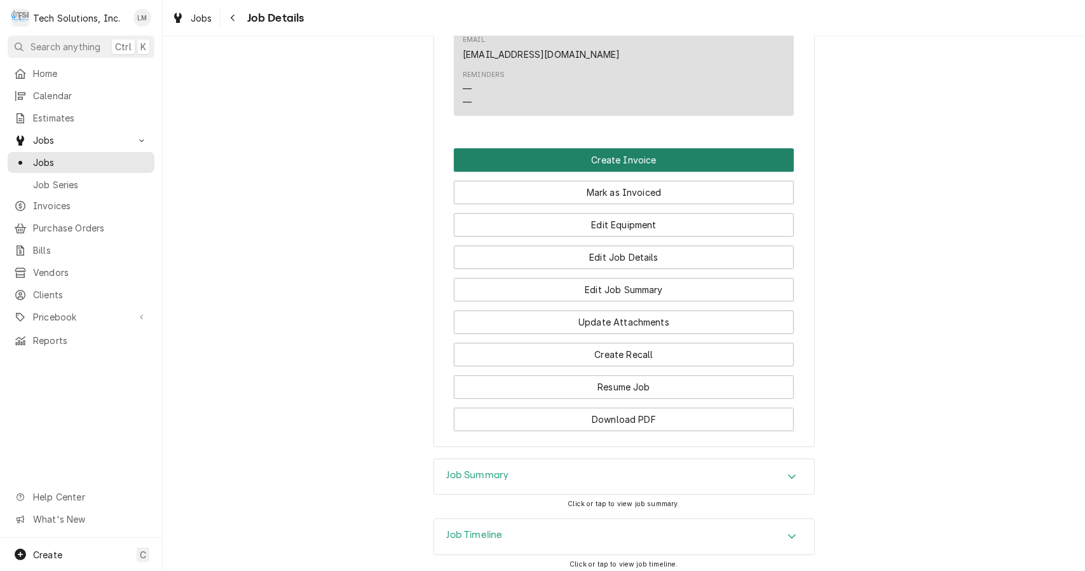
click at [623, 148] on button "Create Invoice" at bounding box center [624, 160] width 340 height 24
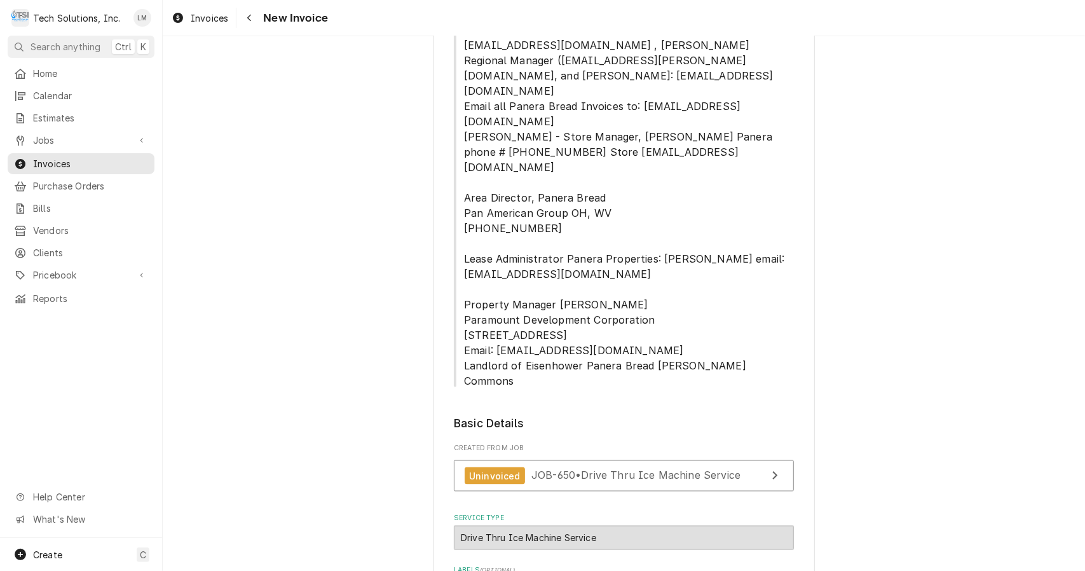
scroll to position [1683, 0]
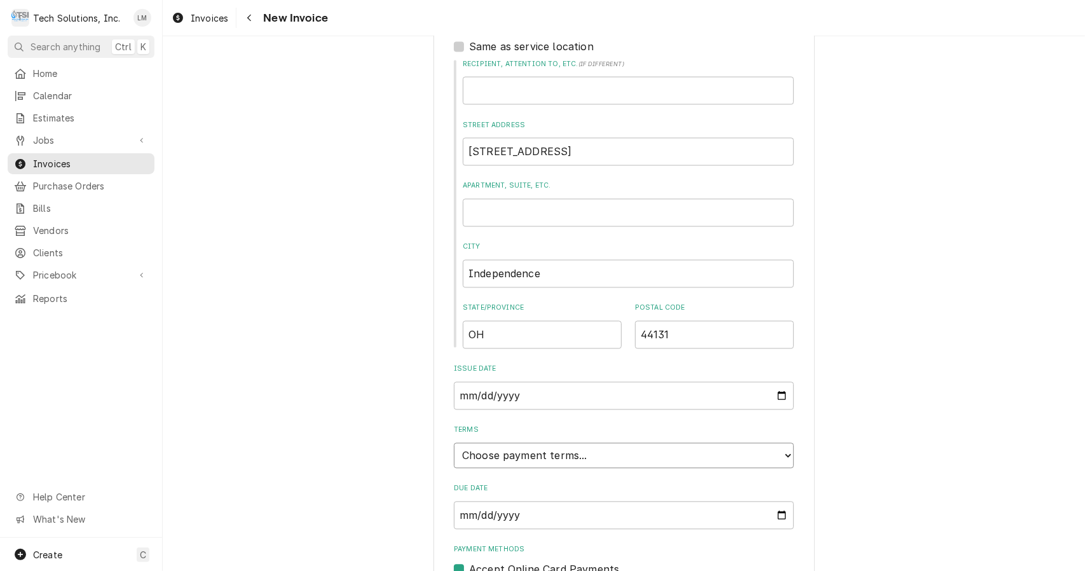
click at [552, 442] on select "Choose payment terms... Same Day Net 7 Net 14 Net 21 Net 30 Net 45 Net 60 Net 90" at bounding box center [624, 454] width 340 height 25
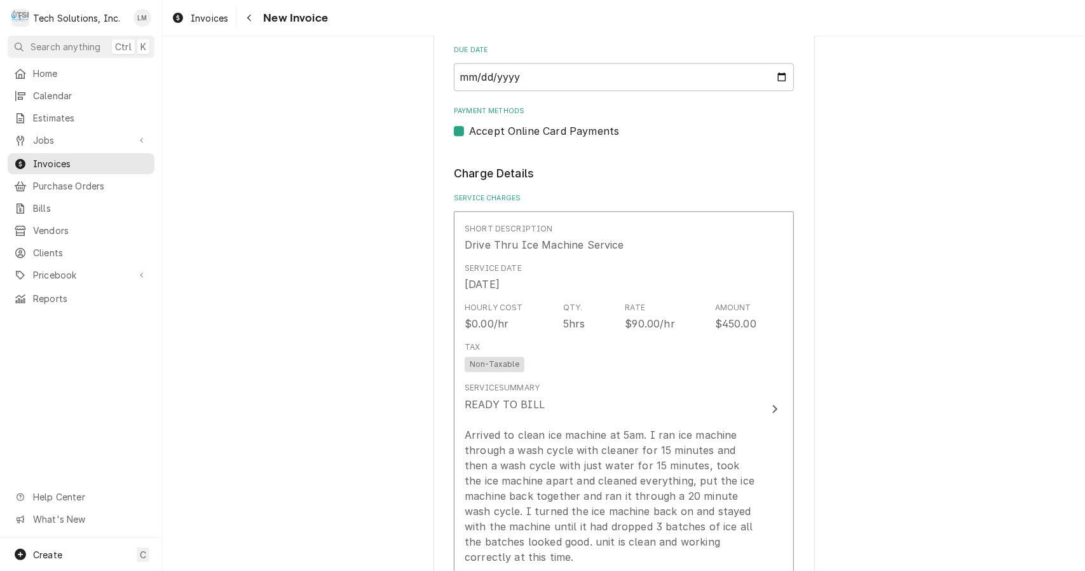
scroll to position [2122, 0]
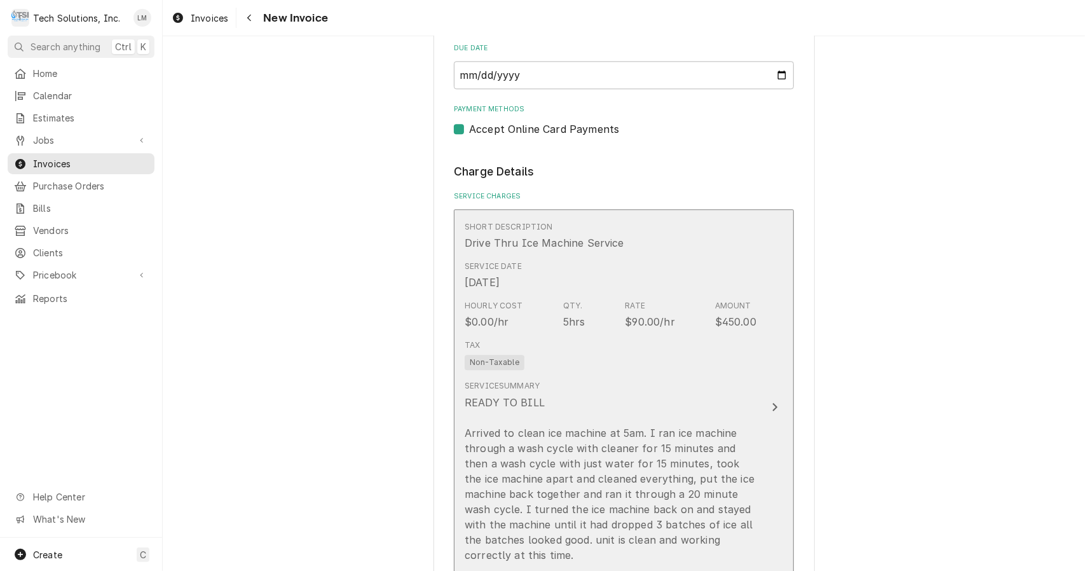
click at [781, 353] on button "Short Description Drive Thru Ice Machine Service Service Date [DATE] Hourly Cos…" at bounding box center [624, 407] width 340 height 396
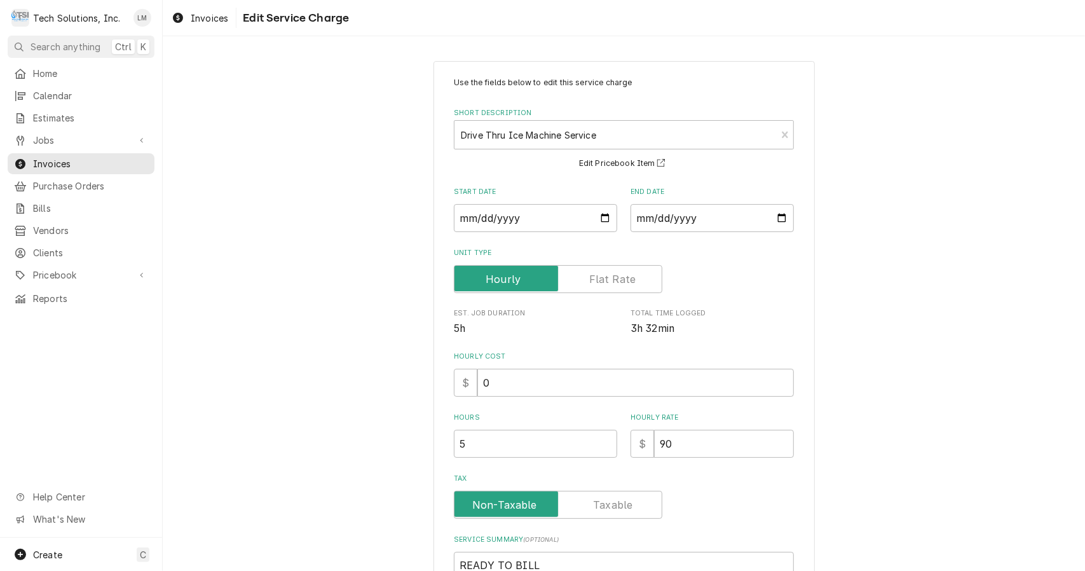
click at [570, 387] on input "0" at bounding box center [635, 383] width 317 height 28
type textarea "x"
type input "9"
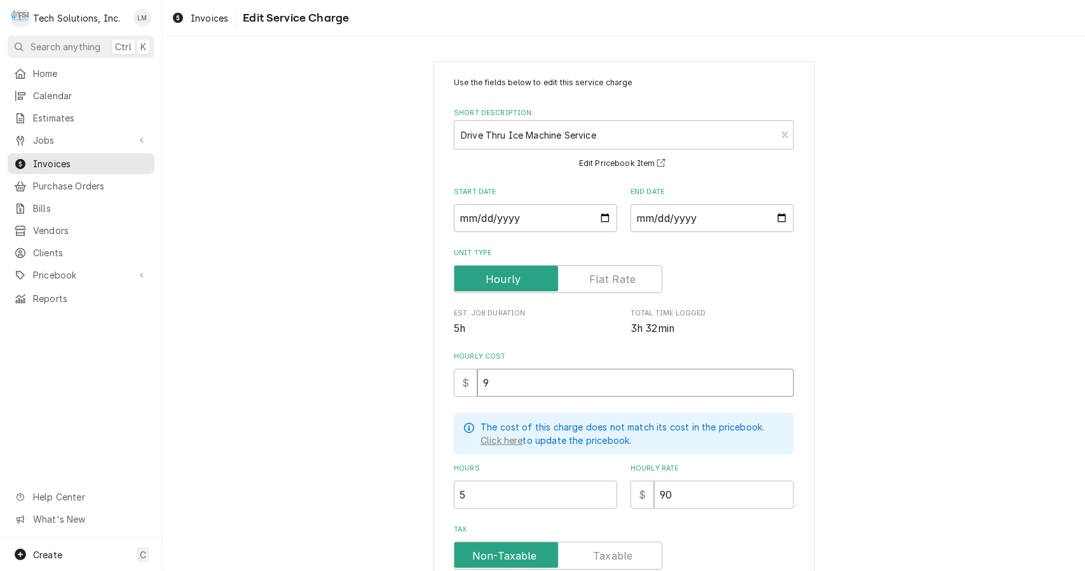
type textarea "x"
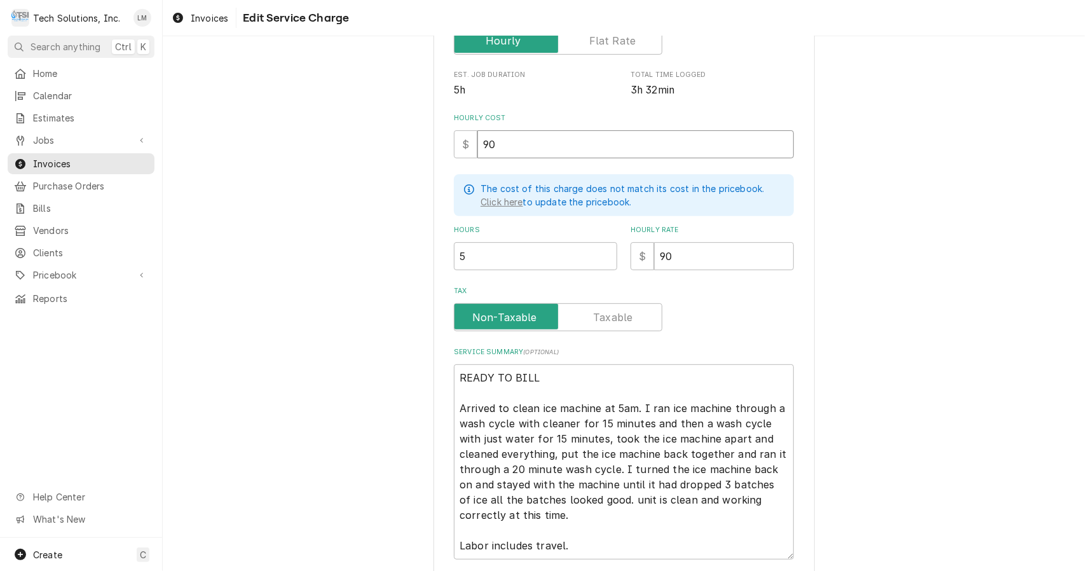
scroll to position [246, 0]
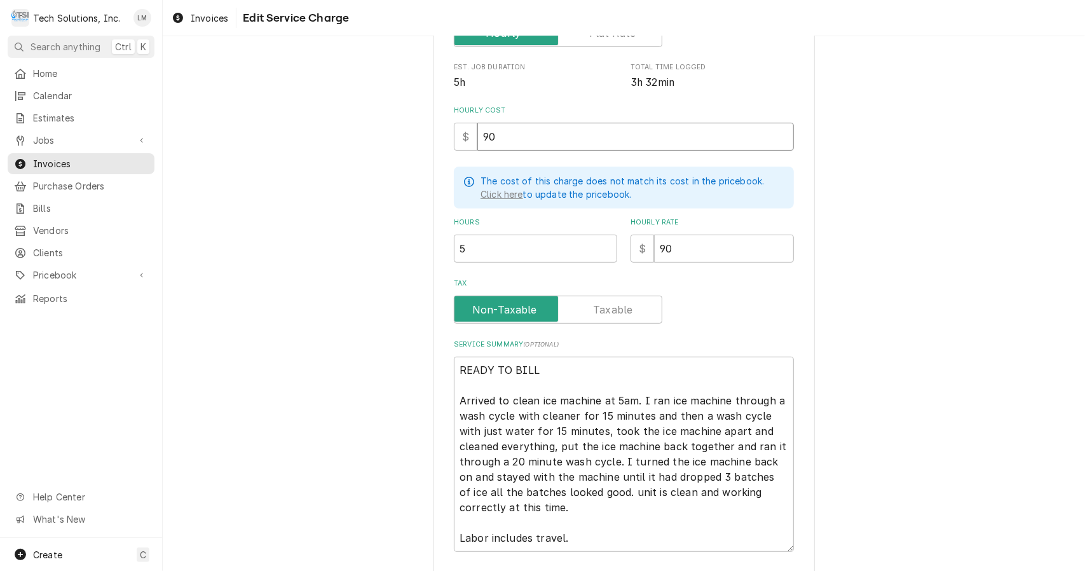
type input "90"
click at [623, 309] on label "Tax" at bounding box center [558, 310] width 208 height 28
click at [623, 309] on input "Tax" at bounding box center [558, 310] width 197 height 28
checkbox input "true"
click at [591, 361] on textarea "READY TO BILL Arrived to clean ice machine at 5am. I ran ice machine through a …" at bounding box center [624, 454] width 340 height 195
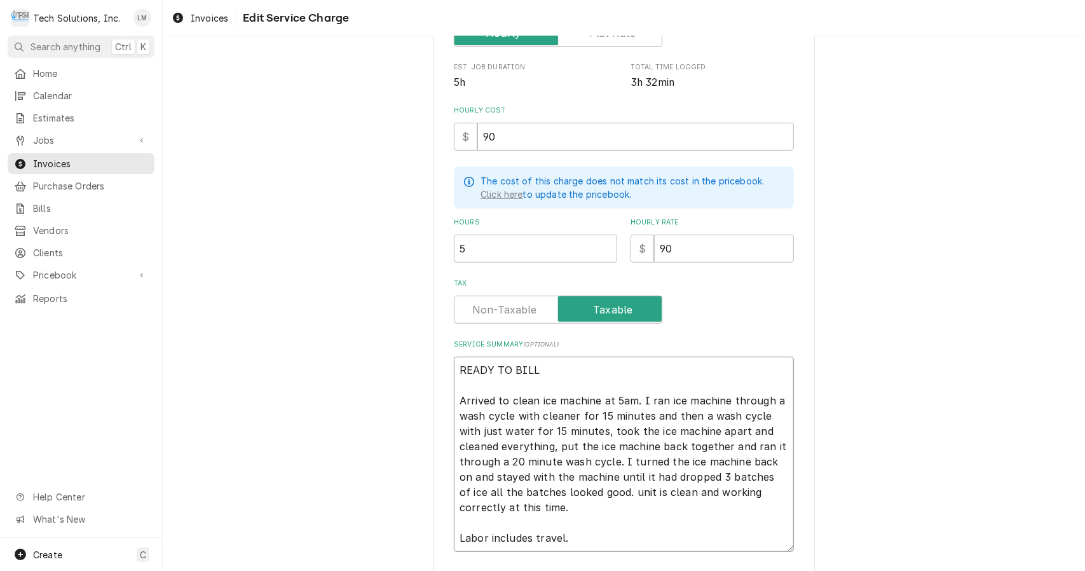
type textarea "x"
type textarea "READY TO BIL Arrived to clean ice machine at 5am. I ran ice machine through a w…"
type textarea "x"
type textarea "READY TO BI Arrived to clean ice machine at 5am. I ran ice machine through a wa…"
type textarea "x"
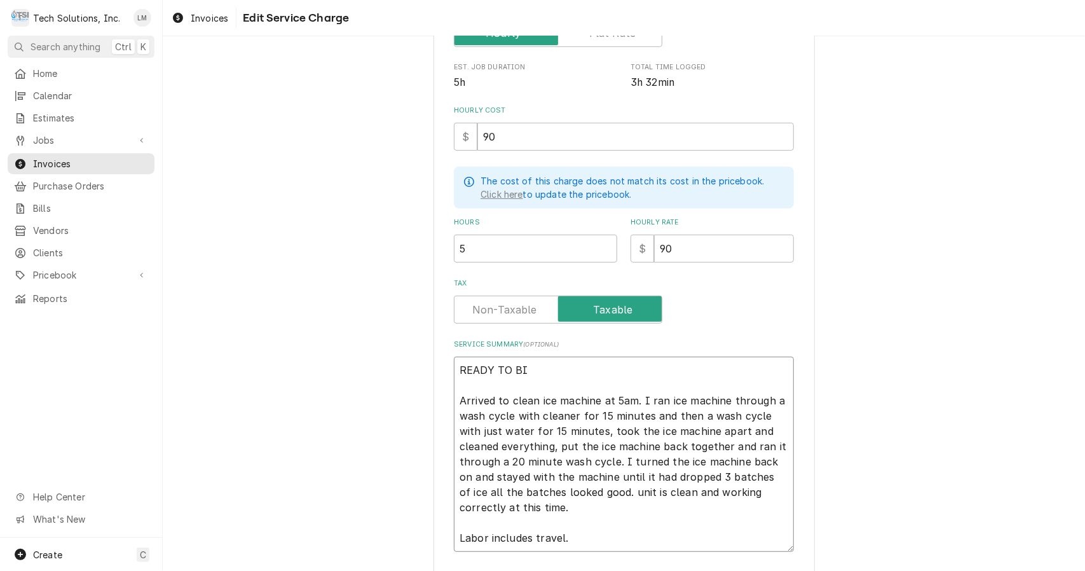
type textarea "READY TO B Arrived to clean ice machine at 5am. I ran ice machine through a was…"
type textarea "x"
type textarea "READY TO Arrived to clean ice machine at 5am. I ran ice machine through a wash …"
type textarea "x"
type textarea "READY TO Arrived to clean ice machine at 5am. I ran ice machine through a wash …"
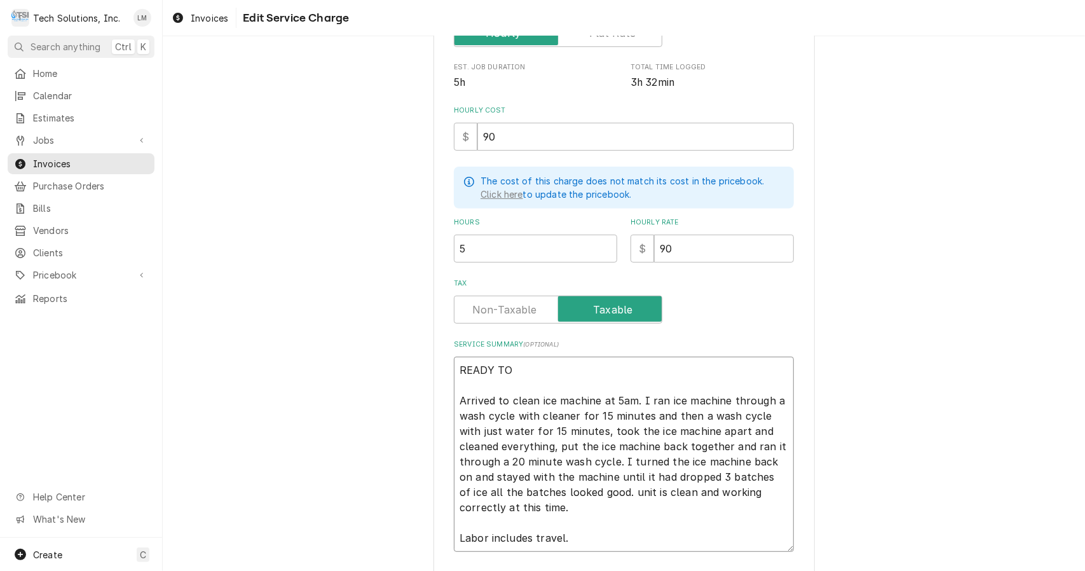
type textarea "x"
type textarea "READY T Arrived to clean ice machine at 5am. I ran ice machine through a wash c…"
type textarea "x"
type textarea "READY Arrived to clean ice machine at 5am. I ran ice machine through a wash cyc…"
type textarea "x"
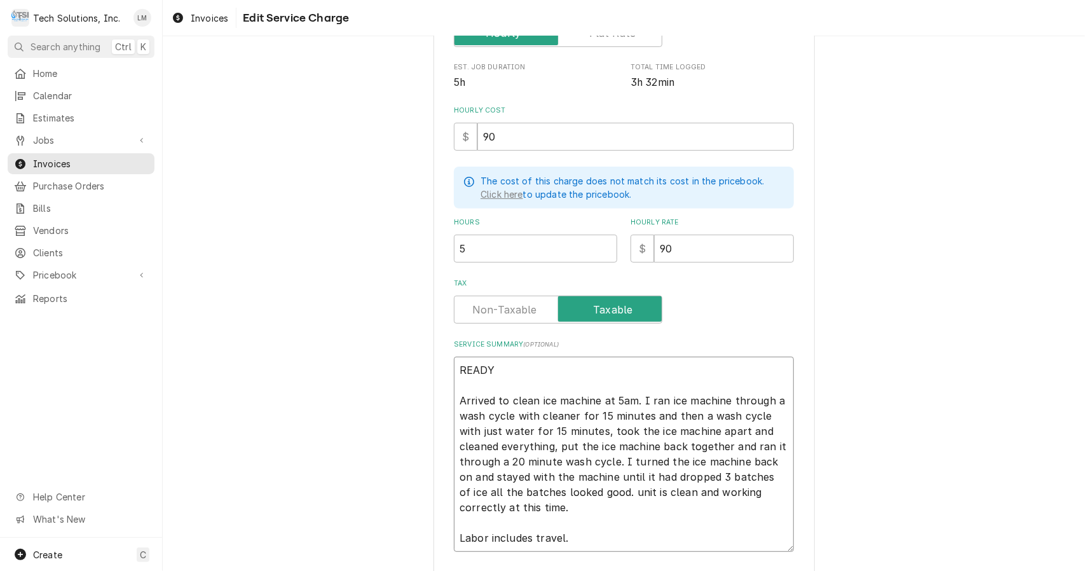
type textarea "READY Arrived to clean ice machine at 5am. I ran ice machine through a wash cyc…"
type textarea "x"
type textarea "READ Arrived to clean ice machine at 5am. I ran ice machine through a wash cycl…"
type textarea "x"
type textarea "REA Arrived to clean ice machine at 5am. I ran ice machine through a wash cycle…"
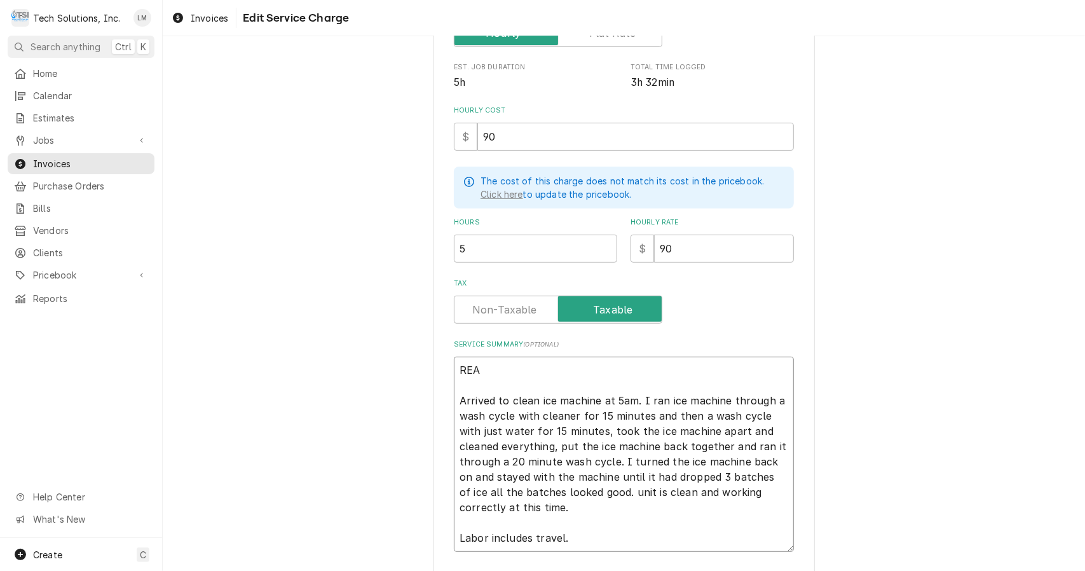
type textarea "x"
type textarea "RE Arrived to clean ice machine at 5am. I ran ice machine through a wash cycle …"
type textarea "x"
type textarea "R Arrived to clean ice machine at 5am. I ran ice machine through a wash cycle w…"
type textarea "x"
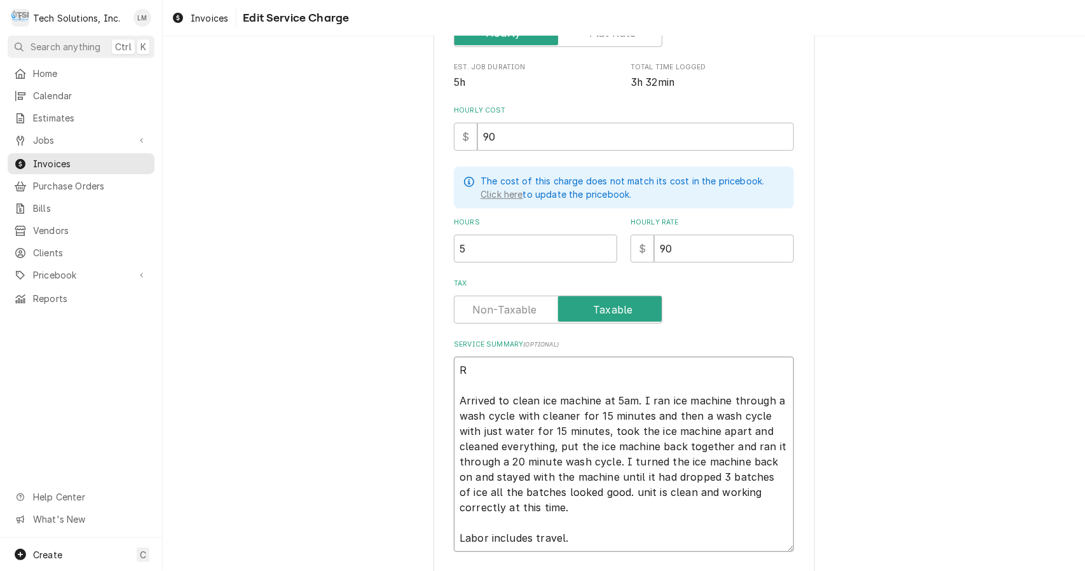
type textarea "Arrived to clean ice machine at 5am. I ran ice machine through a wash cycle wit…"
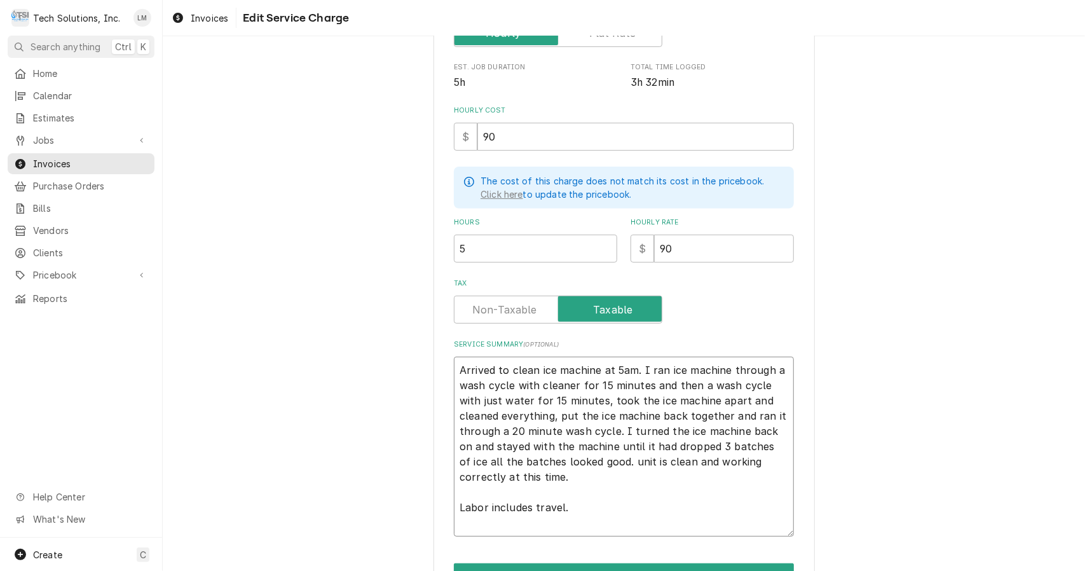
type textarea "x"
type textarea "Arrived to clean ice machine at 5am. I ran ice machine through a wash cycle wit…"
type textarea "x"
type textarea "Arrived to clean ice machine at 5am. I ran ice machine through a wash cycle wit…"
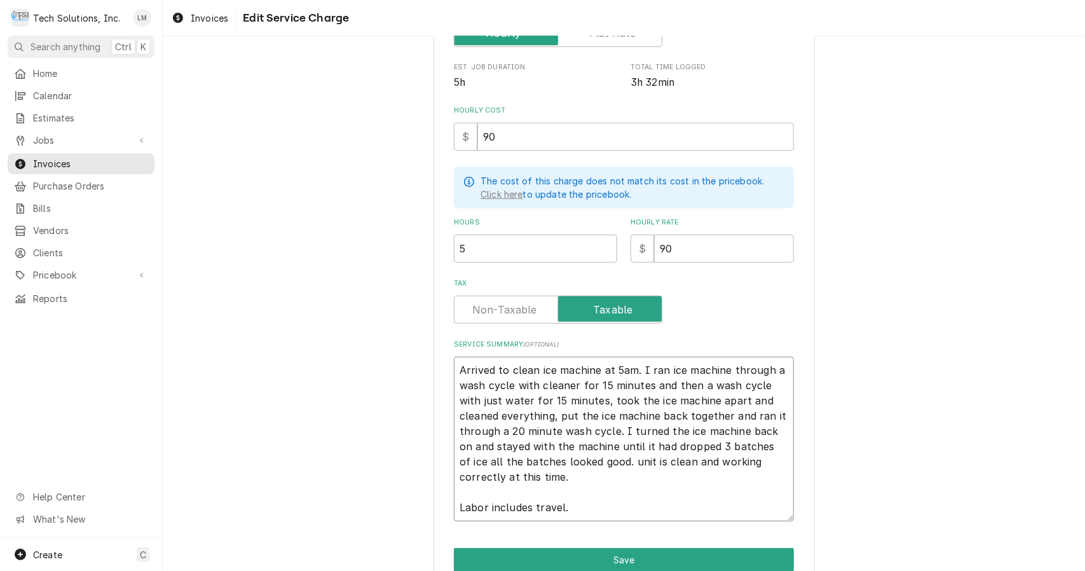
type textarea "x"
type textarea "rrived to clean ice machine at 5am. I ran ice machine through a wash cycle with…"
type textarea "x"
type textarea "rived to clean ice machine at 5am. I ran ice machine through a wash cycle with …"
type textarea "x"
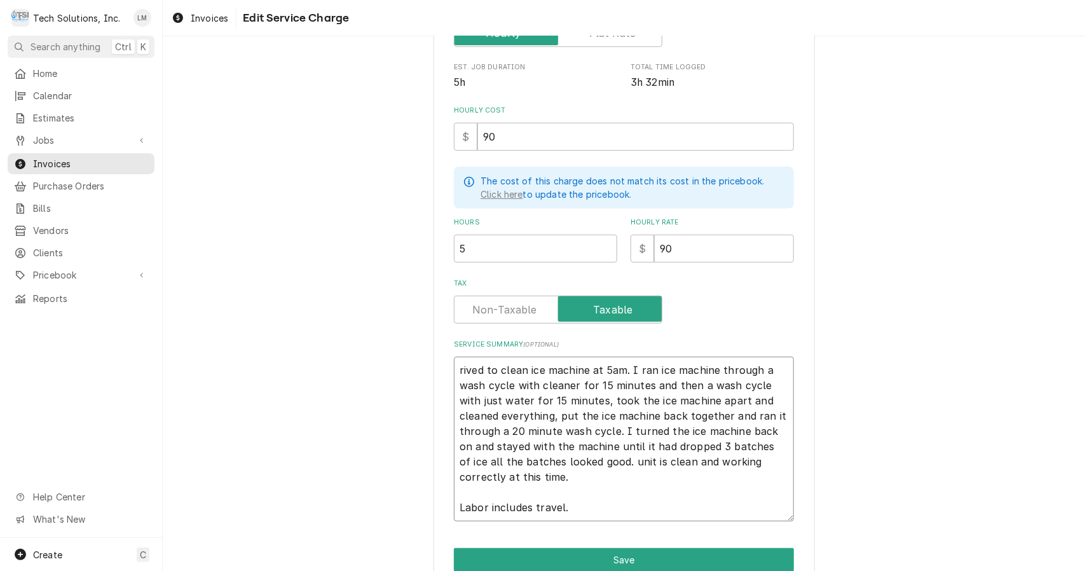
type textarea "ived to clean ice machine at 5am. I ran ice machine through a wash cycle with c…"
type textarea "x"
type textarea "ved to clean ice machine at 5am. I ran ice machine through a wash cycle with cl…"
type textarea "x"
type textarea "ed to clean ice machine at 5am. I ran ice machine through a wash cycle with cle…"
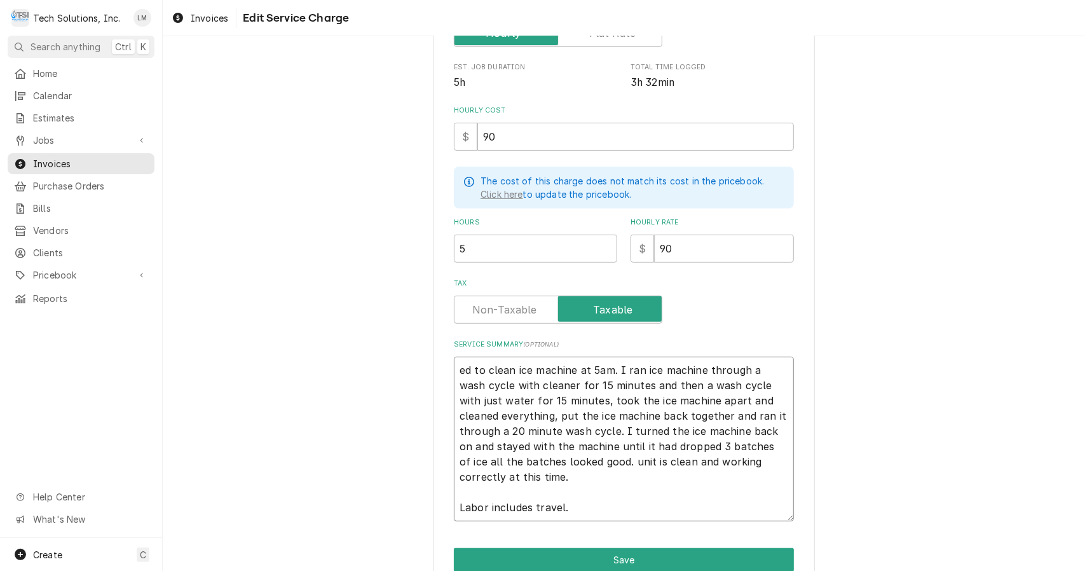
type textarea "x"
type textarea "d to clean ice machine at 5am. I ran ice machine through a wash cycle with clea…"
type textarea "x"
type textarea "to clean ice machine at 5am. I ran ice machine through a wash cycle with cleane…"
type textarea "x"
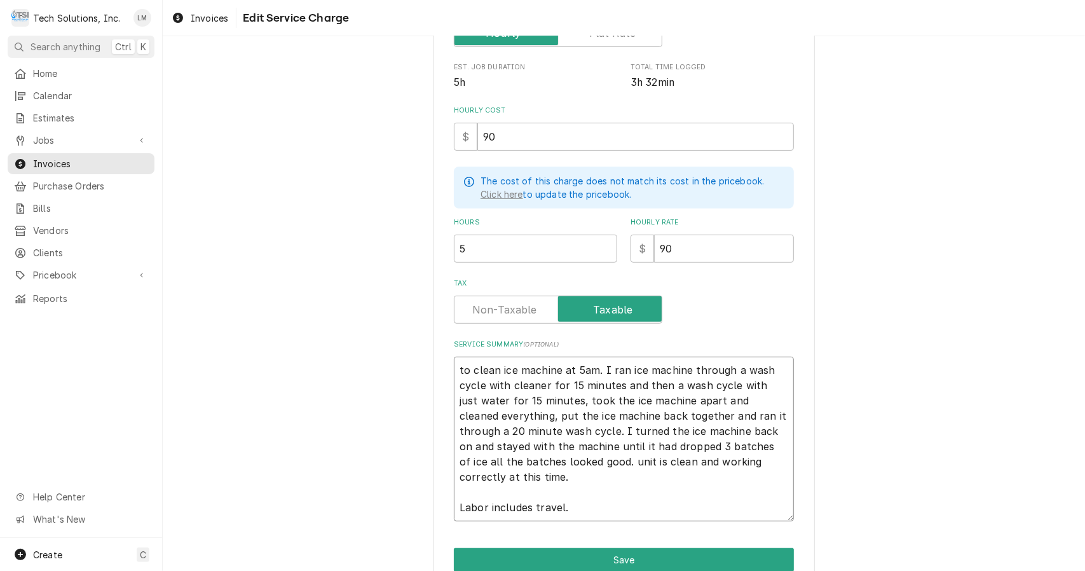
type textarea "to clean ice machine at 5am. I ran ice machine through a wash cycle with cleane…"
type textarea "x"
type textarea "o clean ice machine at 5am. I ran ice machine through a wash cycle with cleaner…"
type textarea "x"
type textarea "clean ice machine at 5am. I ran ice machine through a wash cycle with cleaner f…"
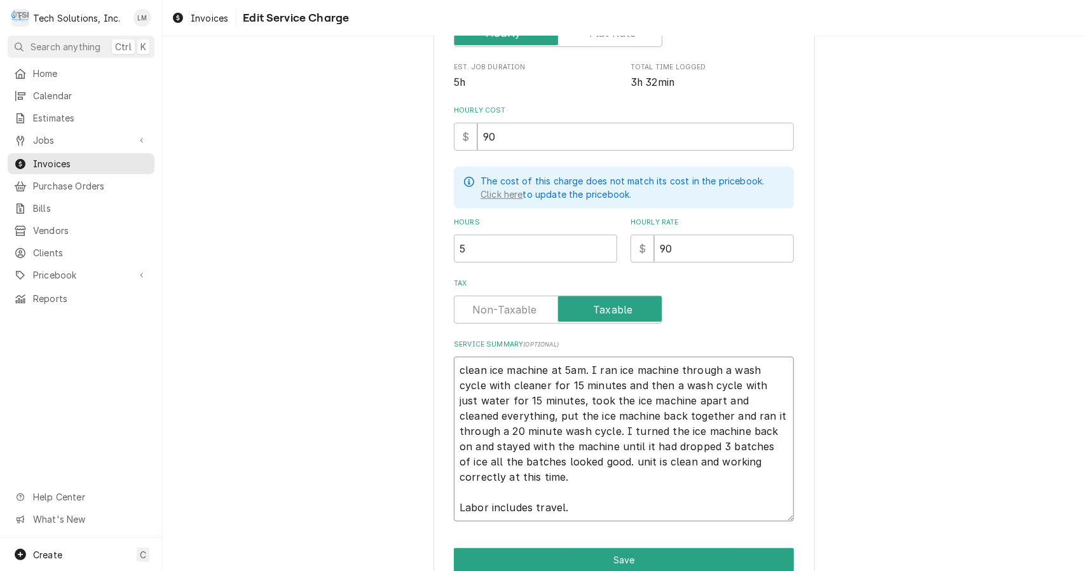
type textarea "x"
type textarea "clean ice machine at 5am. I ran ice machine through a wash cycle with cleaner f…"
type textarea "x"
type textarea "lean ice machine at 5am. I ran ice machine through a wash cycle with cleaner fo…"
type textarea "x"
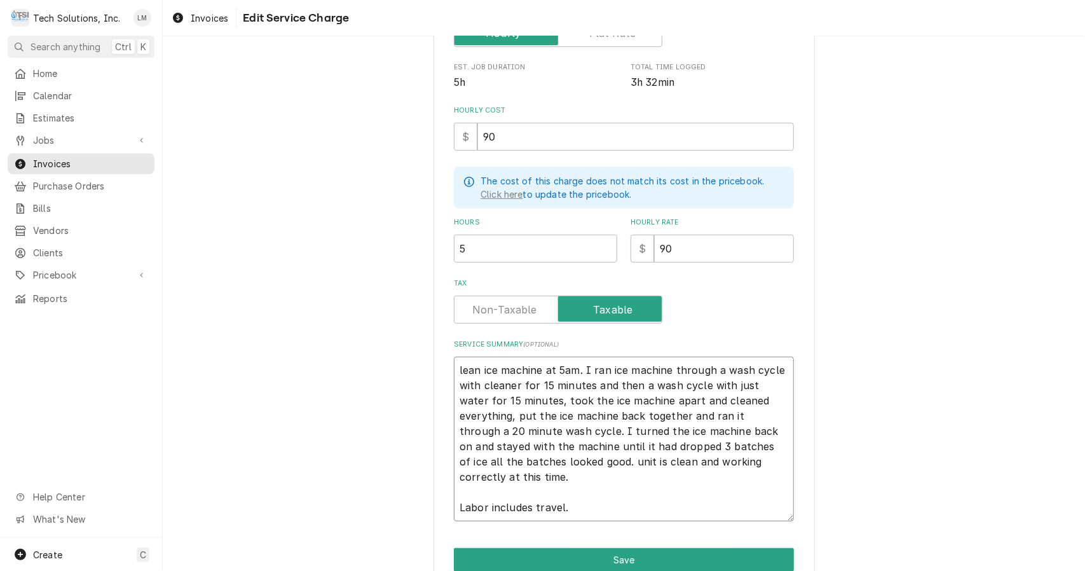
type textarea "ean ice machine at 5am. I ran ice machine through a wash cycle with cleaner for…"
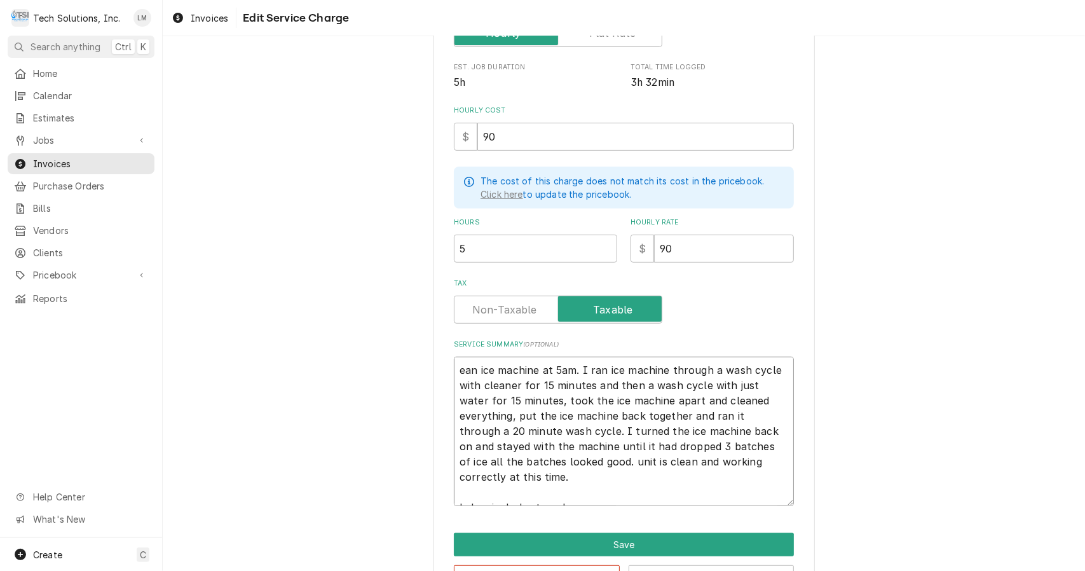
type textarea "x"
type textarea "an ice machine at 5am. I ran ice machine through a wash cycle with cleaner for …"
type textarea "x"
type textarea "n ice machine at 5am. I ran ice machine through a wash cycle with cleaner for 1…"
type textarea "x"
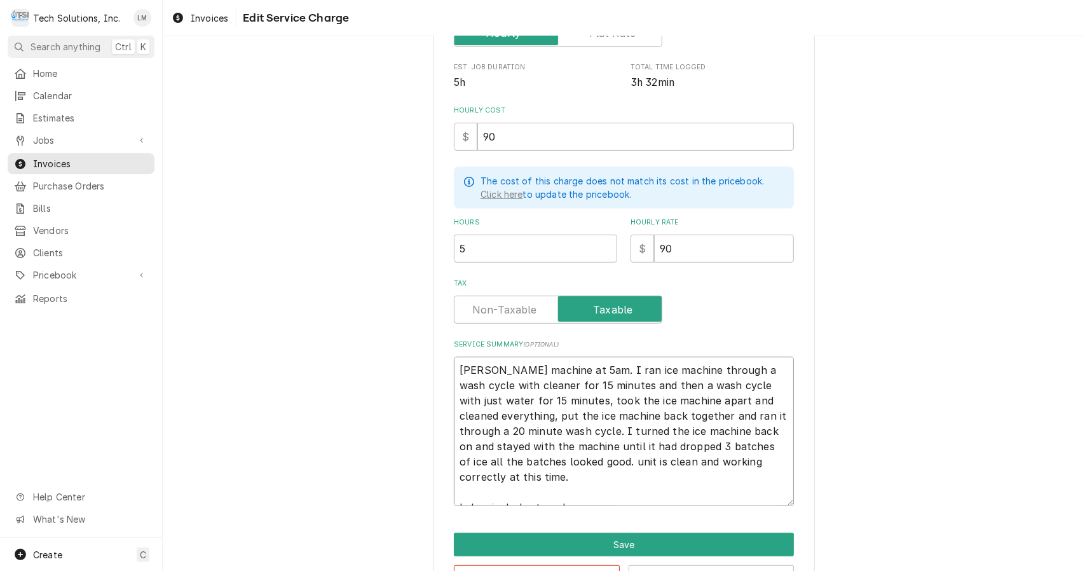
type textarea "ice machine at 5am. I ran ice machine through a wash cycle with cleaner for 15 …"
type textarea "x"
type textarea "ice machine at 5am. I ran ice machine through a wash cycle with cleaner for 15 …"
type textarea "x"
type textarea "ce machine at 5am. I ran ice machine through a wash cycle with cleaner for 15 m…"
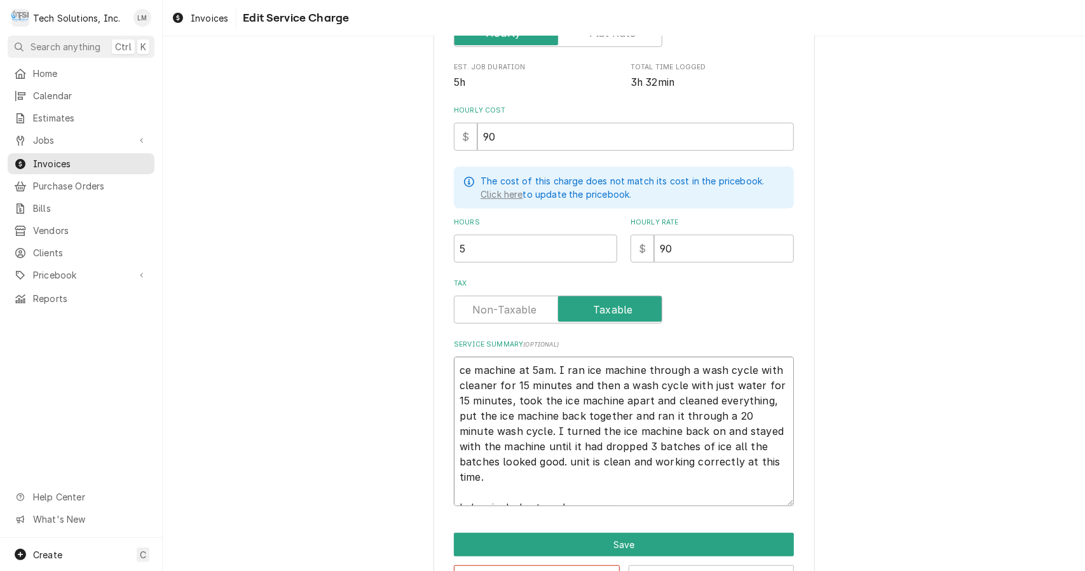
type textarea "x"
type textarea "e machine at 5am. I ran ice machine through a wash cycle with cleaner for 15 mi…"
type textarea "x"
type textarea "machine at 5am. I ran ice machine through a wash cycle with cleaner for 15 minu…"
type textarea "x"
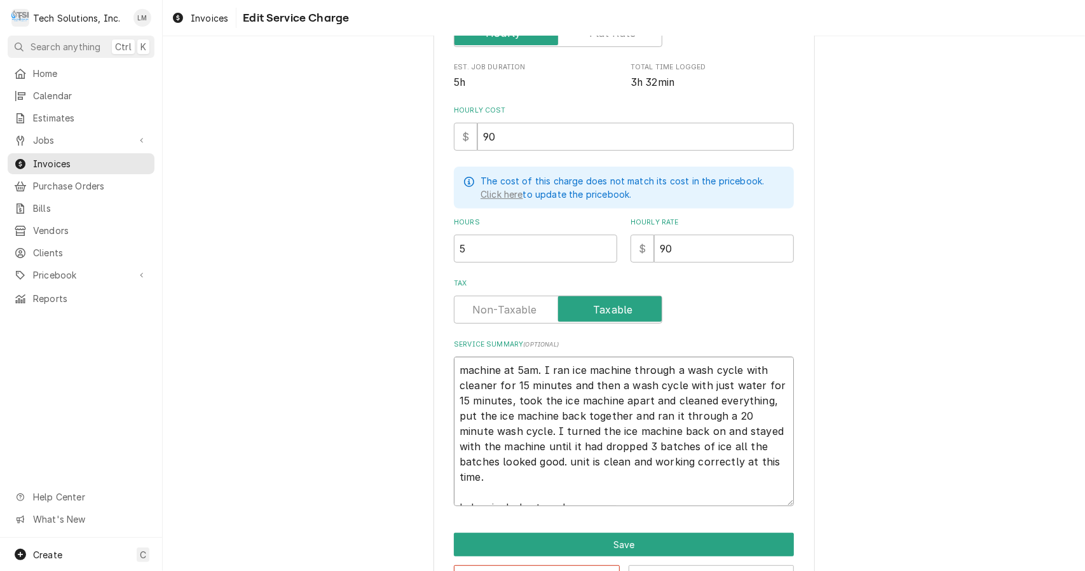
type textarea "machine at 5am. I ran ice machine through a wash cycle with cleaner for 15 minu…"
type textarea "x"
type textarea "achine at 5am. I ran ice machine through a wash cycle with cleaner for 15 minut…"
type textarea "x"
type textarea "chine at 5am. I ran ice machine through a wash cycle with cleaner for 15 minute…"
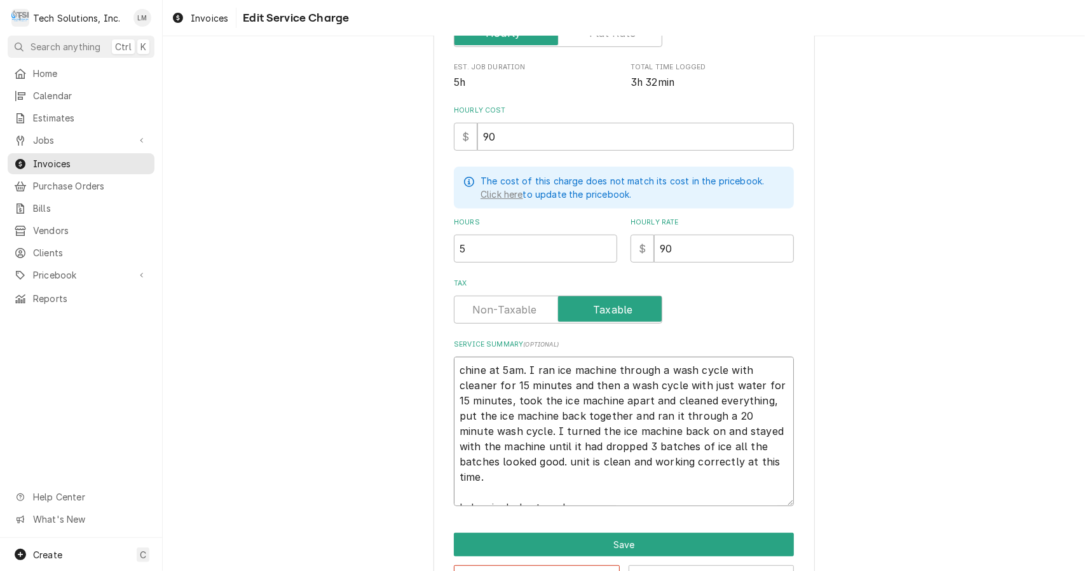
type textarea "x"
type textarea "hine at 5am. I ran ice machine through a wash cycle with cleaner for 15 minutes…"
type textarea "x"
type textarea "ine at 5am. I ran ice machine through a wash cycle with cleaner for 15 minutes …"
type textarea "x"
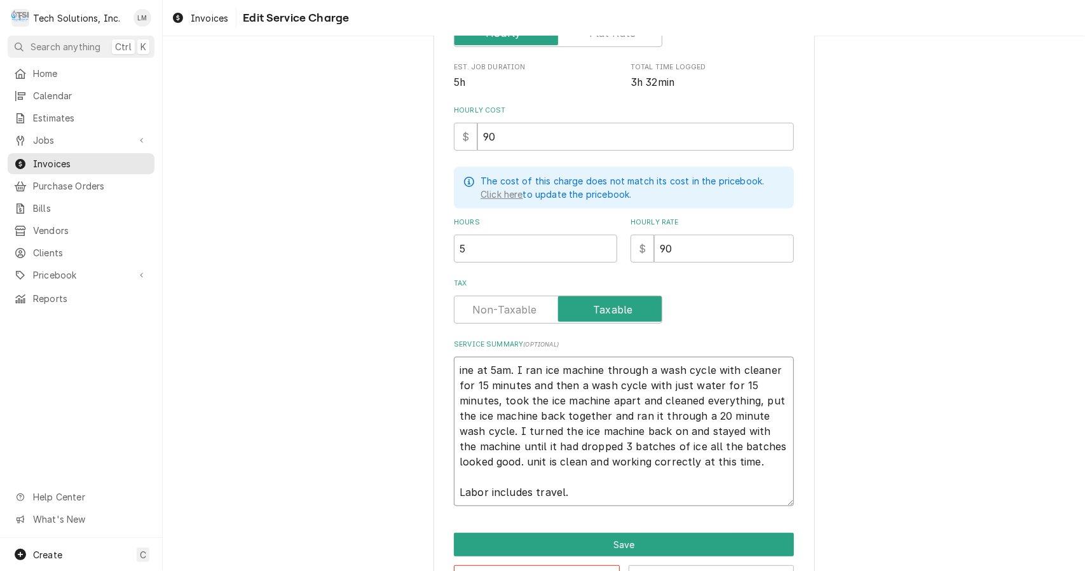
type textarea "ne at 5am. I ran ice machine through a wash cycle with cleaner for 15 minutes a…"
type textarea "x"
type textarea "e at 5am. I ran ice machine through a wash cycle with cleaner for 15 minutes an…"
type textarea "x"
type textarea "at 5am. I ran ice machine through a wash cycle with cleaner for 15 minutes and …"
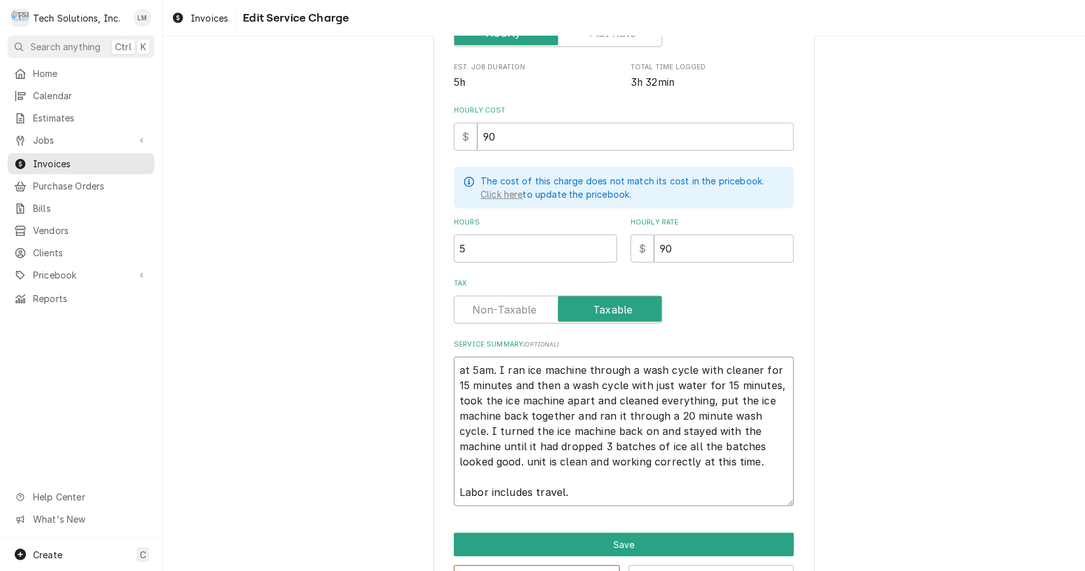
type textarea "x"
type textarea "at 5am. I ran ice machine through a wash cycle with cleaner for 15 minutes and …"
type textarea "x"
type textarea "t 5am. I ran ice machine through a wash cycle with cleaner for 15 minutes and t…"
type textarea "x"
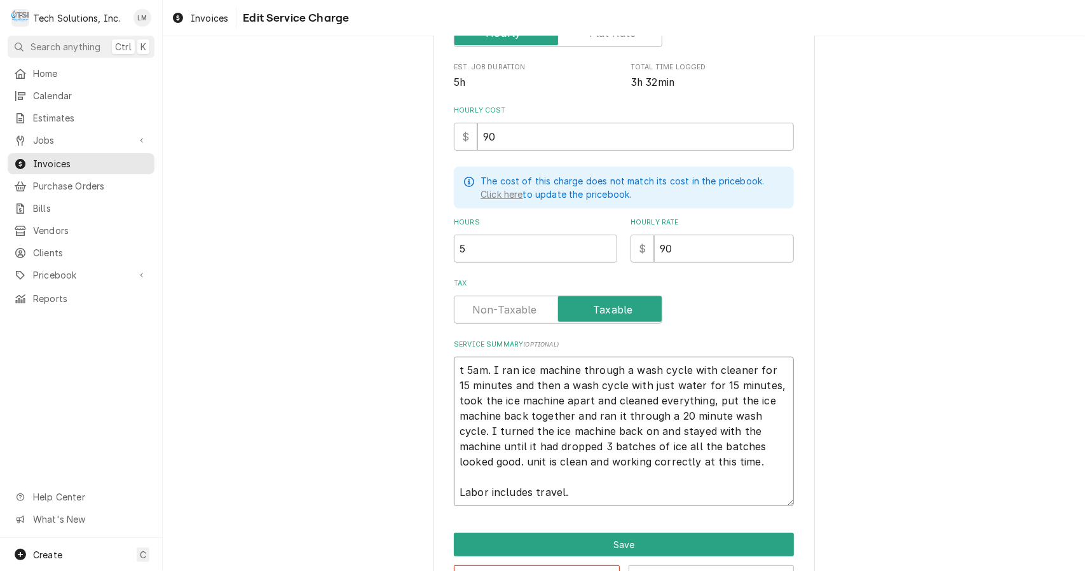
type textarea "5am. I ran ice machine through a wash cycle with cleaner for 15 minutes and the…"
type textarea "x"
type textarea "5am. I ran ice machine through a wash cycle with cleaner for 15 minutes and the…"
type textarea "x"
type textarea "am. I ran ice machine through a wash cycle with cleaner for 15 minutes and then…"
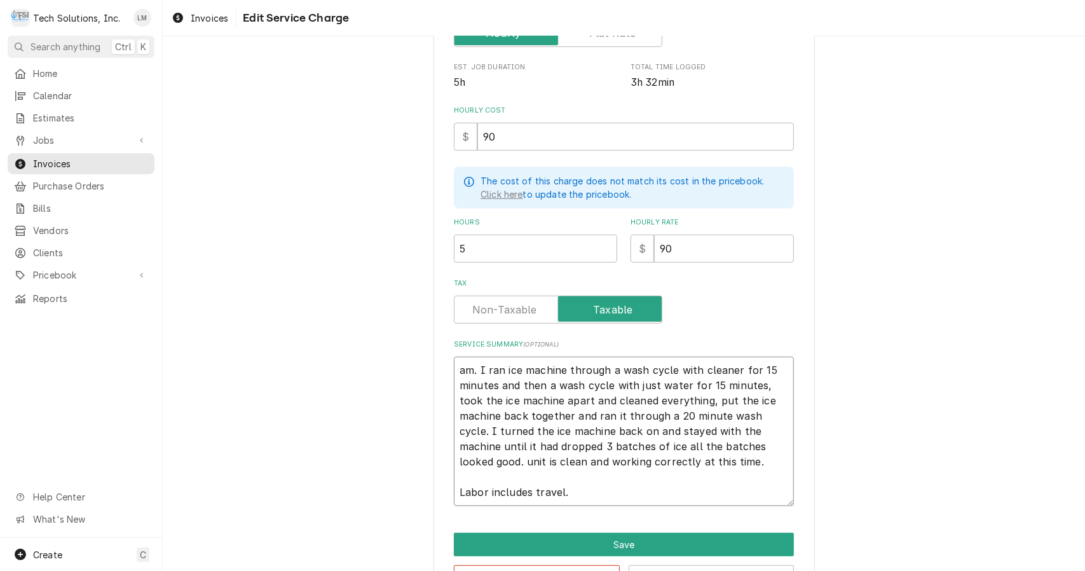
type textarea "x"
type textarea "m. I ran ice machine through a wash cycle with cleaner for 15 minutes and then …"
type textarea "x"
type textarea ". I ran ice machine through a wash cycle with cleaner for 15 minutes and then a…"
type textarea "x"
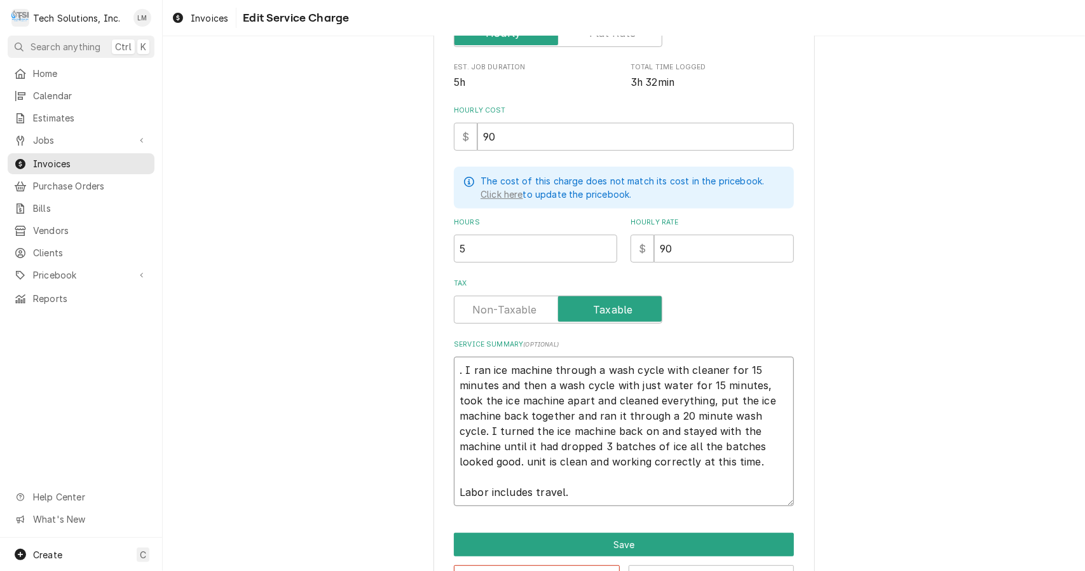
type textarea "I ran ice machine through a wash cycle with cleaner for 15 minutes and then a w…"
type textarea "x"
type textarea "P I ran ice machine through a wash cycle with cleaner for 15 minutes and then a…"
type textarea "x"
type textarea "Pe I ran ice machine through a wash cycle with cleaner for 15 minutes and then …"
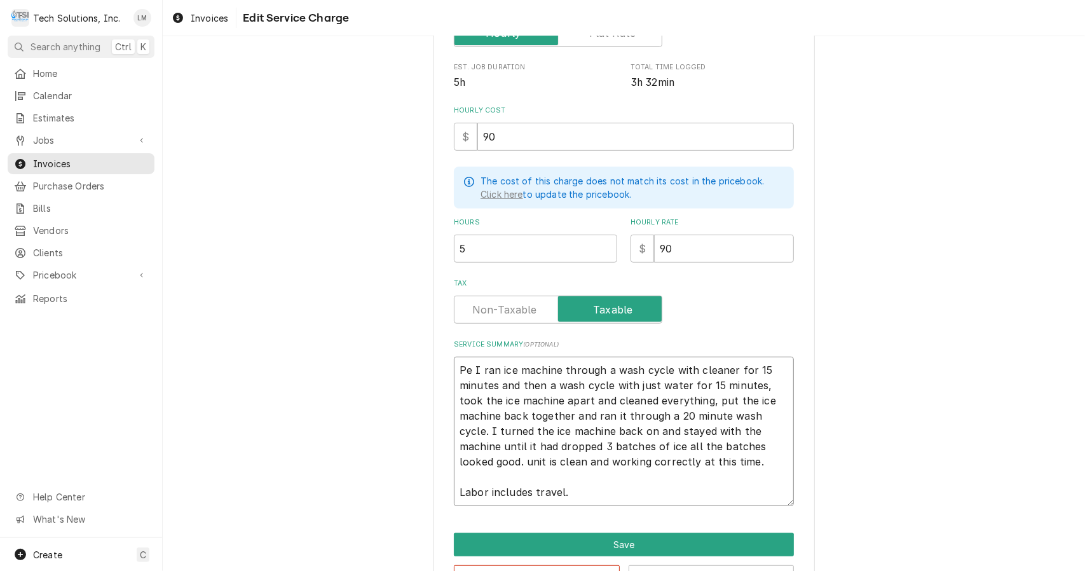
type textarea "x"
type textarea "Per I ran ice machine through a wash cycle with cleaner for 15 minutes and then…"
type textarea "x"
type textarea "Perf I ran ice machine through a wash cycle with cleaner for 15 minutes and the…"
type textarea "x"
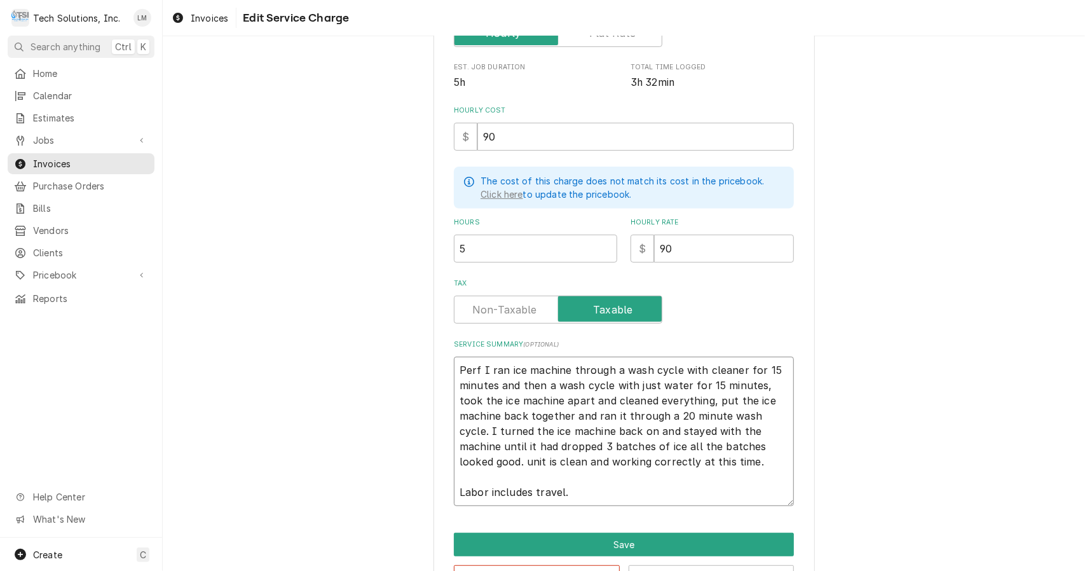
type textarea "Perfo I ran ice machine through a wash cycle with cleaner for 15 minutes and th…"
type textarea "x"
type textarea "Perfom I ran ice machine through a wash cycle with cleaner for 15 minutes and t…"
type textarea "x"
type textarea "Perfomr I ran ice machine through a wash cycle with cleaner for 15 minutes and …"
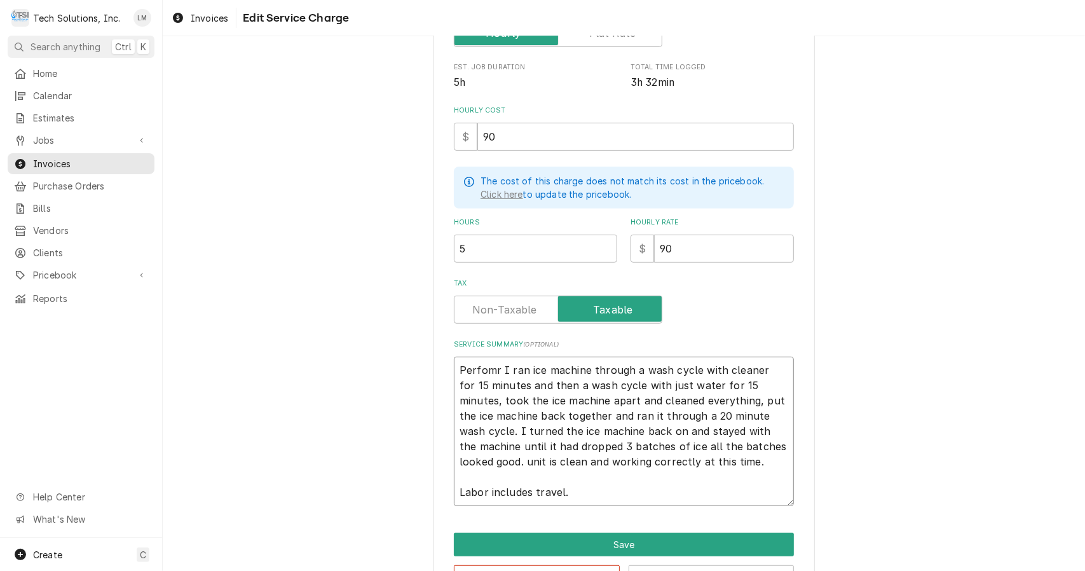
type textarea "x"
type textarea "Perfom I ran ice machine through a wash cycle with cleaner for 15 minutes and t…"
type textarea "x"
type textarea "Perfo I ran ice machine through a wash cycle with cleaner for 15 minutes and th…"
type textarea "x"
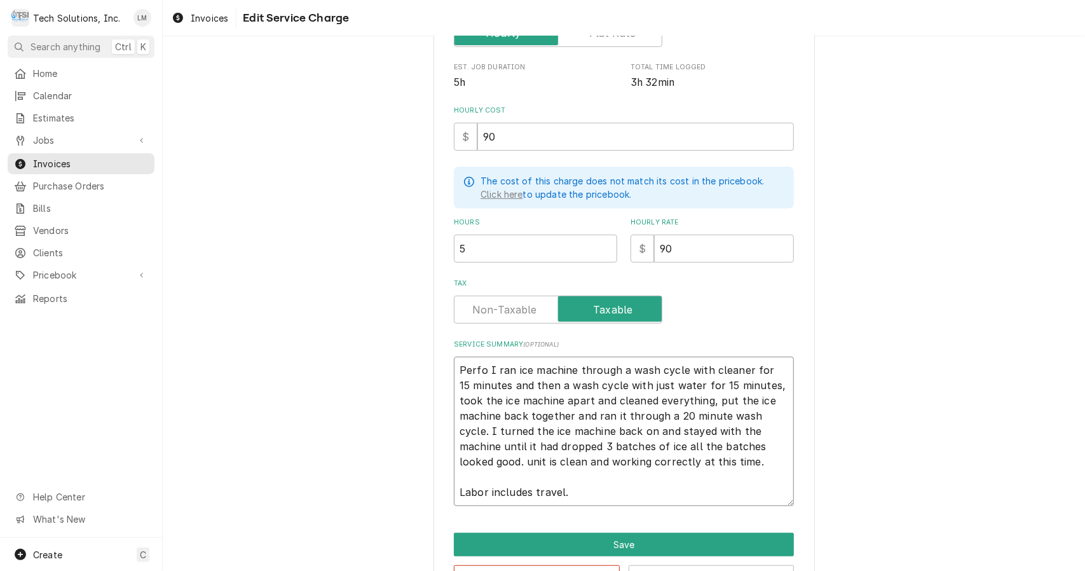
type textarea "Perf I ran ice machine through a wash cycle with cleaner for 15 minutes and the…"
type textarea "x"
type textarea "Perfr I ran ice machine through a wash cycle with cleaner for 15 minutes and th…"
type textarea "x"
type textarea "Perf I ran ice machine through a wash cycle with cleaner for 15 minutes and the…"
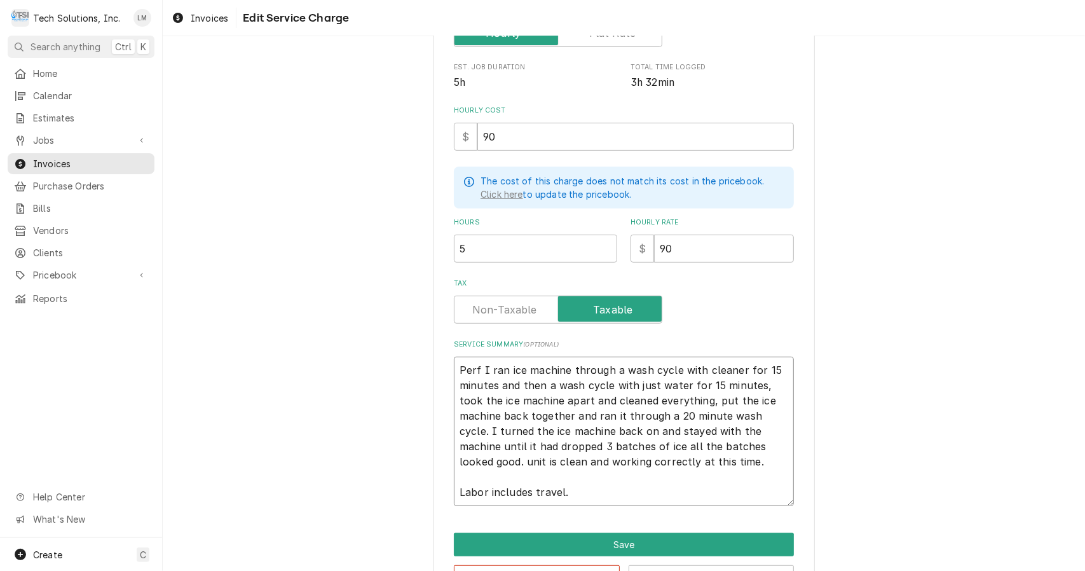
type textarea "x"
type textarea "Perfo I ran ice machine through a wash cycle with cleaner for 15 minutes and th…"
type textarea "x"
type textarea "Perform I ran ice machine through a wash cycle with cleaner for 15 minutes and …"
type textarea "x"
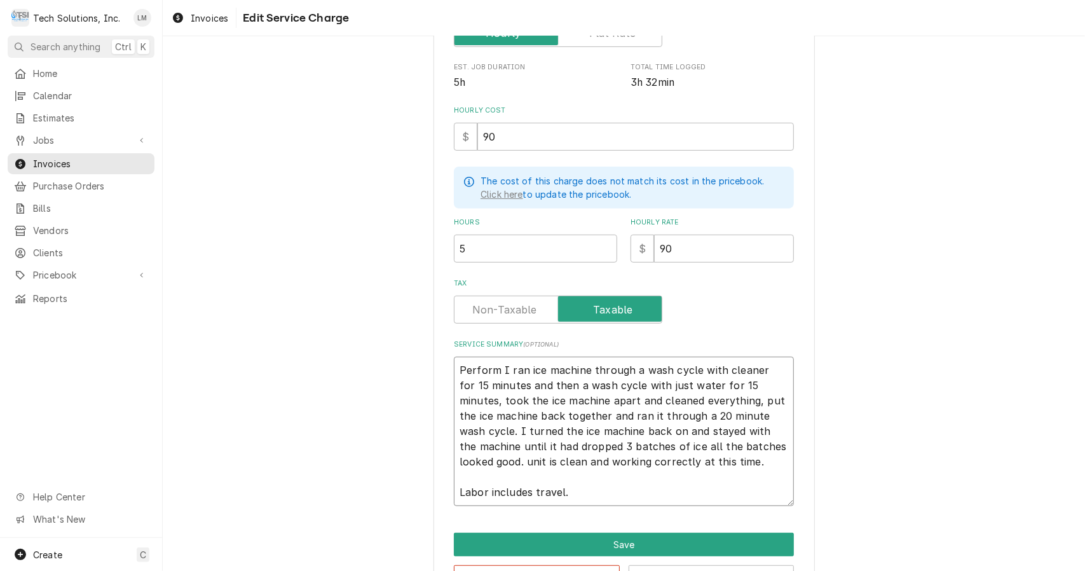
type textarea "Performe I ran ice machine through a wash cycle with cleaner for 15 minutes and…"
type textarea "x"
type textarea "Performed I ran ice machine through a wash cycle with cleaner for 15 minutes an…"
type textarea "x"
type textarea "Performed I ran ice machine through a wash cycle with cleaner for 15 minutes an…"
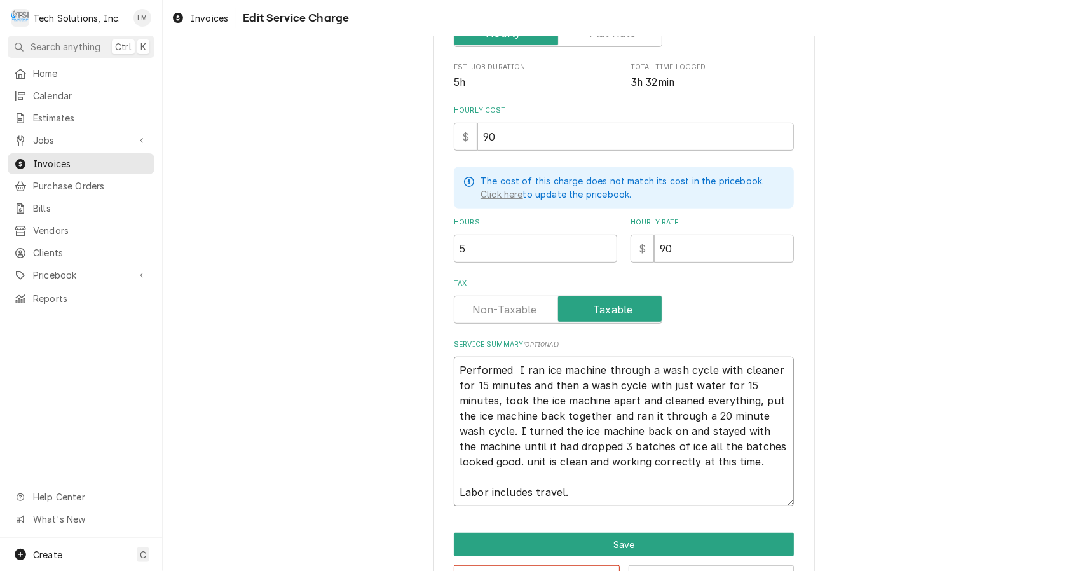
type textarea "x"
type textarea "Performed P I ran ice machine through a wash cycle with cleaner for 15 minutes …"
type textarea "x"
type textarea "Performed PM I ran ice machine through a wash cycle with cleaner for 15 minutes…"
type textarea "x"
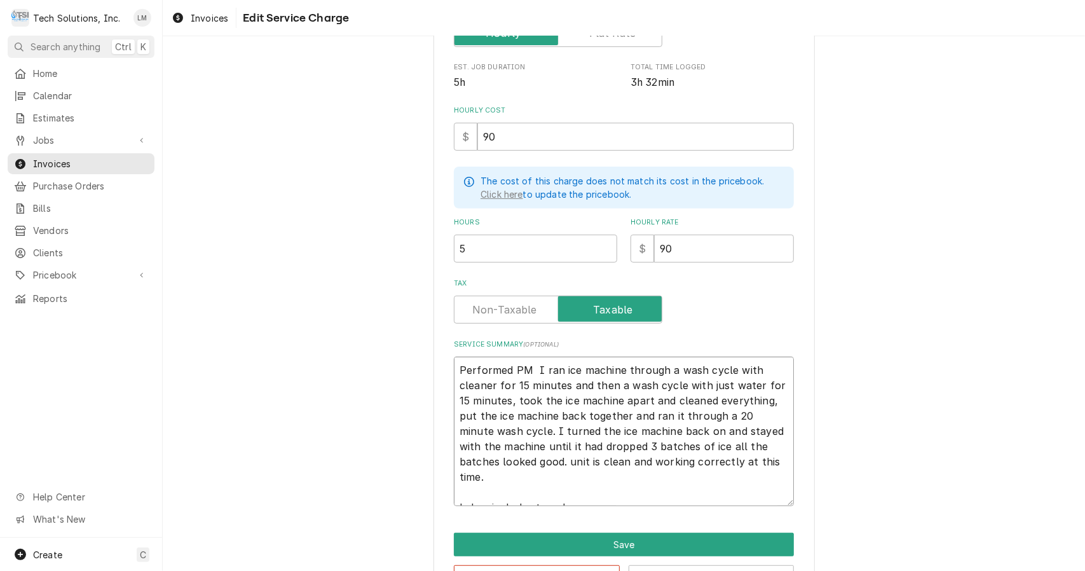
type textarea "Performed PM o I ran ice machine through a wash cycle with cleaner for 15 minut…"
type textarea "x"
type textarea "Performed PM on I ran ice machine through a wash cycle with cleaner for 15 minu…"
type textarea "x"
type textarea "Performed PM on I ran ice machine through a wash cycle with cleaner for 15 minu…"
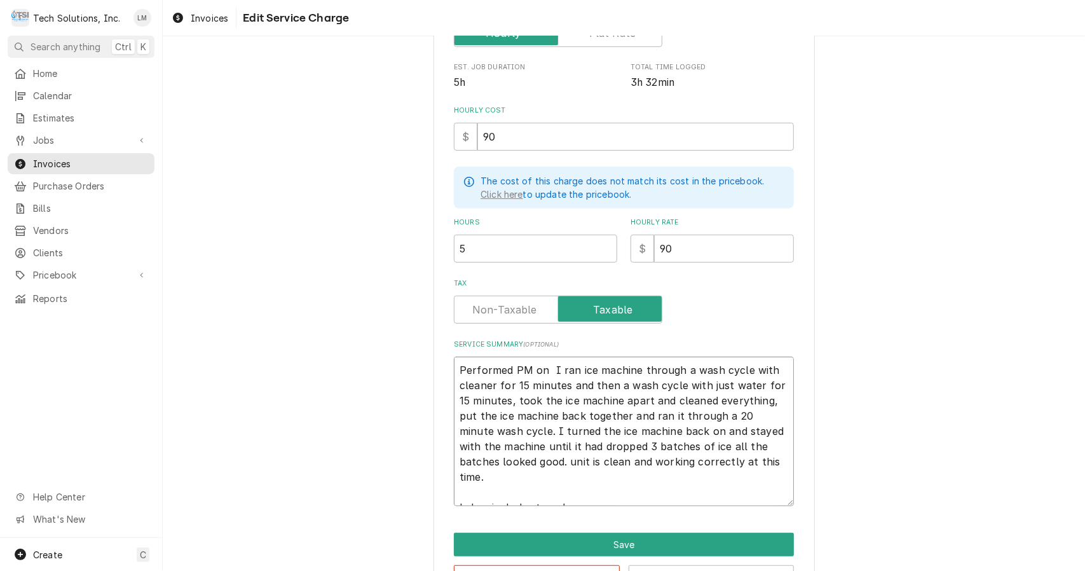
type textarea "x"
type textarea "Performed PM on i I ran ice machine through a wash cycle with cleaner for 15 mi…"
type textarea "x"
type textarea "Performed PM on ic I ran ice machine through a wash cycle with cleaner for 15 m…"
type textarea "x"
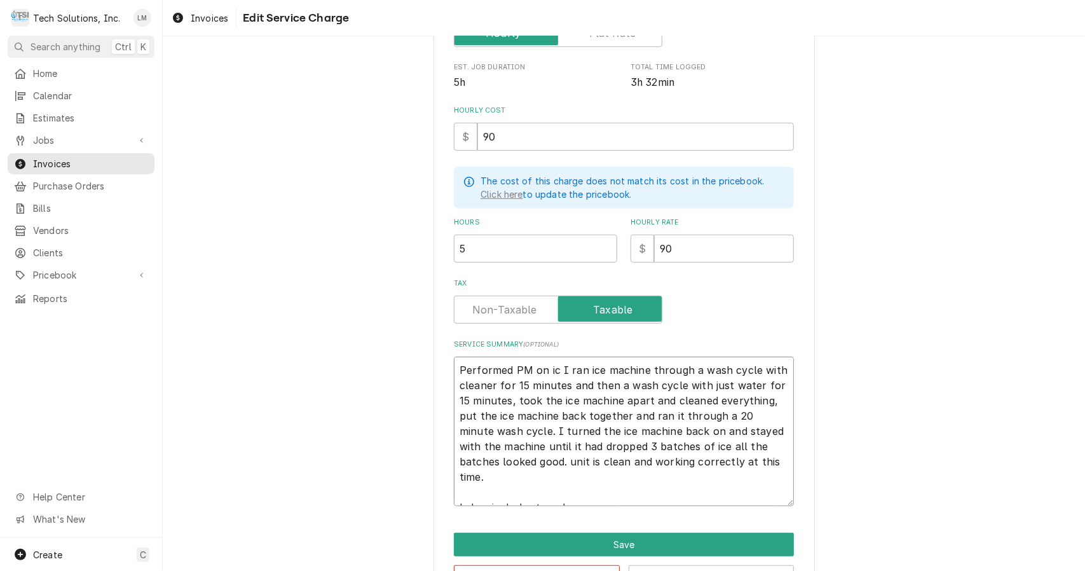
type textarea "Performed PM on ice I ran ice machine through a wash cycle with cleaner for 15 …"
type textarea "x"
type textarea "Performed PM on ice I ran ice machine through a wash cycle with cleaner for 15 …"
type textarea "x"
type textarea "Performed PM on ice m I ran ice machine through a wash cycle with cleaner for 1…"
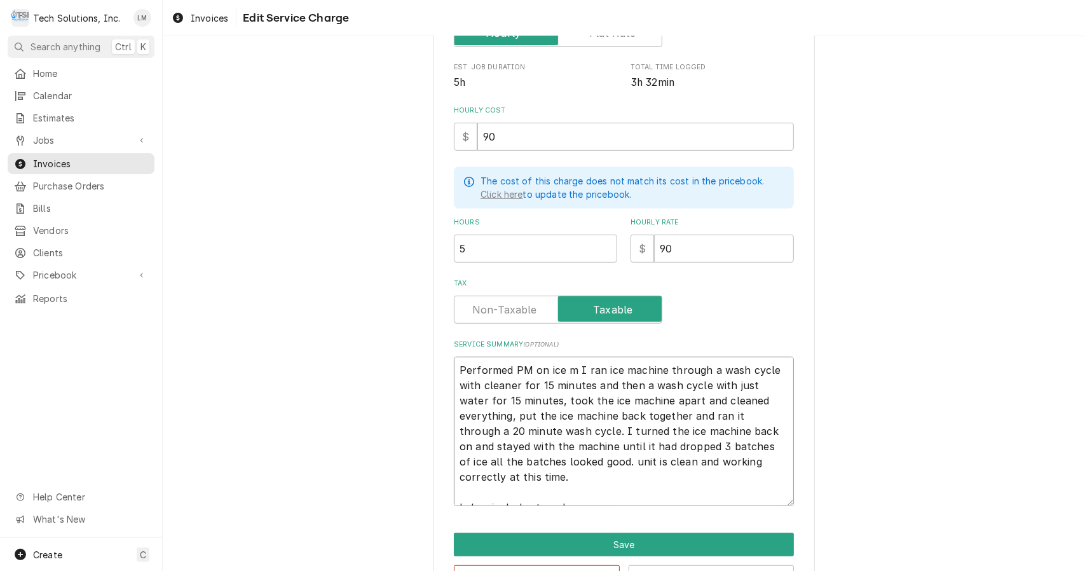
type textarea "x"
type textarea "Performed PM on ice mac I ran ice machine through a wash cycle with cleaner for…"
type textarea "x"
type textarea "Performed PM on ice mach I ran ice machine through a wash cycle with cleaner fo…"
type textarea "x"
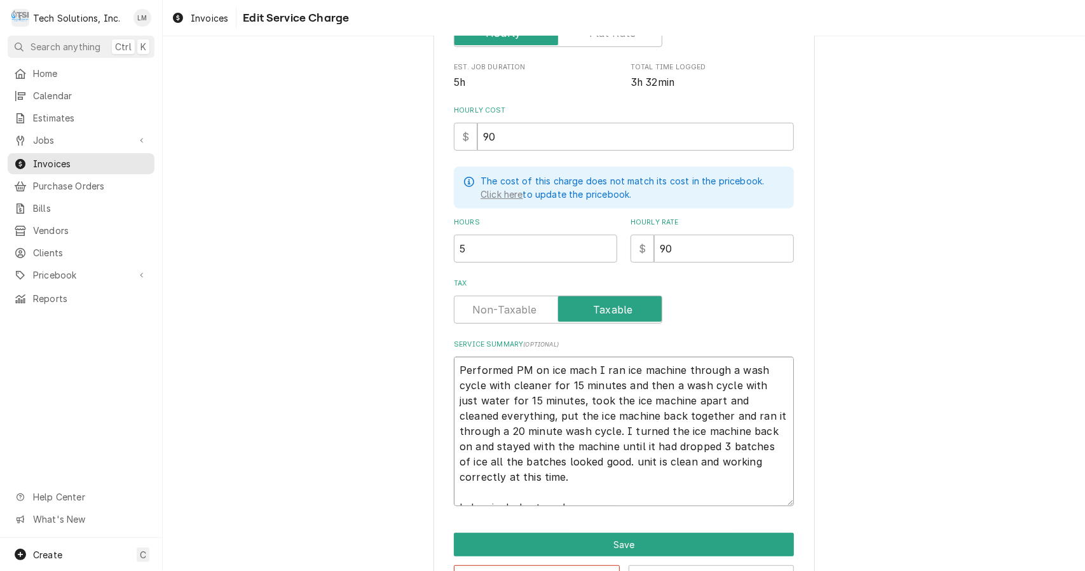
type textarea "Performed PM on ice machi I ran ice machine through a wash cycle with cleaner f…"
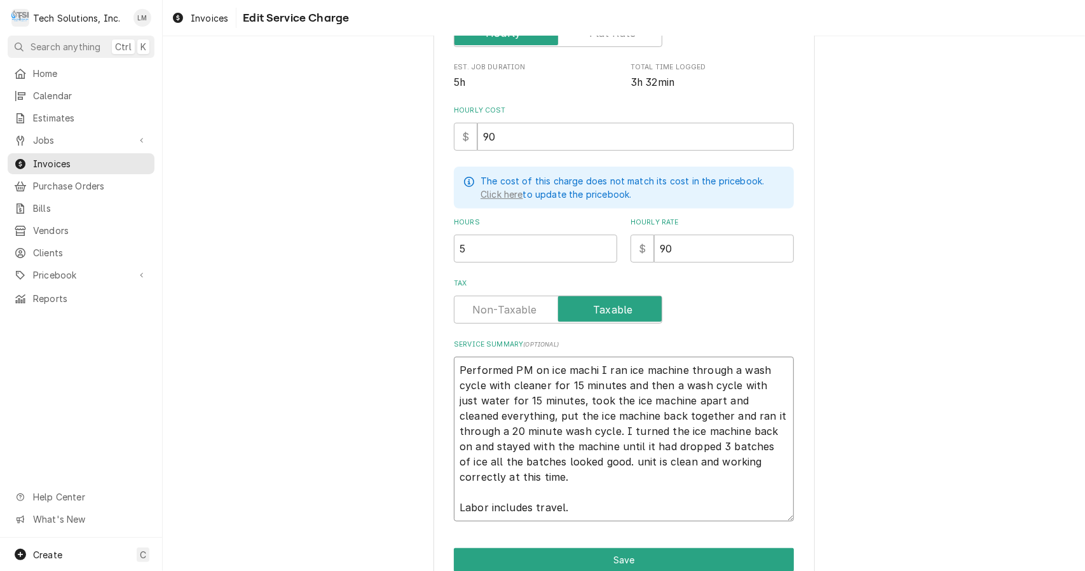
type textarea "x"
type textarea "Performed PM on ice machin I ran ice machine through a wash cycle with cleaner …"
type textarea "x"
type textarea "Performed PM on ice machine I ran ice machine through a wash cycle with cleaner…"
type textarea "x"
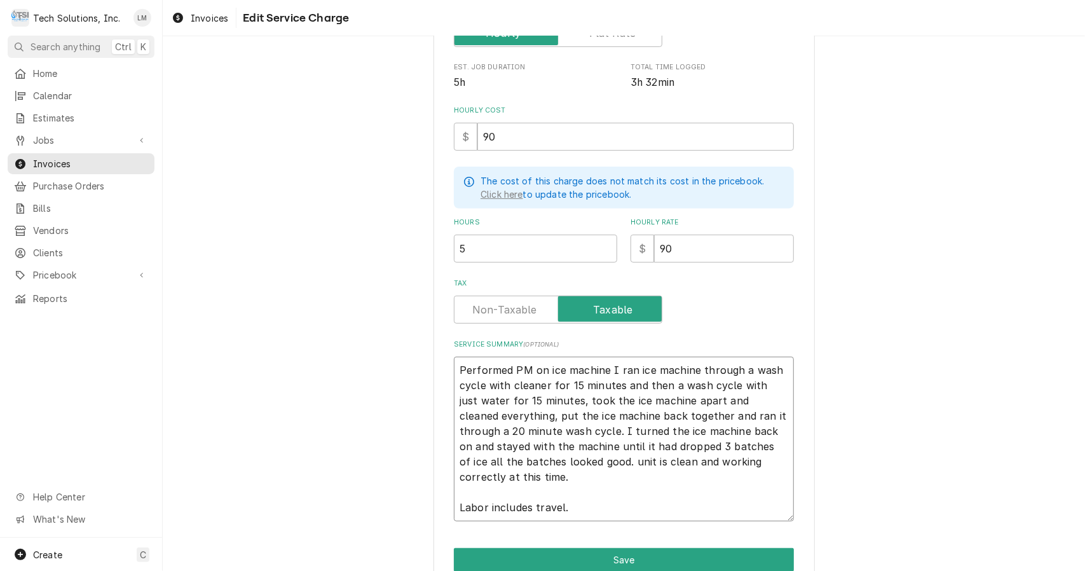
type textarea "Performed PM on ice machine. I ran ice machine through a wash cycle with cleane…"
type textarea "x"
type textarea "Performed PM on ice machine. I ran ice machine through a wash cycle with cleane…"
type textarea "x"
type textarea "Performed PM on ice machine. I ran ice machine through a wash cycle with cleane…"
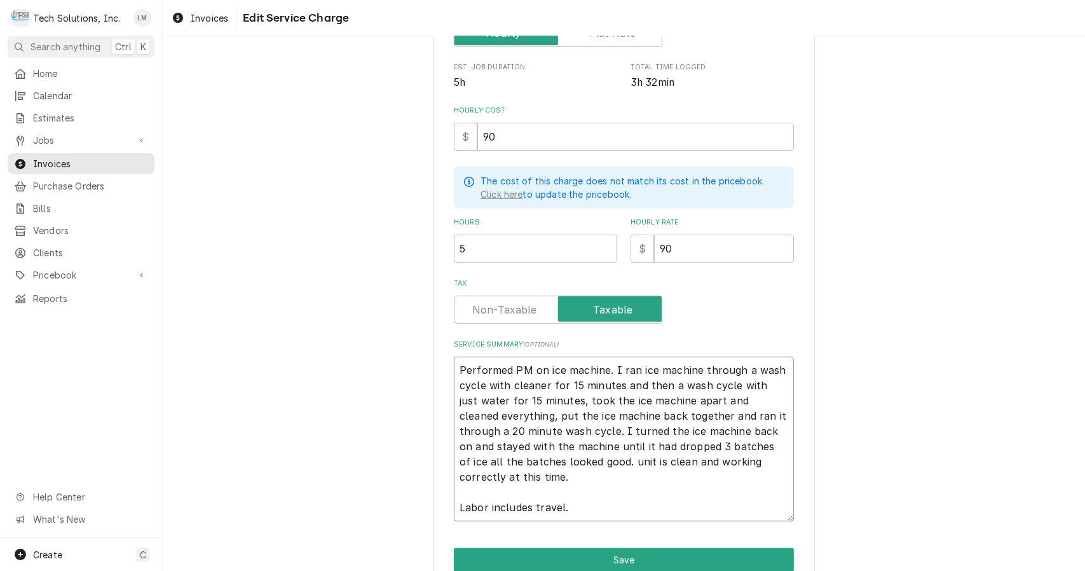
type textarea "x"
type textarea "Performed PM on ice machine. ran ice machine through a wash cycle with cleaner …"
type textarea "x"
type textarea "Performed PM on ice machine. ran ice machine through a wash cycle with cleaner …"
type textarea "x"
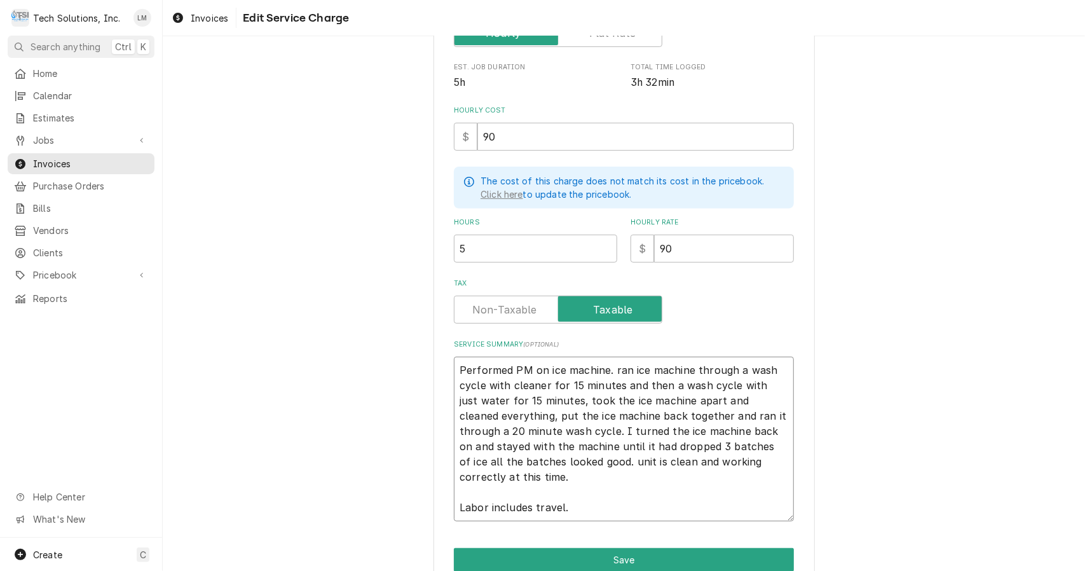
type textarea "Performed PM on ice machine. an ice machine through a wash cycle with cleaner f…"
type textarea "x"
type textarea "Performed PM on ice machine. Ran ice machine through a wash cycle with cleaner …"
type textarea "x"
type textarea "Performed PM on ice machine. Ran ice machine through a wash cycle with cleaner …"
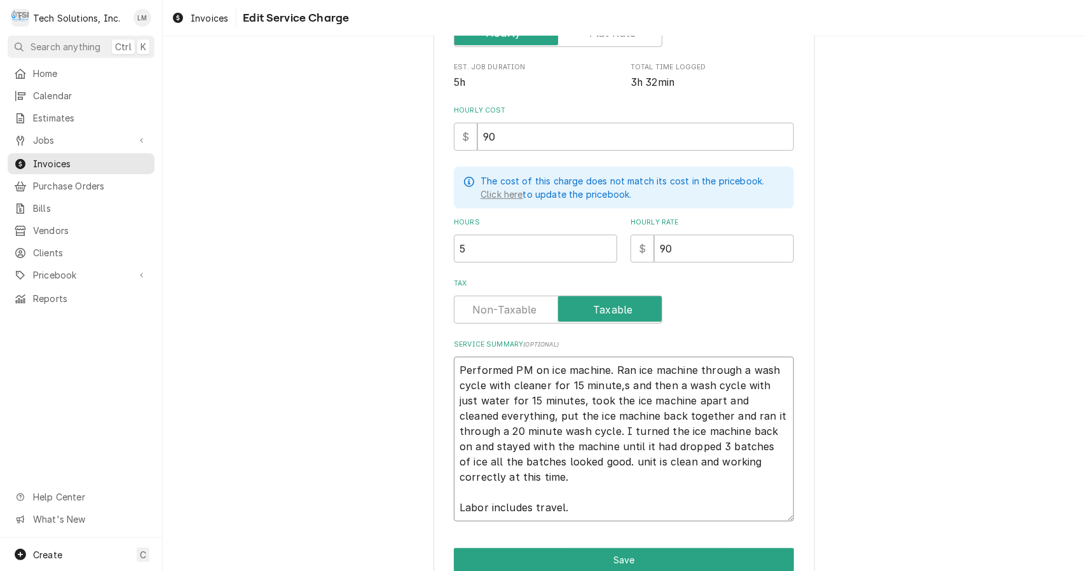
type textarea "x"
type textarea "Performed PM on ice machine. Ran ice machine through a wash cycle with cleaner …"
type textarea "x"
type textarea "Performed PM on ice machine. Ran ice machine through a wash cycle with cleaner …"
type textarea "x"
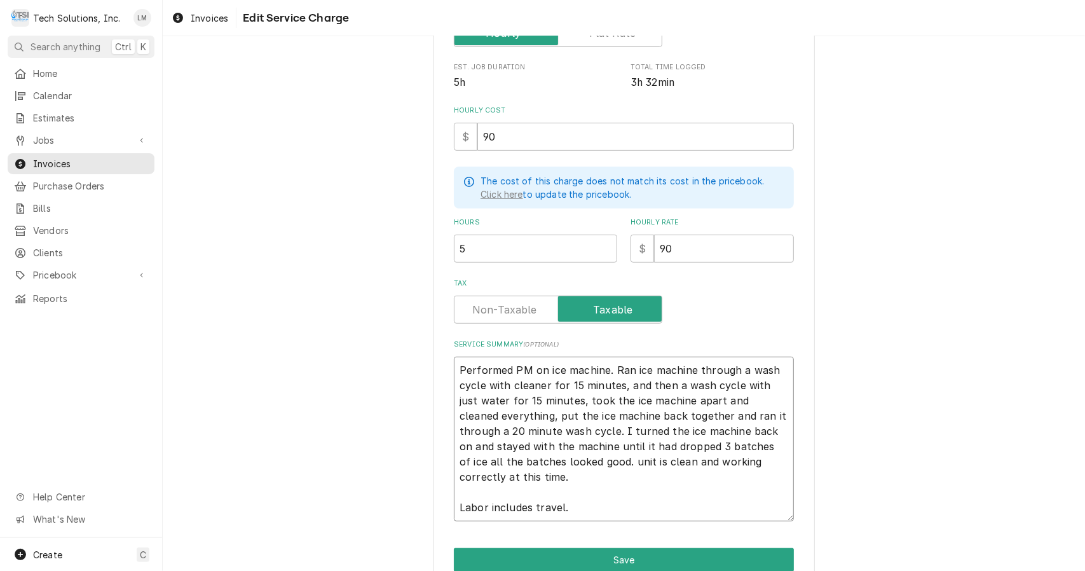
type textarea "Performed PM on ice machine. Ran ice machine through a wash cycle with cleaner …"
type textarea "x"
type textarea "Performed PM on ice machine. Ran ice machine through a wash cycle with cleaner …"
type textarea "x"
type textarea "Performed PM on ice machine. Ran ice machine through a wash cycle with cleaner …"
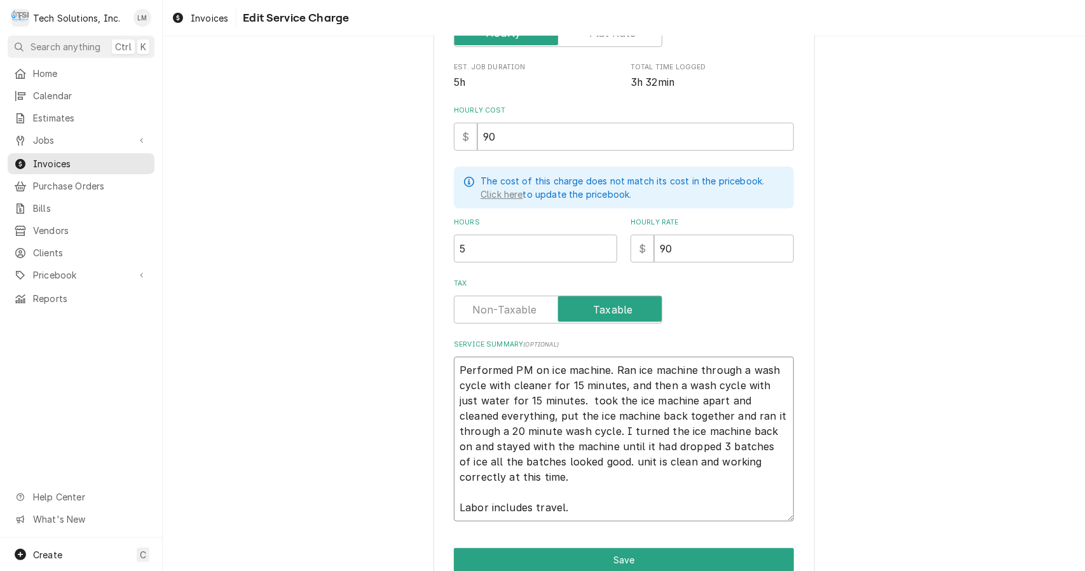
type textarea "x"
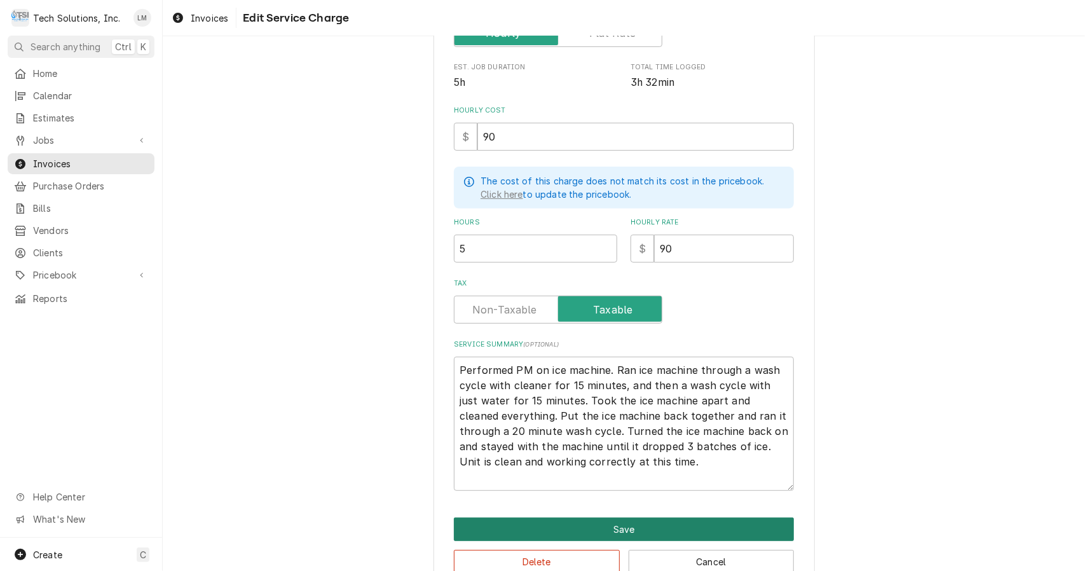
click at [634, 528] on button "Save" at bounding box center [624, 529] width 340 height 24
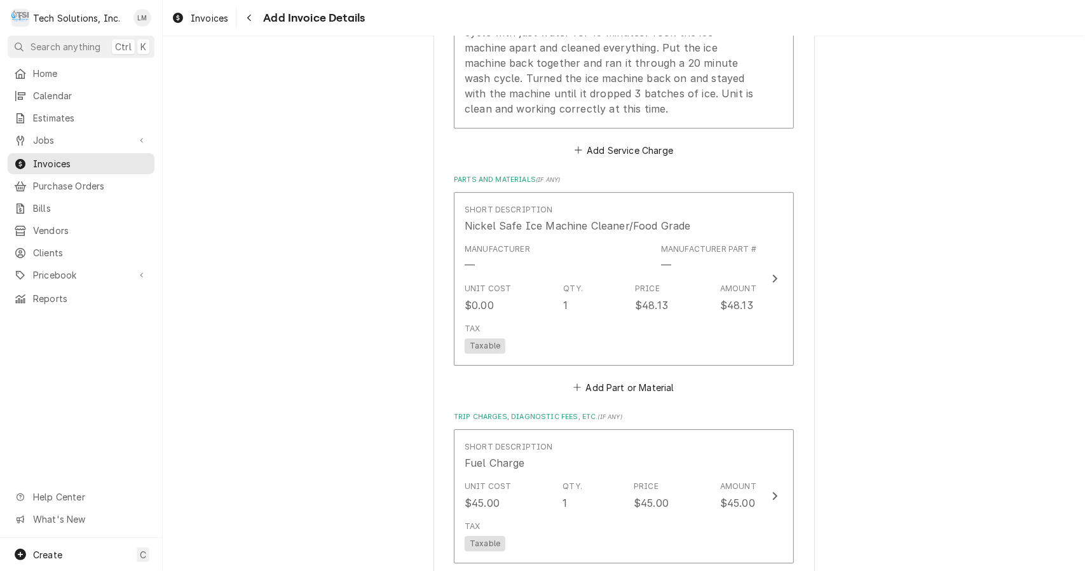
scroll to position [2524, 0]
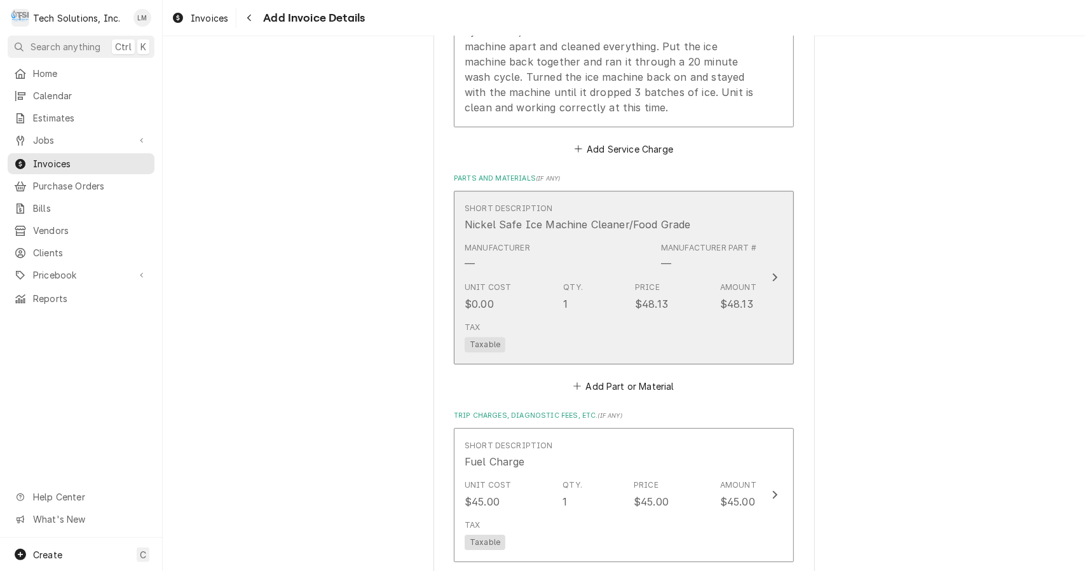
click at [761, 222] on button "Short Description Nickel Safe Ice Machine Cleaner/Food Grade Manufacturer — Man…" at bounding box center [624, 278] width 340 height 174
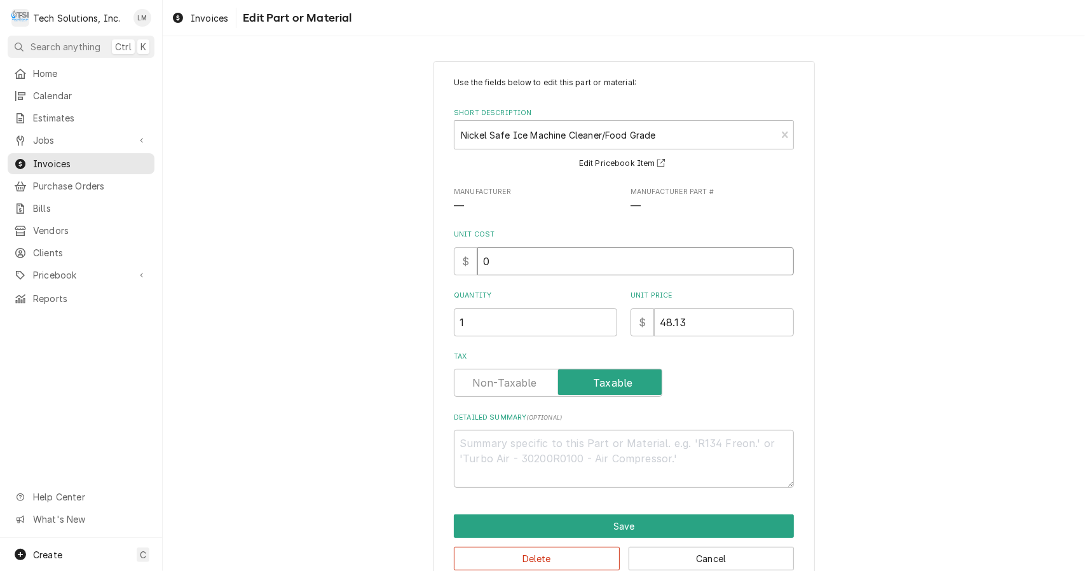
click at [549, 264] on input "0" at bounding box center [635, 261] width 317 height 28
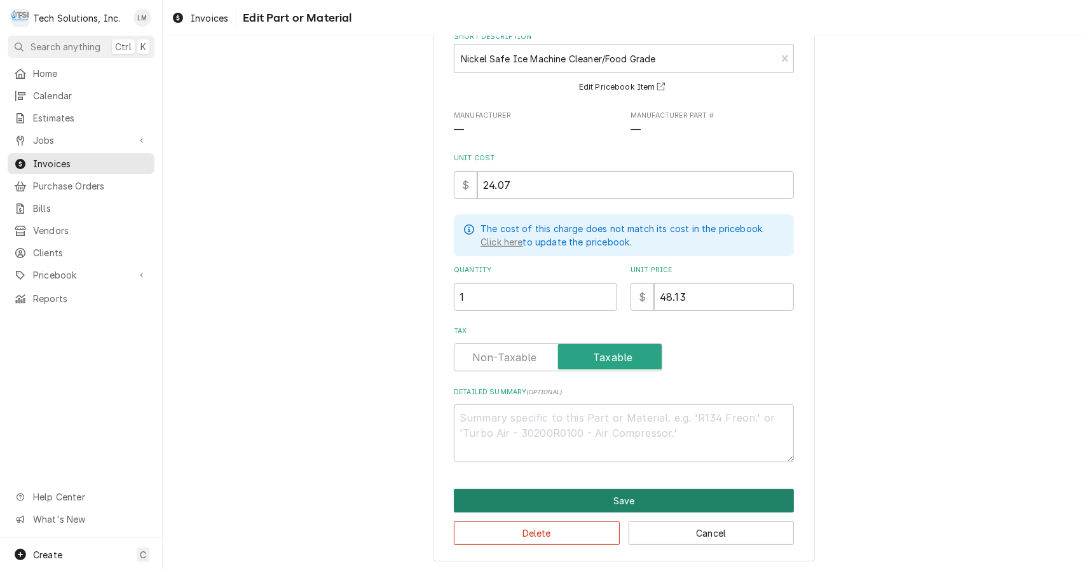
click at [627, 502] on button "Save" at bounding box center [624, 501] width 340 height 24
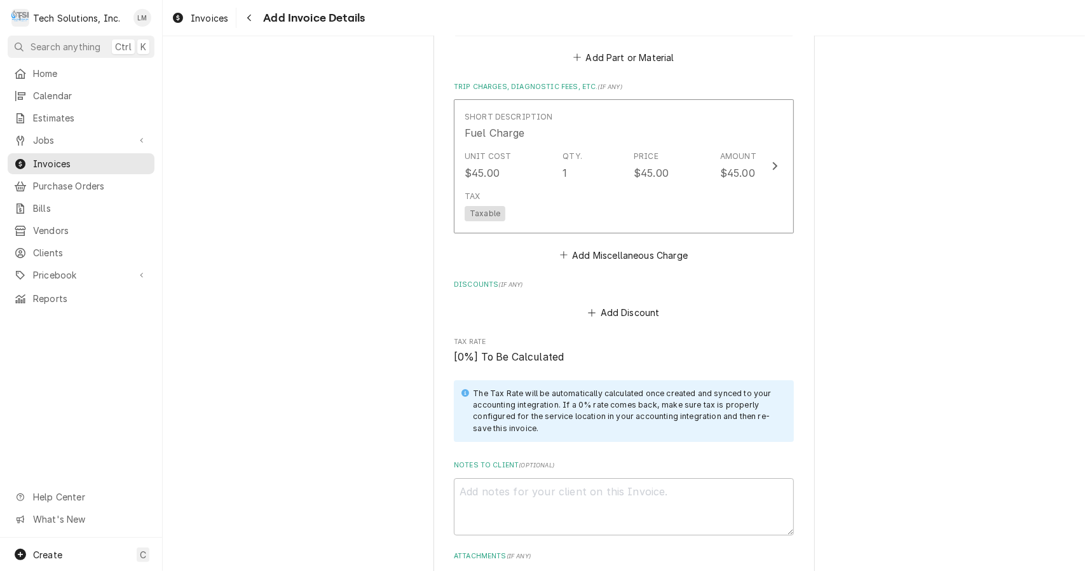
scroll to position [2855, 0]
click at [665, 475] on textarea "Notes to Client ( optional )" at bounding box center [624, 504] width 340 height 58
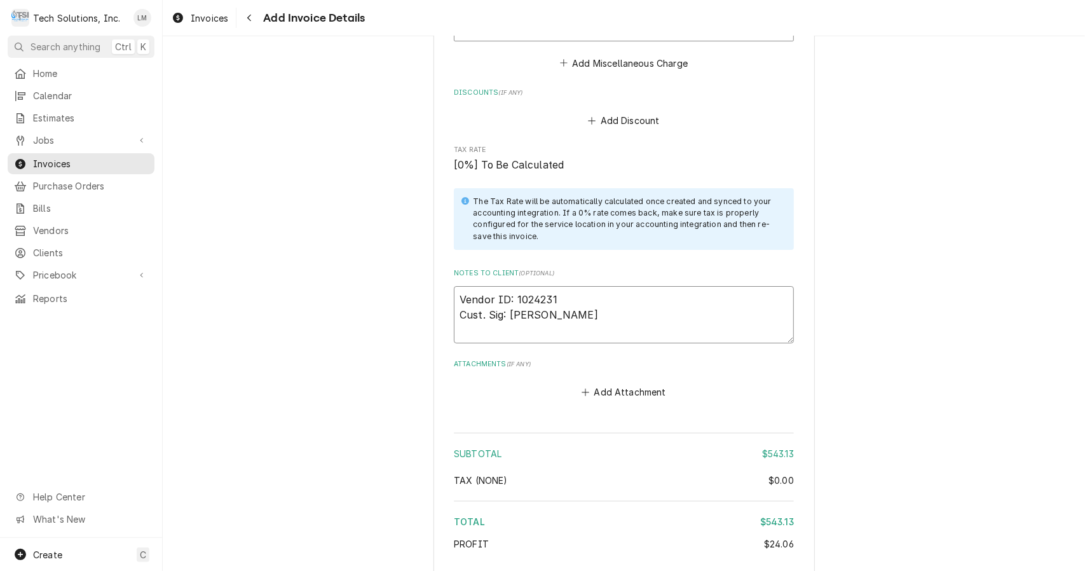
scroll to position [3083, 0]
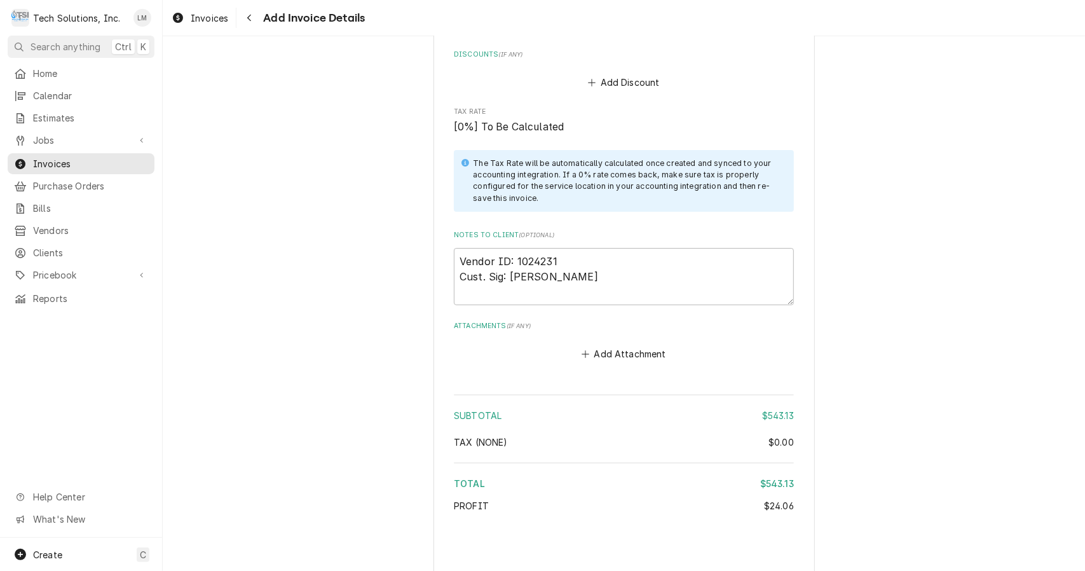
scroll to position [3075, 0]
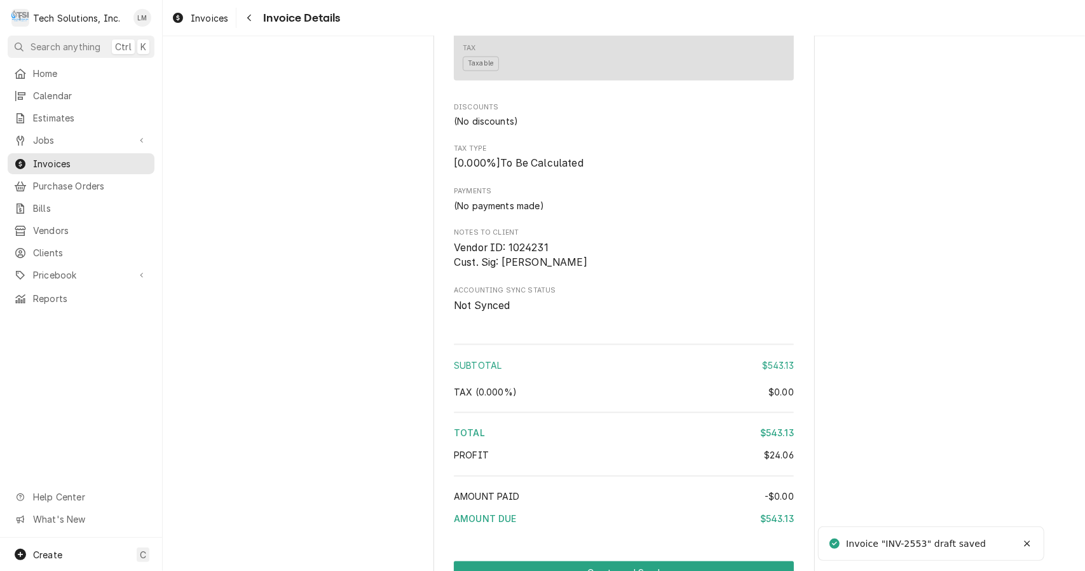
scroll to position [1403, 0]
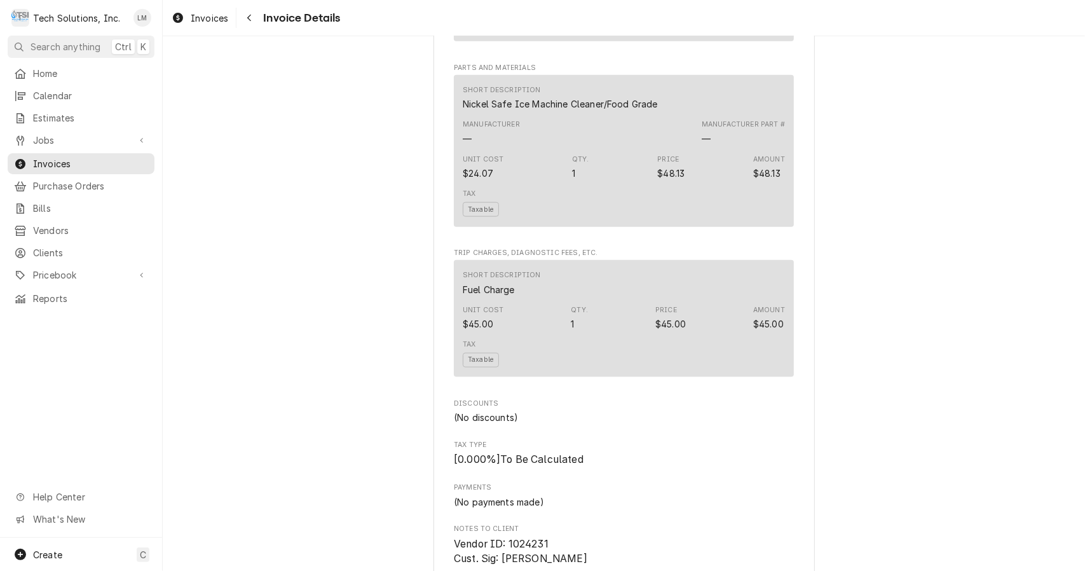
scroll to position [1403, 0]
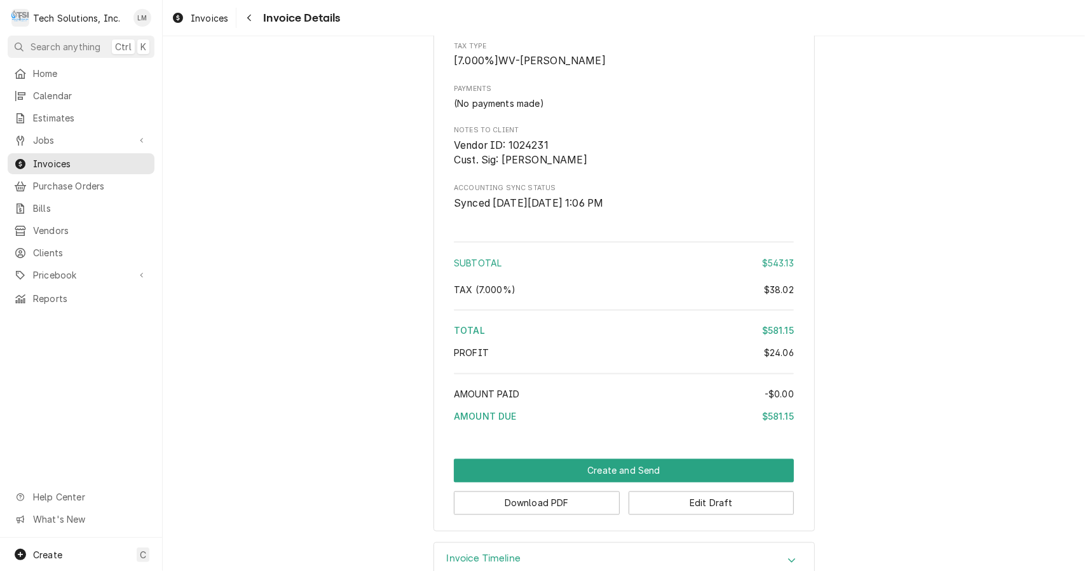
scroll to position [1403, 0]
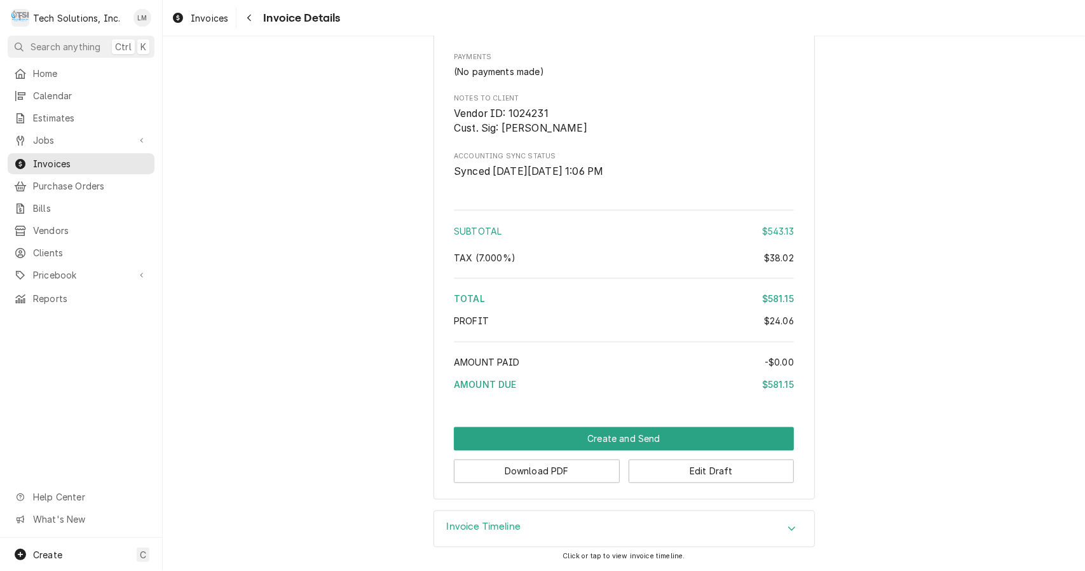
click at [588, 481] on button "Download PDF" at bounding box center [537, 472] width 166 height 24
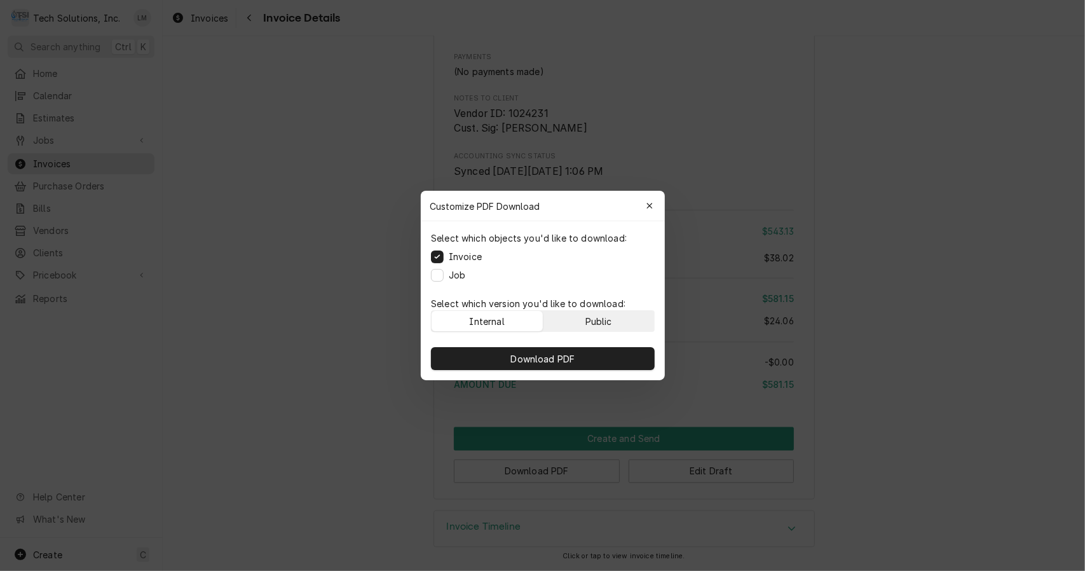
click at [613, 325] on button "Public" at bounding box center [598, 321] width 111 height 20
click at [597, 362] on button "Download PDF" at bounding box center [543, 358] width 224 height 23
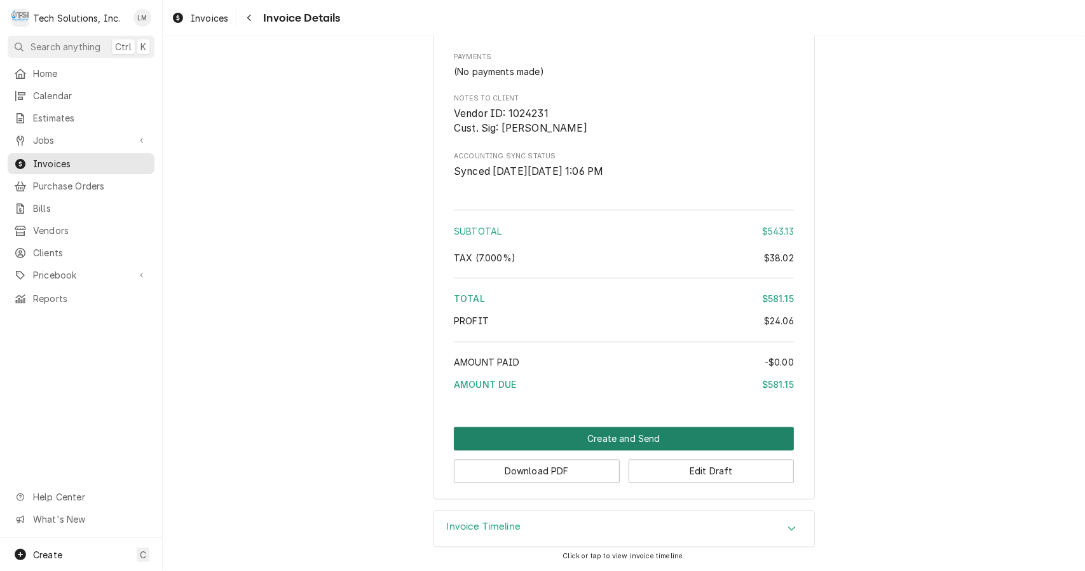
click at [610, 439] on button "Create and Send" at bounding box center [624, 439] width 340 height 24
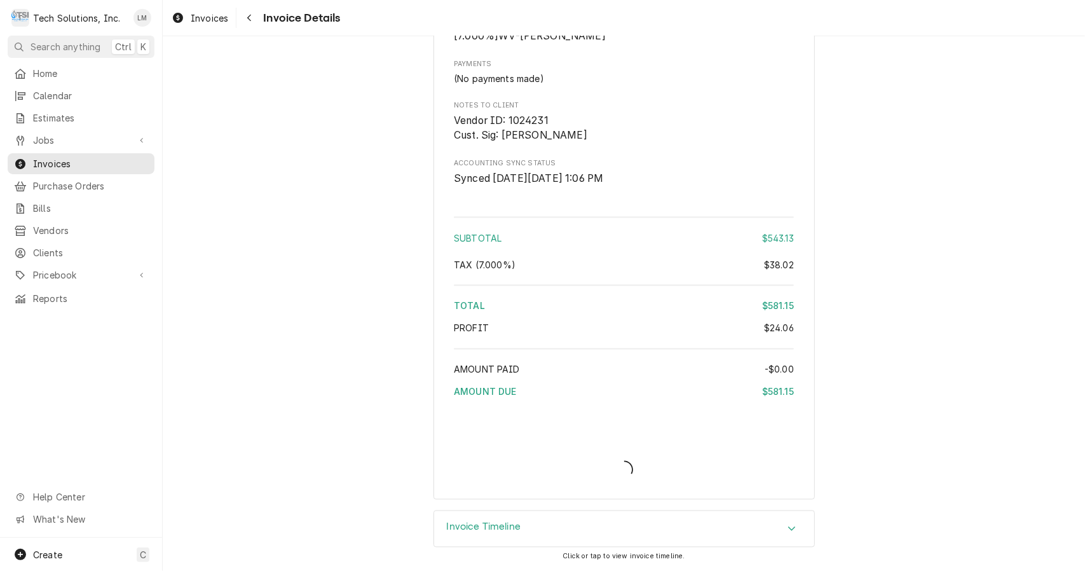
scroll to position [1396, 0]
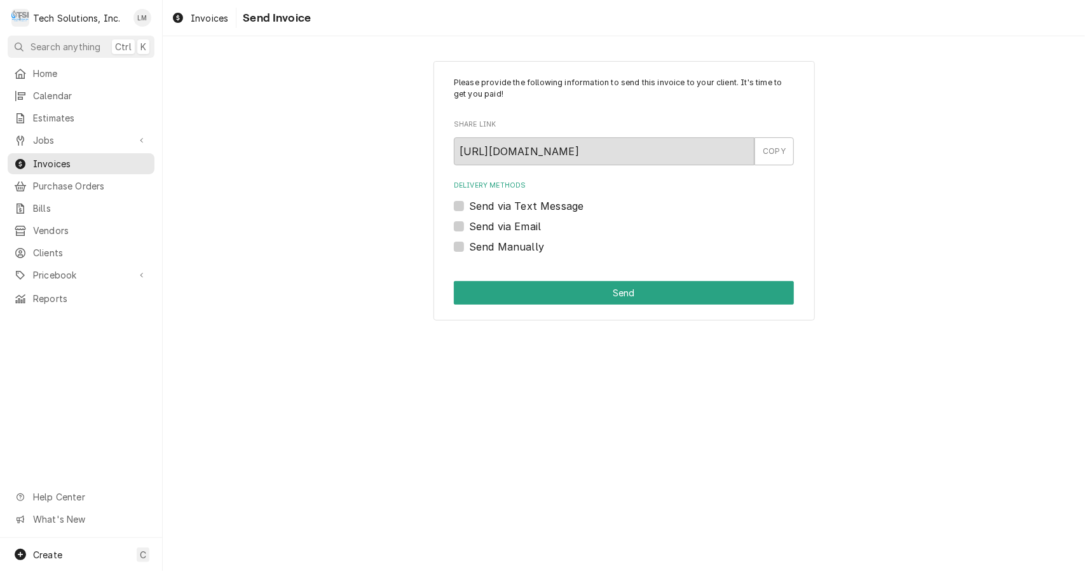
click at [510, 252] on label "Send Manually" at bounding box center [506, 246] width 75 height 15
click at [510, 252] on input "Send Manually" at bounding box center [639, 253] width 340 height 28
checkbox input "true"
click at [536, 299] on button "Send" at bounding box center [624, 293] width 340 height 24
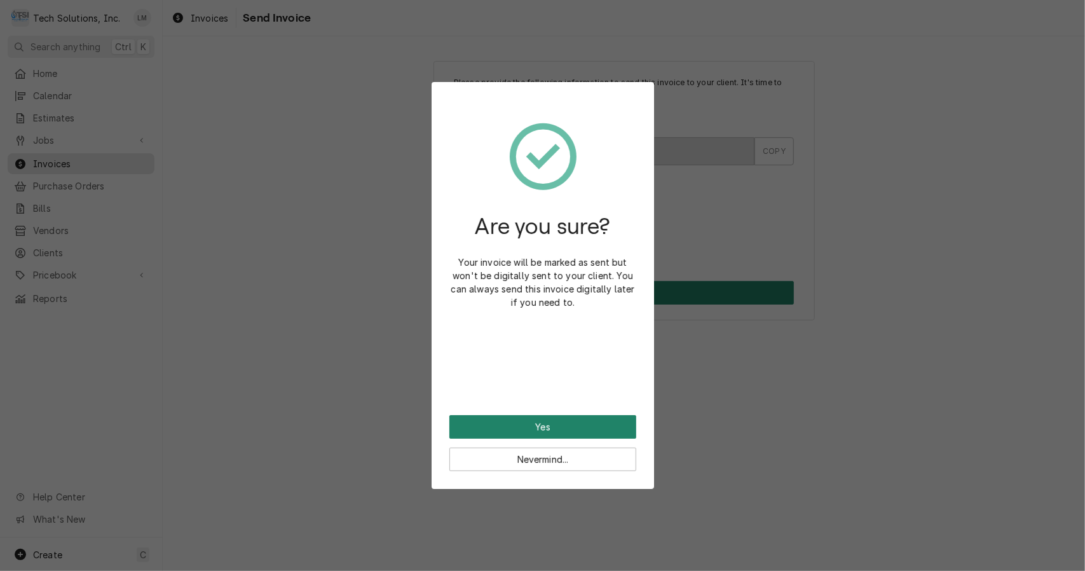
click at [582, 423] on button "Yes" at bounding box center [542, 427] width 187 height 24
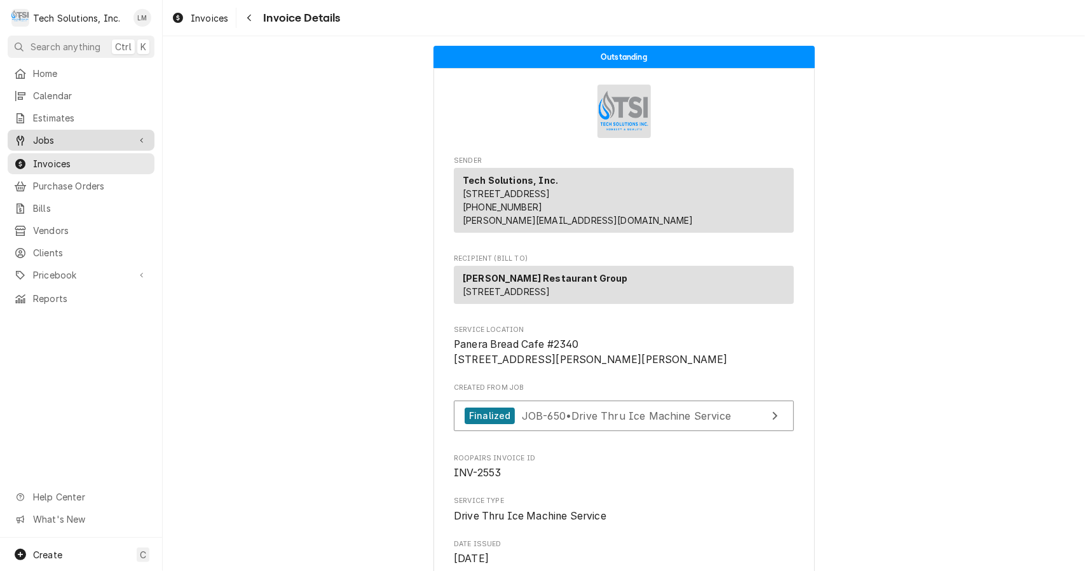
click at [50, 141] on span "Jobs" at bounding box center [81, 139] width 96 height 13
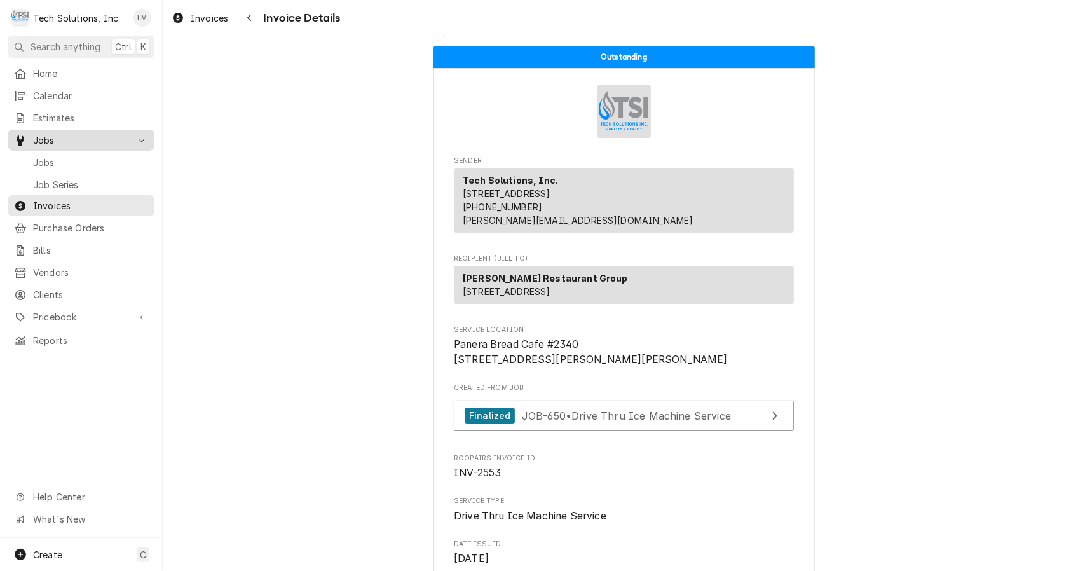
click at [51, 160] on span "Jobs" at bounding box center [90, 162] width 115 height 13
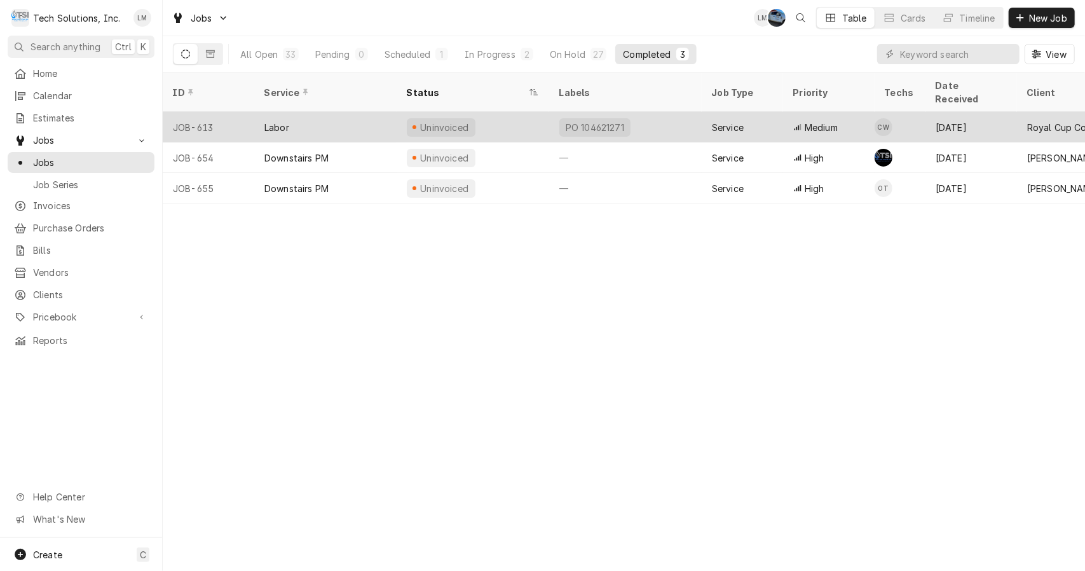
click at [318, 112] on div "Labor" at bounding box center [325, 127] width 142 height 31
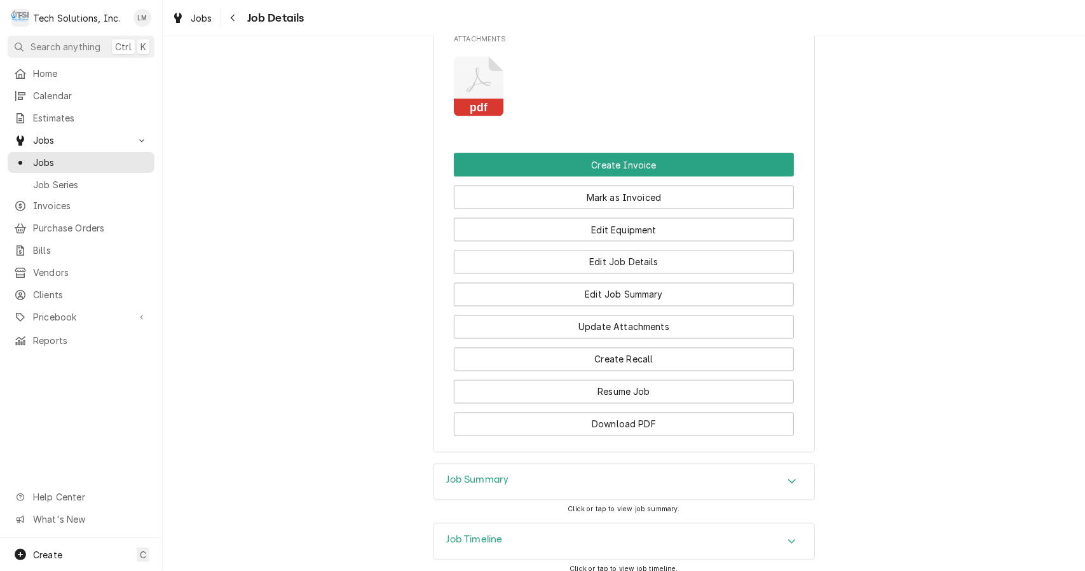
scroll to position [1398, 0]
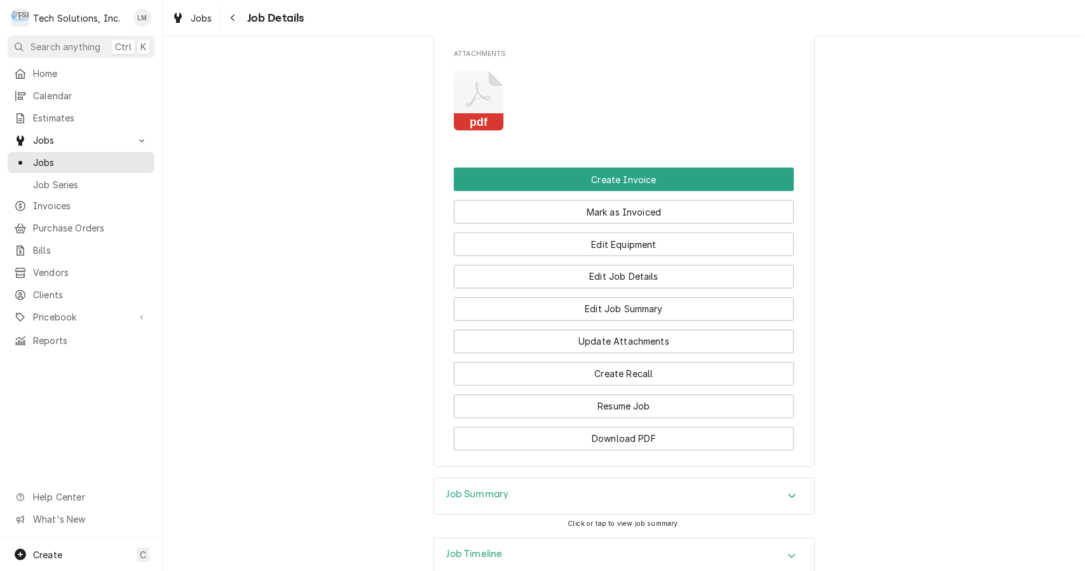
click at [474, 114] on rect "Attachments" at bounding box center [479, 123] width 50 height 18
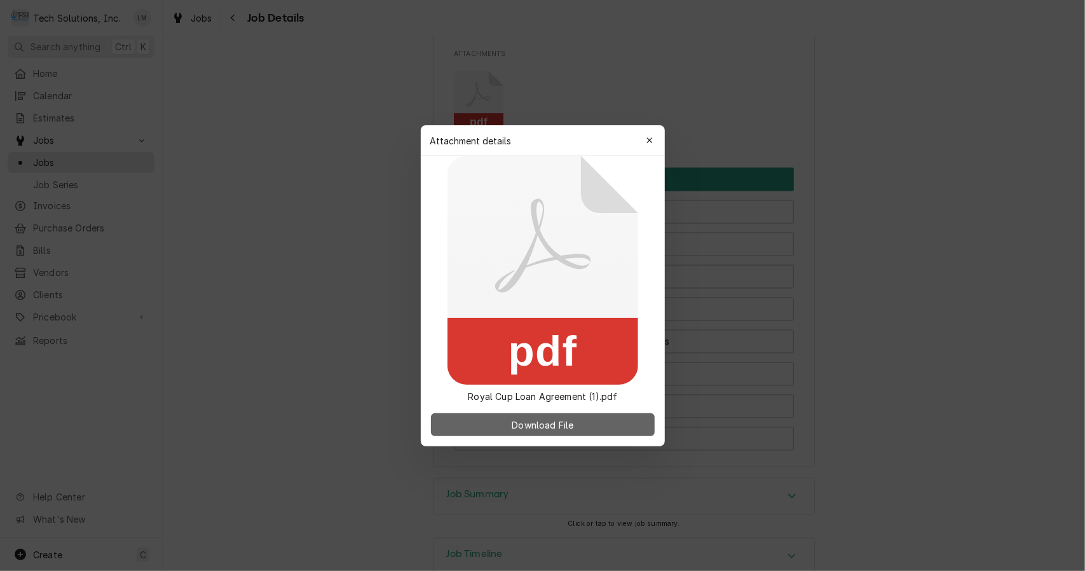
click at [571, 427] on span "Download File" at bounding box center [542, 424] width 67 height 13
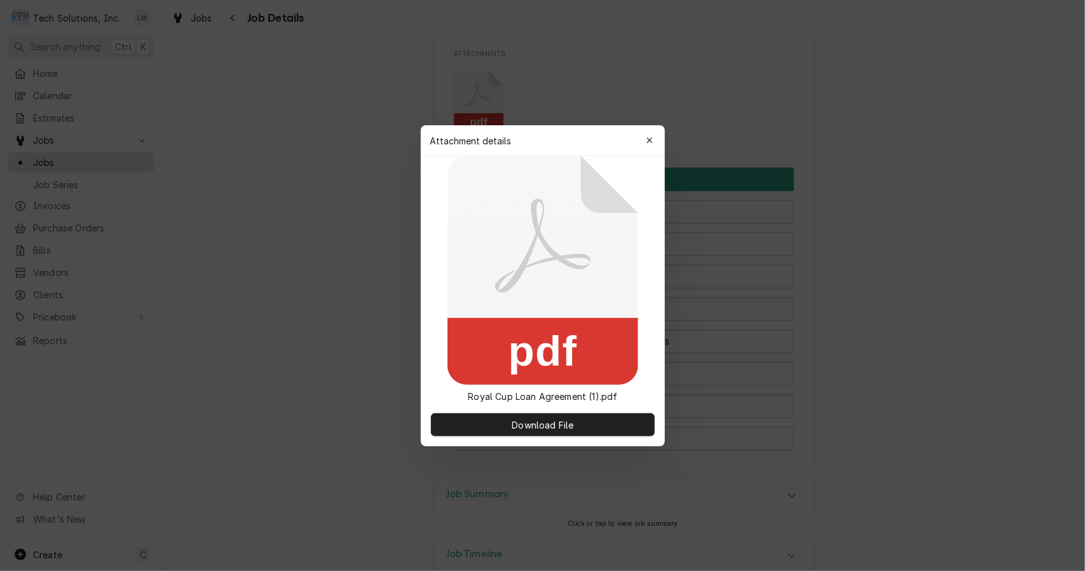
click at [644, 142] on div "button" at bounding box center [649, 140] width 13 height 13
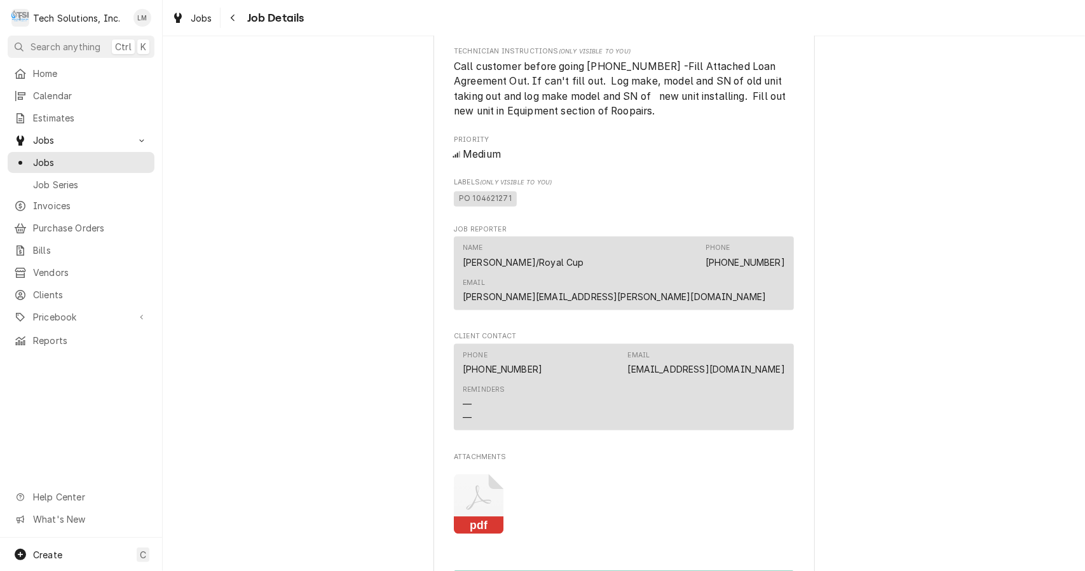
scroll to position [994, 0]
drag, startPoint x: 463, startPoint y: 184, endPoint x: 512, endPoint y: 184, distance: 48.9
click at [512, 192] on span "PO 104621271" at bounding box center [487, 198] width 67 height 12
copy span "104621271"
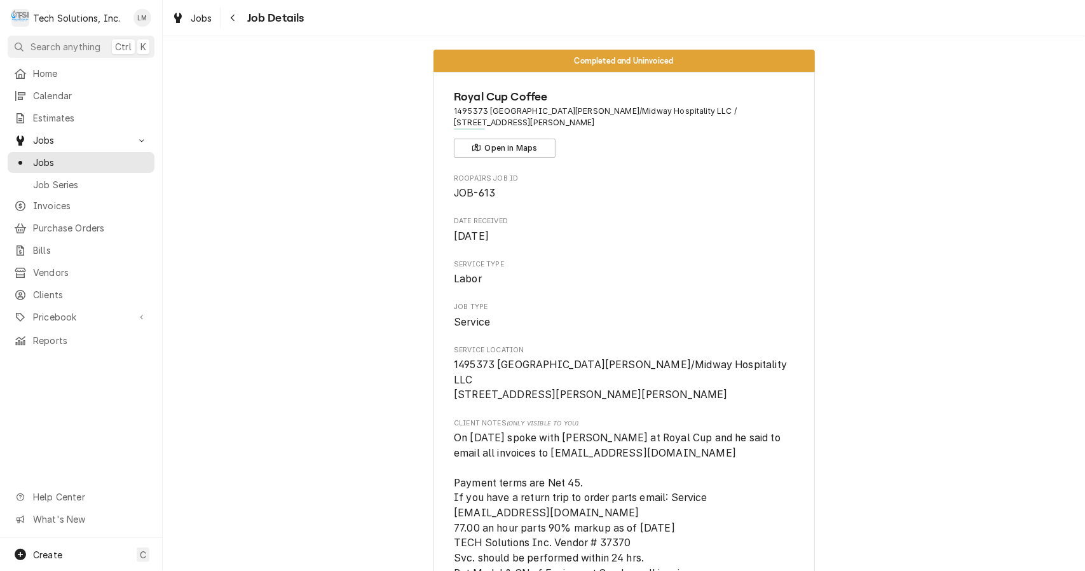
scroll to position [0, 0]
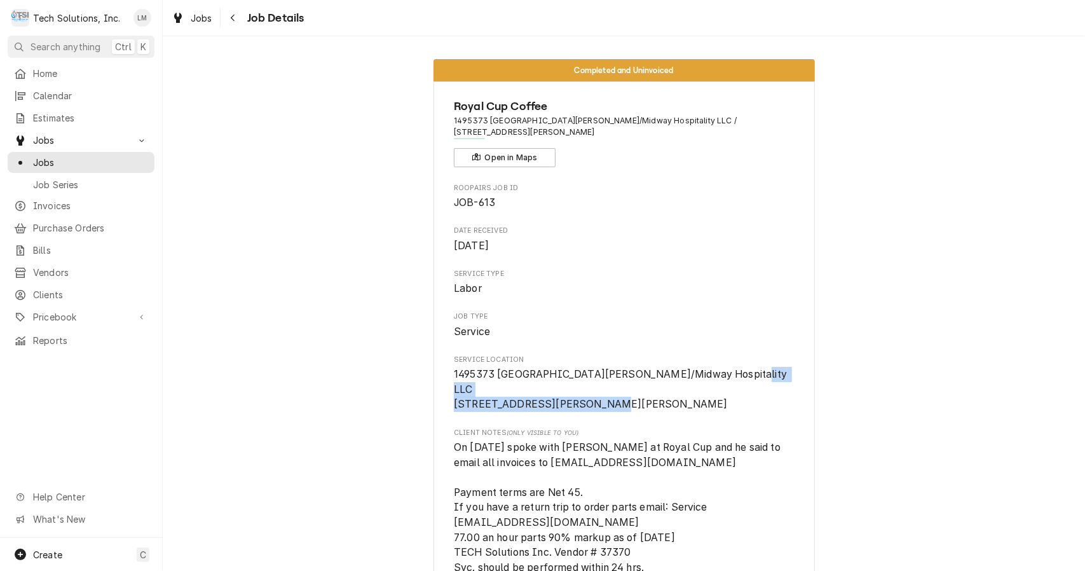
drag, startPoint x: 447, startPoint y: 388, endPoint x: 550, endPoint y: 404, distance: 104.2
click at [531, 406] on span "1495373 Fairfield Inn Beckley/Midway Hospitality LLC 248 Harper Park Dr Beckley…" at bounding box center [622, 389] width 336 height 42
drag, startPoint x: 550, startPoint y: 409, endPoint x: 442, endPoint y: 390, distance: 109.7
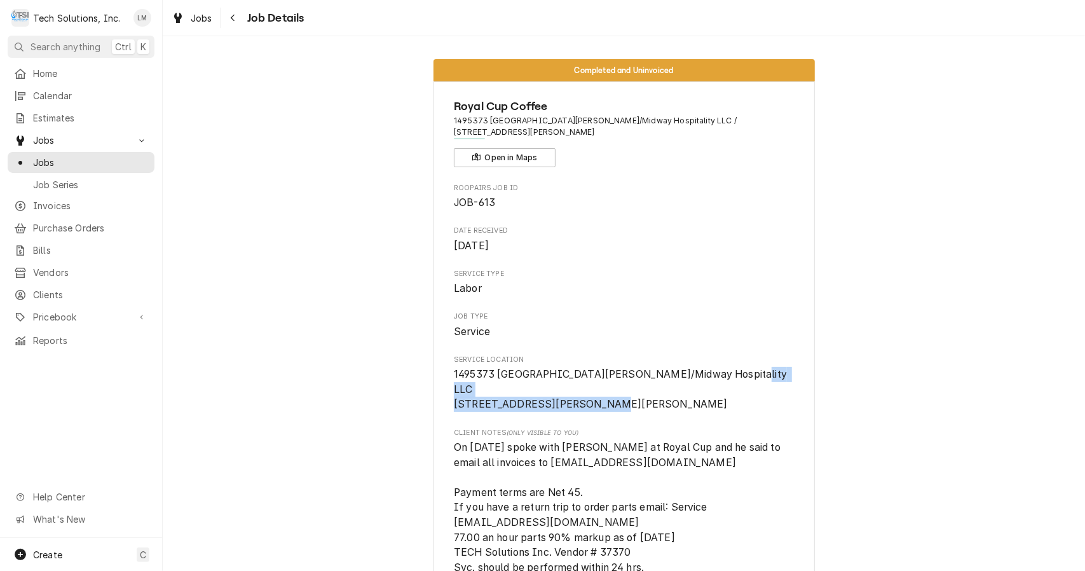
copy span "248 Harper Park Dr Beckley, WV 25801"
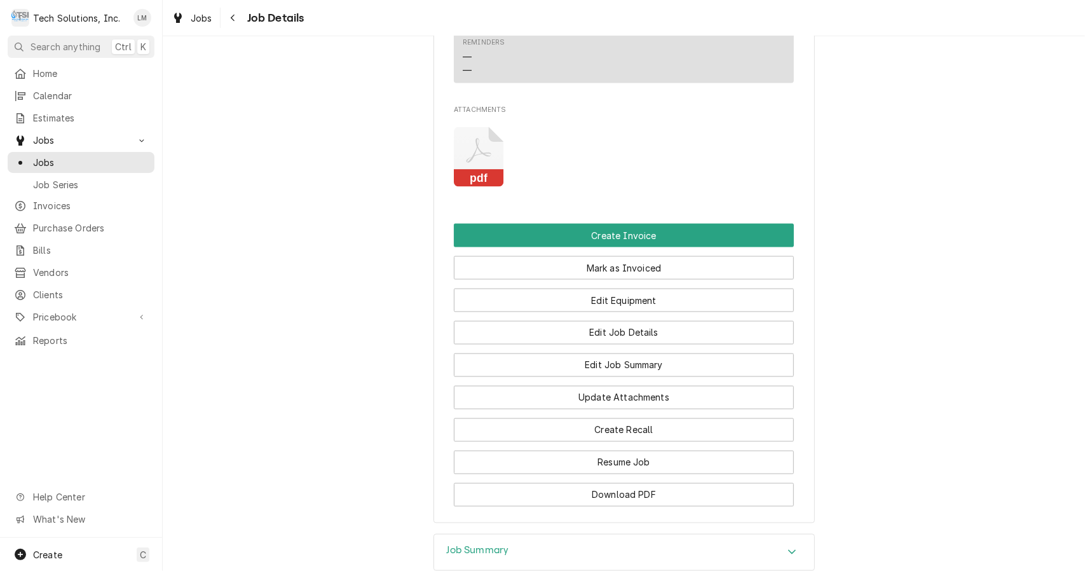
scroll to position [1472, 0]
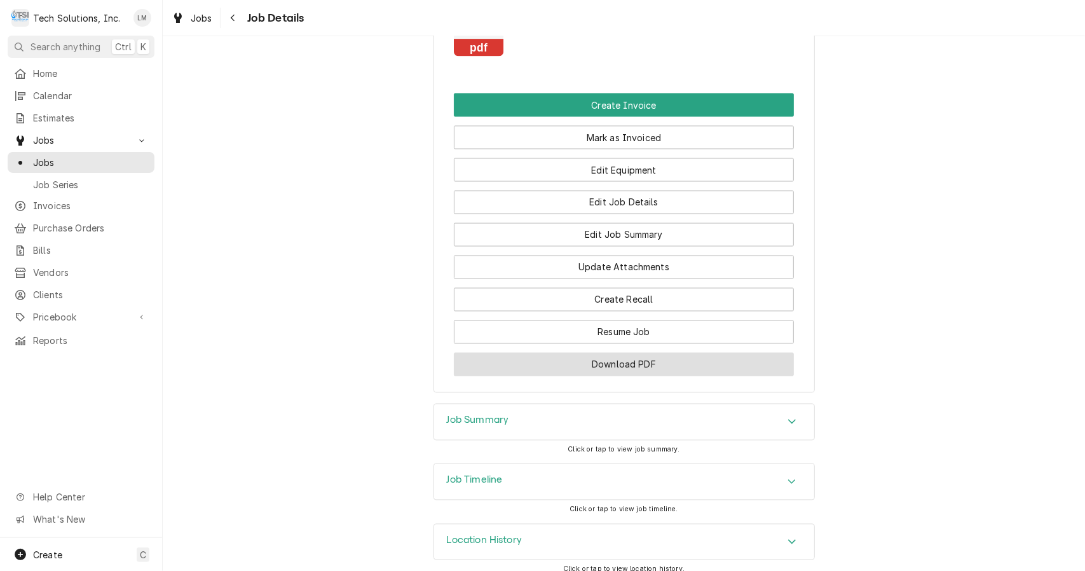
click at [601, 353] on button "Download PDF" at bounding box center [624, 365] width 340 height 24
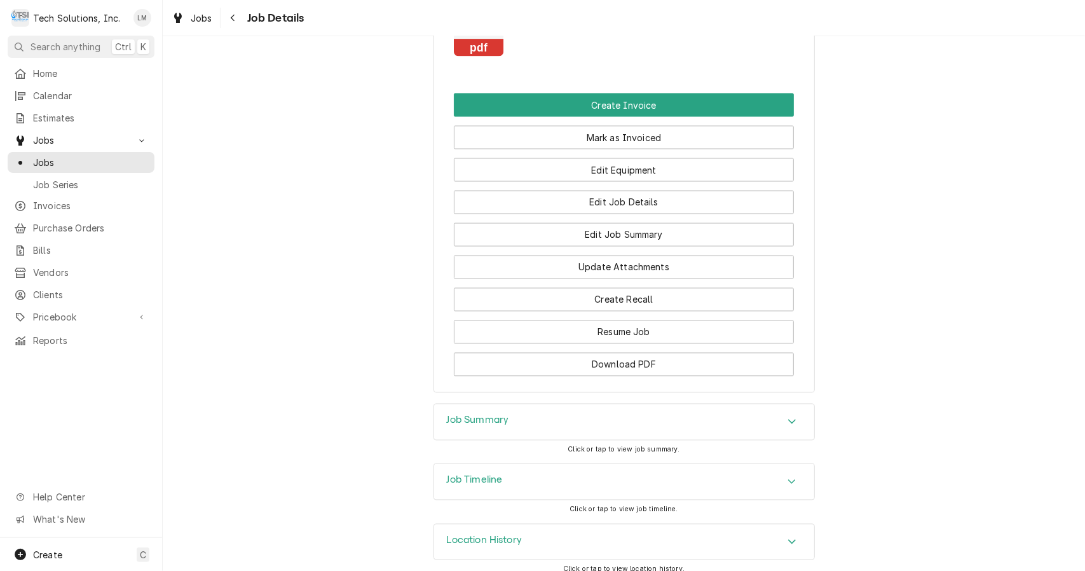
click at [632, 93] on button "Create Invoice" at bounding box center [624, 105] width 340 height 24
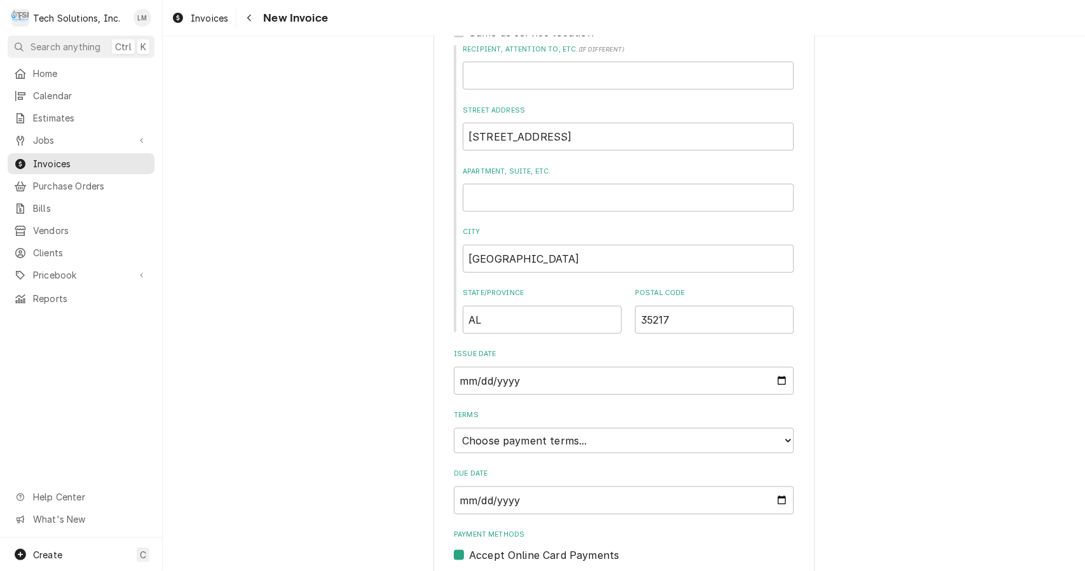
scroll to position [755, 0]
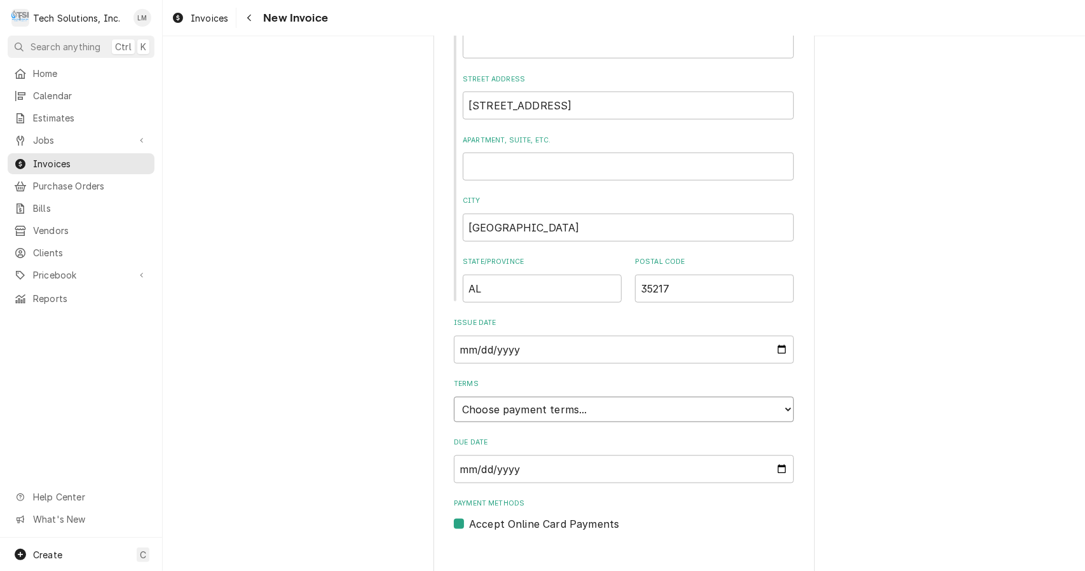
click at [787, 397] on select "Choose payment terms... Same Day Net 7 Net 14 Net 21 Net 30 Net 45 Net 60 Net 90" at bounding box center [624, 409] width 340 height 25
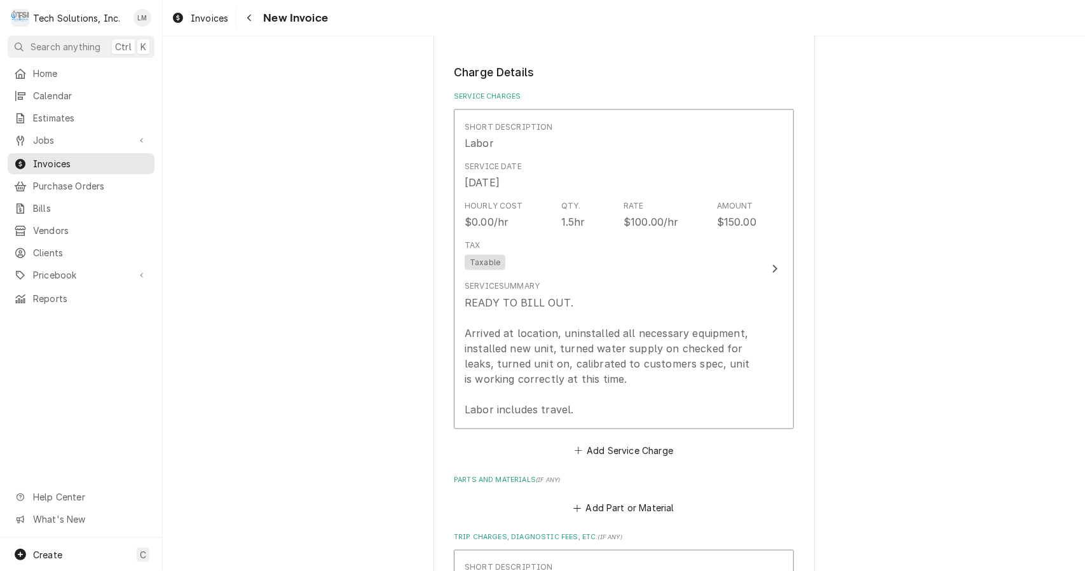
scroll to position [1250, 0]
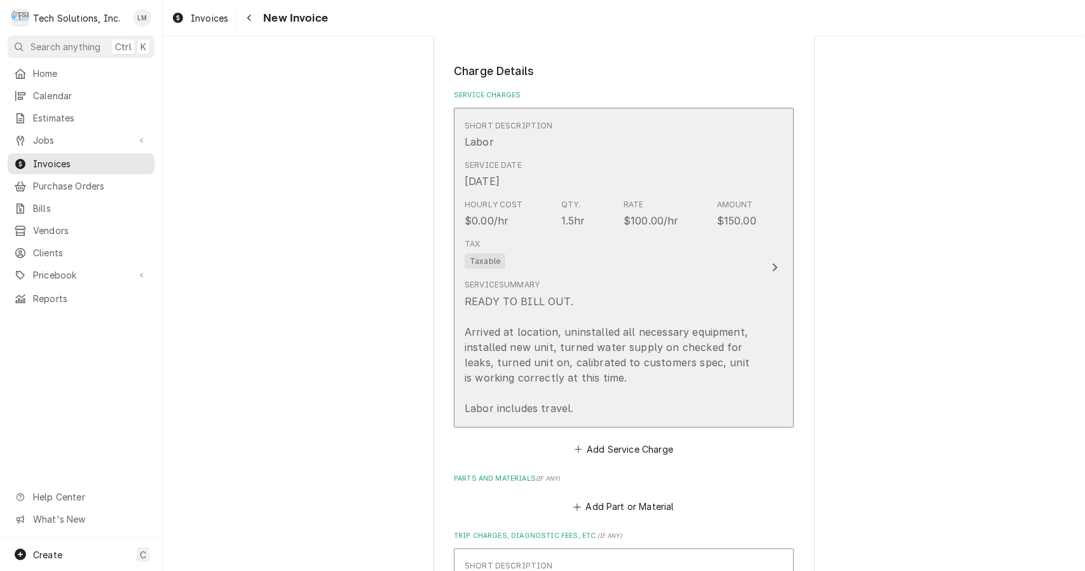
click at [774, 260] on div "Update Line Item" at bounding box center [775, 267] width 17 height 15
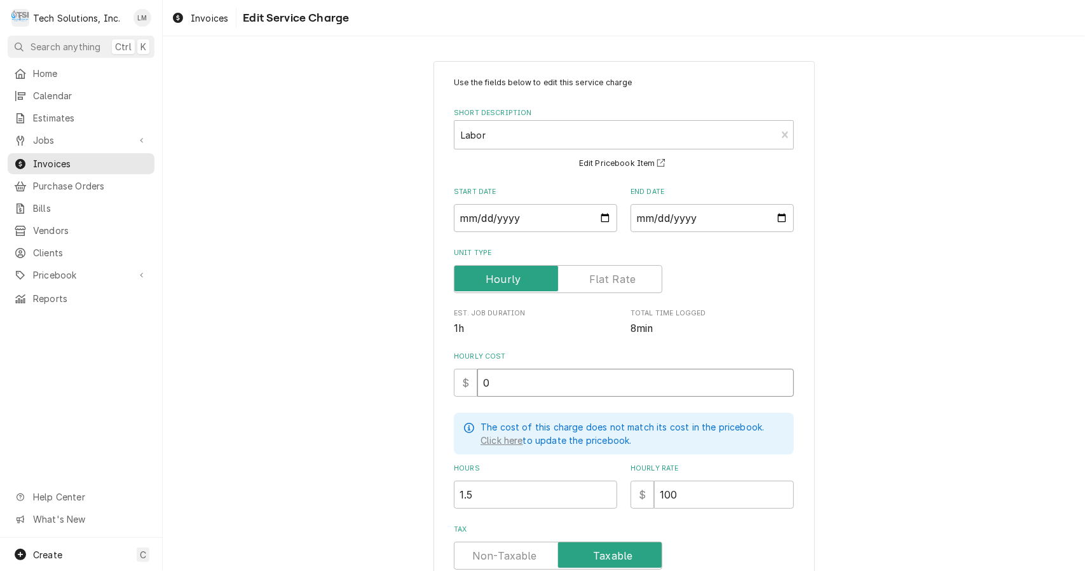
click at [702, 393] on input "0" at bounding box center [635, 383] width 317 height 28
type textarea "x"
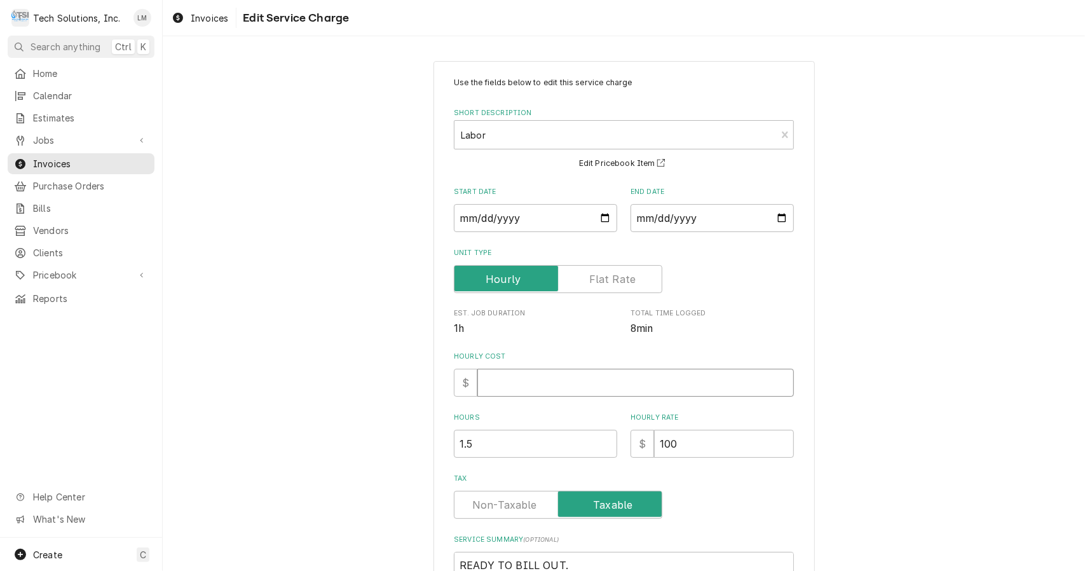
type textarea "x"
type input "1"
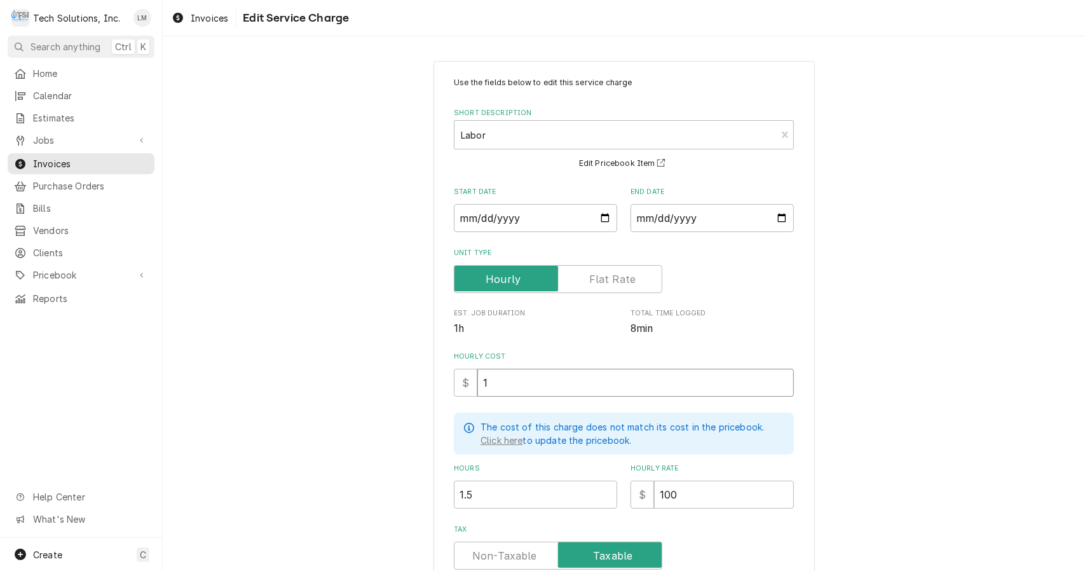
type textarea "x"
type input "10"
type textarea "x"
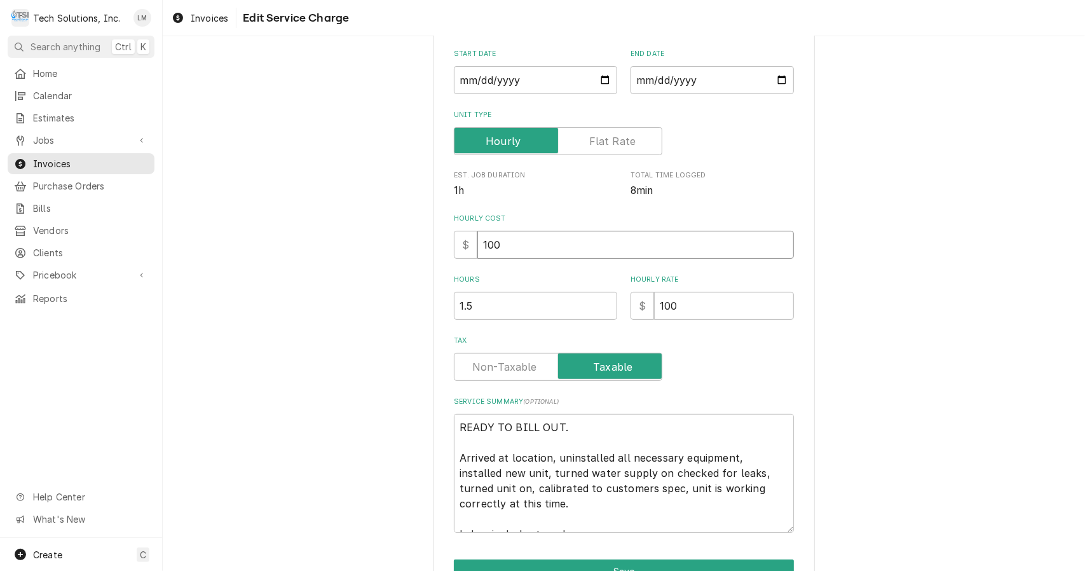
scroll to position [142, 0]
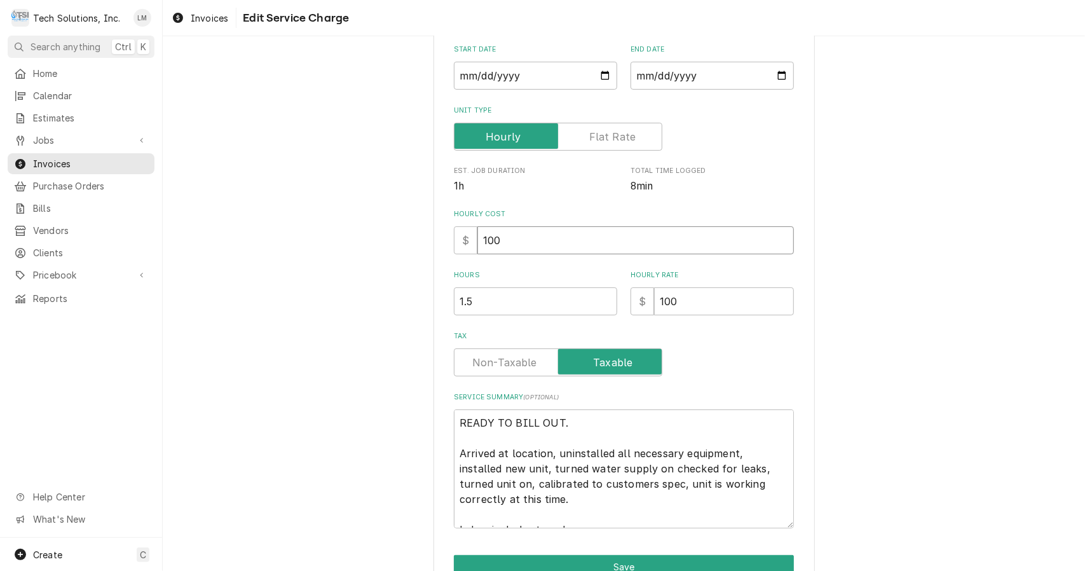
type input "100"
click at [646, 423] on textarea "READY TO BILL OUT. Arrived at location, uninstalled all necessary equipment, in…" at bounding box center [624, 468] width 340 height 119
type textarea "x"
type textarea "READY TO BILL OUT Arrived at location, uninstalled all necessary equipment, ins…"
type textarea "x"
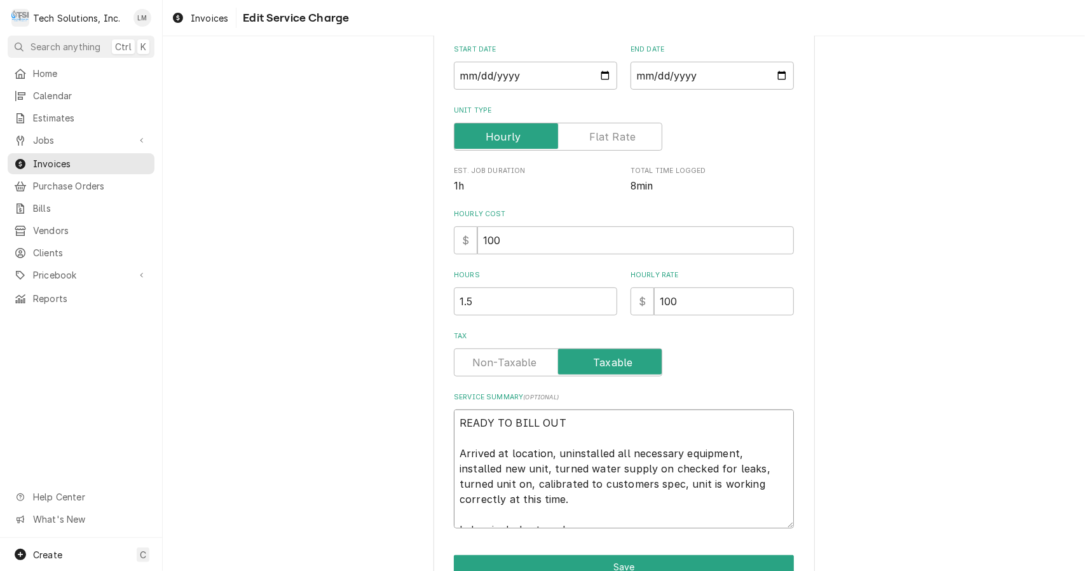
type textarea "READY TO BILL OU Arrived at location, uninstalled all necessary equipment, inst…"
type textarea "x"
type textarea "READY TO BILL O Arrived at location, uninstalled all necessary equipment, insta…"
type textarea "x"
type textarea "READY TO BILL Arrived at location, uninstalled all necessary equipment, install…"
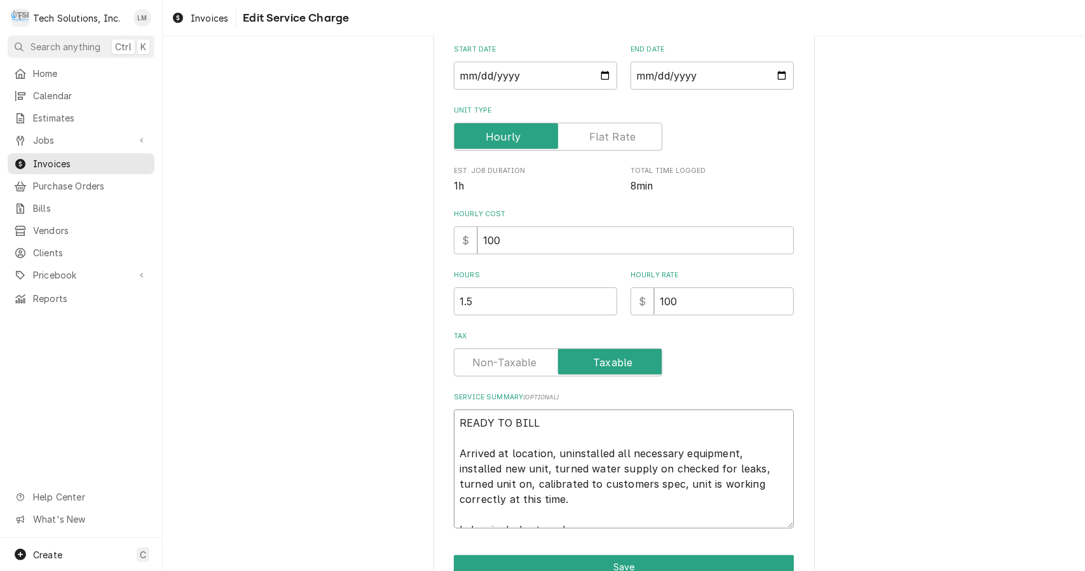
type textarea "x"
type textarea "READY TO BILL Arrived at location, uninstalled all necessary equipment, install…"
type textarea "x"
type textarea "READY TO BIL Arrived at location, uninstalled all necessary equipment, installe…"
type textarea "x"
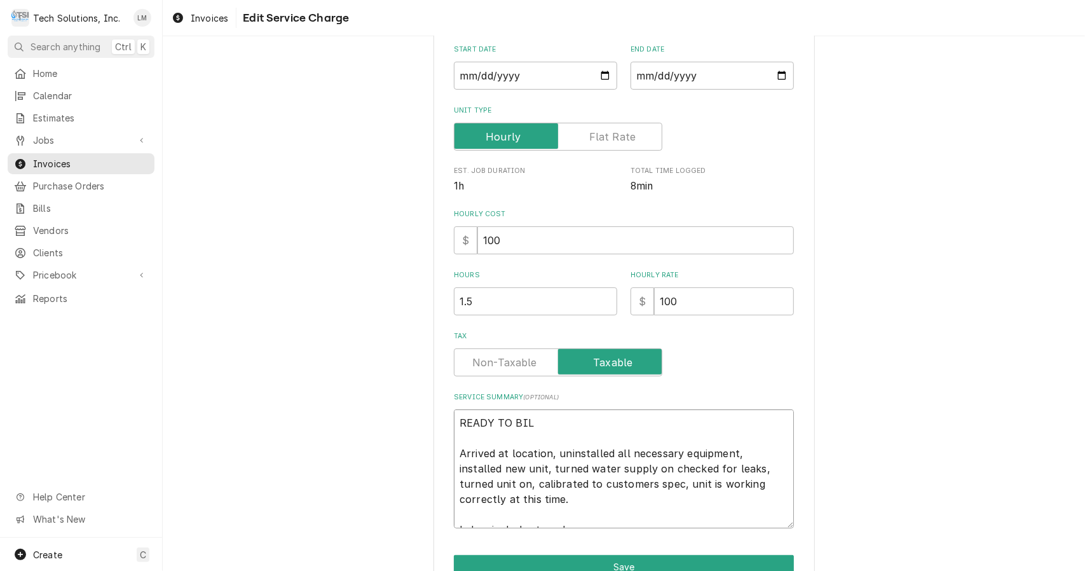
type textarea "READY TO BI Arrived at location, uninstalled all necessary equipment, installed…"
type textarea "x"
type textarea "READY TO B Arrived at location, uninstalled all necessary equipment, installed …"
type textarea "x"
type textarea "READY TO Arrived at location, uninstalled all necessary equipment, installed ne…"
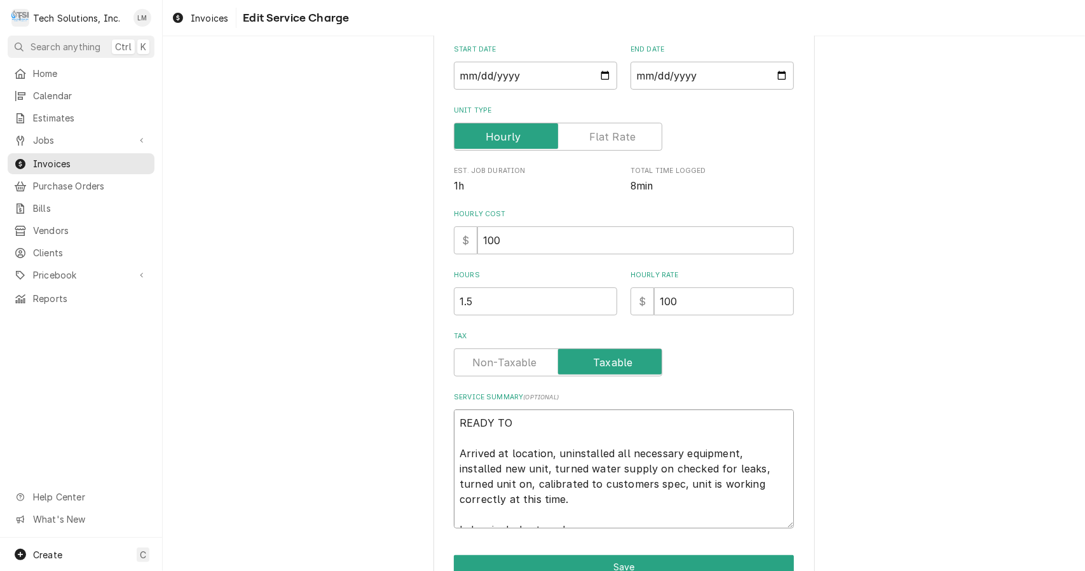
type textarea "x"
type textarea "READY TO Arrived at location, uninstalled all necessary equipment, installed ne…"
type textarea "x"
type textarea "READY T Arrived at location, uninstalled all necessary equipment, installed new…"
type textarea "x"
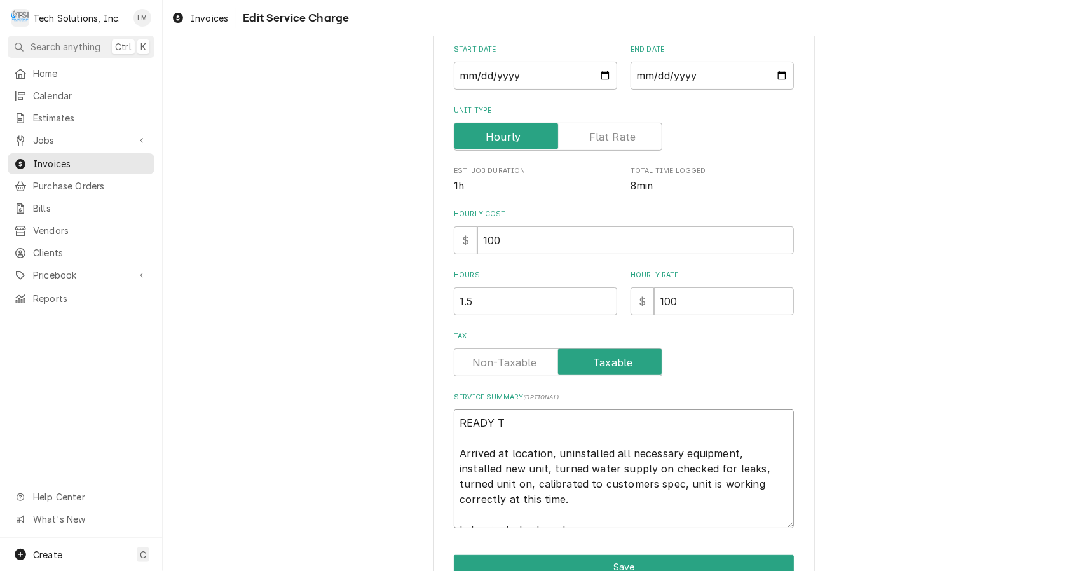
type textarea "READY Arrived at location, uninstalled all necessary equipment, installed new u…"
type textarea "x"
type textarea "READY Arrived at location, uninstalled all necessary equipment, installed new u…"
type textarea "x"
type textarea "READ Arrived at location, uninstalled all necessary equipment, installed new un…"
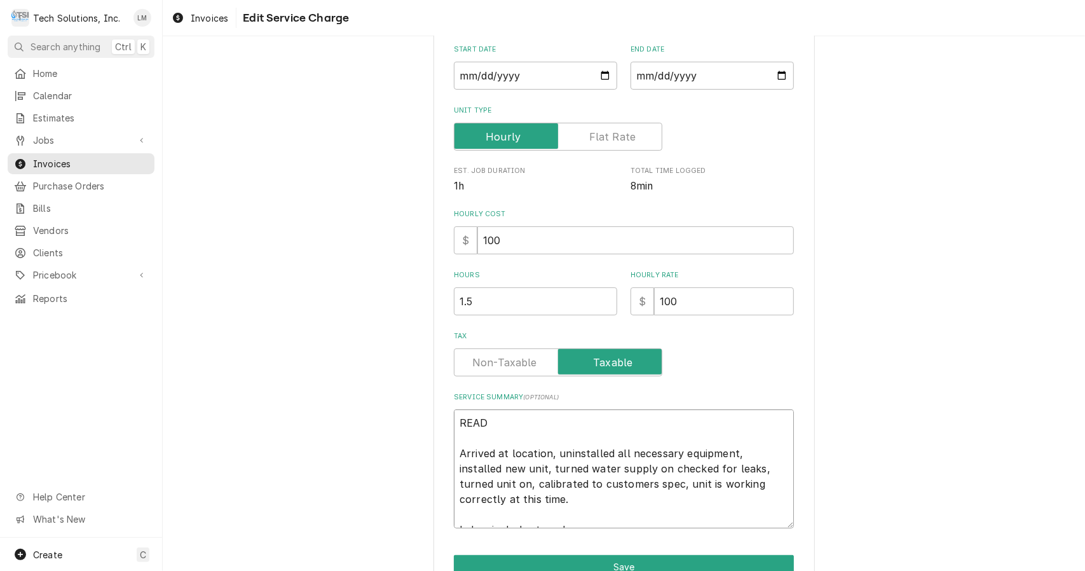
type textarea "x"
type textarea "REA Arrived at location, uninstalled all necessary equipment, installed new uni…"
type textarea "x"
type textarea "RE Arrived at location, uninstalled all necessary equipment, installed new unit…"
type textarea "x"
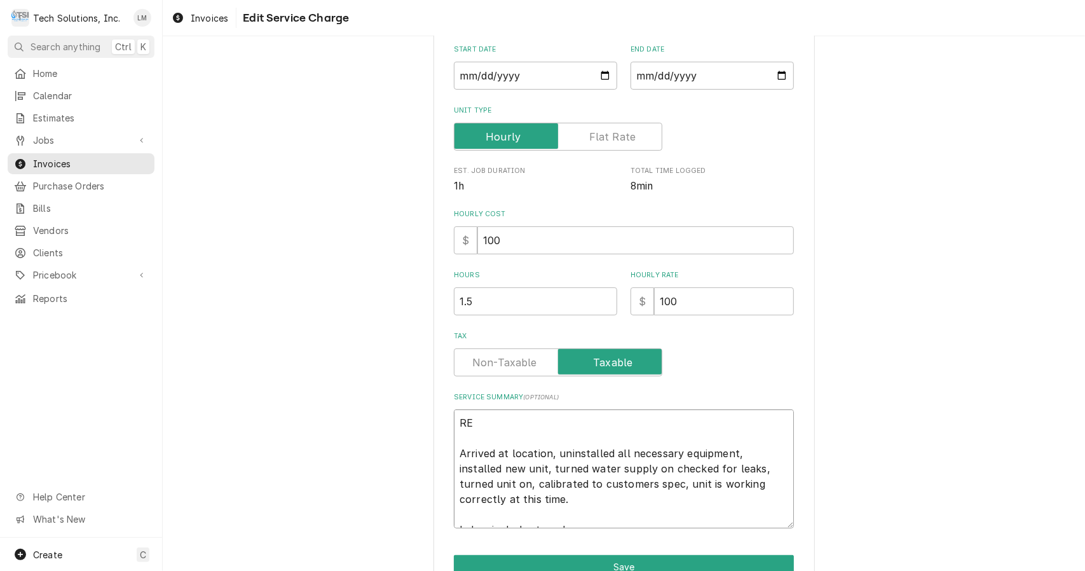
type textarea "R Arrived at location, uninstalled all necessary equipment, installed new unit,…"
type textarea "x"
type textarea "Arrived at location, uninstalled all necessary equipment, installed new unit, t…"
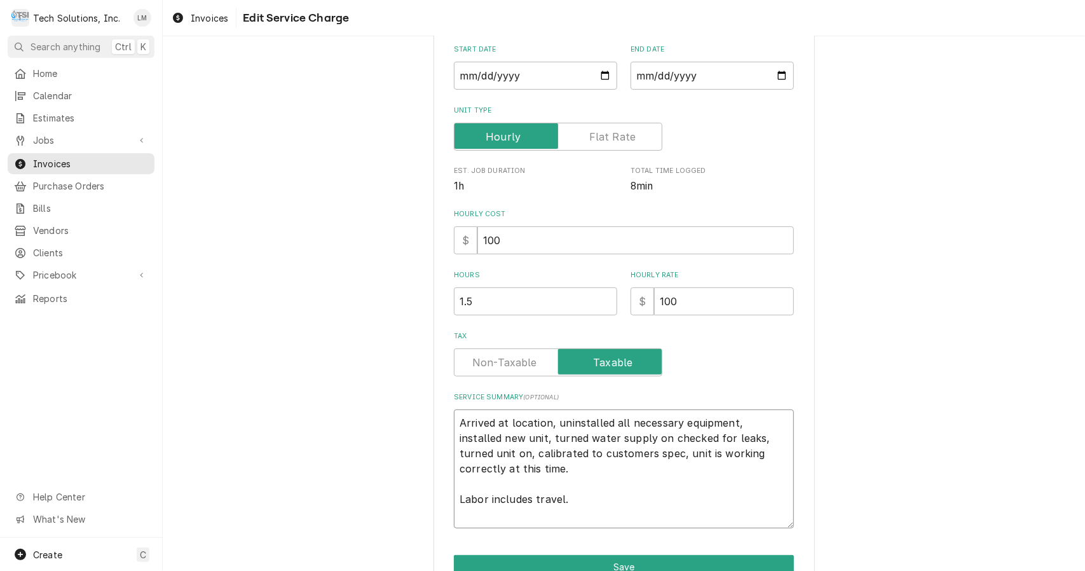
type textarea "x"
type textarea "Arrived at location, uninstalled all necessary equipment, installed new unit, t…"
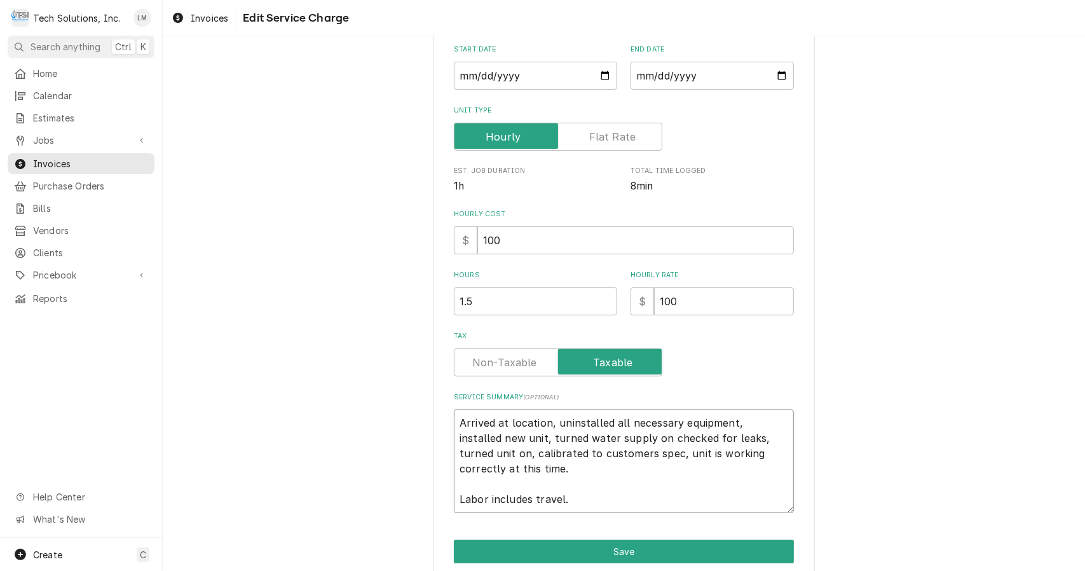
type textarea "x"
type textarea "Arrived at location, uninstalled all necessary equipment, installed new unit, t…"
type textarea "x"
type textarea "rrived at location, uninstalled all necessary equipment, installed new unit, tu…"
type textarea "x"
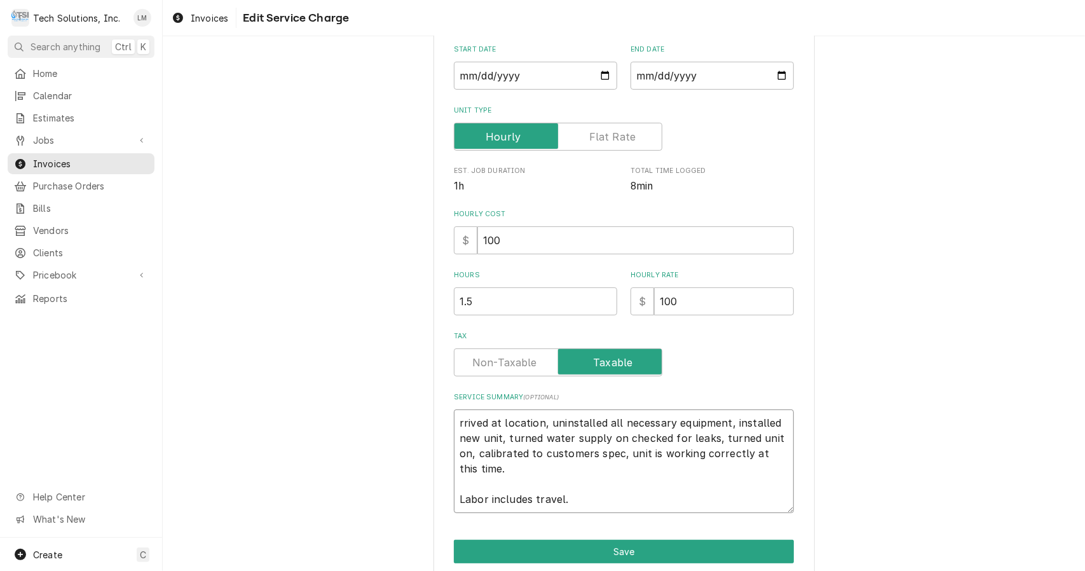
type textarea "rived at location, uninstalled all necessary equipment, installed new unit, tur…"
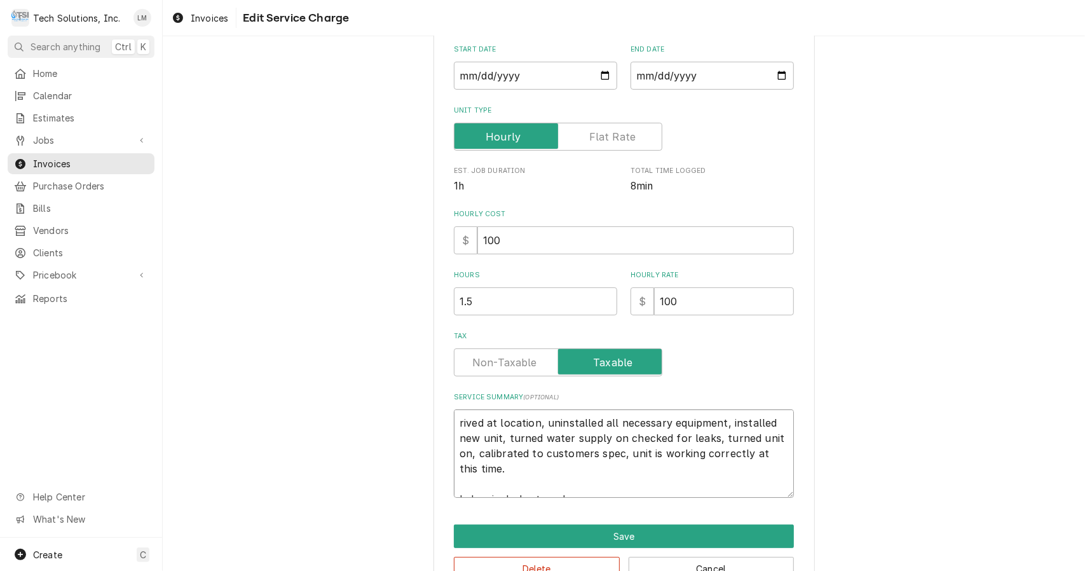
type textarea "x"
type textarea "ived at location, uninstalled all necessary equipment, installed new unit, turn…"
type textarea "x"
type textarea "ved at location, uninstalled all necessary equipment, installed new unit, turne…"
type textarea "x"
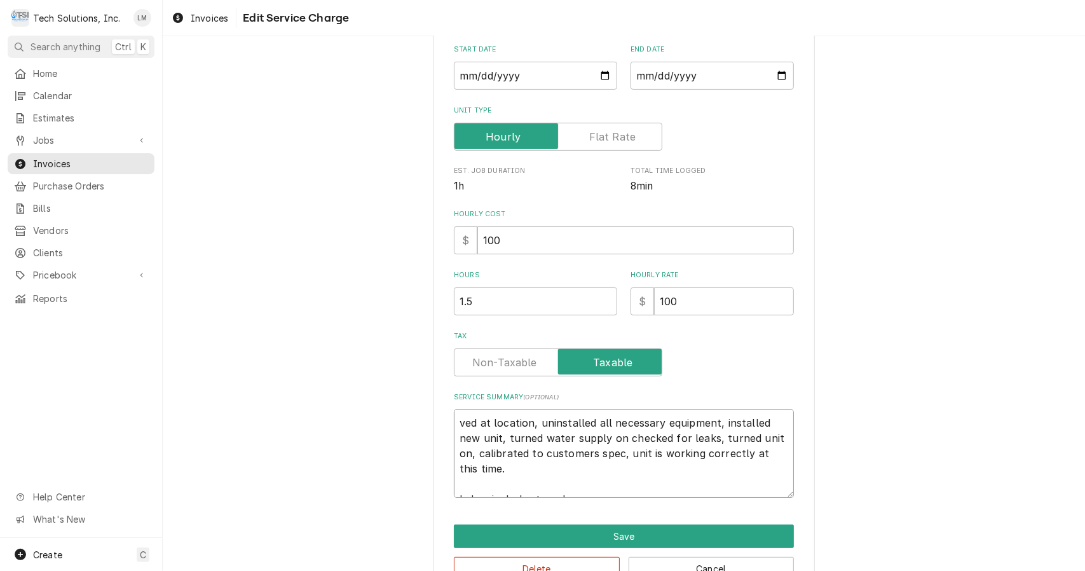
type textarea "ed at location, uninstalled all necessary equipment, installed new unit, turned…"
type textarea "x"
type textarea "d at location, uninstalled all necessary equipment, installed new unit, turned …"
type textarea "x"
type textarea "at location, uninstalled all necessary equipment, installed new unit, turned wa…"
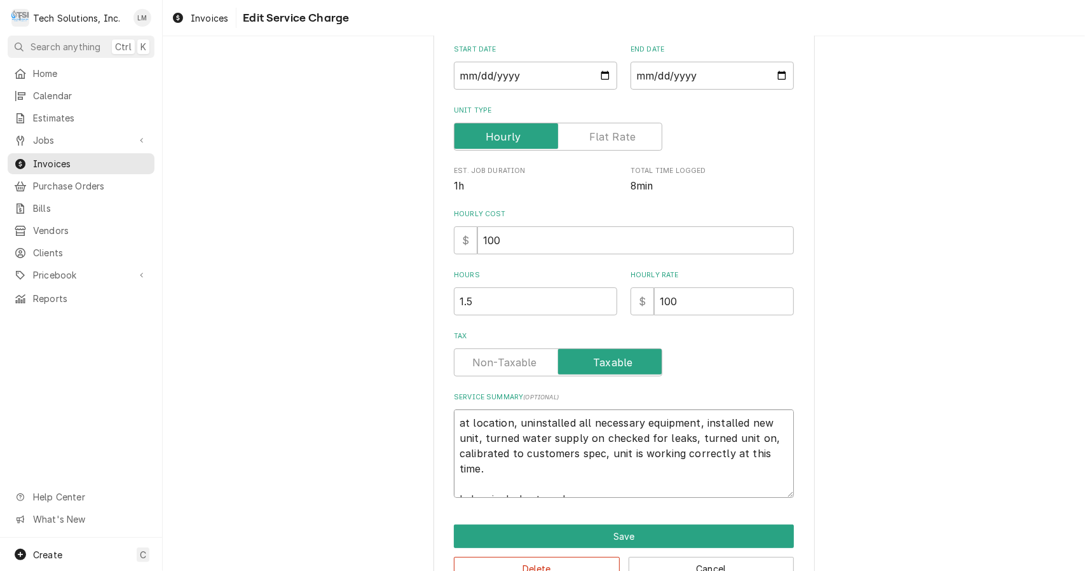
type textarea "x"
type textarea "at location, uninstalled all necessary equipment, installed new unit, turned wa…"
type textarea "x"
type textarea "t location, uninstalled all necessary equipment, installed new unit, turned wat…"
type textarea "x"
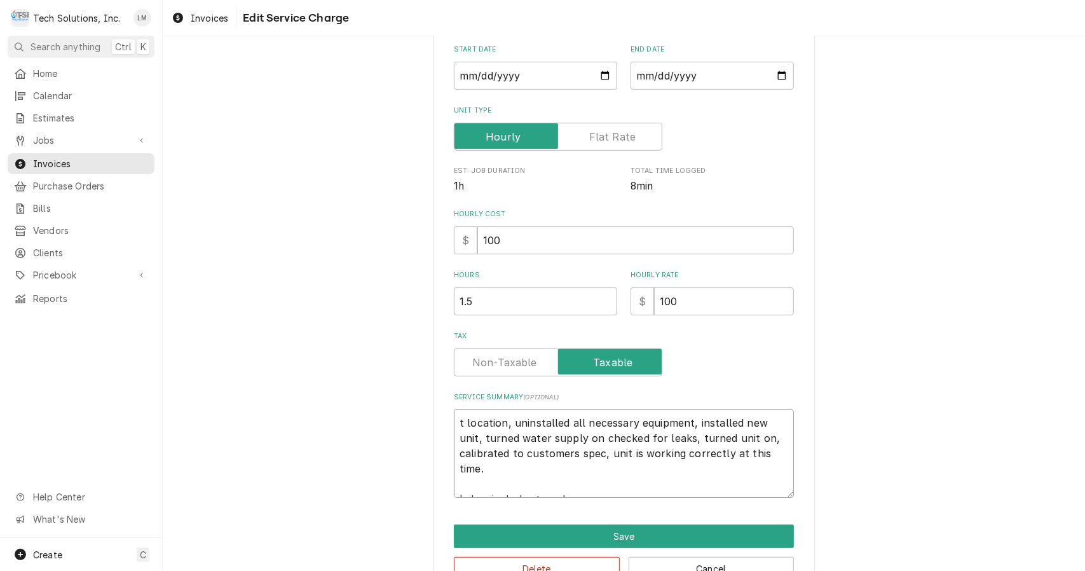
type textarea "location, uninstalled all necessary equipment, installed new unit, turned water…"
type textarea "x"
type textarea "location, uninstalled all necessary equipment, installed new unit, turned water…"
type textarea "x"
type textarea "ocation, uninstalled all necessary equipment, installed new unit, turned water …"
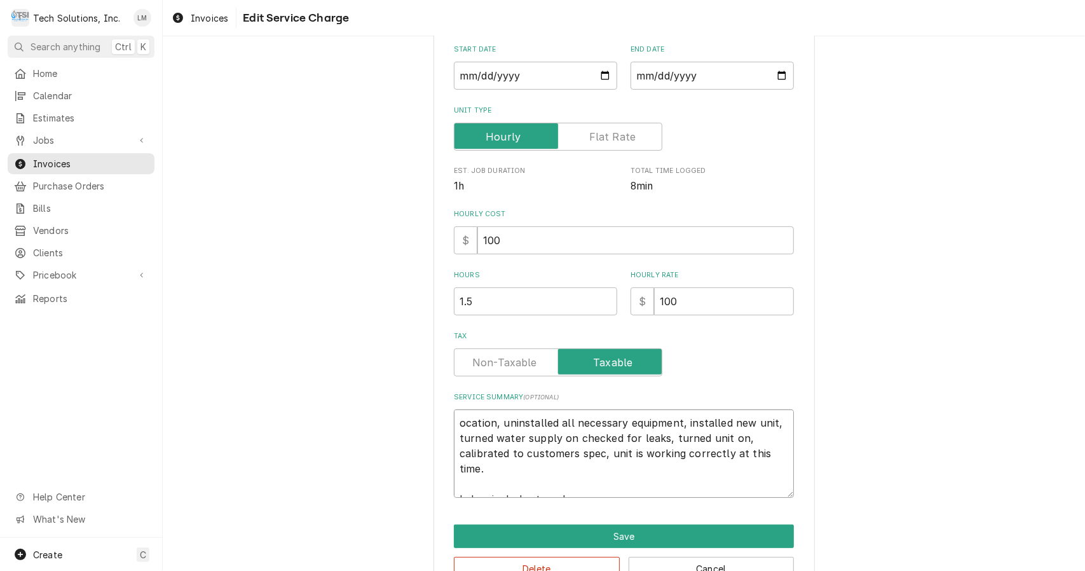
type textarea "x"
type textarea "cation, uninstalled all necessary equipment, installed new unit, turned water s…"
type textarea "x"
type textarea "ation, uninstalled all necessary equipment, installed new unit, turned water su…"
type textarea "x"
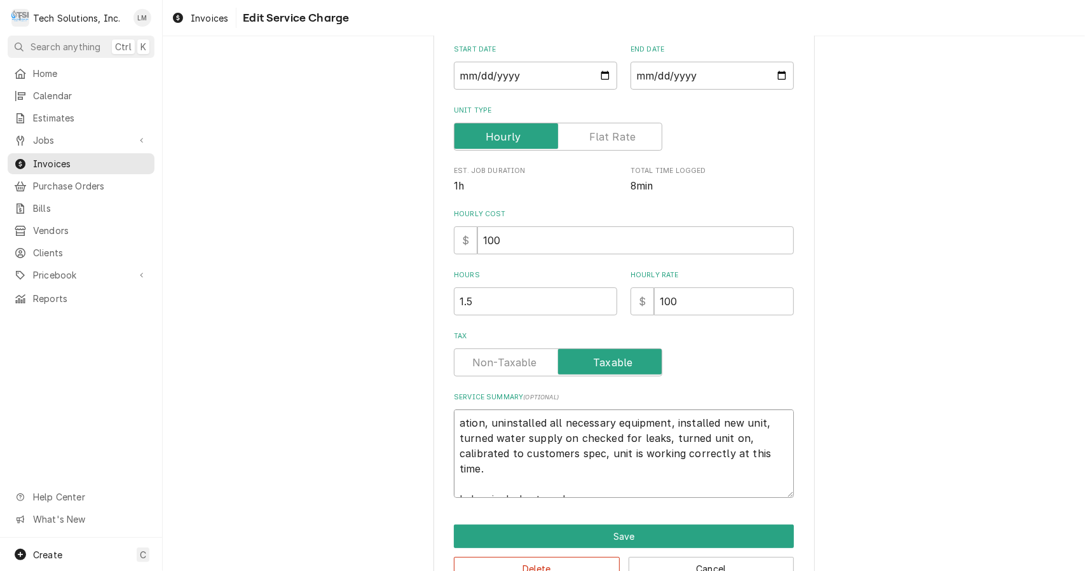
type textarea "tion, uninstalled all necessary equipment, installed new unit, turned water sup…"
type textarea "x"
type textarea "ion, uninstalled all necessary equipment, installed new unit, turned water supp…"
type textarea "x"
type textarea "on, uninstalled all necessary equipment, installed new unit, turned water suppl…"
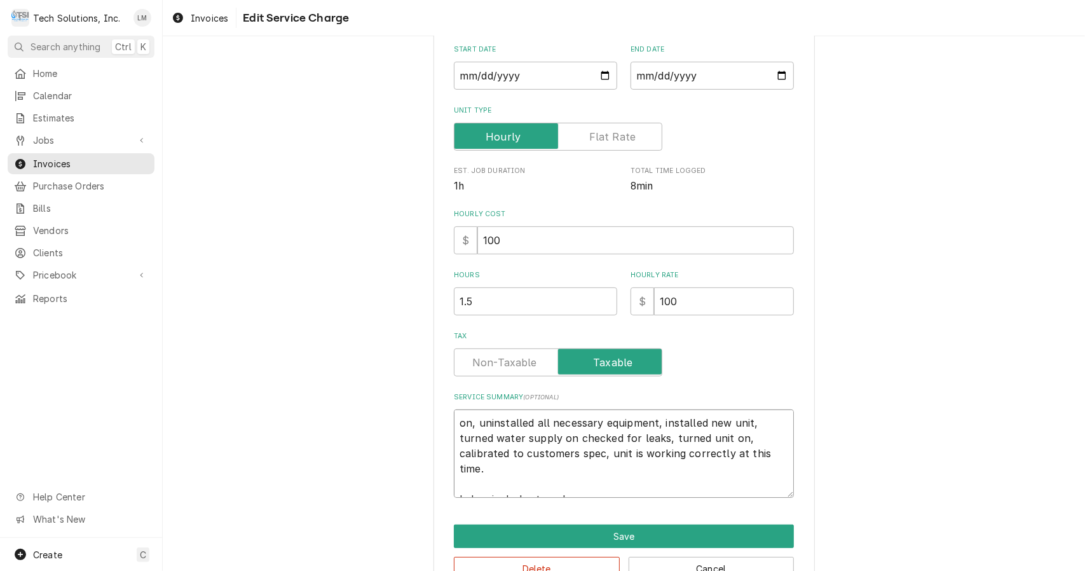
type textarea "x"
type textarea "n, uninstalled all necessary equipment, installed new unit, turned water supply…"
type textarea "x"
type textarea ", uninstalled all necessary equipment, installed new unit, turned water supply …"
type textarea "x"
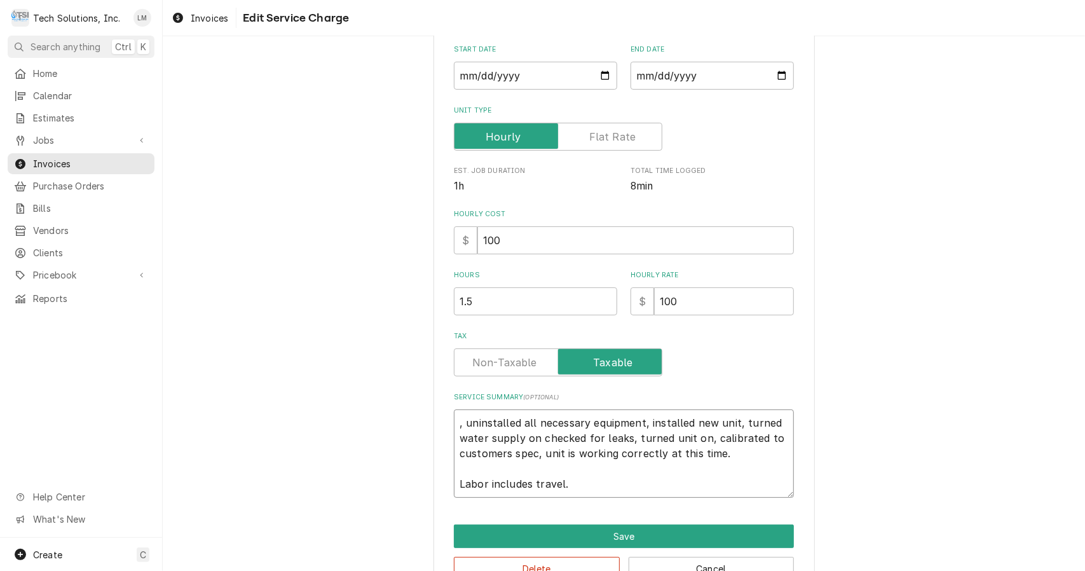
type textarea "uninstalled all necessary equipment, installed new unit, turned water supply on…"
type textarea "x"
type textarea "uninstalled all necessary equipment, installed new unit, turned water supply on…"
type textarea "x"
type textarea "ninstalled all necessary equipment, installed new unit, turned water supply on …"
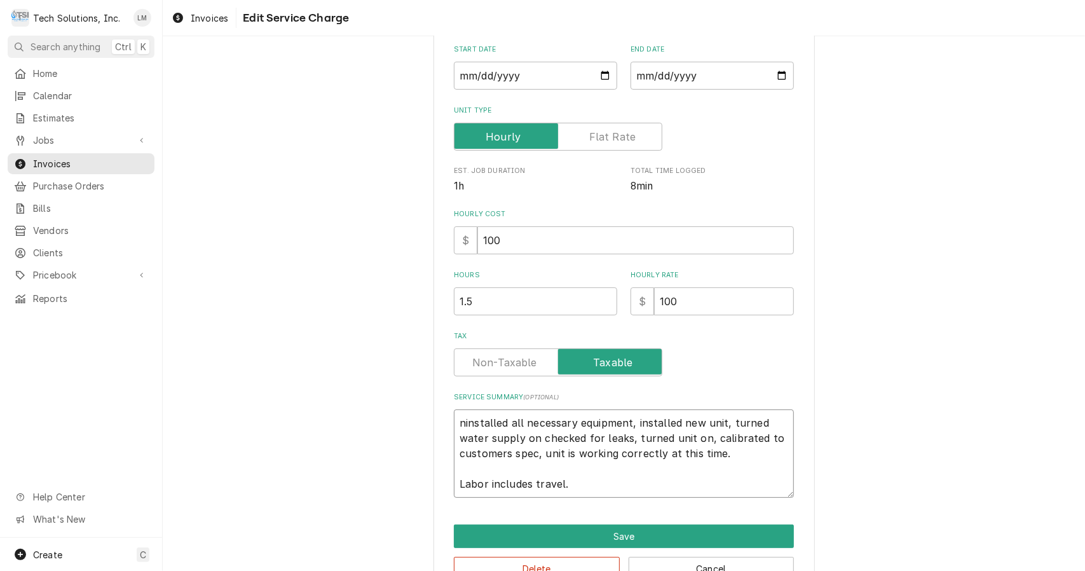
type textarea "x"
type textarea "Uninstalled all necessary equipment, installed new unit, turned water supply on…"
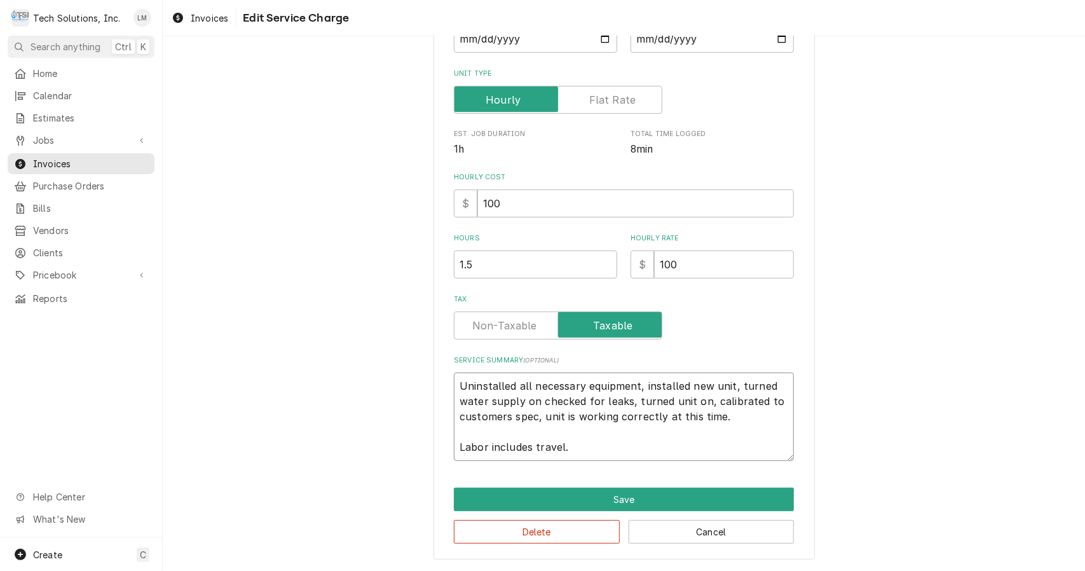
click at [632, 384] on textarea "Uninstalled all necessary equipment, installed new unit, turned water supply on…" at bounding box center [624, 416] width 340 height 88
type textarea "x"
type textarea "Uninstalled all necessary equipment., installed new unit, turned water supply o…"
type textarea "x"
type textarea "Uninstalled all necessary equipment. , installed new unit, turned water supply …"
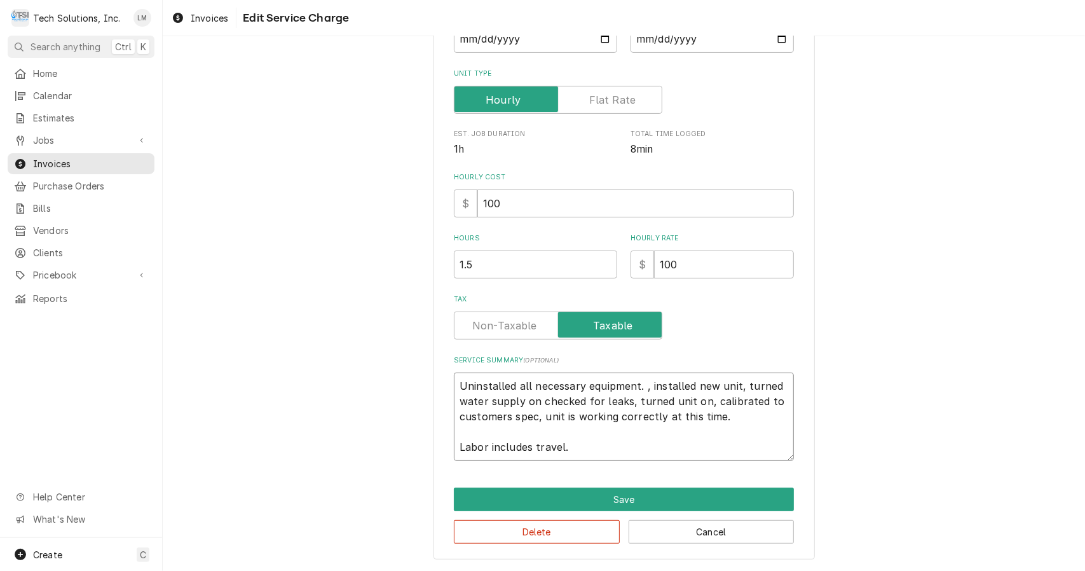
type textarea "x"
type textarea "Uninstalled all necessary equipment. installed new unit, turned water supply on…"
type textarea "x"
type textarea "Uninstalled all necessary equipment. installed new unit, turned water supply on…"
type textarea "x"
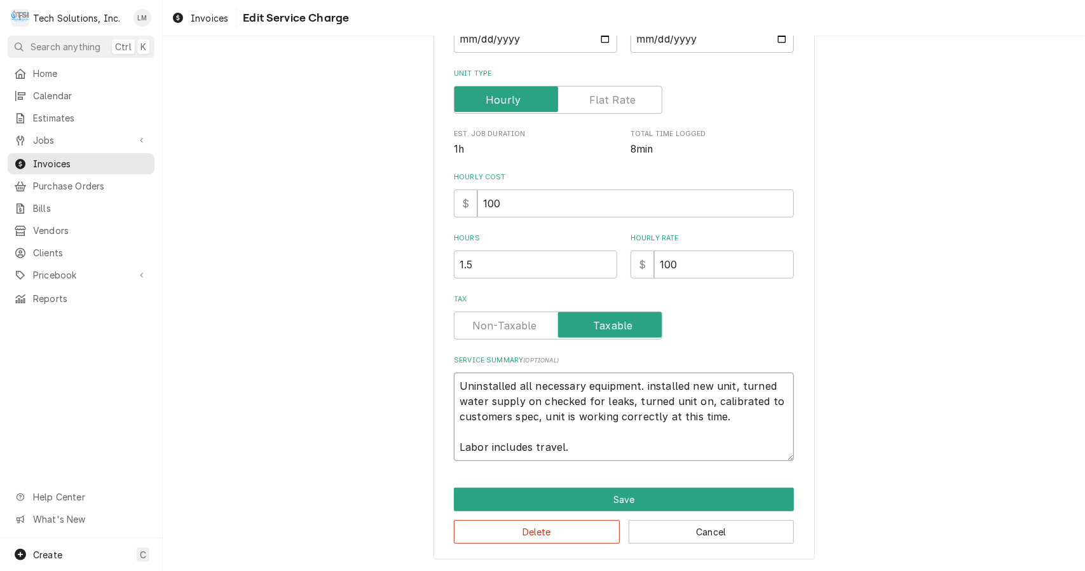
type textarea "Uninstalled all necessary equipment. nstalled new unit, turned water supply on …"
type textarea "x"
type textarea "Uninstalled all necessary equipment. nstalled new unit, turned water supply on …"
type textarea "x"
type textarea "Uninstalled all necessary equipment. Installed new unit, turned water supply on…"
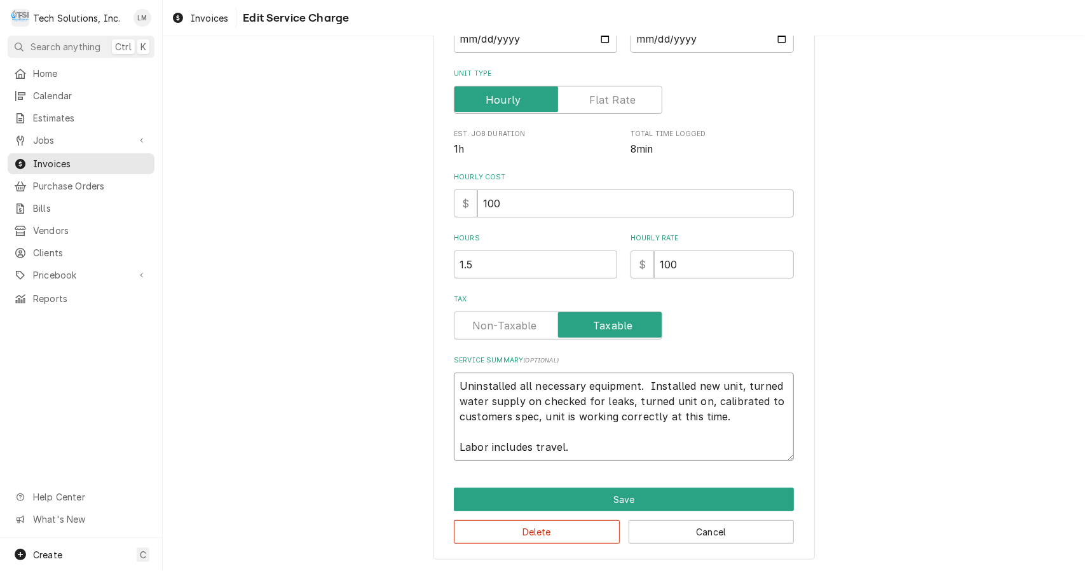
click at [736, 387] on textarea "Uninstalled all necessary equipment. Installed new unit, turned water supply on…" at bounding box center [624, 416] width 340 height 88
type textarea "x"
type textarea "Uninstalled all necessary equipment. Installed new unit,turned water supply on …"
type textarea "x"
type textarea "Uninstalled all necessary equipment. Installed new unitturned water supply on c…"
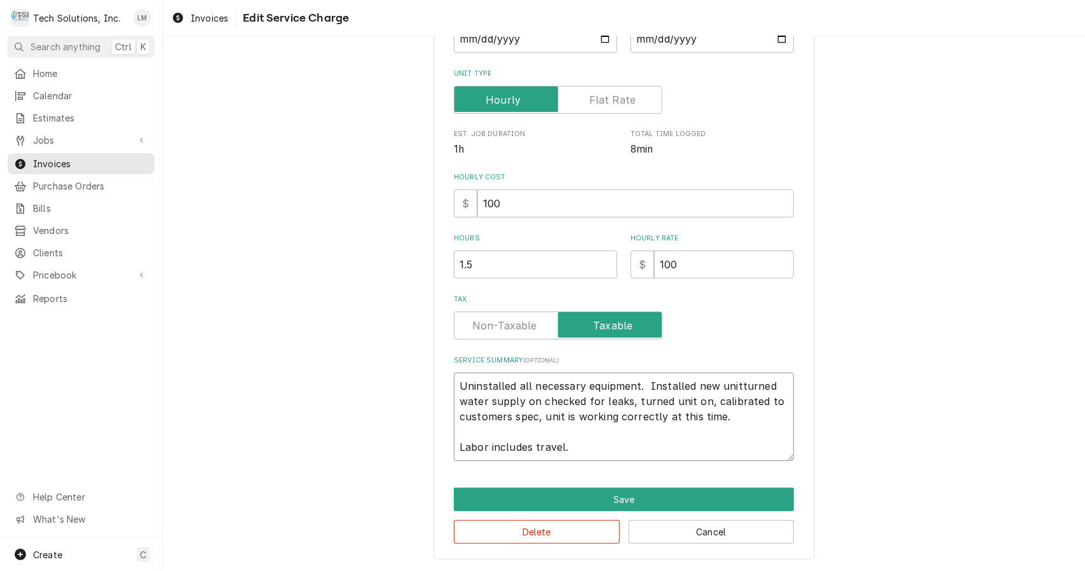
type textarea "x"
type textarea "Uninstalled all necessary equipment. Installed new unit.turned water supply on …"
type textarea "x"
type textarea "Uninstalled all necessary equipment. Installed new unit. turned water supply on…"
type textarea "x"
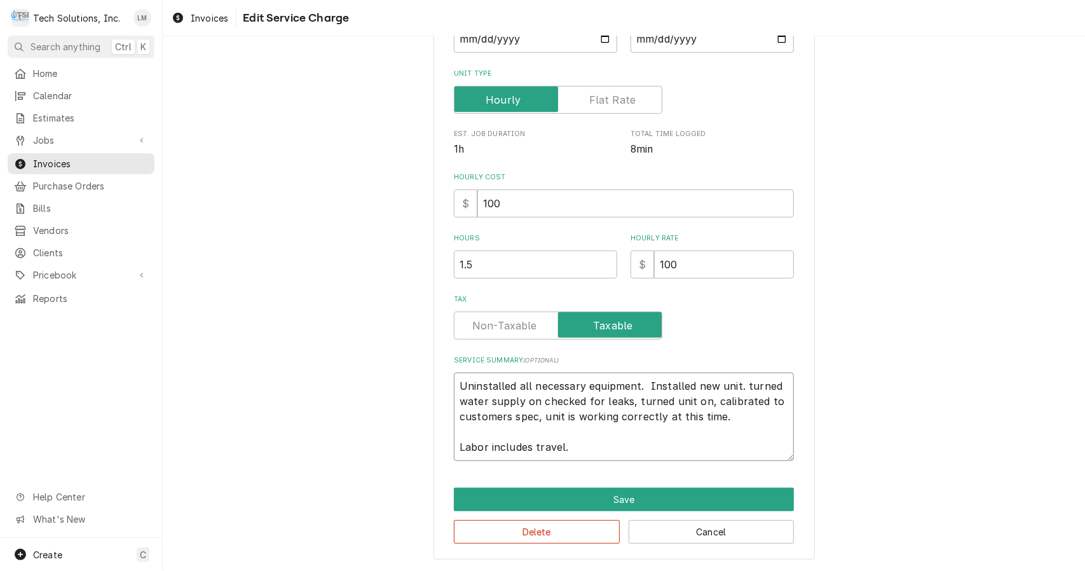
type textarea "Uninstalled all necessary equipment. Installed new unit. urned water supply on …"
type textarea "x"
type textarea "Uninstalled all necessary equipment. Installed new unit. Turned water supply on…"
type textarea "x"
type textarea "Uninstalled all necessary equipment. Installed new unit. Turned water supply on…"
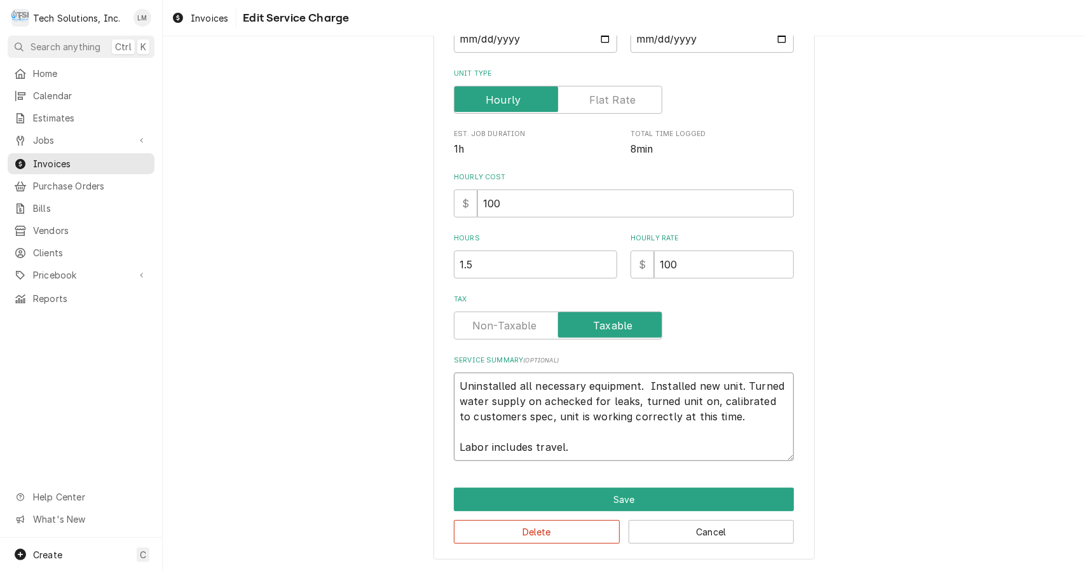
type textarea "x"
type textarea "Uninstalled all necessary equipment. Installed new unit. Turned water supply on…"
type textarea "x"
type textarea "Uninstalled all necessary equipment. Installed new unit. Turned water supply on…"
type textarea "x"
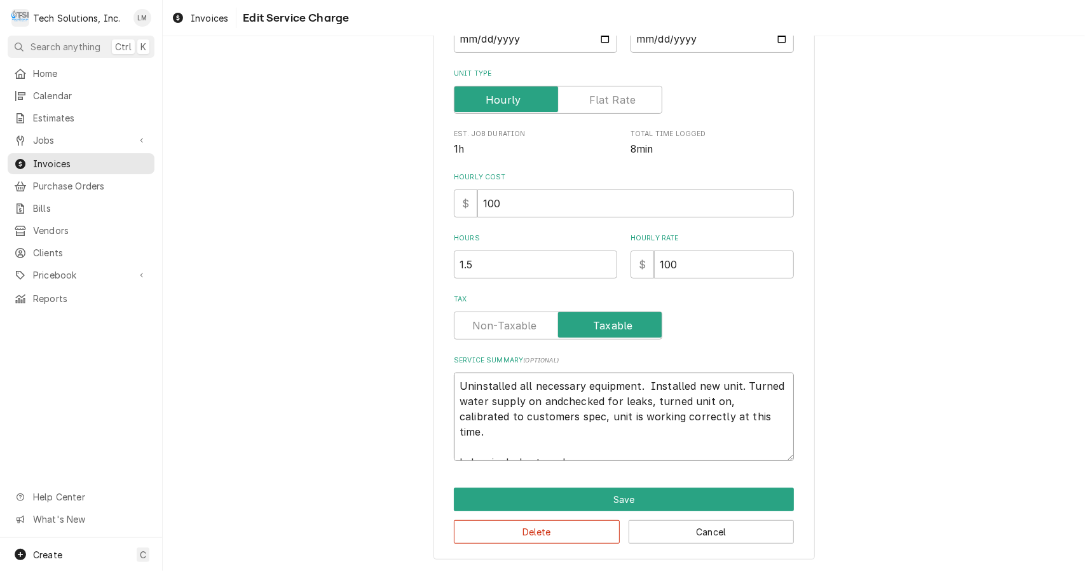
type textarea "Uninstalled all necessary equipment. Installed new unit. Turned water supply on…"
type textarea "x"
type textarea "Uninstalled all necessary equipment. Installed new unit. Turned water supply on…"
type textarea "x"
type textarea "Uninstalled all necessary equipment. Installed new unit. Turned water supply on…"
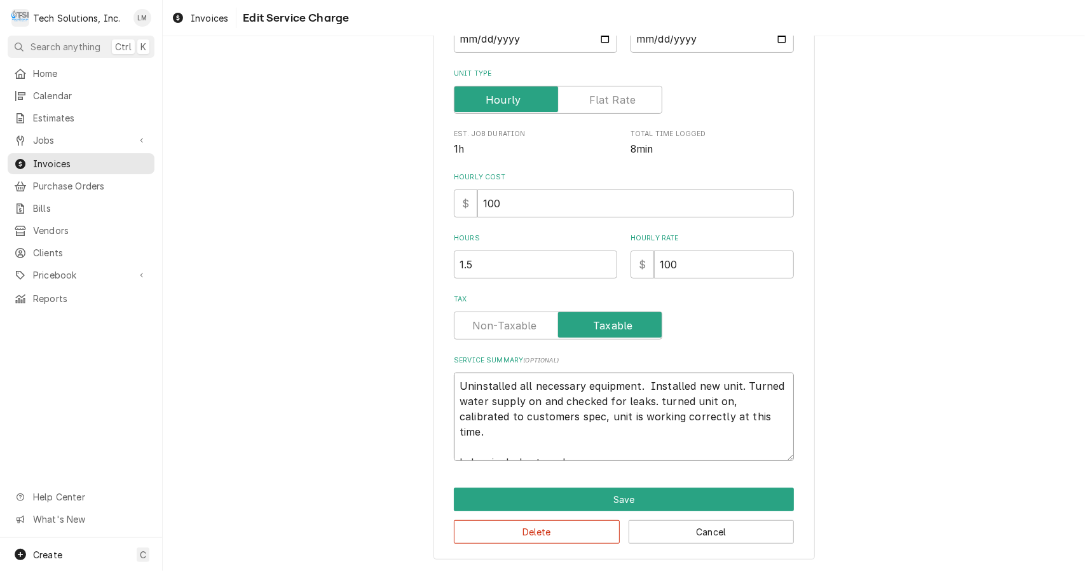
type textarea "x"
type textarea "Uninstalled all necessary equipment. Installed new unit. Turned water supply on…"
type textarea "x"
type textarea "Uninstalled all necessary equipment. Installed new unit. Turned water supply on…"
type textarea "x"
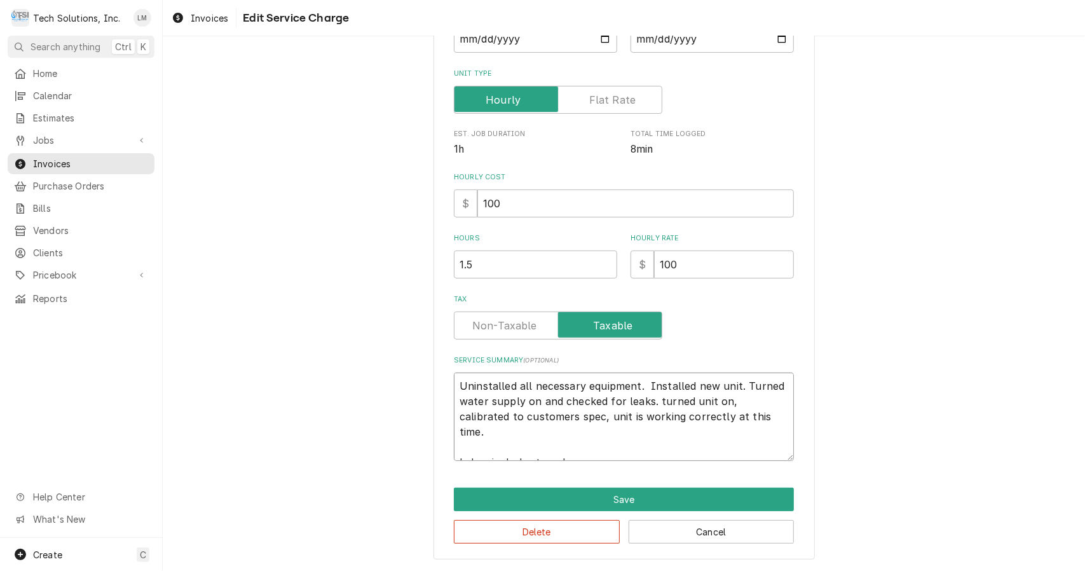
type textarea "Uninstalled all necessary equipment. Installed new unit. Turned water supply on…"
type textarea "x"
type textarea "Uninstalled all necessary equipment. Installed new unit. Turned water supply on…"
type textarea "x"
type textarea "Uninstalled all necessary equipment. Installed new unit. Turned water supply on…"
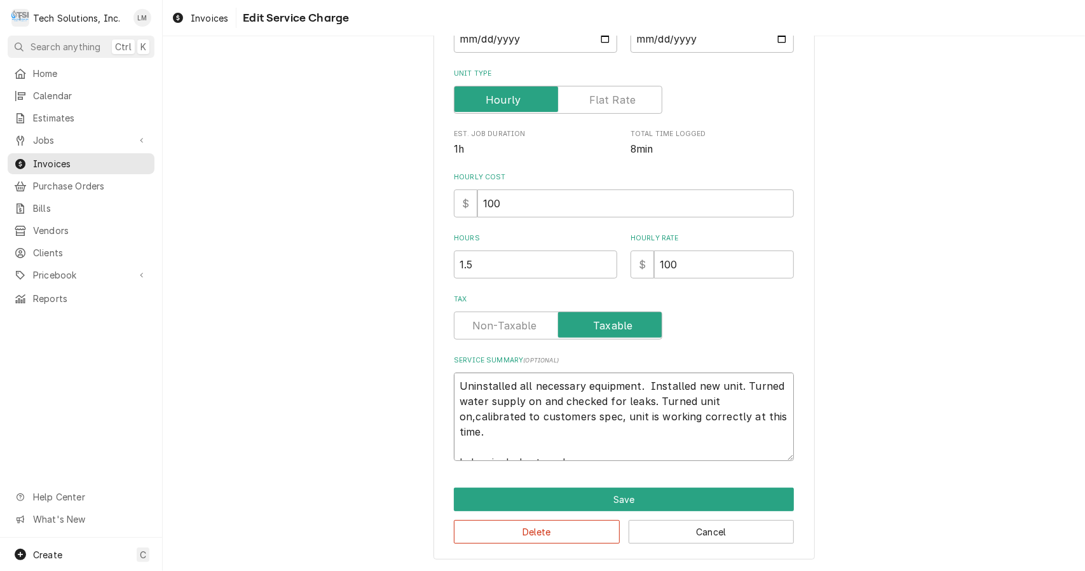
type textarea "x"
type textarea "Uninstalled all necessary equipment. Installed new unit. Turned water supply on…"
type textarea "x"
type textarea "Uninstalled all necessary equipment. Installed new unit. Turned water supply on…"
type textarea "x"
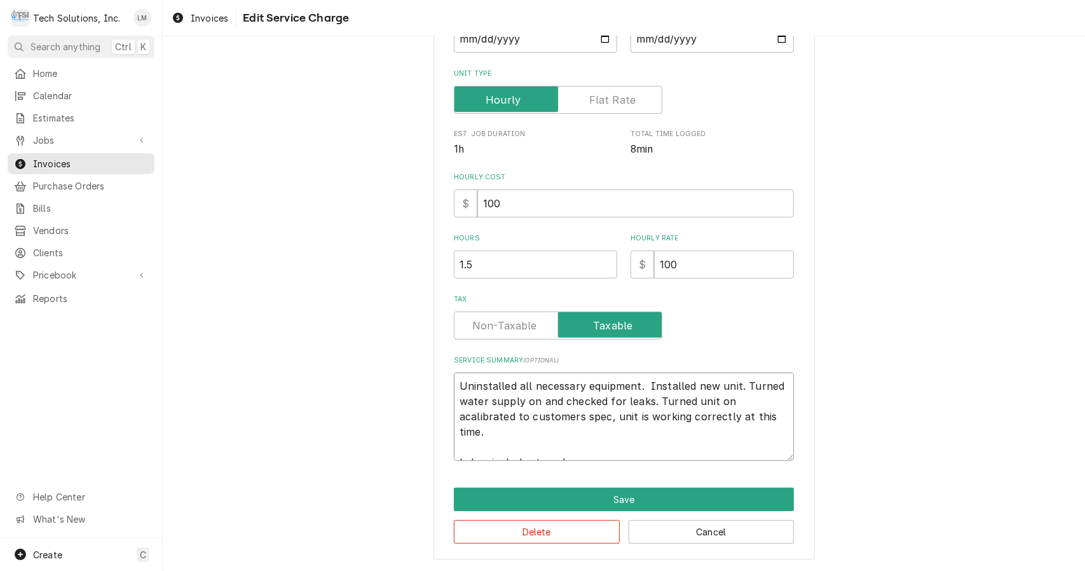
type textarea "Uninstalled all necessary equipment. Installed new unit. Turned water supply on…"
type textarea "x"
type textarea "Uninstalled all necessary equipment. Installed new unit. Turned water supply on…"
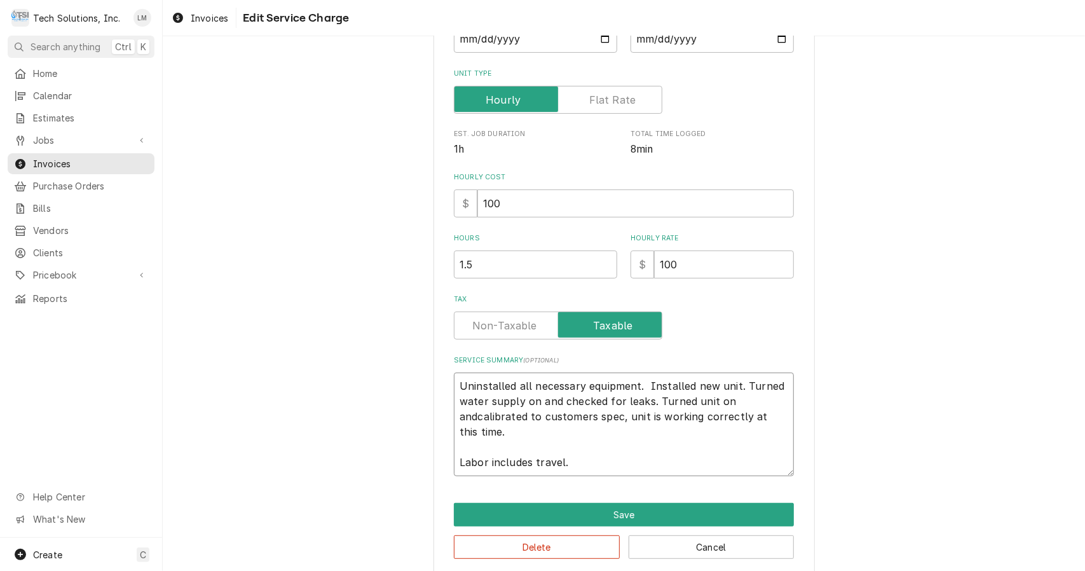
type textarea "x"
type textarea "Uninstalled all necessary equipment. Installed new unit. Turned water supply on…"
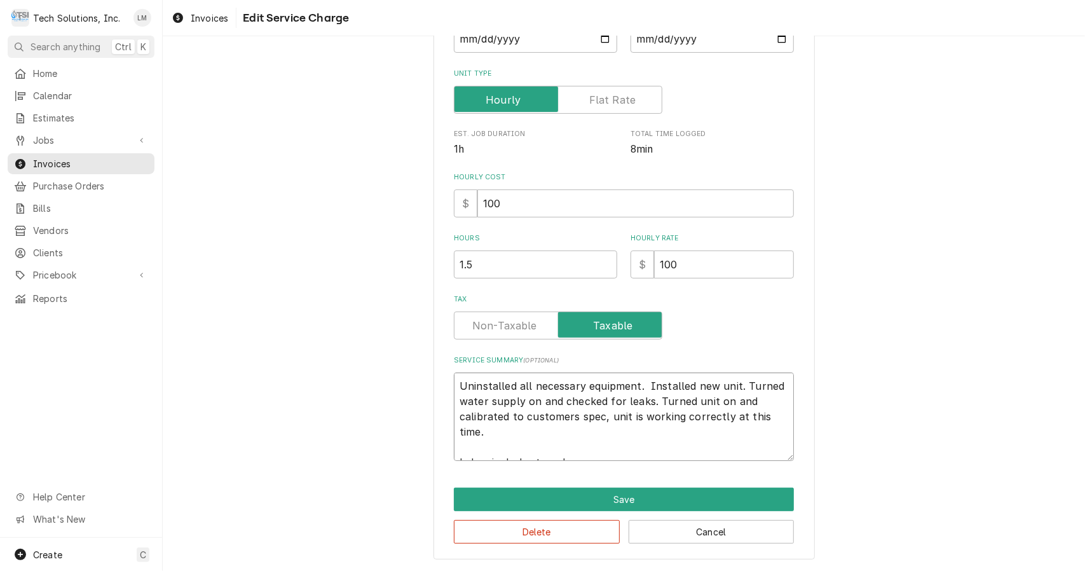
type textarea "x"
type textarea "Uninstalled all necessary equipment. Installed new unit. Turned water supply on…"
type textarea "x"
type textarea "Uninstalled all necessary equipment. Installed new unit. Turned water supply on…"
type textarea "x"
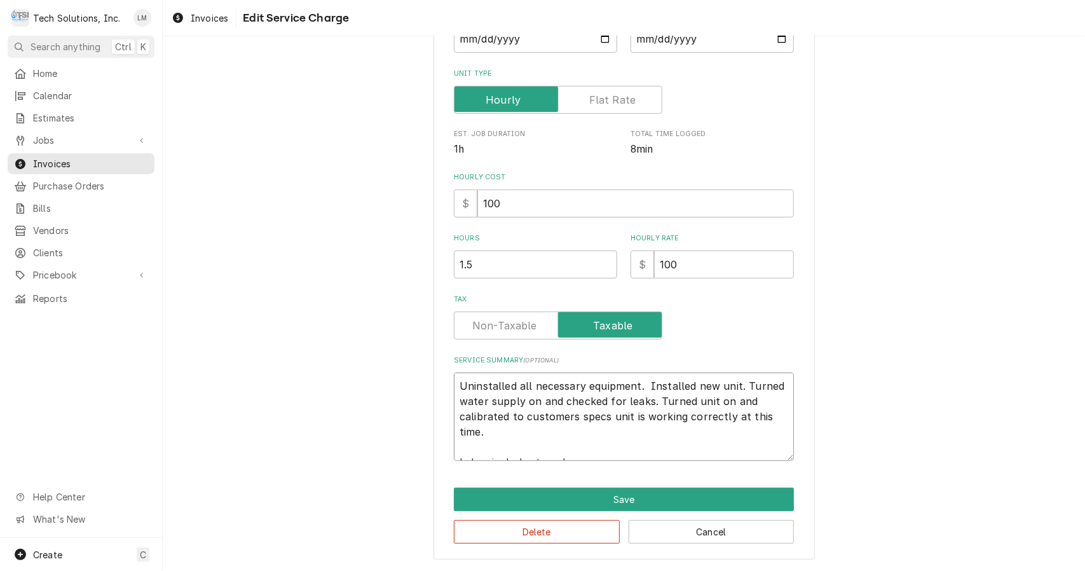
type textarea "Uninstalled all necessary equipment. Installed new unit. Turned water supply on…"
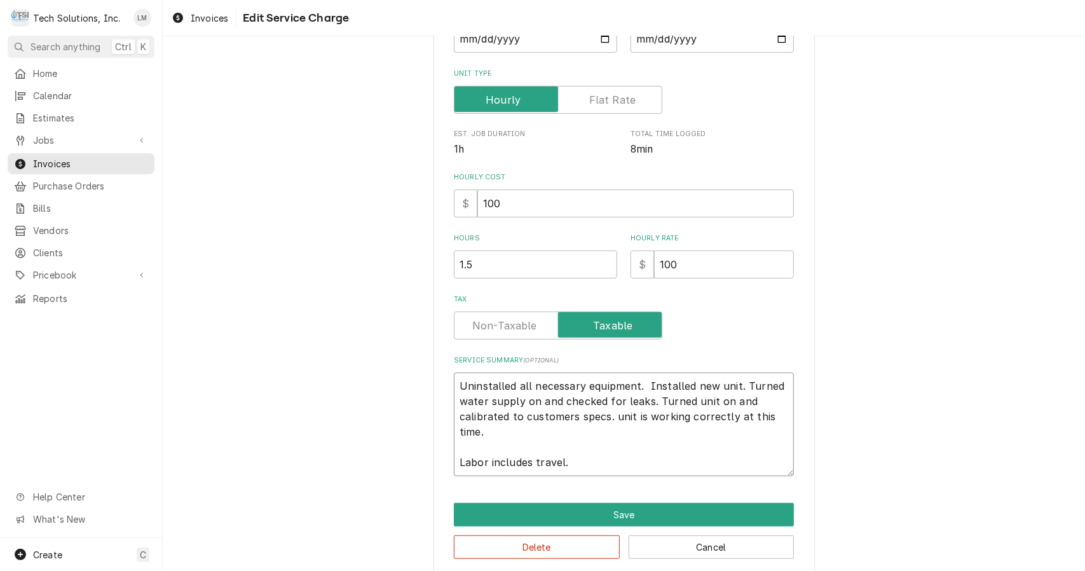
type textarea "x"
type textarea "Uninstalled all necessary equipment. Installed new unit. Turned water supply on…"
type textarea "x"
type textarea "Uninstalled all necessary equipment. Installed new unit. Turned water supply on…"
type textarea "x"
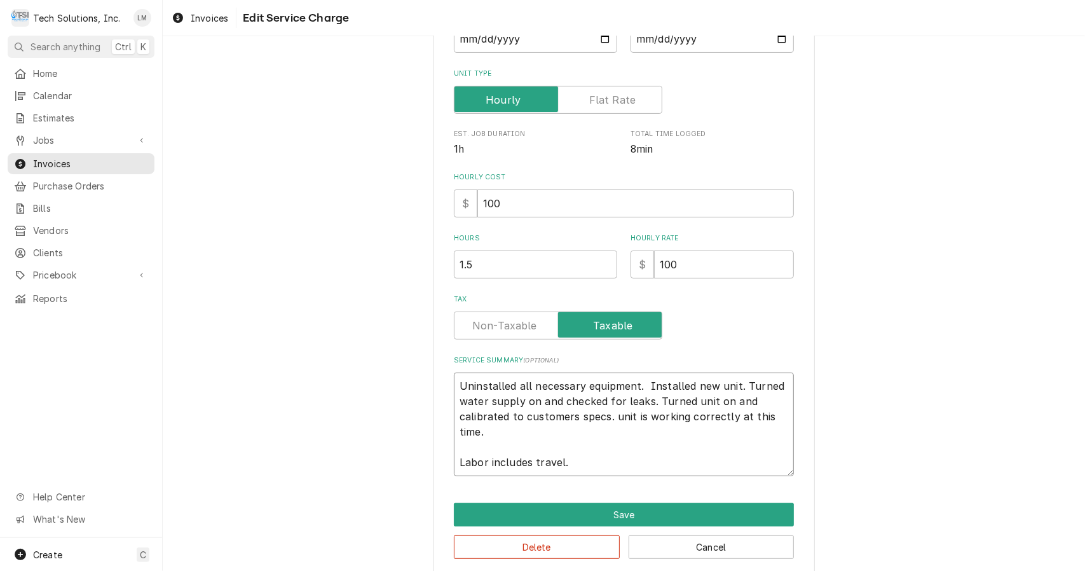
type textarea "Uninstalled all necessary equipment. Installed new unit. Turned water supply on…"
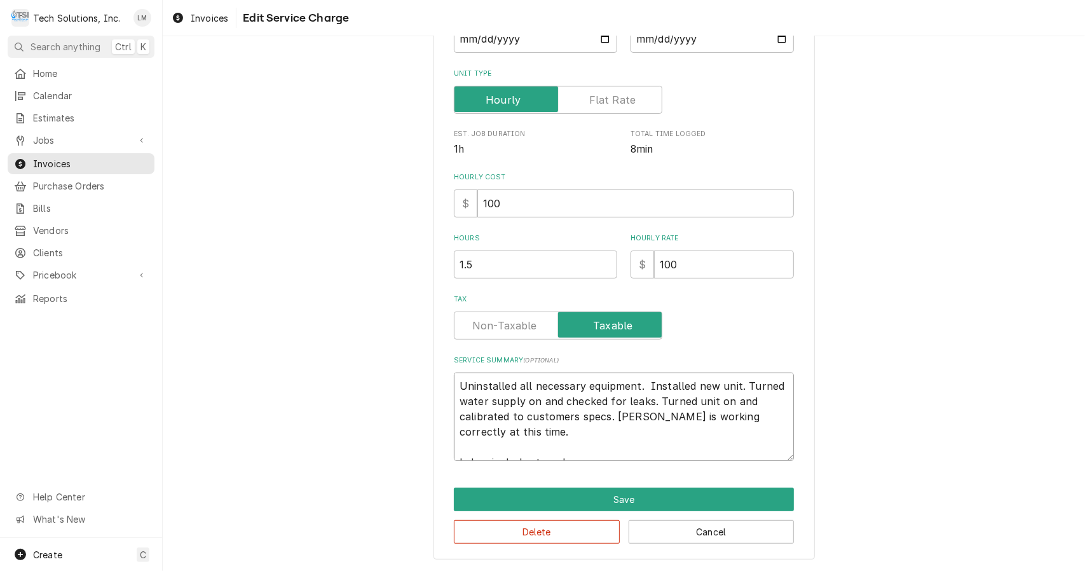
type textarea "x"
type textarea "Uninstalled all necessary equipment. Installed new unit. Turned water supply on…"
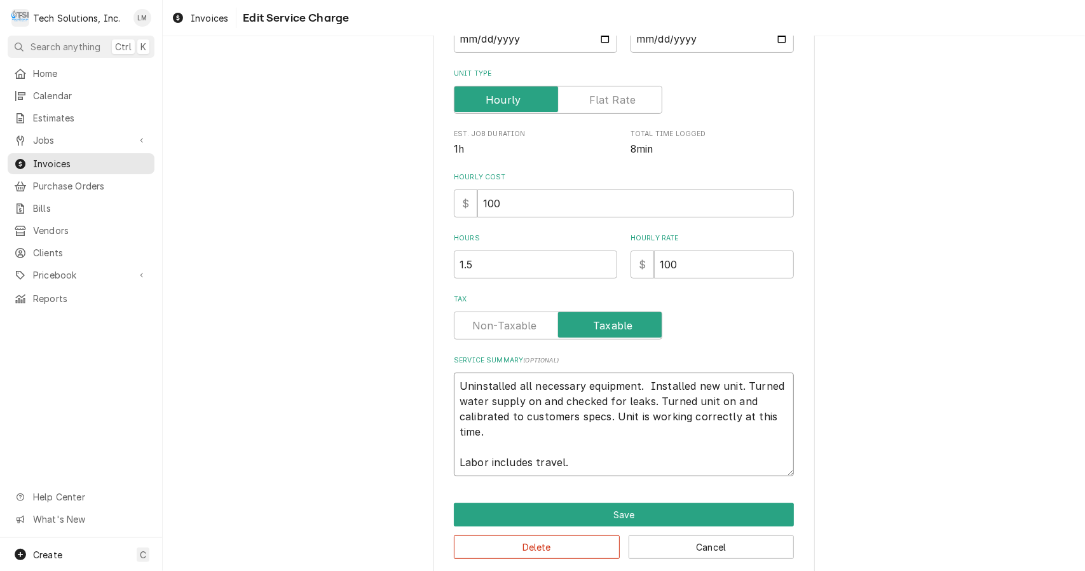
type textarea "x"
type textarea "Uninstalled all necessary equipment. Installed new unit. Turned water supply on…"
type textarea "x"
type textarea "Uninstalled all necessary equipment. Installed new unit. Turned water supply on…"
type textarea "x"
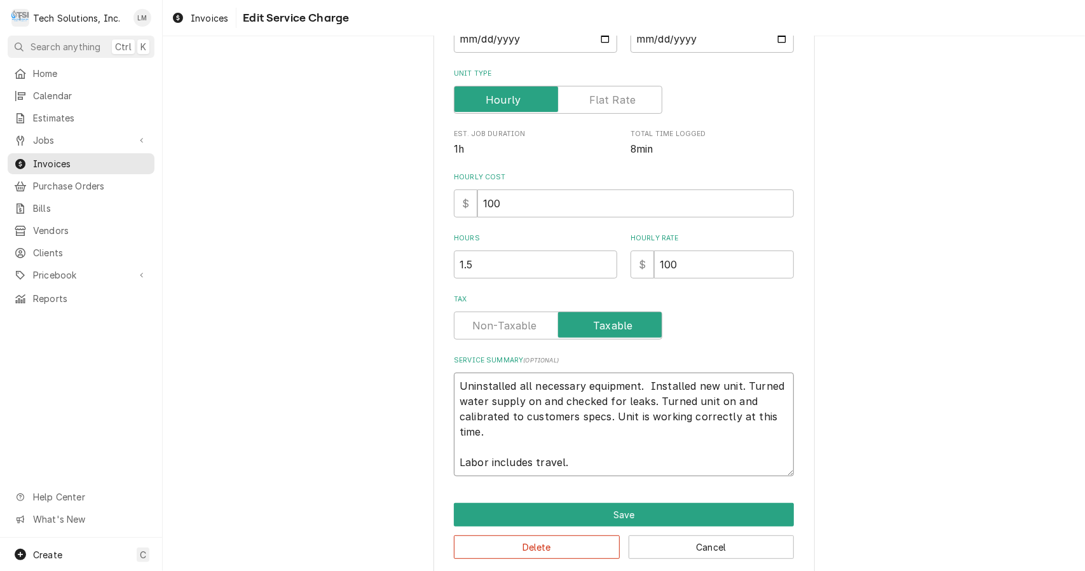
type textarea "Uninstalled all necessary equipment. Installed new unit. Turned water supply on…"
type textarea "x"
type textarea "Uninstalled all necessary equipment. Installed new unit. Turned water supply on…"
type textarea "x"
type textarea "Uninstalled all necessary equipment. Installed new unit. Turned water supply on…"
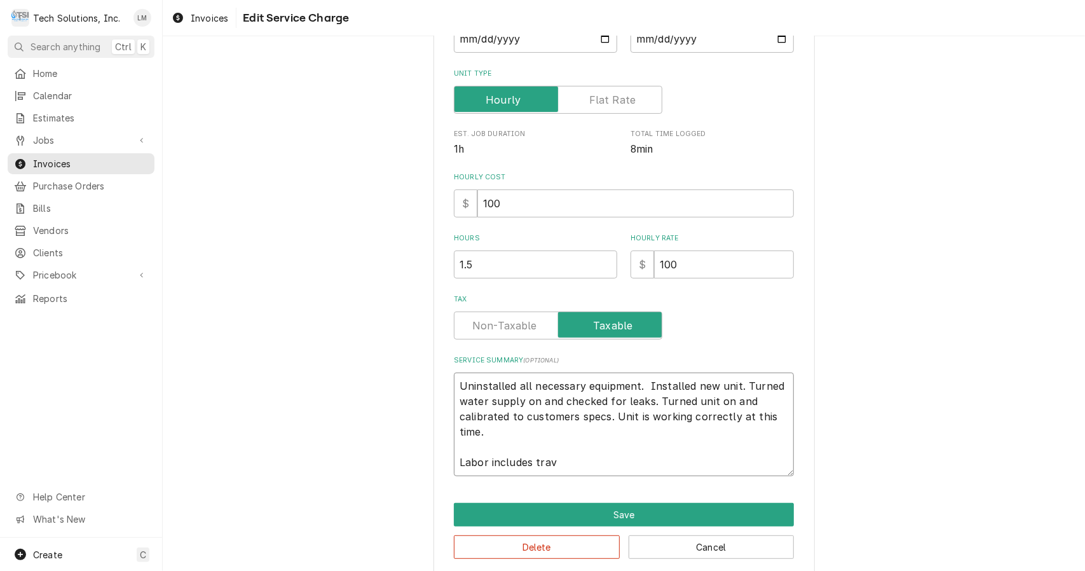
type textarea "x"
type textarea "Uninstalled all necessary equipment. Installed new unit. Turned water supply on…"
type textarea "x"
type textarea "Uninstalled all necessary equipment. Installed new unit. Turned water supply on…"
type textarea "x"
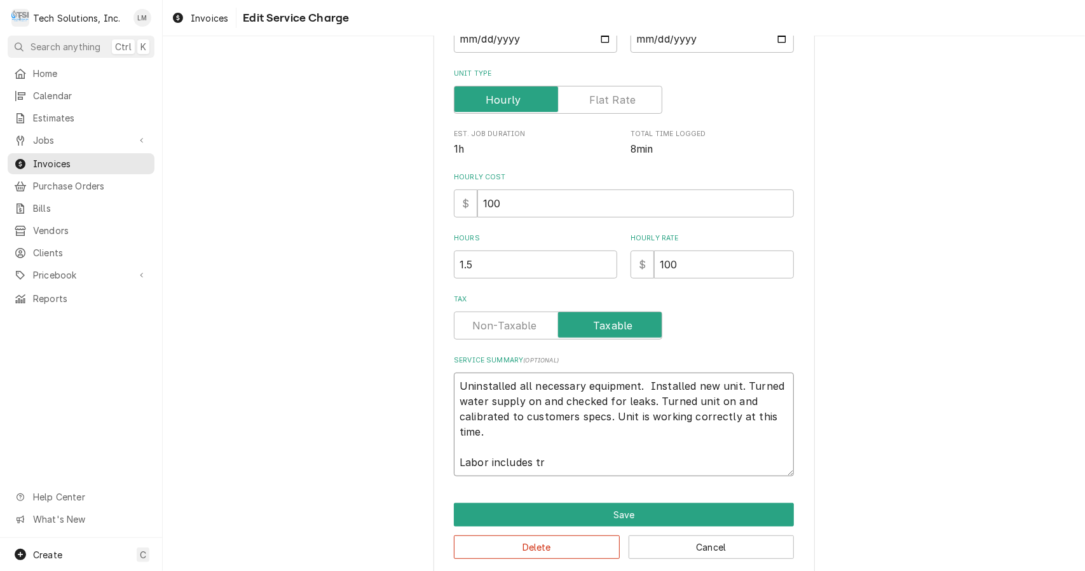
type textarea "Uninstalled all necessary equipment. Installed new unit. Turned water supply on…"
type textarea "x"
type textarea "Uninstalled all necessary equipment. Installed new unit. Turned water supply on…"
type textarea "x"
type textarea "Uninstalled all necessary equipment. Installed new unit. Turned water supply on…"
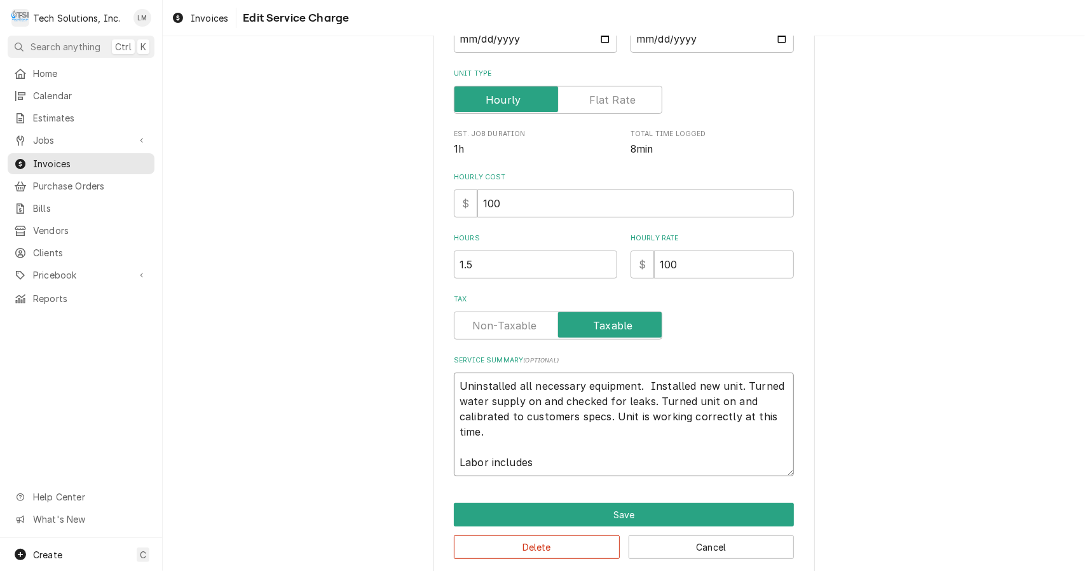
type textarea "x"
type textarea "Uninstalled all necessary equipment. Installed new unit. Turned water supply on…"
type textarea "x"
type textarea "Uninstalled all necessary equipment. Installed new unit. Turned water supply on…"
type textarea "x"
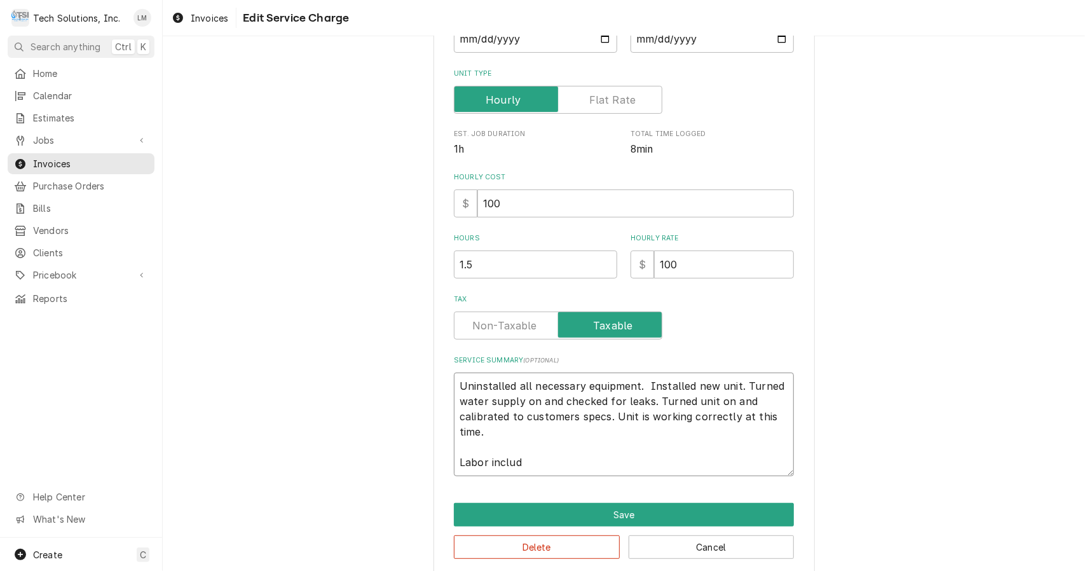
type textarea "Uninstalled all necessary equipment. Installed new unit. Turned water supply on…"
type textarea "x"
type textarea "Uninstalled all necessary equipment. Installed new unit. Turned water supply on…"
type textarea "x"
type textarea "Uninstalled all necessary equipment. Installed new unit. Turned water supply on…"
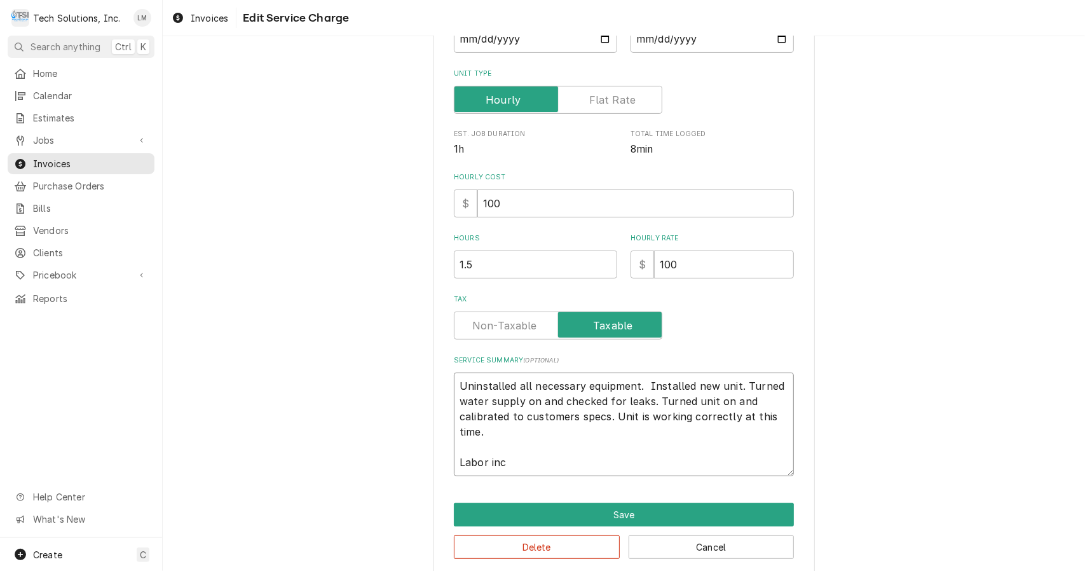
type textarea "x"
type textarea "Uninstalled all necessary equipment. Installed new unit. Turned water supply on…"
type textarea "x"
type textarea "Uninstalled all necessary equipment. Installed new unit. Turned water supply on…"
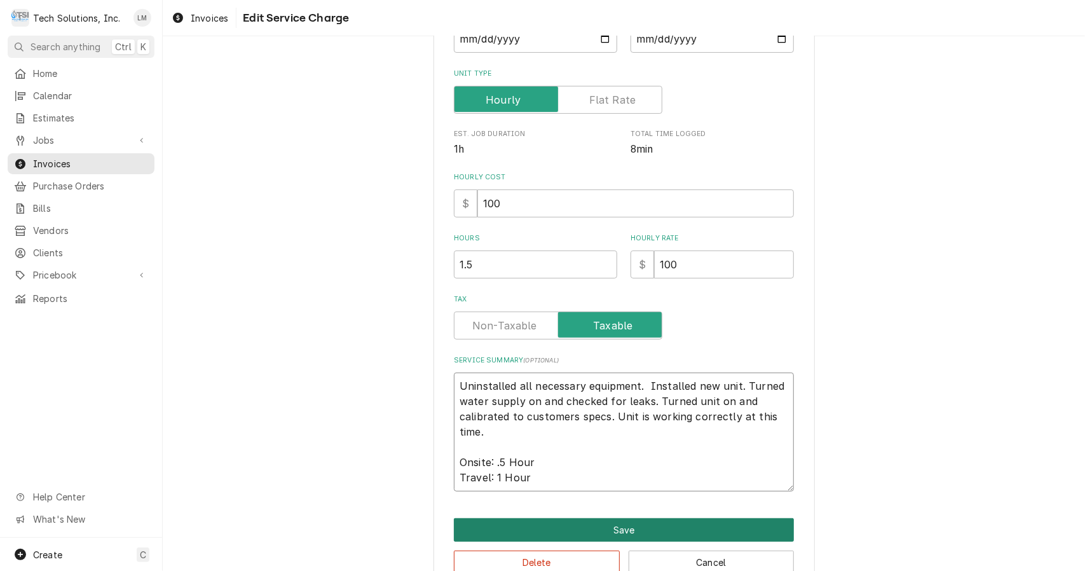
click at [614, 525] on button "Save" at bounding box center [624, 530] width 340 height 24
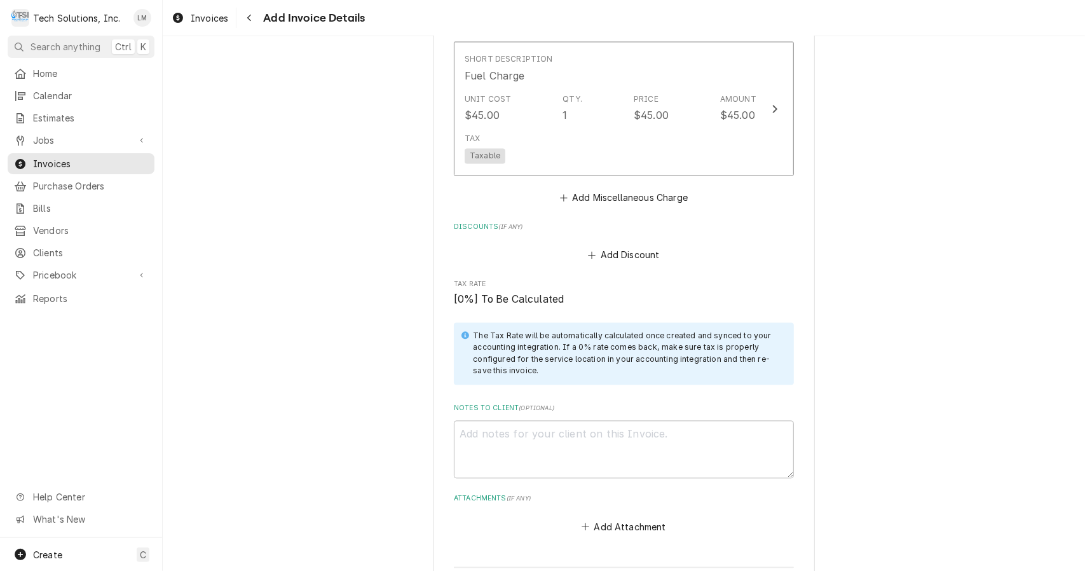
scroll to position [1742, 0]
click at [590, 447] on textarea "Notes to Client ( optional )" at bounding box center [624, 449] width 340 height 58
click at [591, 517] on button "Add Attachment" at bounding box center [624, 526] width 89 height 18
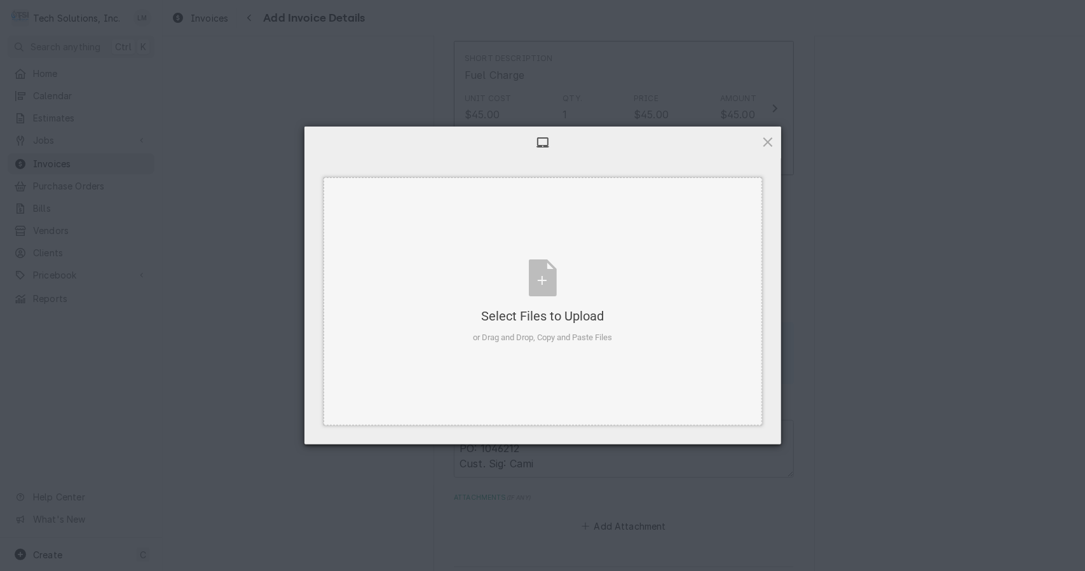
click at [530, 281] on div "Select Files to Upload or Drag and Drop, Copy and Paste Files" at bounding box center [542, 301] width 139 height 85
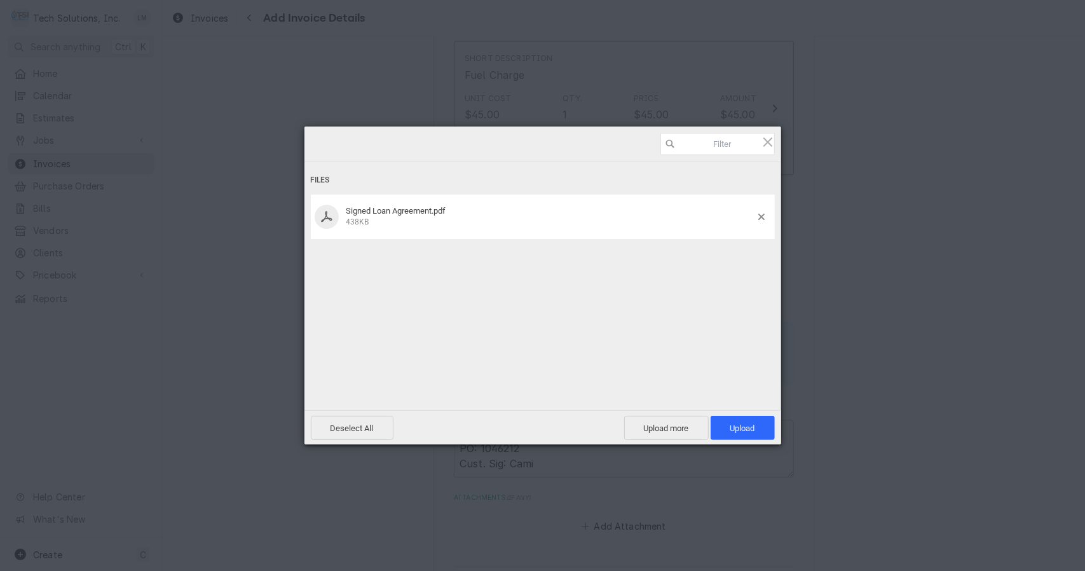
click at [737, 432] on span "Upload 1" at bounding box center [742, 428] width 25 height 10
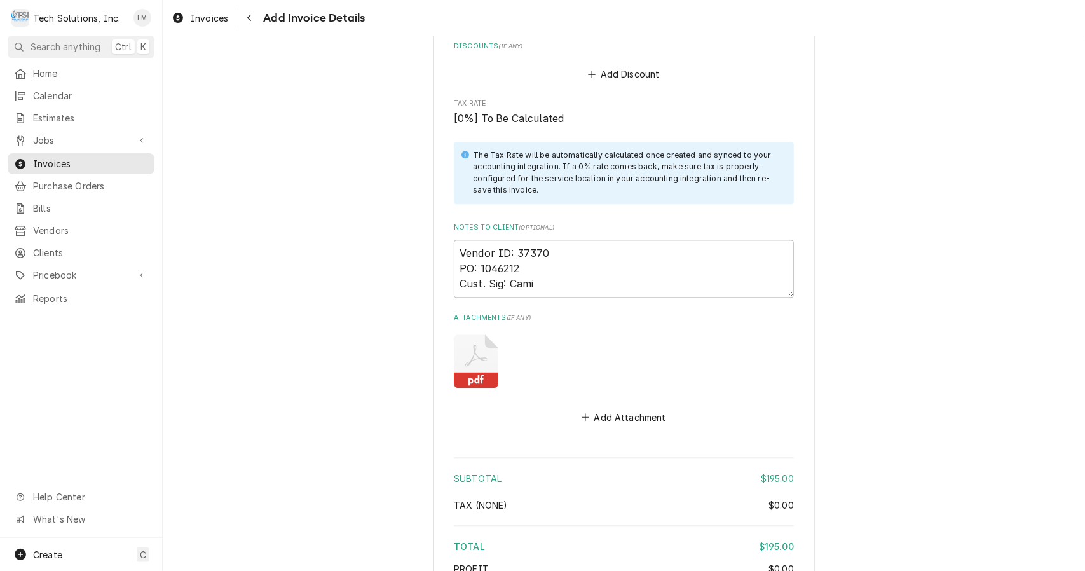
scroll to position [2032, 0]
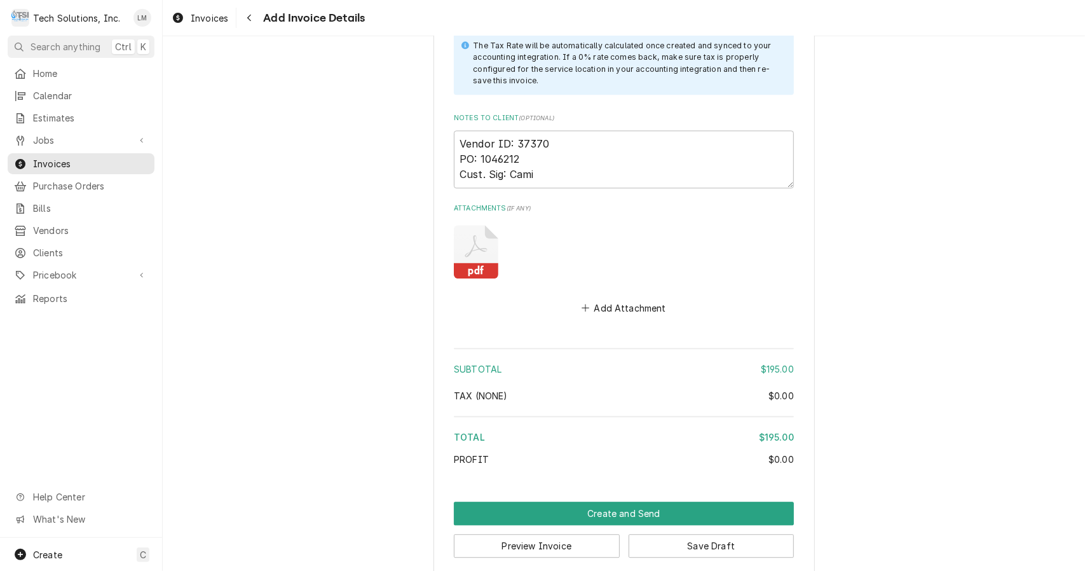
click at [564, 540] on button "Preview Invoice" at bounding box center [537, 546] width 166 height 24
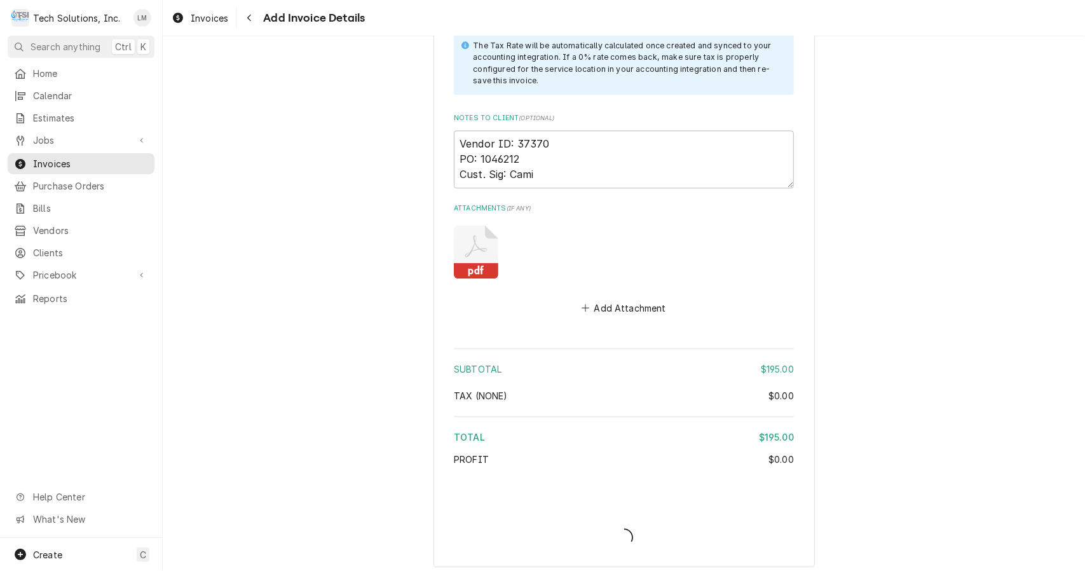
scroll to position [2024, 0]
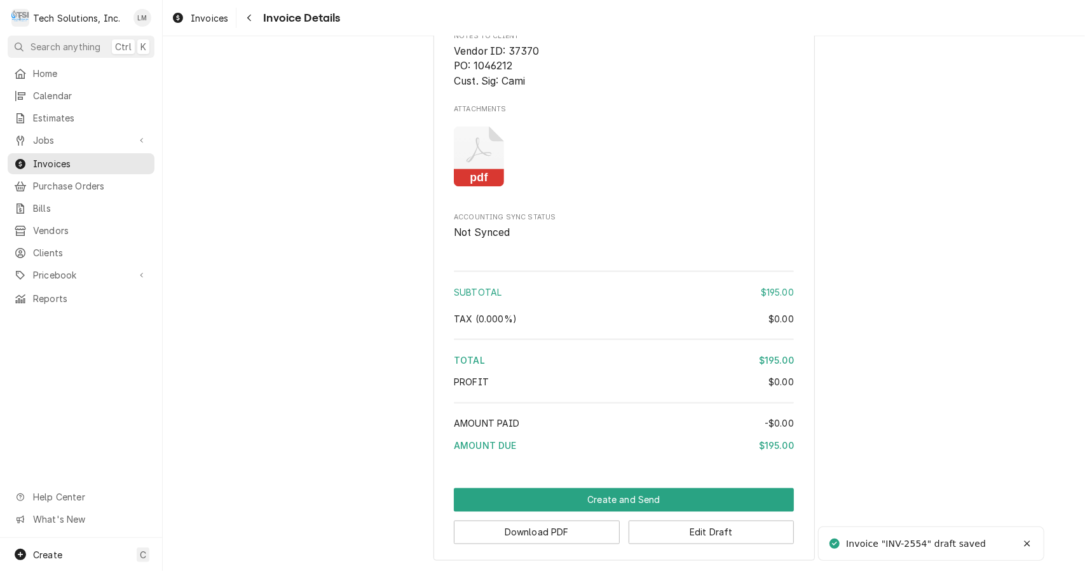
scroll to position [1384, 0]
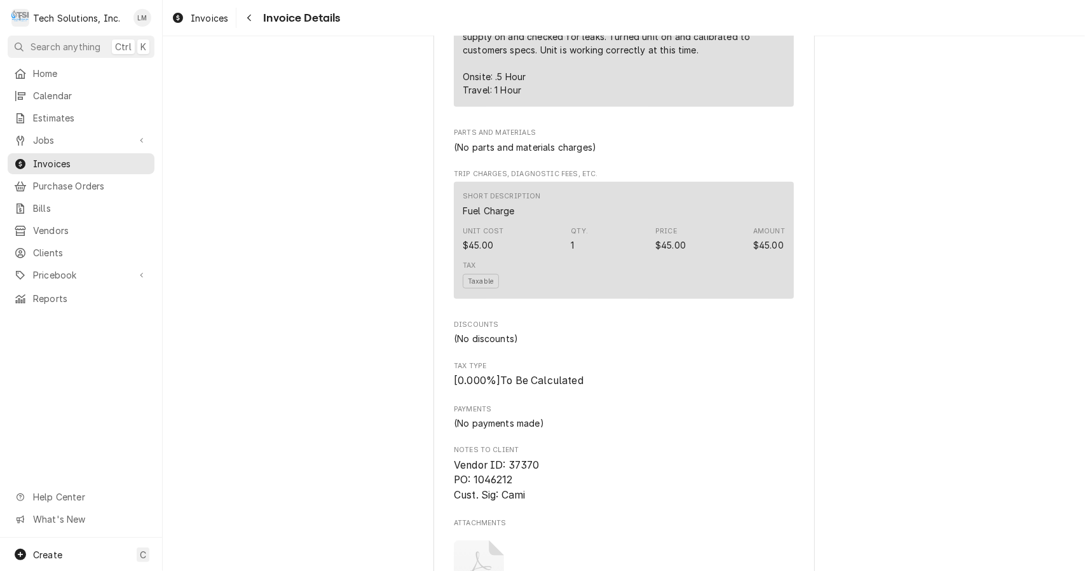
scroll to position [1384, 0]
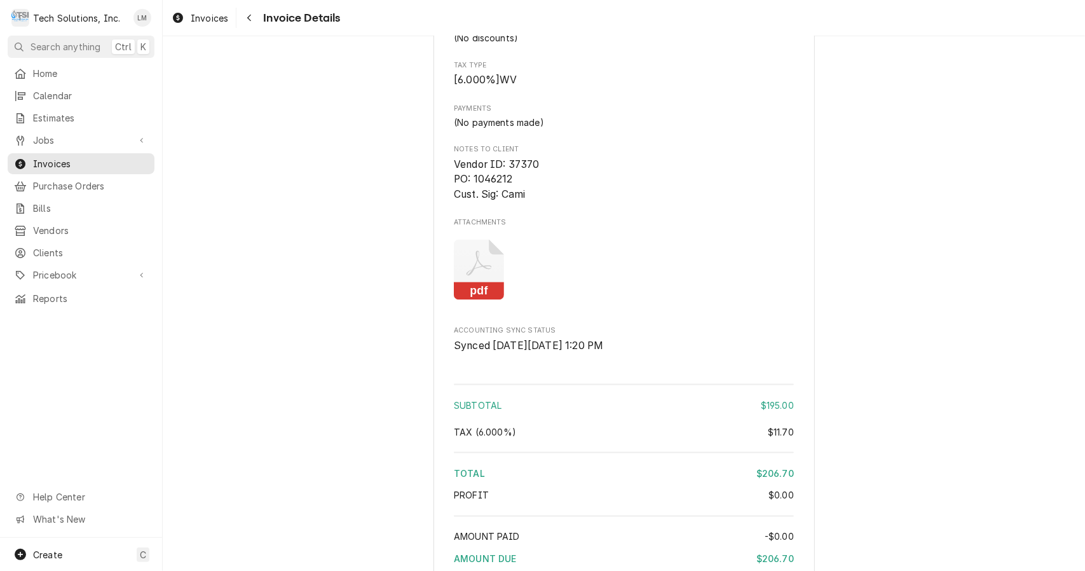
scroll to position [1384, 0]
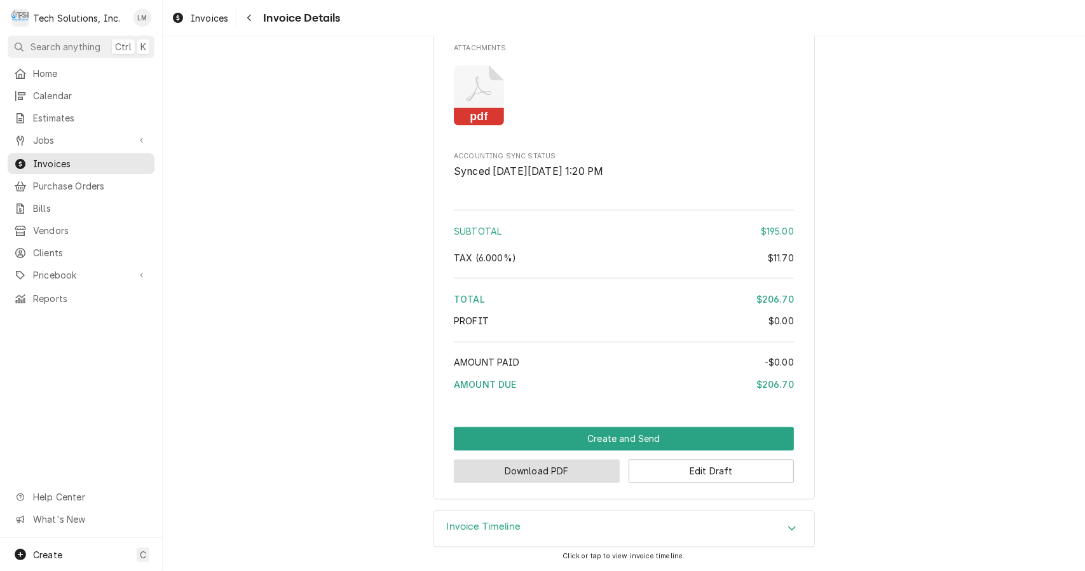
click at [584, 472] on button "Download PDF" at bounding box center [537, 472] width 166 height 24
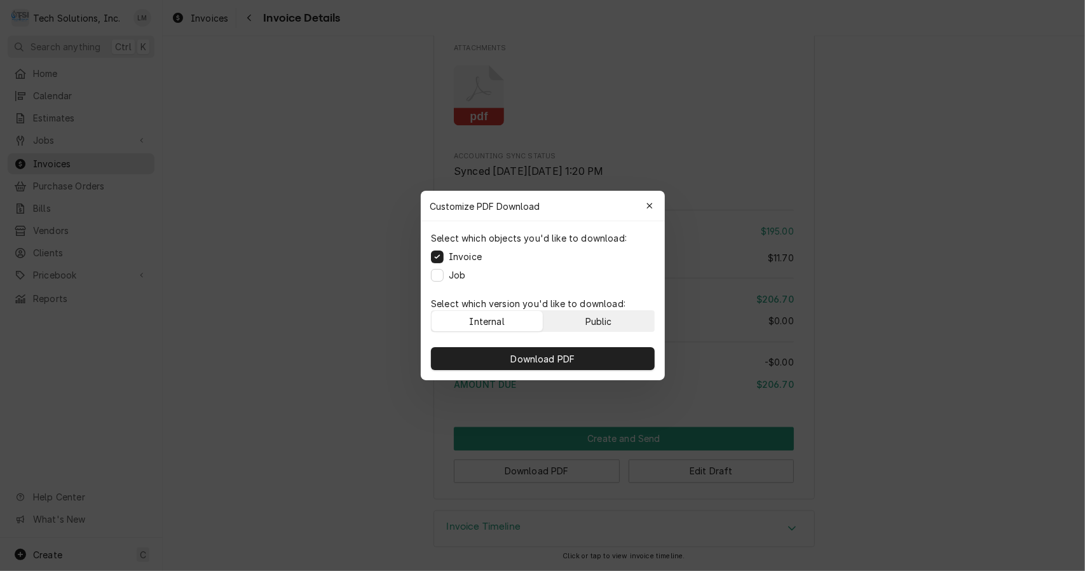
click at [609, 315] on div "Public" at bounding box center [598, 321] width 27 height 13
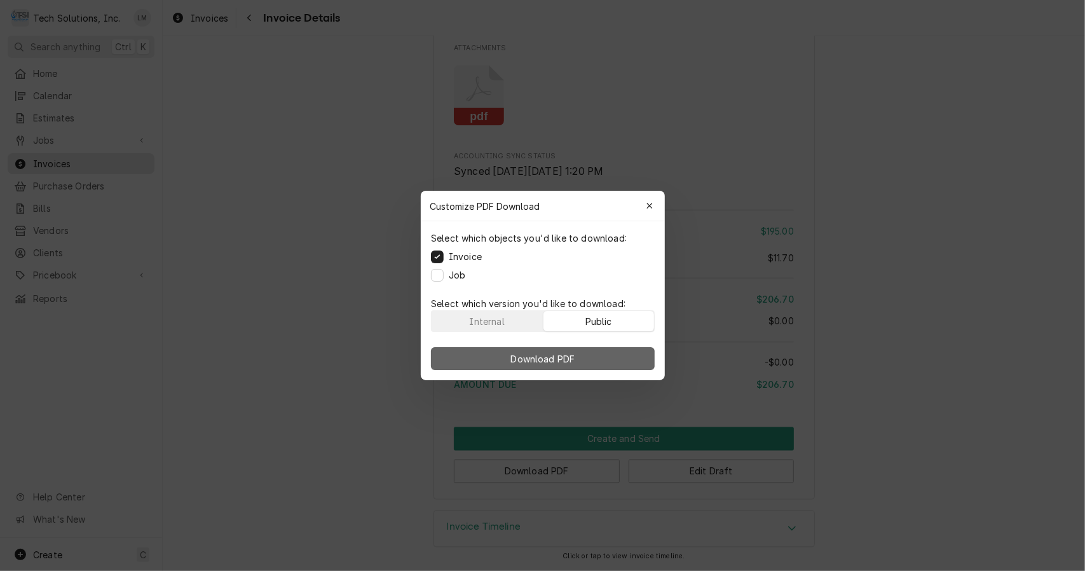
click at [586, 353] on button "Download PDF" at bounding box center [543, 358] width 224 height 23
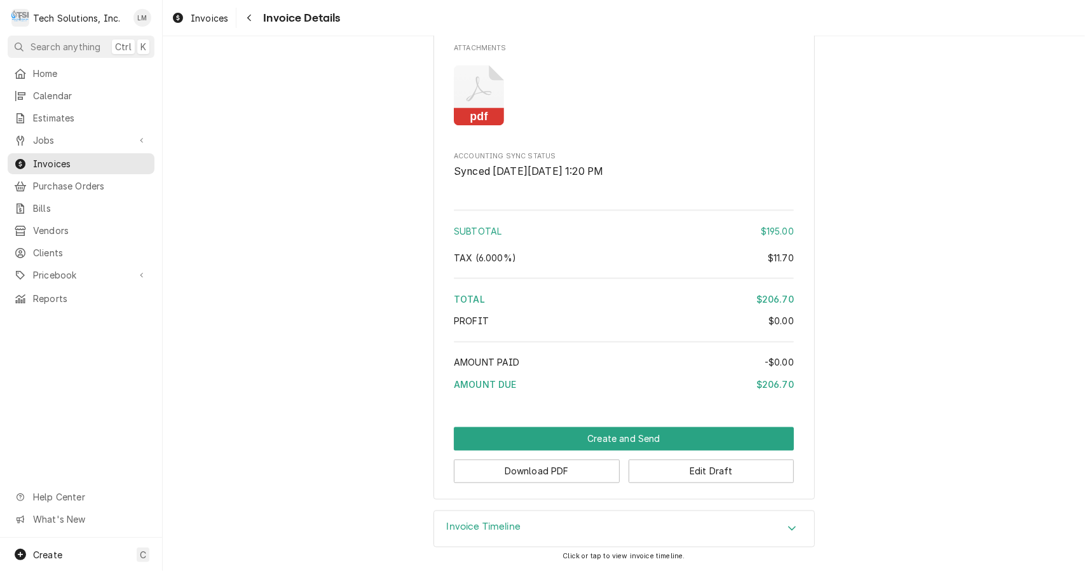
click at [584, 436] on button "Create and Send" at bounding box center [624, 439] width 340 height 24
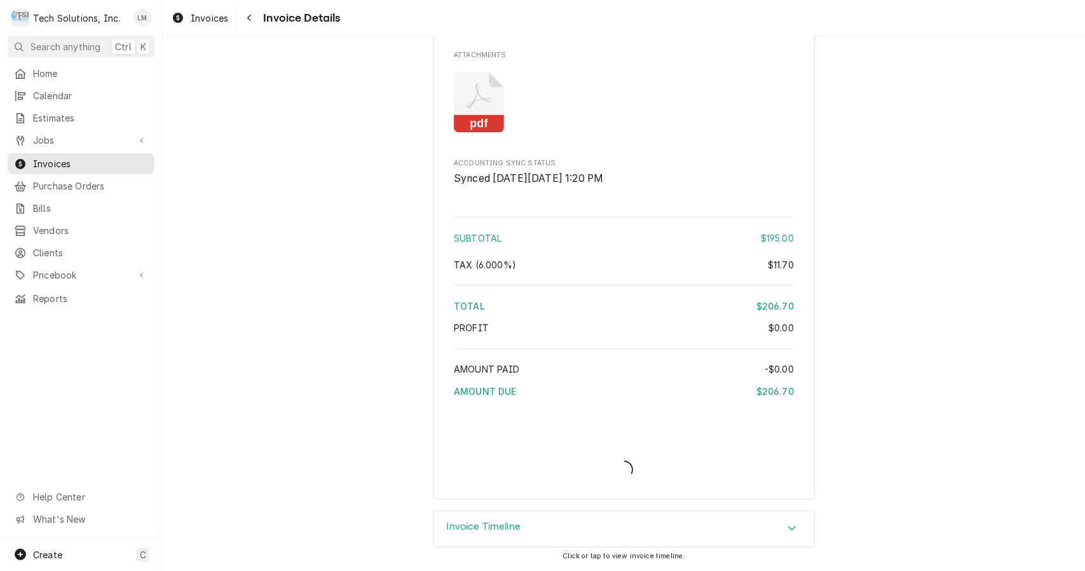
scroll to position [1376, 0]
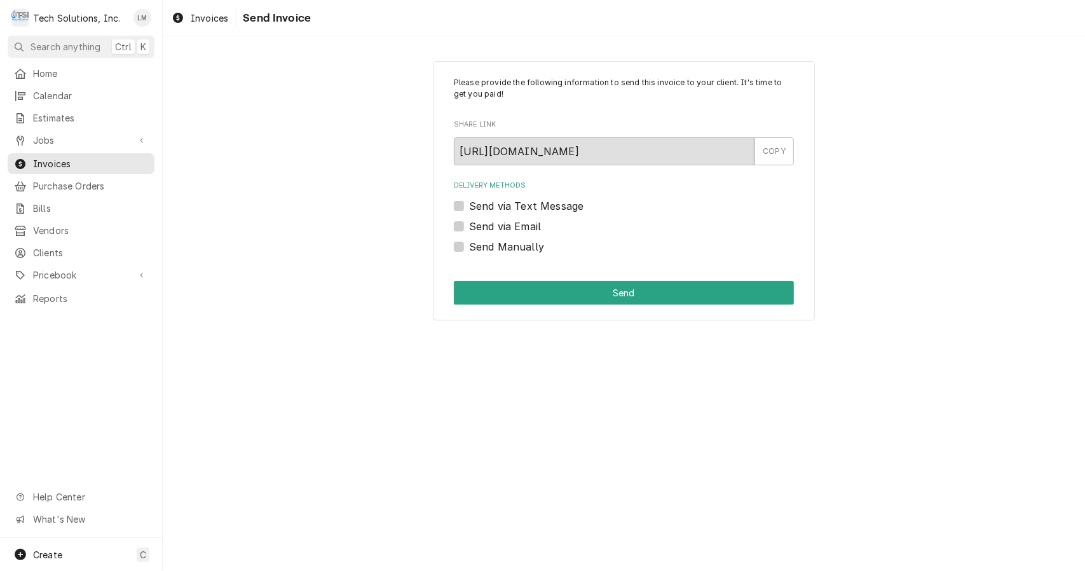
click at [516, 250] on label "Send Manually" at bounding box center [506, 246] width 75 height 15
click at [516, 250] on input "Send Manually" at bounding box center [639, 253] width 340 height 28
checkbox input "true"
click at [586, 297] on button "Send" at bounding box center [624, 293] width 340 height 24
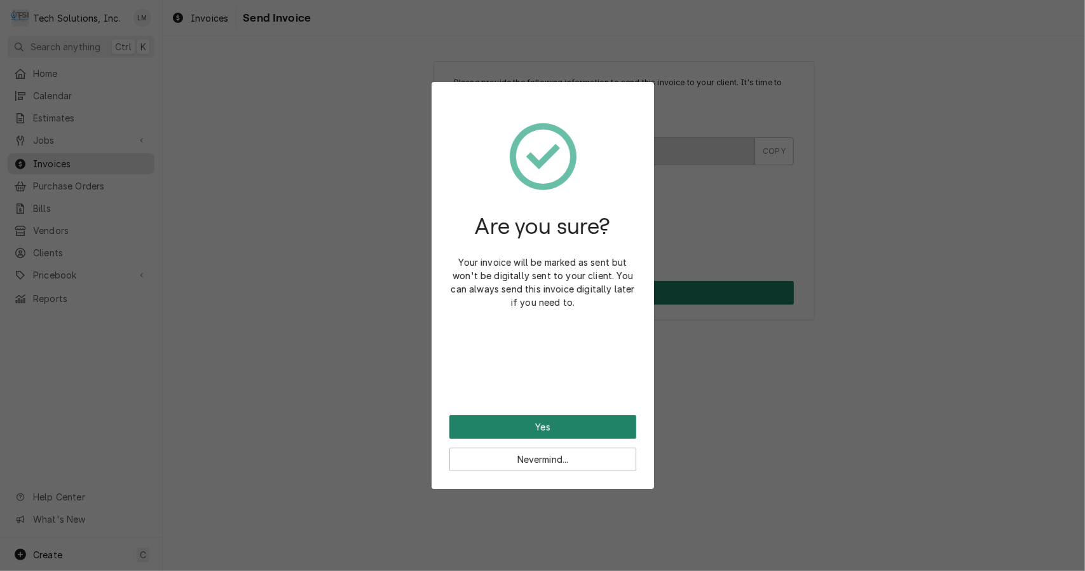
click at [557, 416] on button "Yes" at bounding box center [542, 427] width 187 height 24
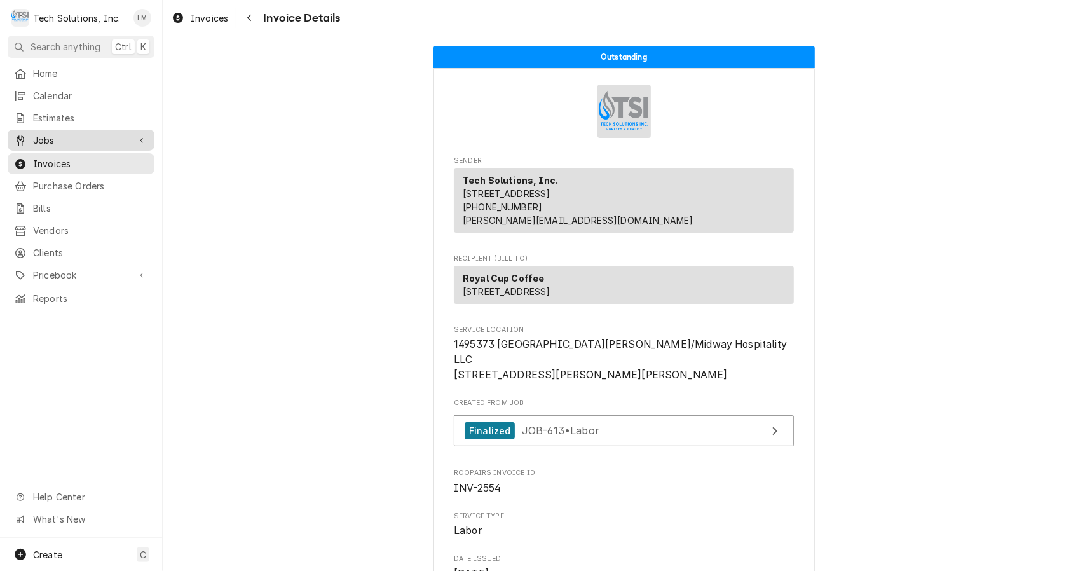
click at [56, 133] on span "Jobs" at bounding box center [81, 139] width 96 height 13
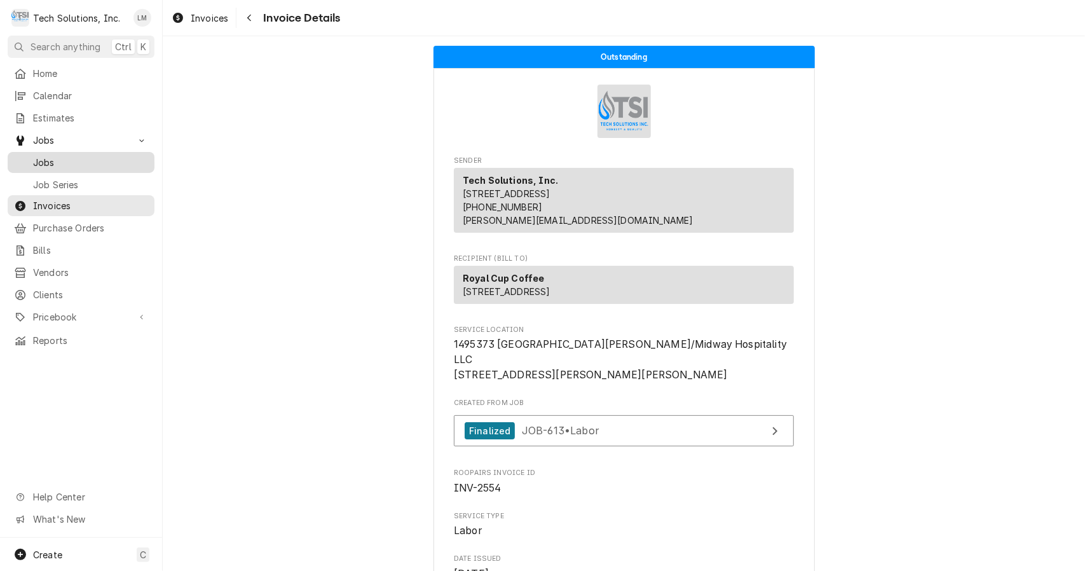
click at [51, 158] on span "Jobs" at bounding box center [90, 162] width 115 height 13
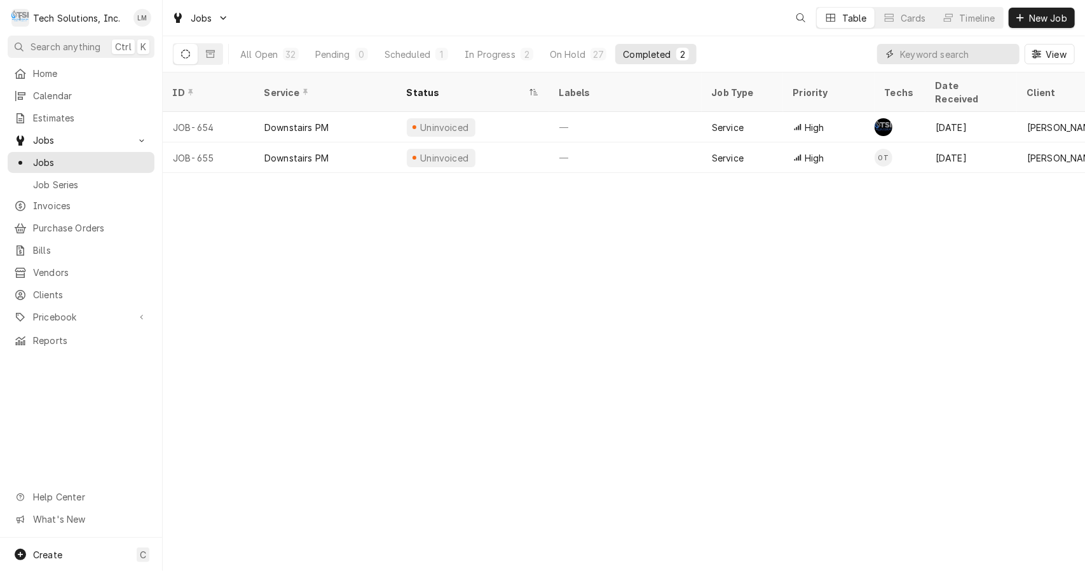
click at [932, 54] on input "Dynamic Content Wrapper" at bounding box center [956, 54] width 113 height 20
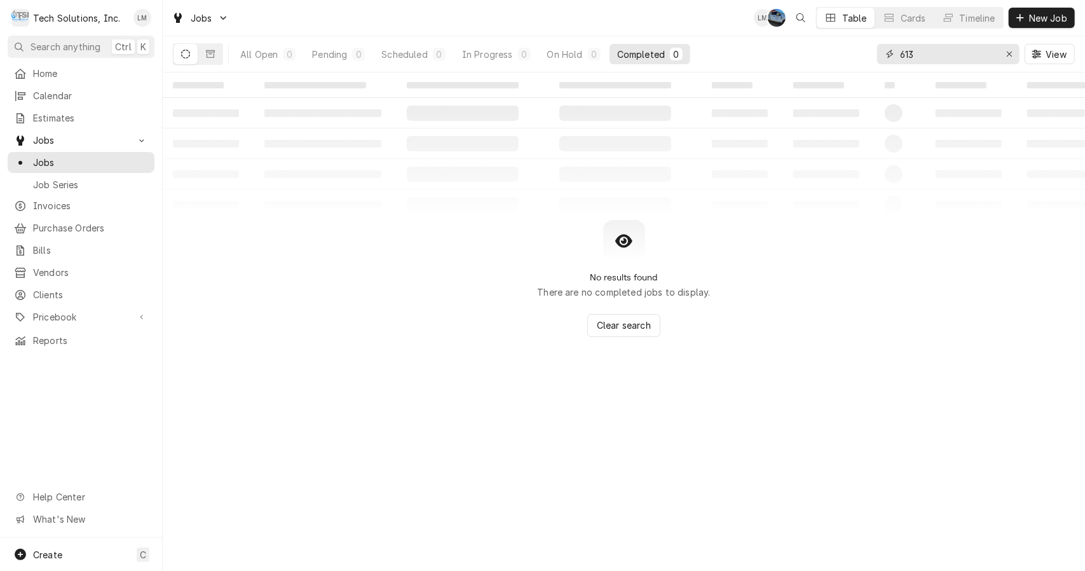
type input "613"
click at [217, 60] on button "Dynamic Content Wrapper" at bounding box center [210, 54] width 24 height 20
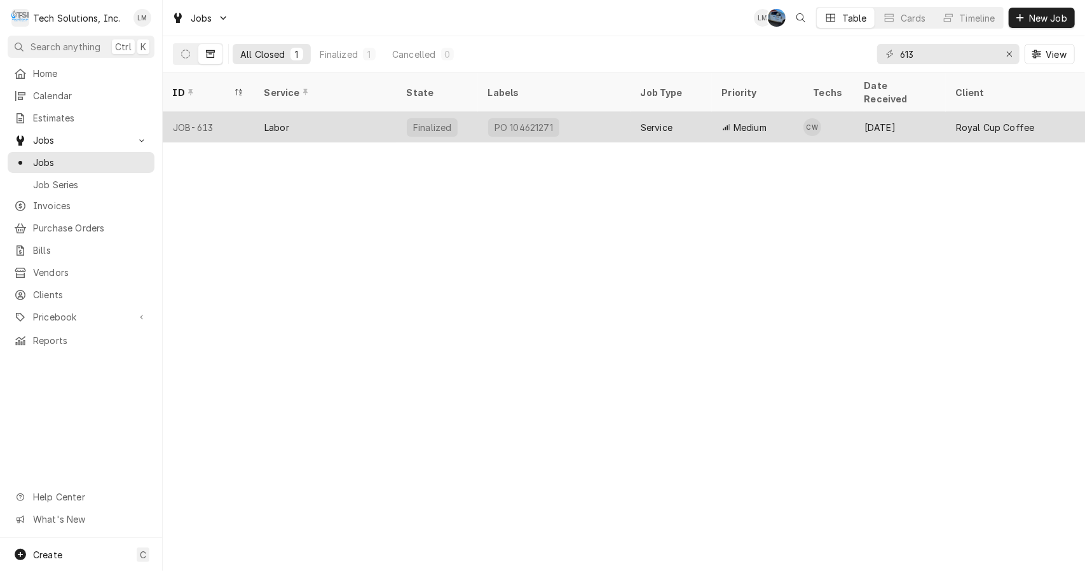
click at [211, 112] on div "JOB-613" at bounding box center [209, 127] width 92 height 31
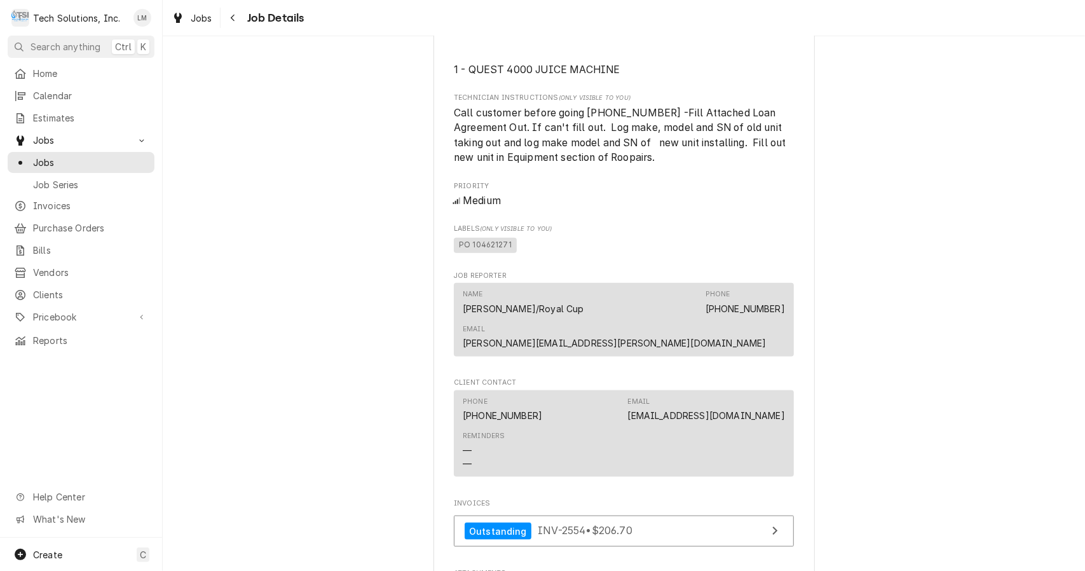
scroll to position [950, 0]
drag, startPoint x: 467, startPoint y: 230, endPoint x: 520, endPoint y: 232, distance: 53.4
click at [520, 235] on span "PO 104621271" at bounding box center [624, 244] width 340 height 19
copy span "104621271"
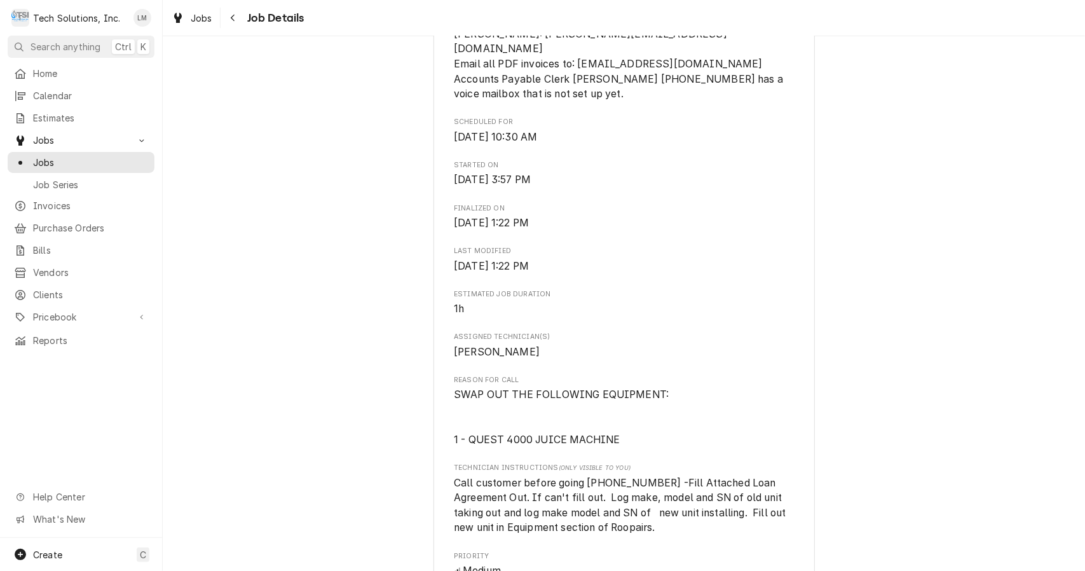
scroll to position [582, 0]
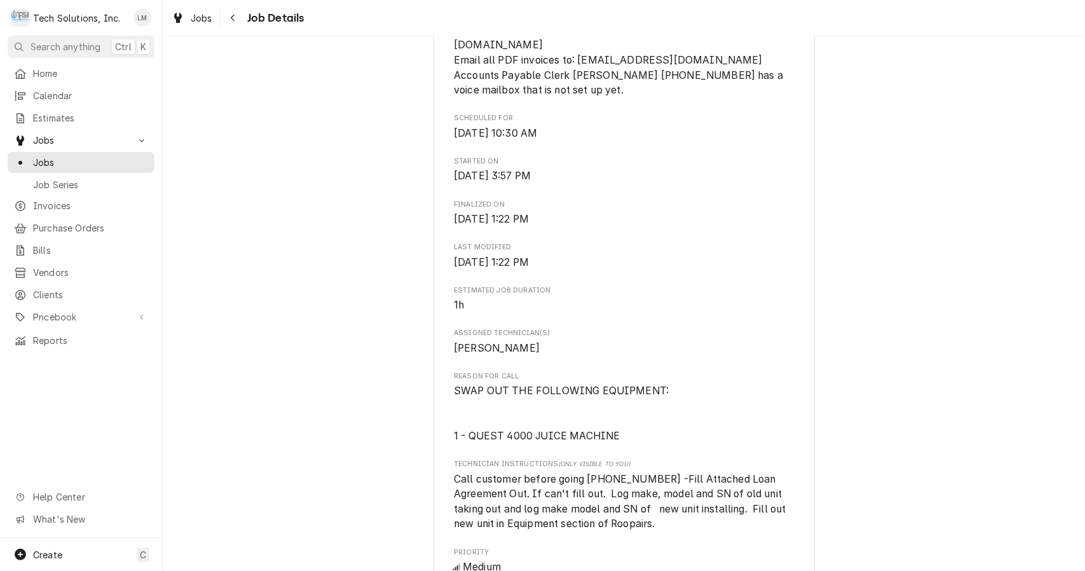
click at [306, 400] on div "Completed and Invoiced Royal Cup Coffee 1495373 Fairfield Inn Beckley/Midway Ho…" at bounding box center [624, 302] width 922 height 1670
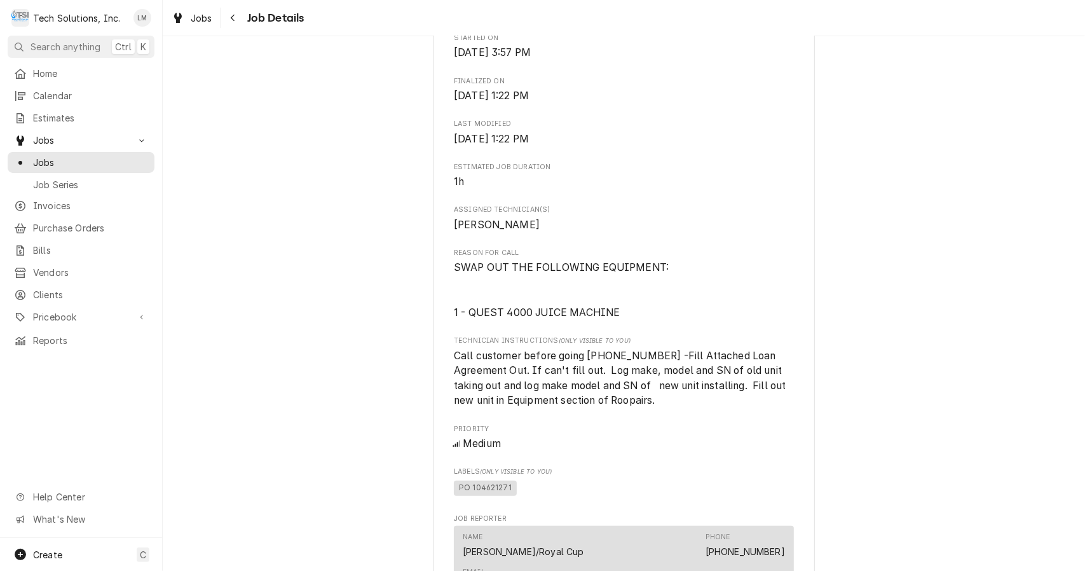
scroll to position [705, 0]
click at [61, 206] on span "Invoices" at bounding box center [90, 205] width 115 height 13
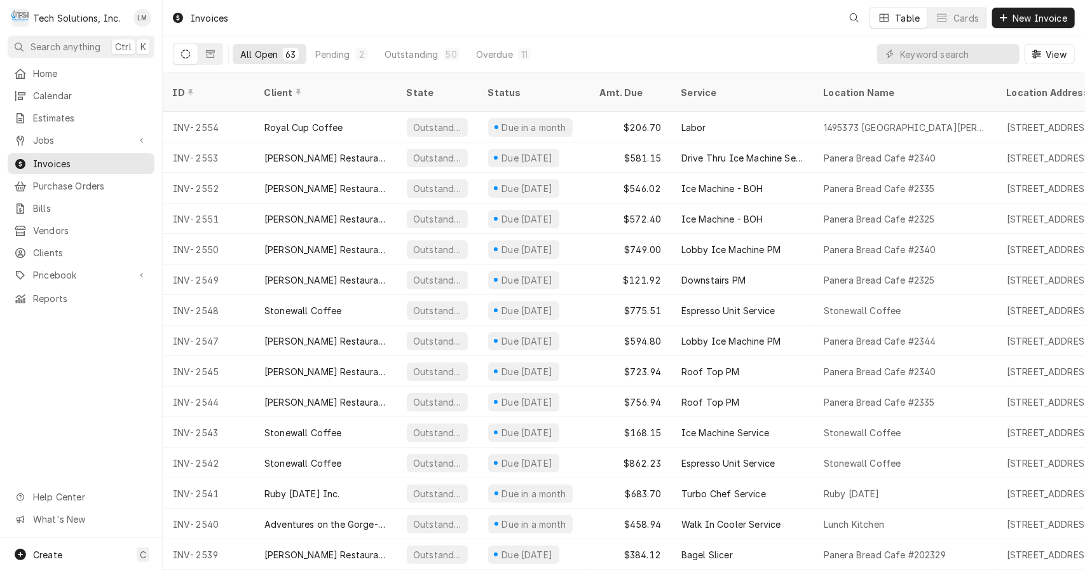
click at [929, 54] on input "Dynamic Content Wrapper" at bounding box center [956, 54] width 113 height 20
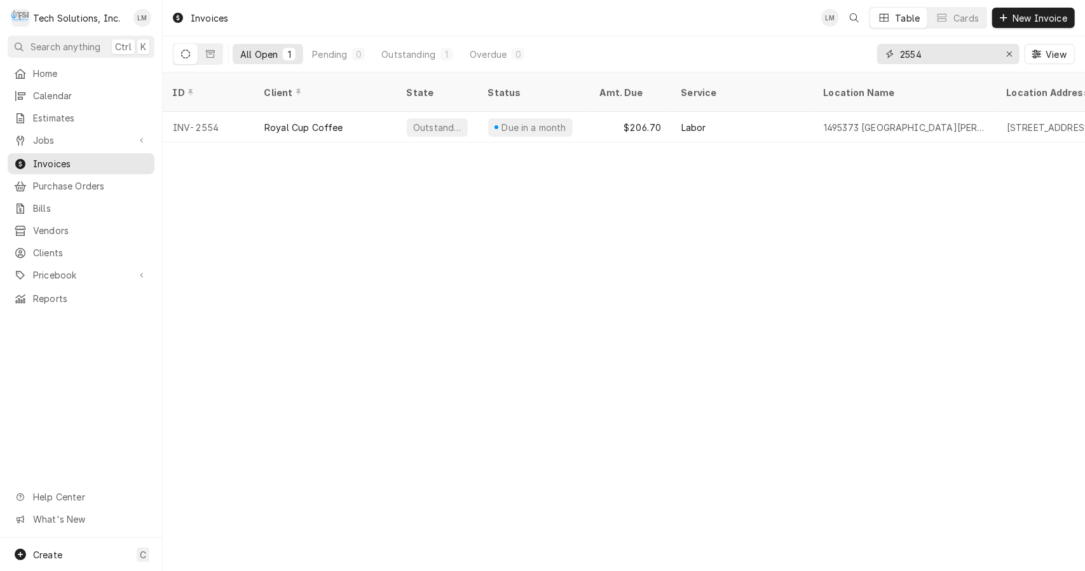
type input "2554"
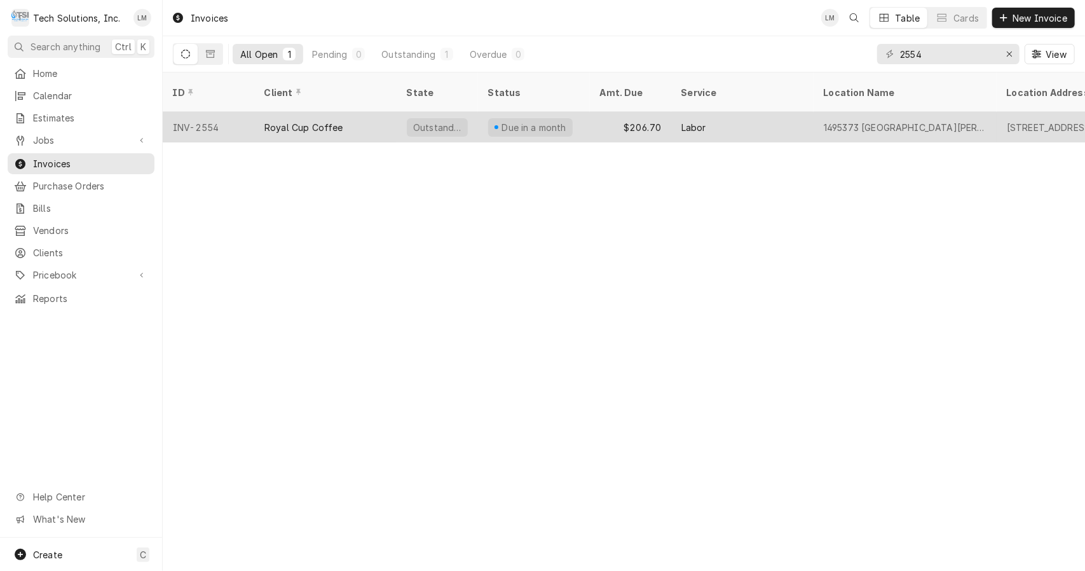
click at [247, 116] on div "INV-2554" at bounding box center [209, 127] width 92 height 31
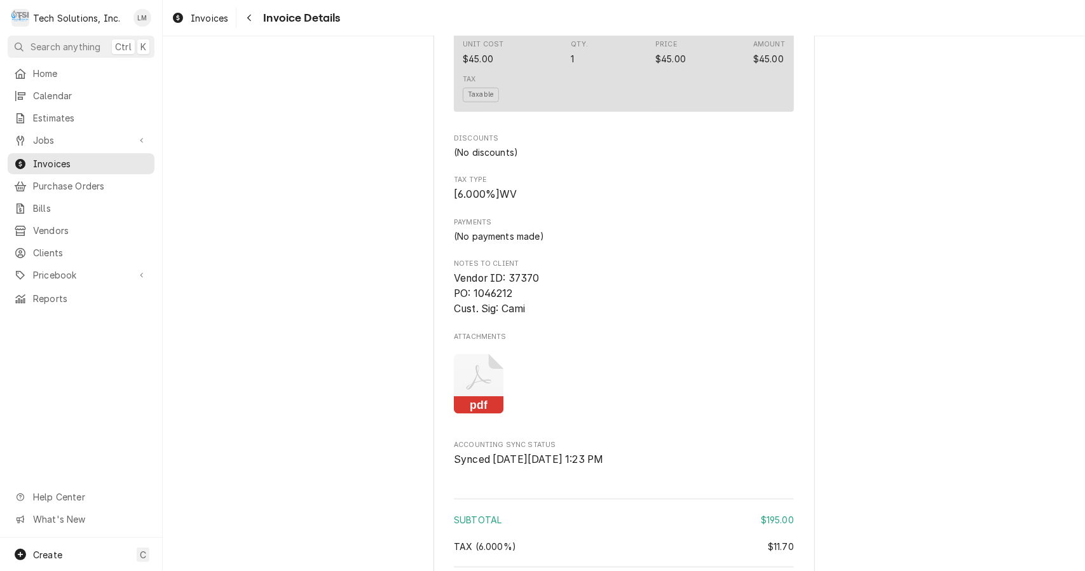
scroll to position [1492, 0]
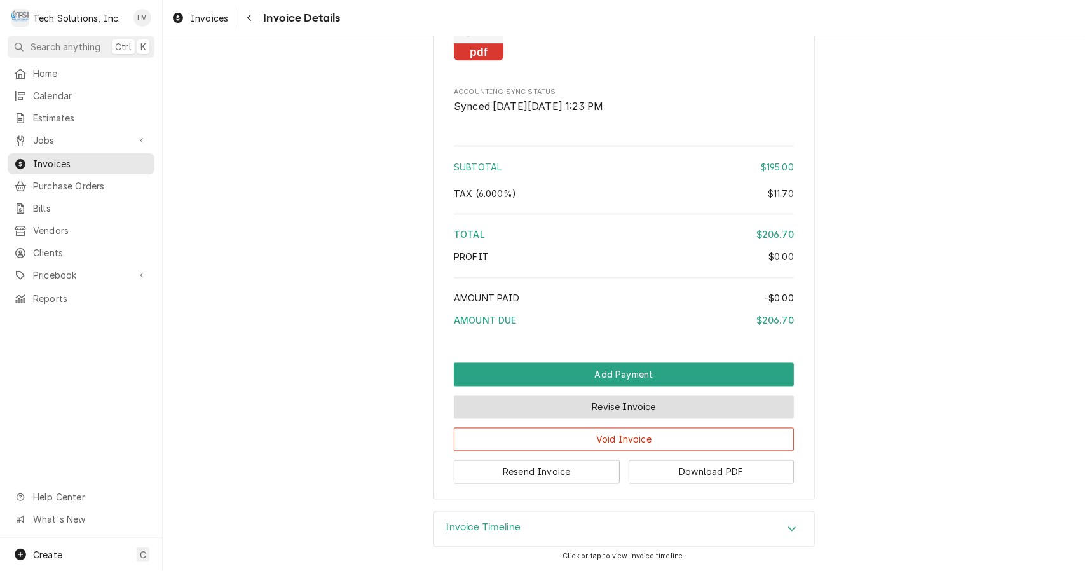
click at [650, 407] on button "Revise Invoice" at bounding box center [624, 407] width 340 height 24
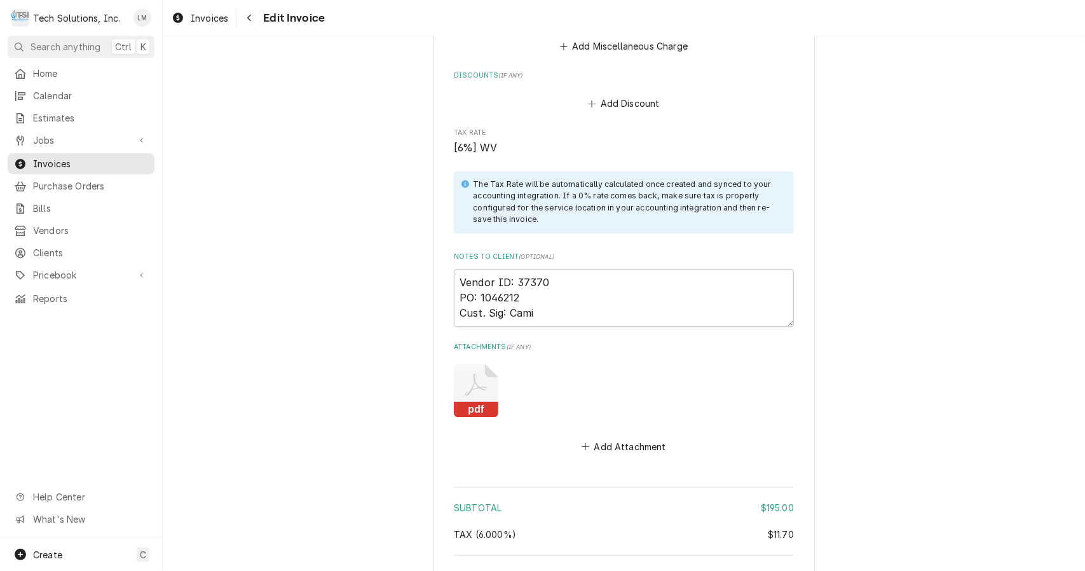
scroll to position [1895, 0]
click at [545, 289] on textarea "Vendor ID: 37370 PO: 1046212 Cust. Sig: Cami" at bounding box center [624, 296] width 340 height 58
type textarea "x"
type textarea "Vendor ID: 37370 PO: 104621 Cust. Sig: Cami"
type textarea "x"
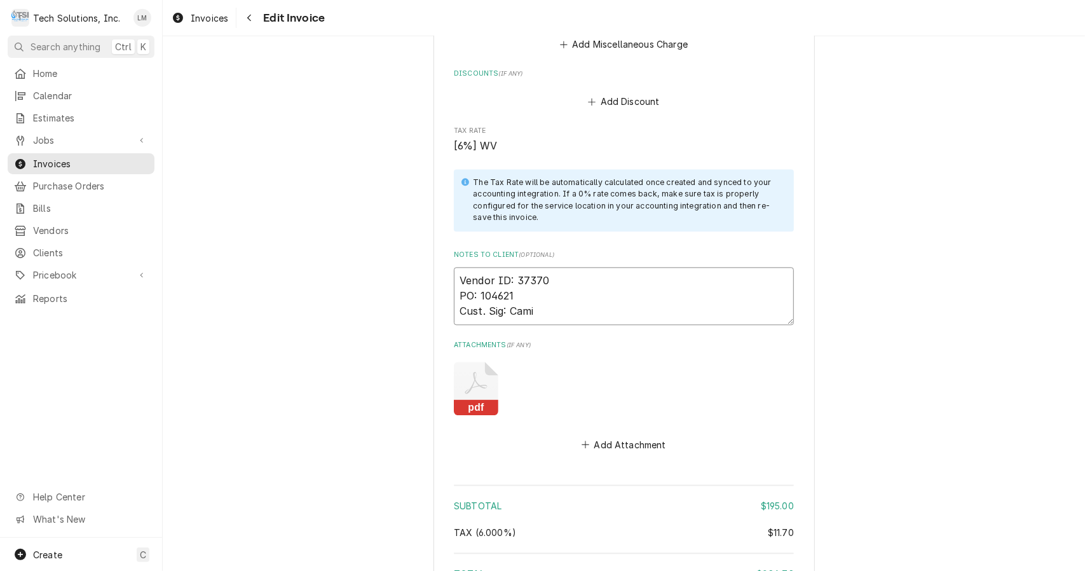
type textarea "Vendor ID: 37370 PO: 10462 Cust. Sig: Cami"
type textarea "x"
type textarea "Vendor ID: 37370 PO: 1046 Cust. Sig: Cami"
type textarea "x"
type textarea "Vendor ID: 37370 PO: 104 Cust. Sig: Cami"
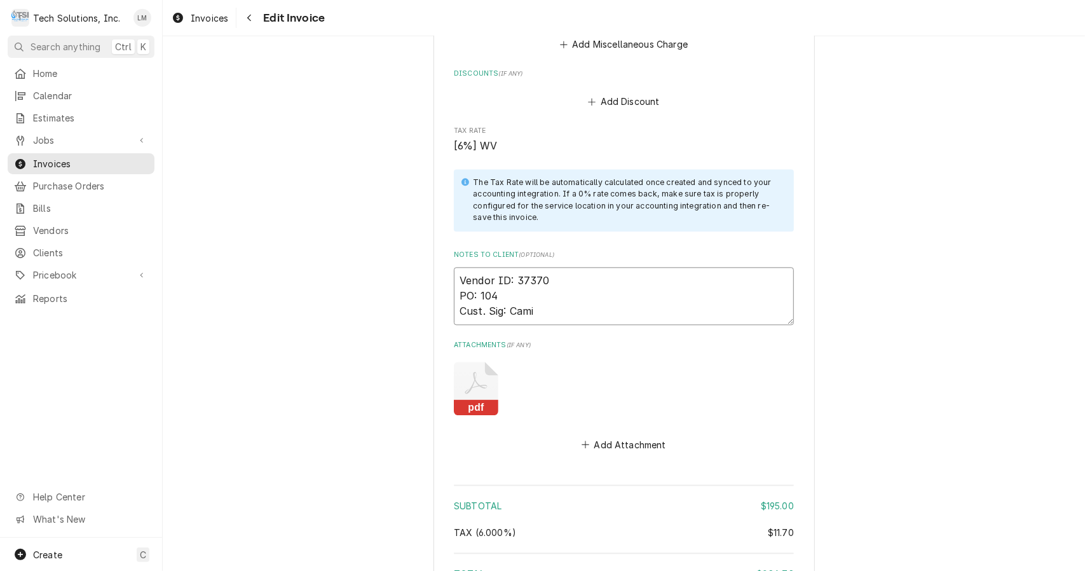
type textarea "x"
type textarea "Vendor ID: 37370 PO: 10 Cust. Sig: Cami"
type textarea "x"
type textarea "Vendor ID: 37370 PO: 1 Cust. Sig: Cami"
type textarea "x"
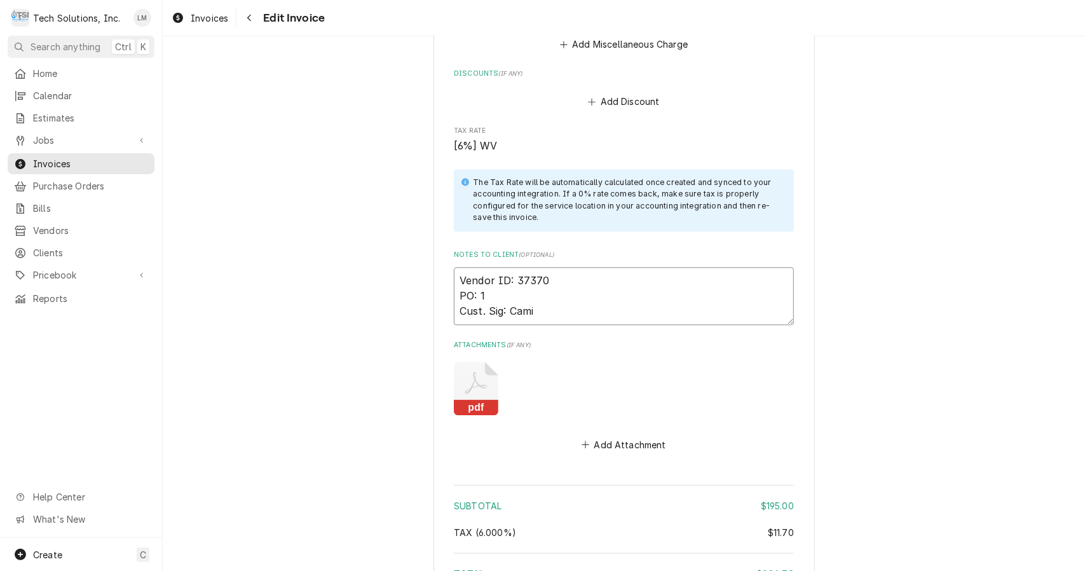
type textarea "Vendor ID: 37370 PO: Cust. Sig: Cami"
paste textarea "104621271"
type textarea "x"
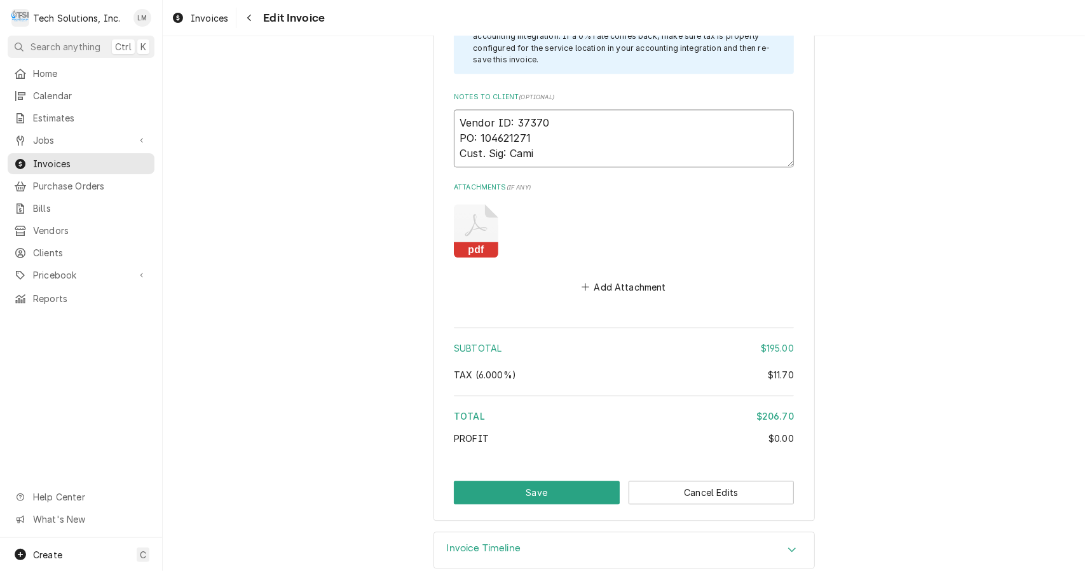
scroll to position [2058, 0]
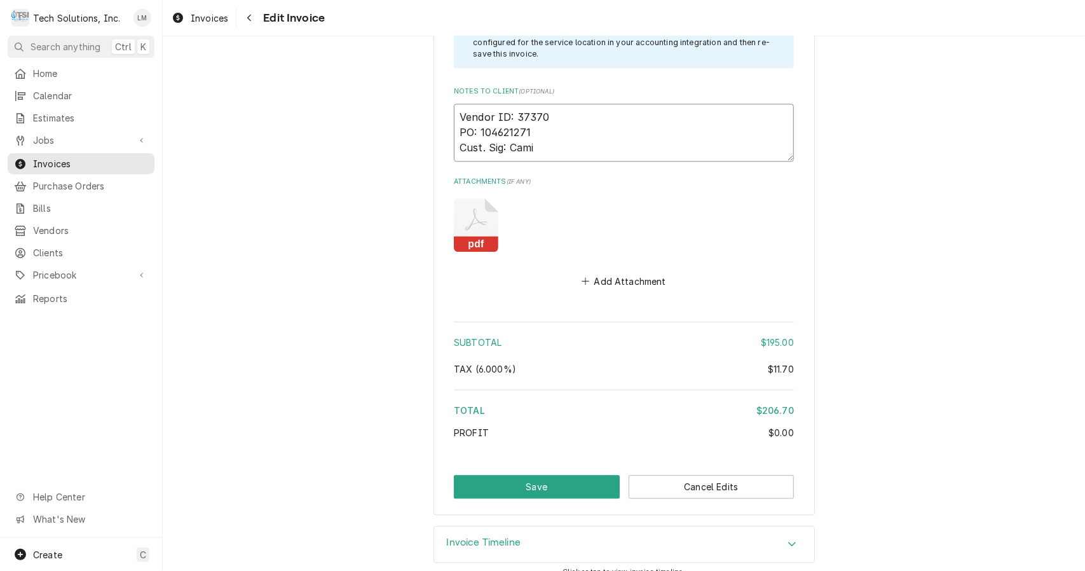
type textarea "Vendor ID: 37370 PO: 104621271 Cust. Sig: Cami"
click at [566, 475] on button "Save" at bounding box center [537, 487] width 166 height 24
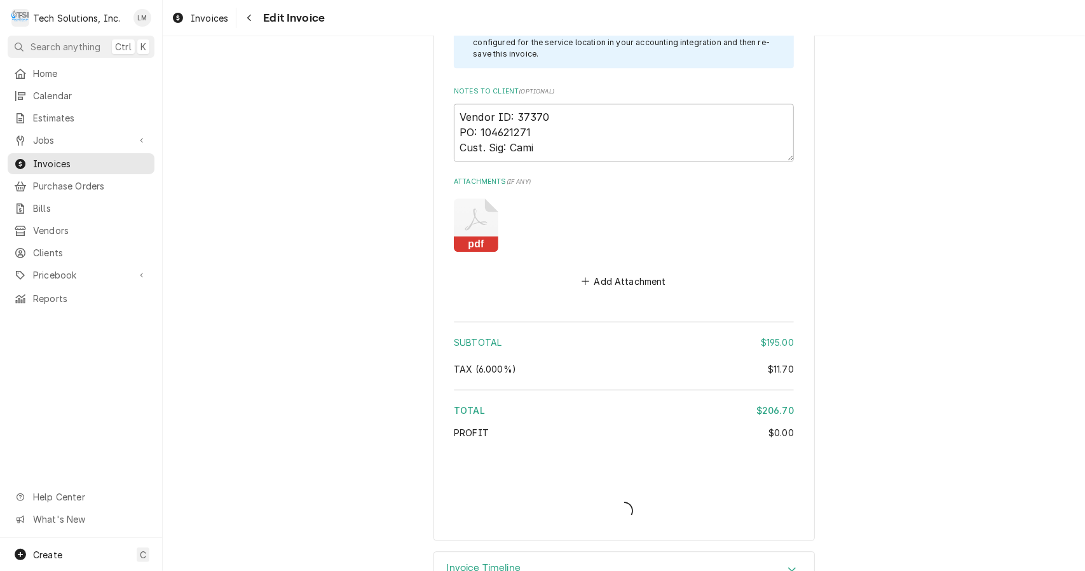
type textarea "x"
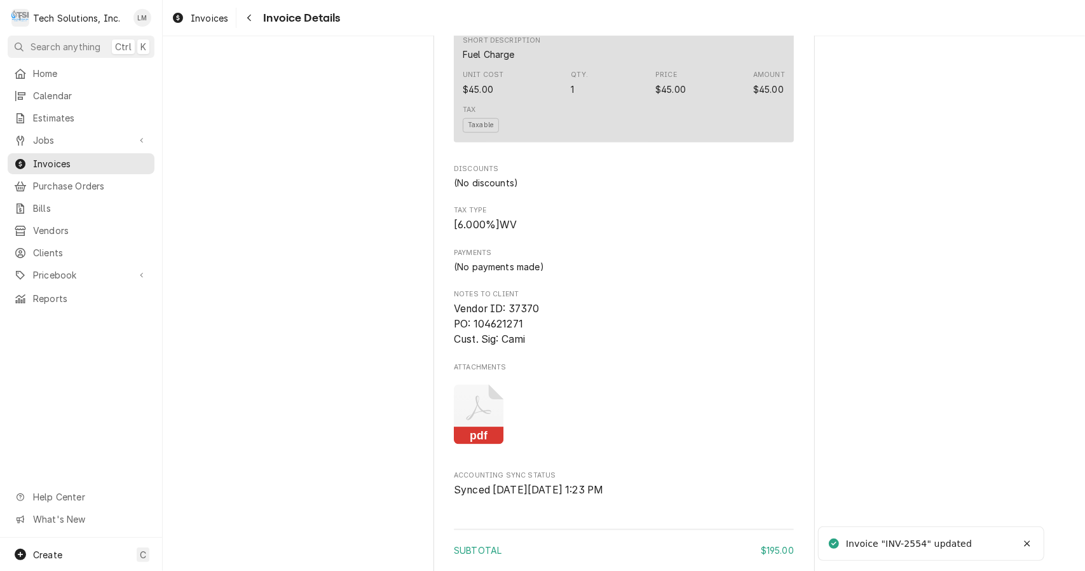
scroll to position [1492, 0]
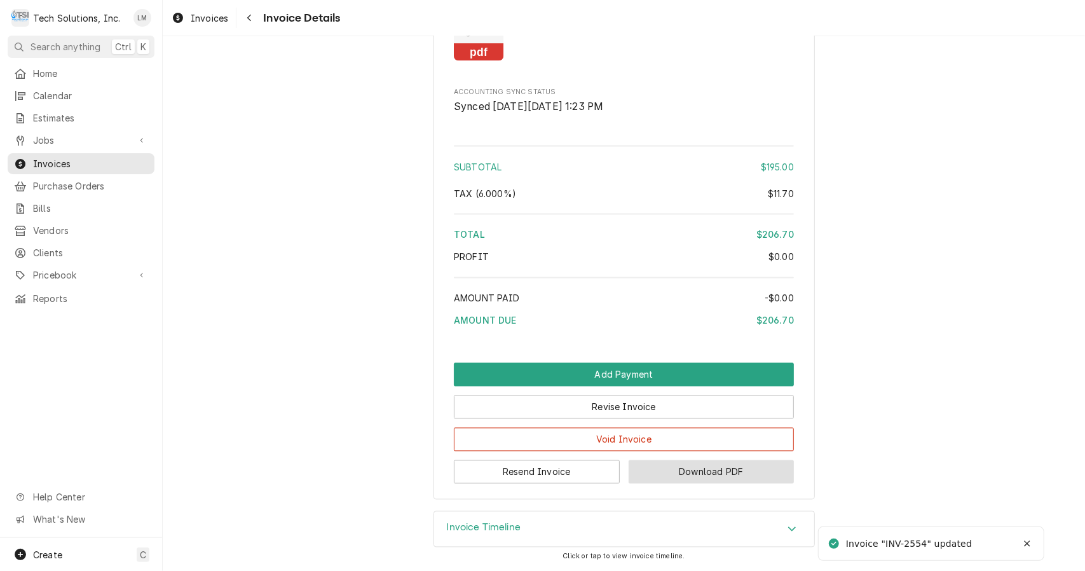
click at [676, 479] on button "Download PDF" at bounding box center [712, 472] width 166 height 24
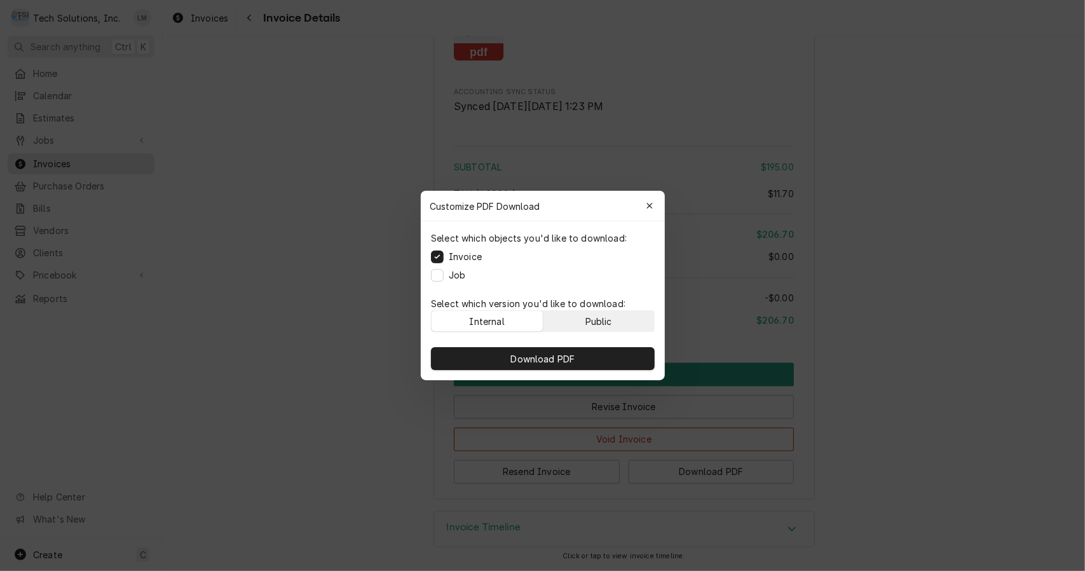
click at [611, 320] on div "Public" at bounding box center [598, 321] width 27 height 13
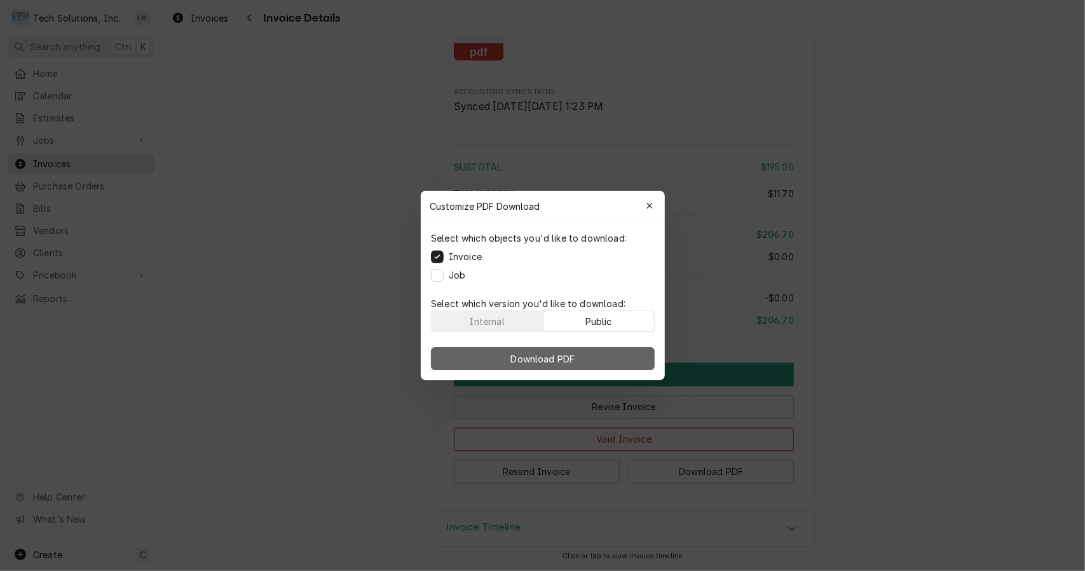
click at [594, 359] on button "Download PDF" at bounding box center [543, 358] width 224 height 23
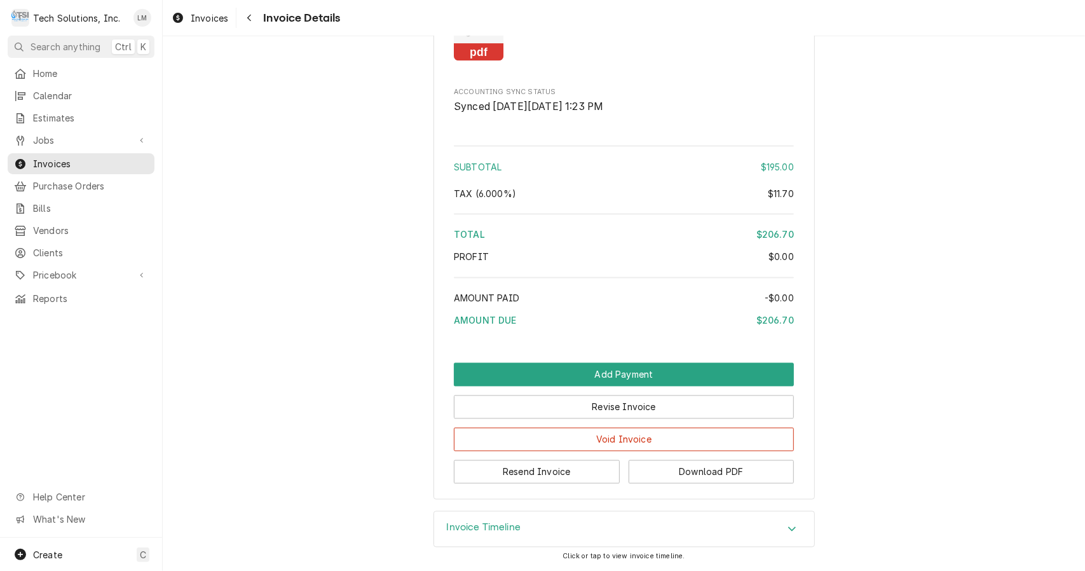
click at [51, 133] on span "Jobs" at bounding box center [81, 139] width 96 height 13
click at [60, 158] on span "Jobs" at bounding box center [90, 162] width 115 height 13
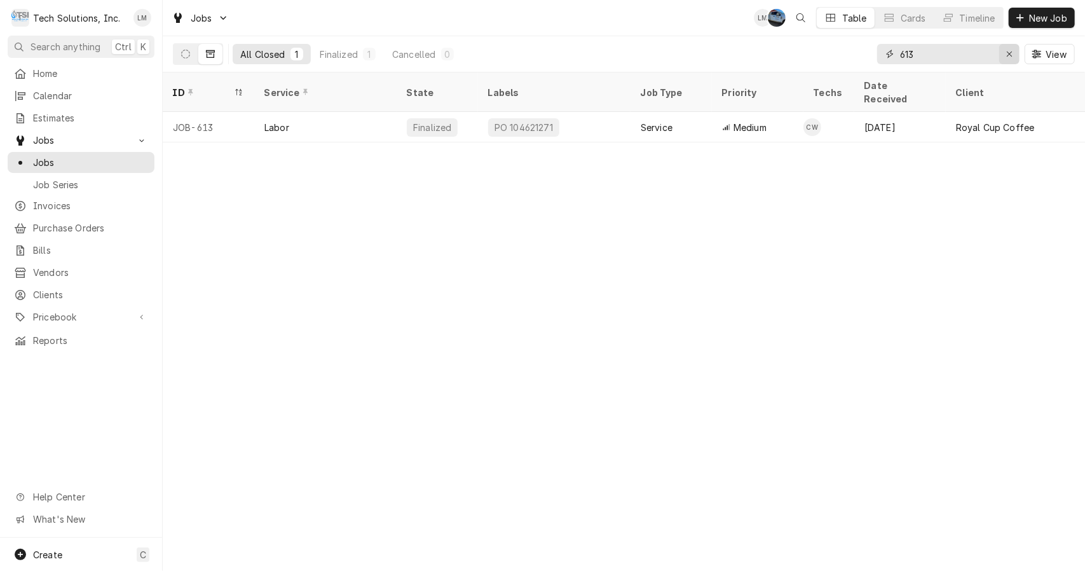
click at [1011, 58] on icon "Erase input" at bounding box center [1009, 54] width 7 height 9
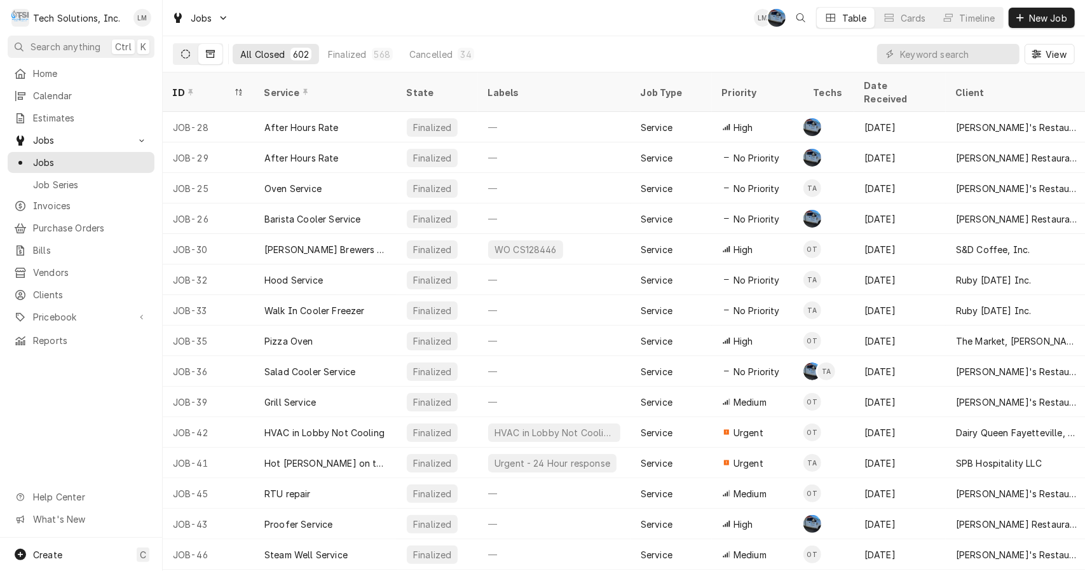
click at [186, 58] on button "Dynamic Content Wrapper" at bounding box center [186, 54] width 24 height 20
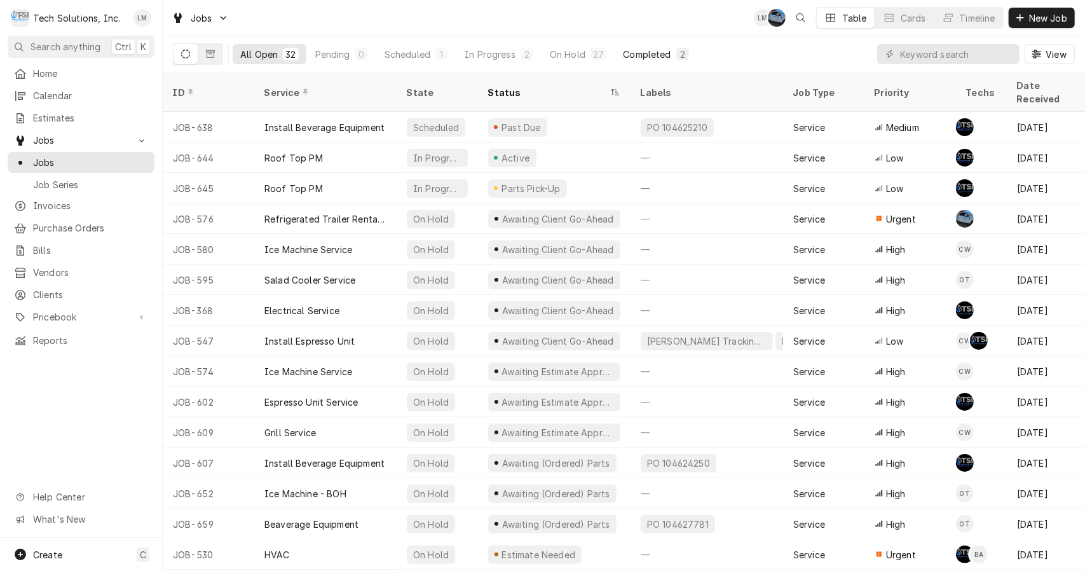
click at [641, 54] on div "Completed" at bounding box center [647, 54] width 48 height 13
